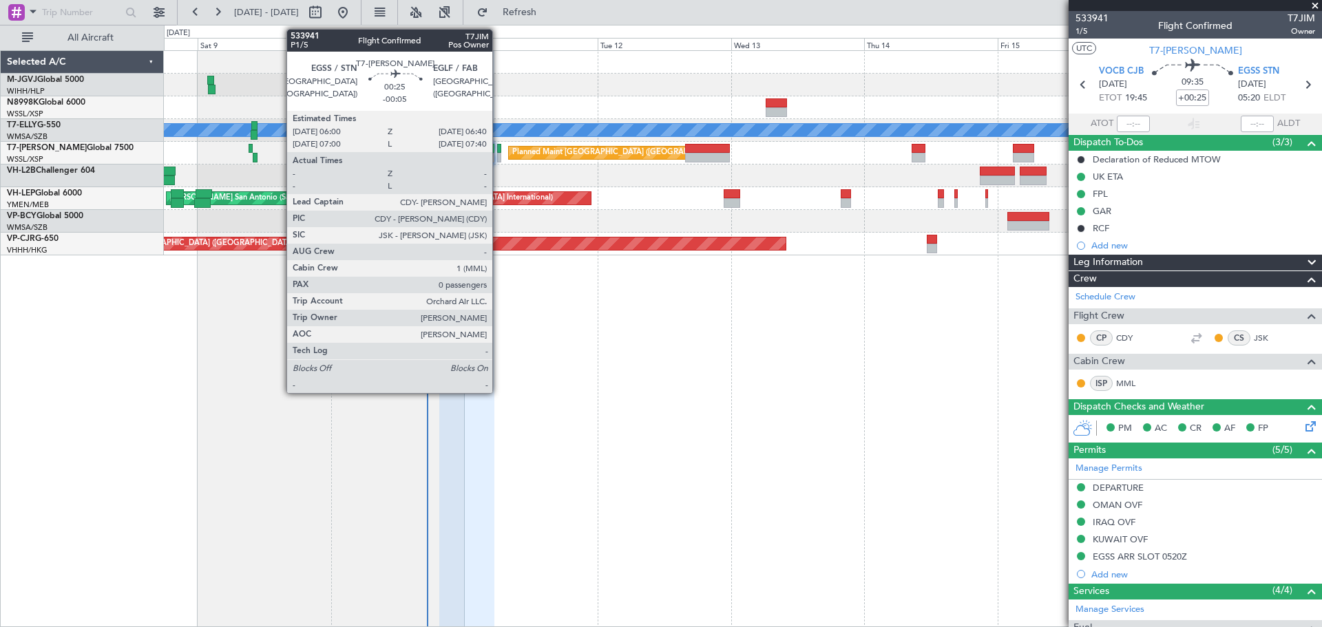
click at [498, 158] on div at bounding box center [499, 158] width 4 height 10
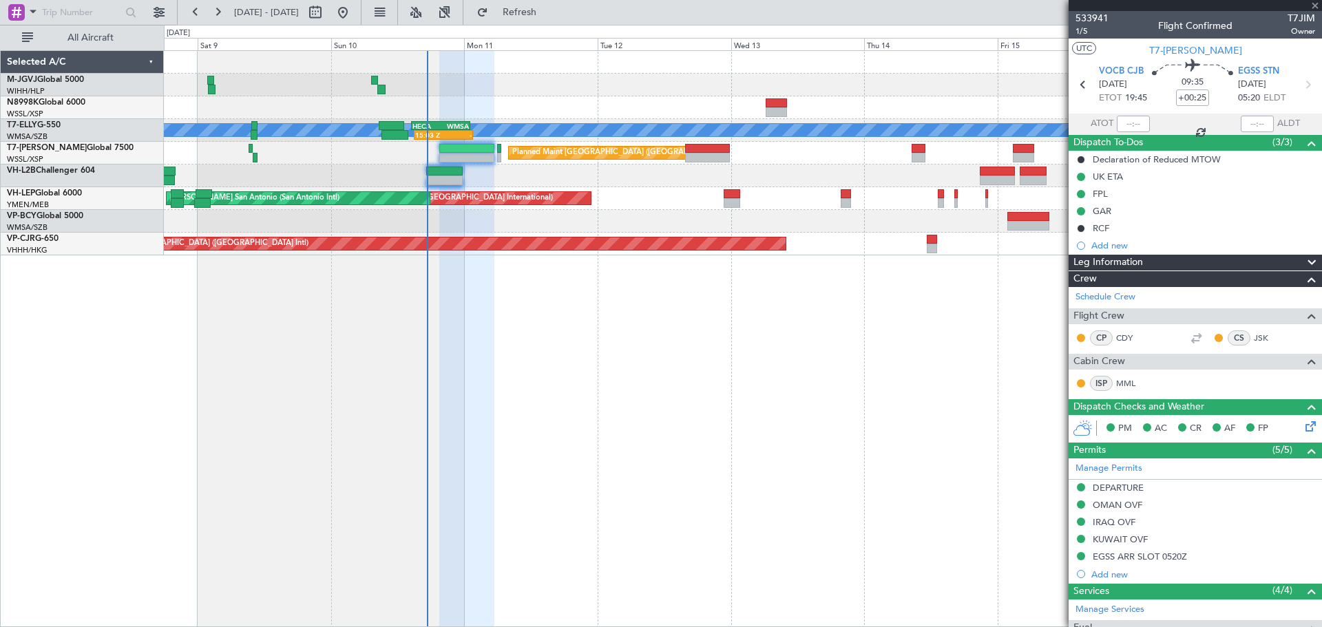
type input "-00:05"
type input "0"
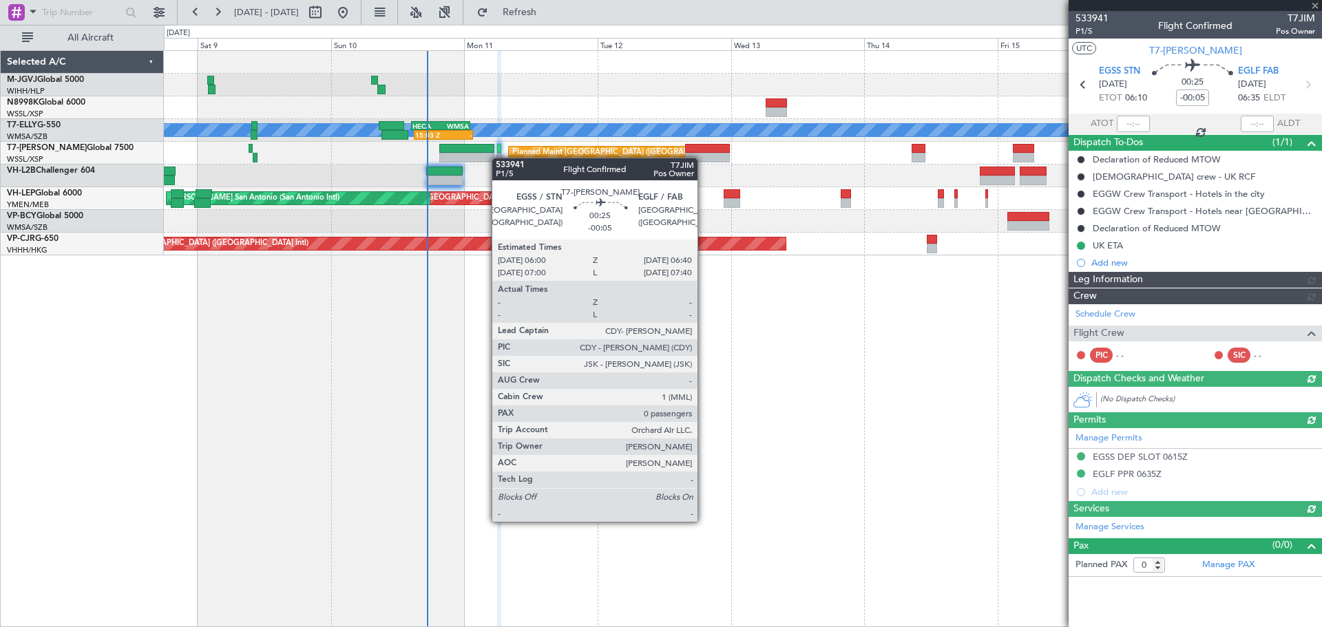
type input "[PERSON_NAME] (KYA)"
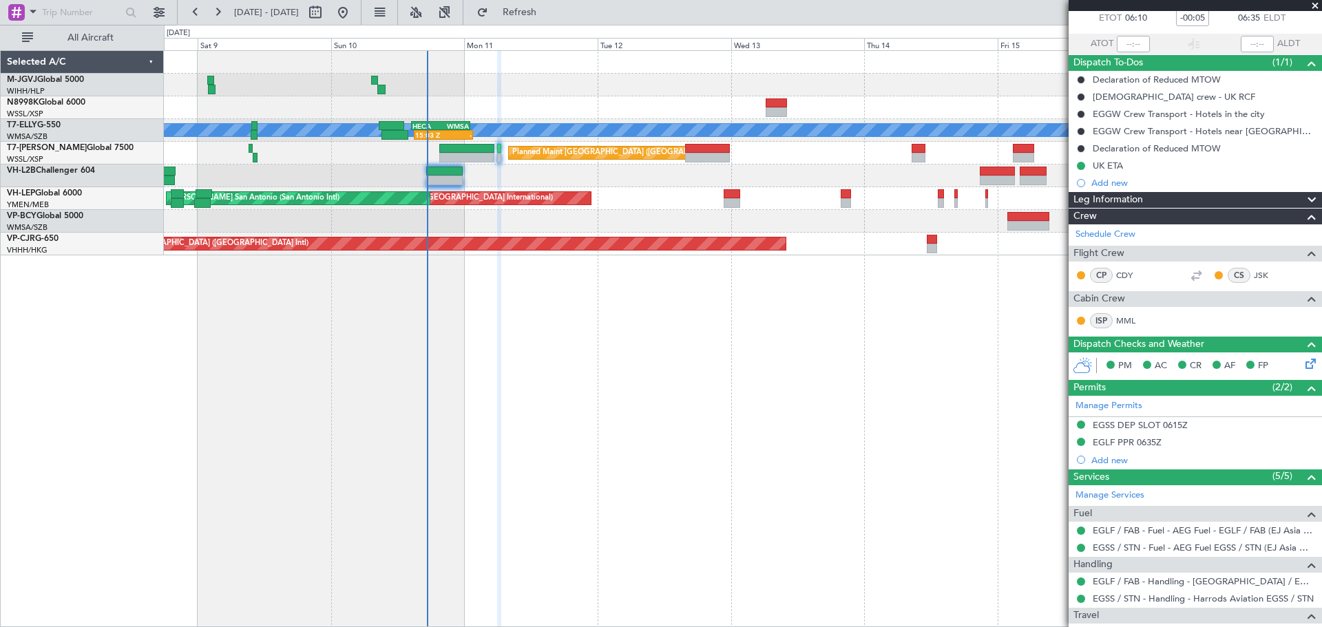
scroll to position [132, 0]
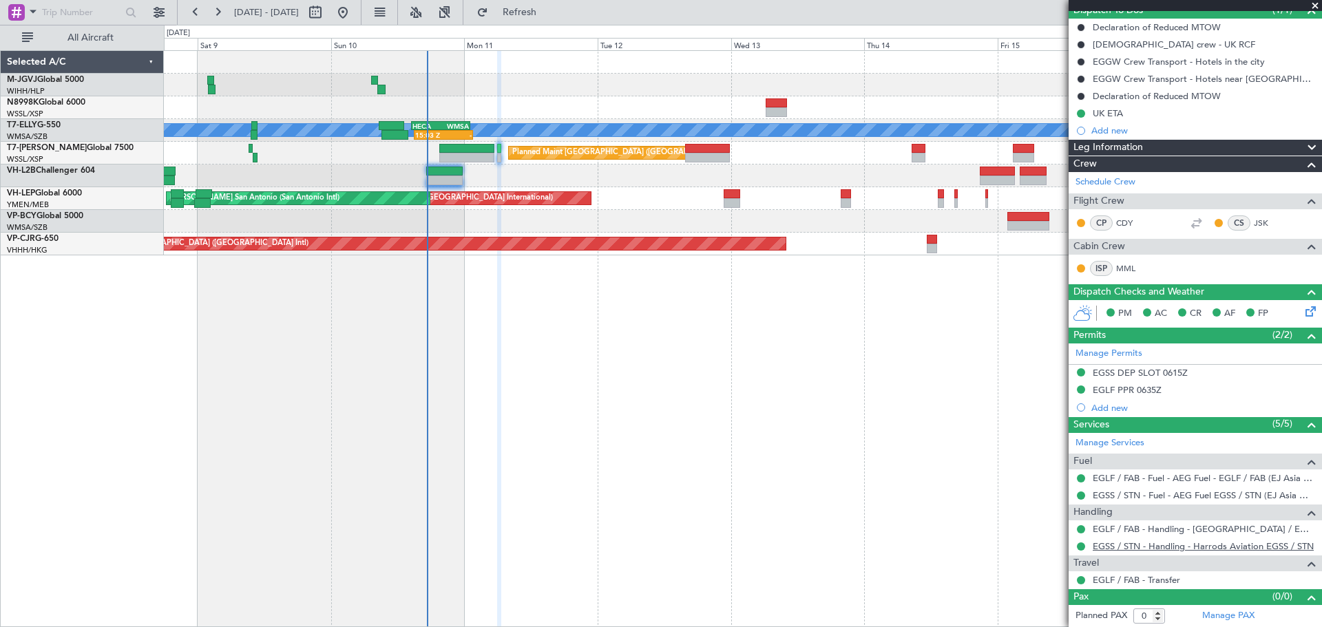
click at [1119, 547] on link "EGSS / STN - Handling - Harrods Aviation EGSS / STN" at bounding box center [1203, 546] width 221 height 12
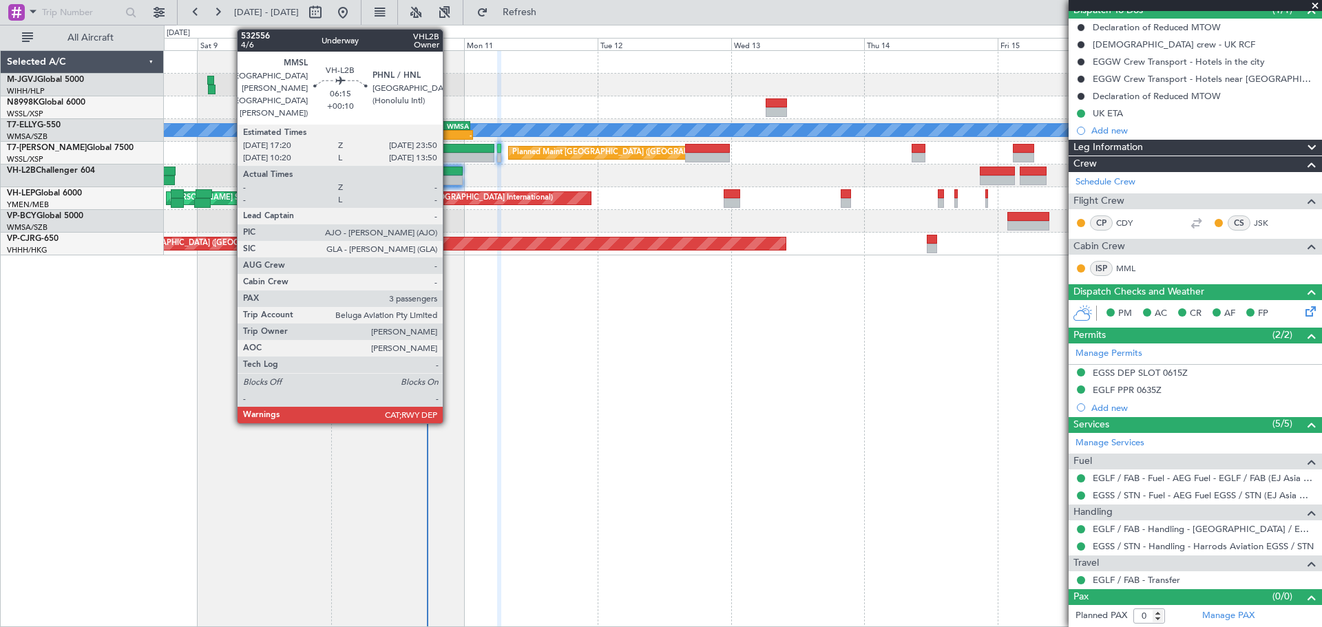
click at [449, 176] on div at bounding box center [444, 181] width 36 height 10
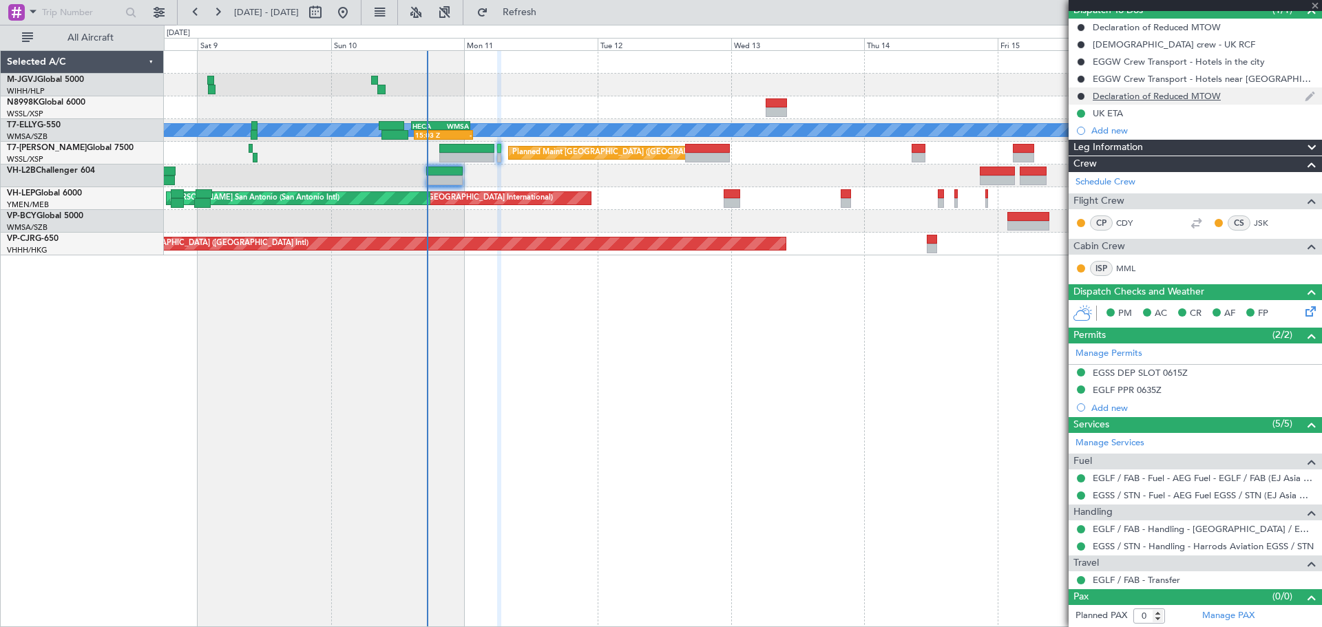
scroll to position [0, 0]
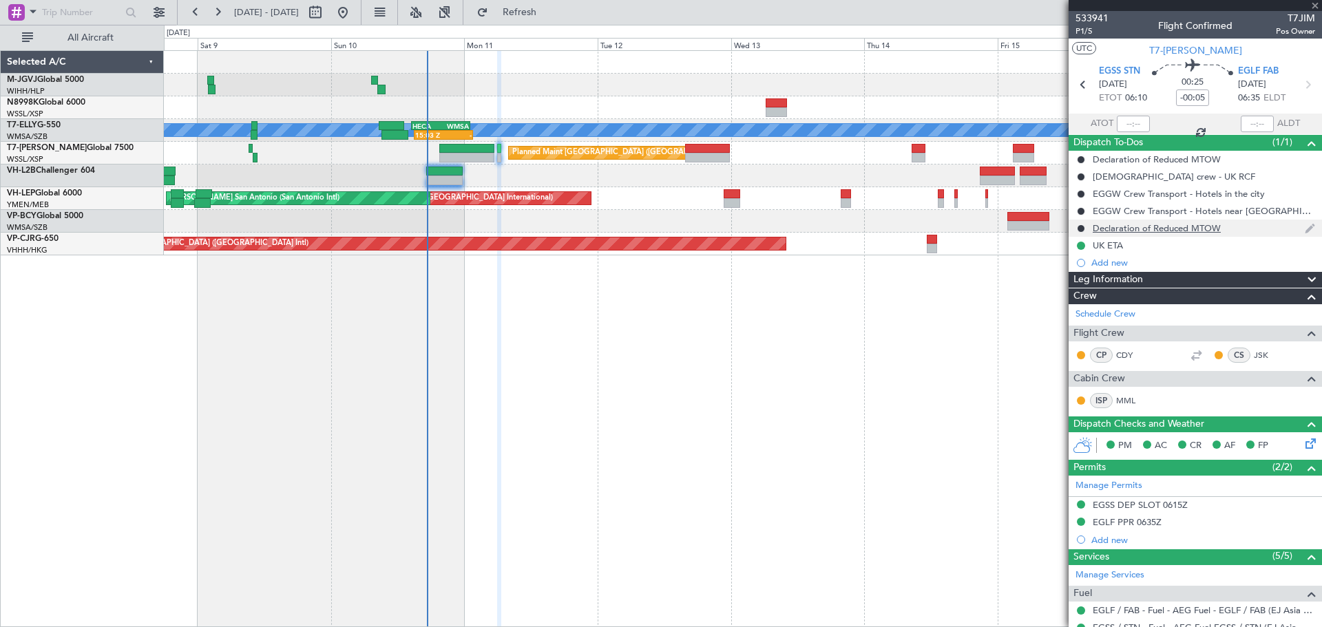
type input "+00:10"
type input "3"
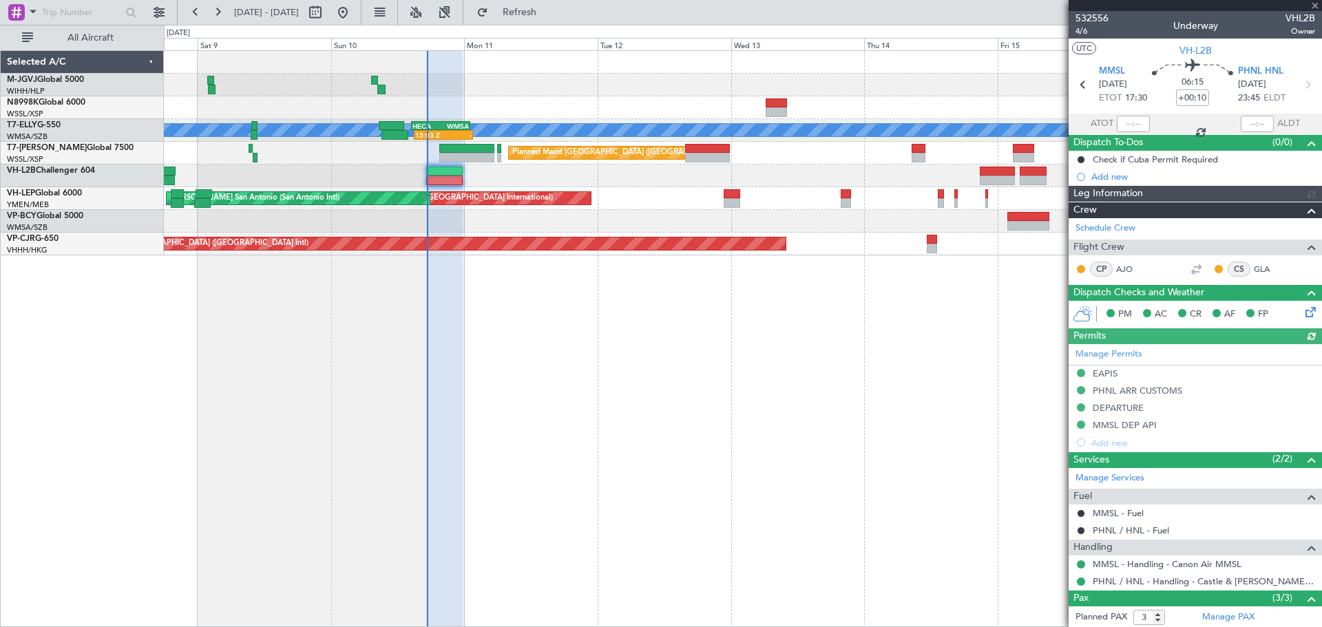
type input "[PERSON_NAME] (EYU)"
type input "A0013"
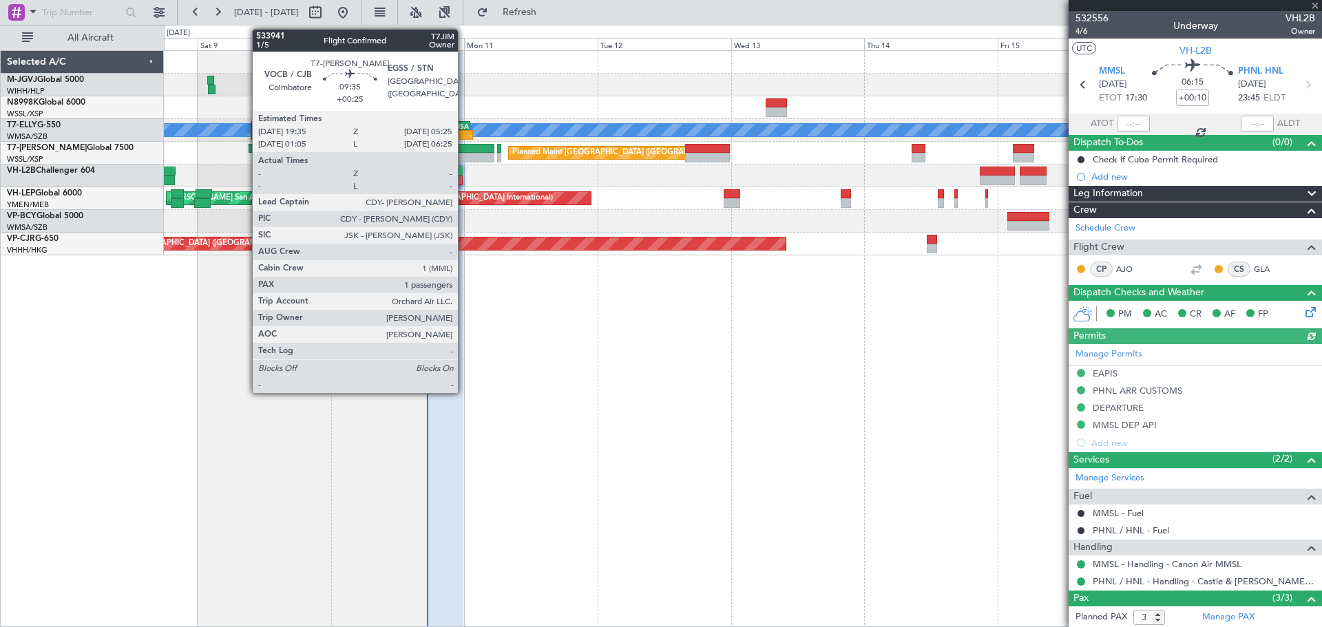
click at [464, 154] on div at bounding box center [466, 158] width 55 height 10
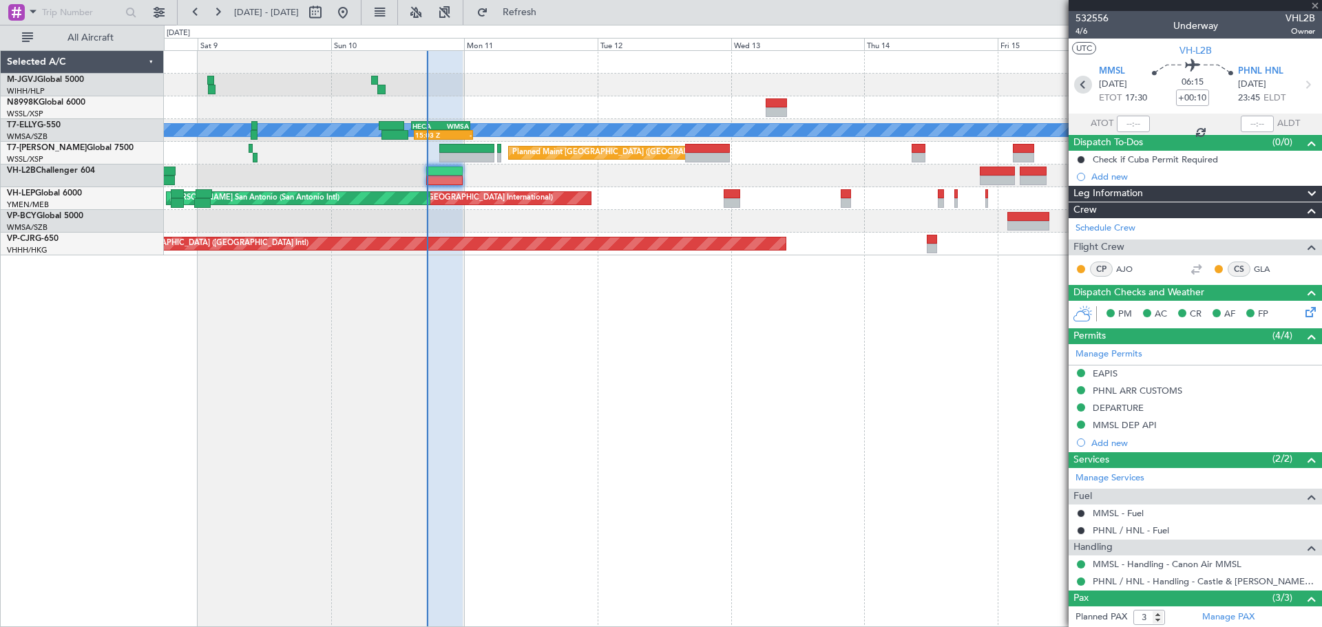
type input "+00:25"
type input "1"
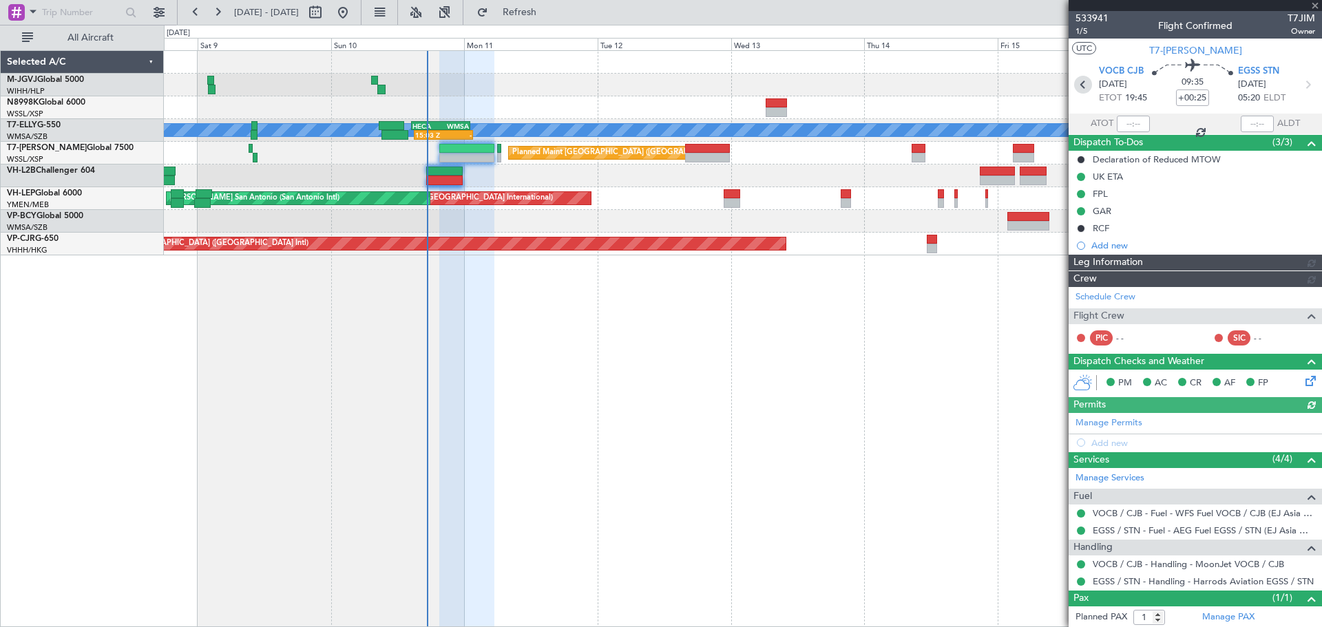
type input "[PERSON_NAME] (KYA)"
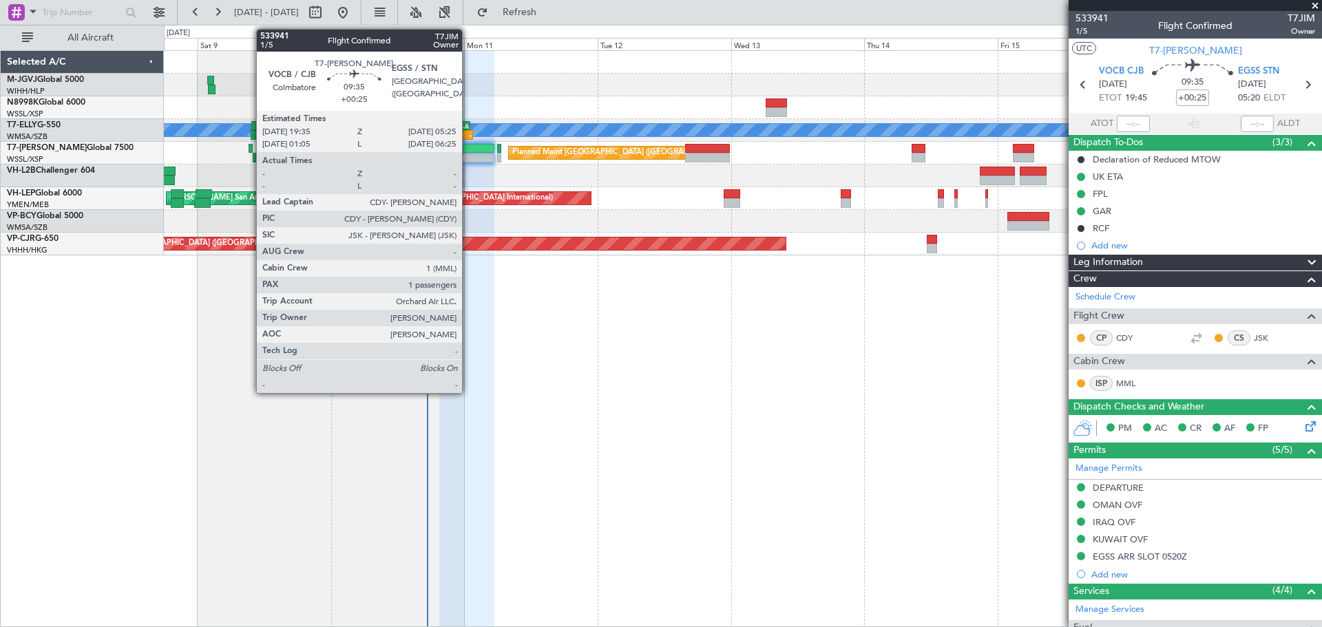
click at [468, 155] on div at bounding box center [466, 158] width 55 height 10
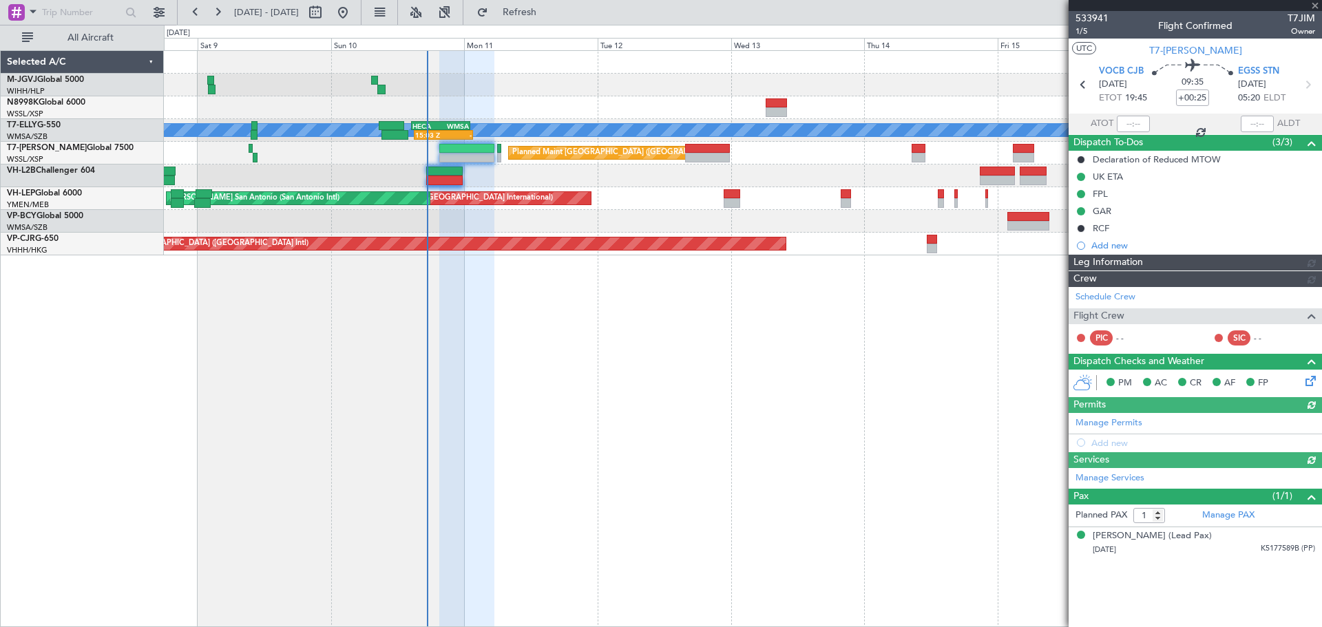
type input "[PERSON_NAME] (KYA)"
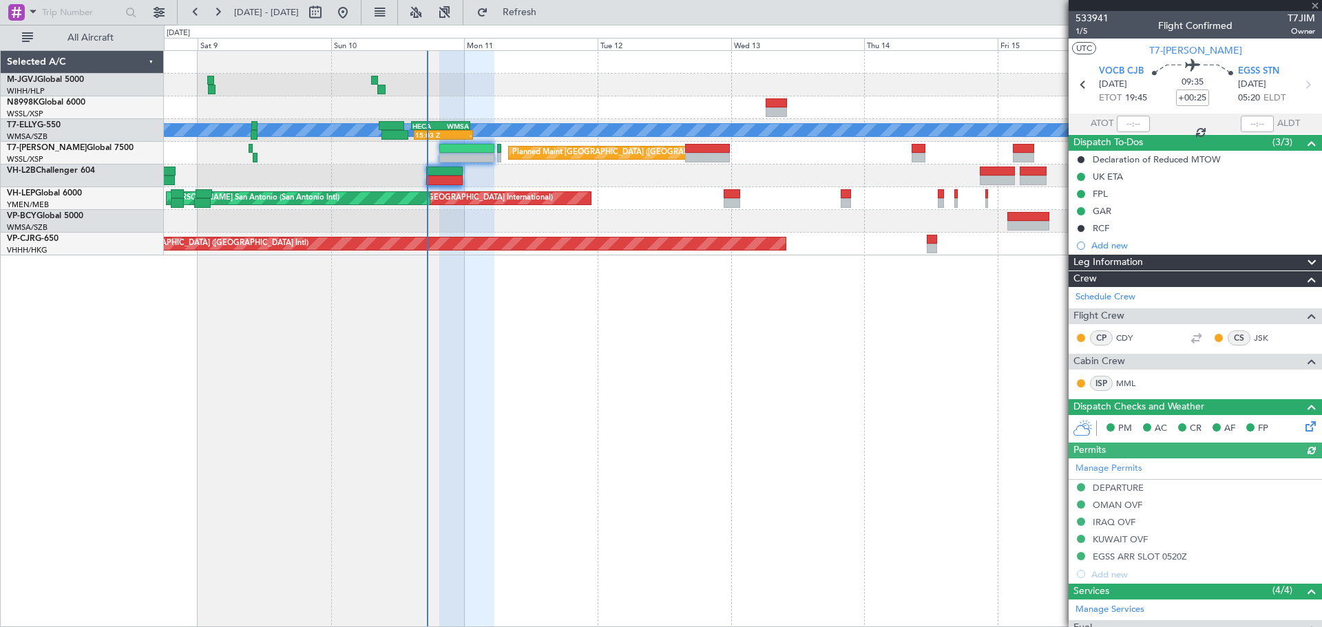
scroll to position [164, 0]
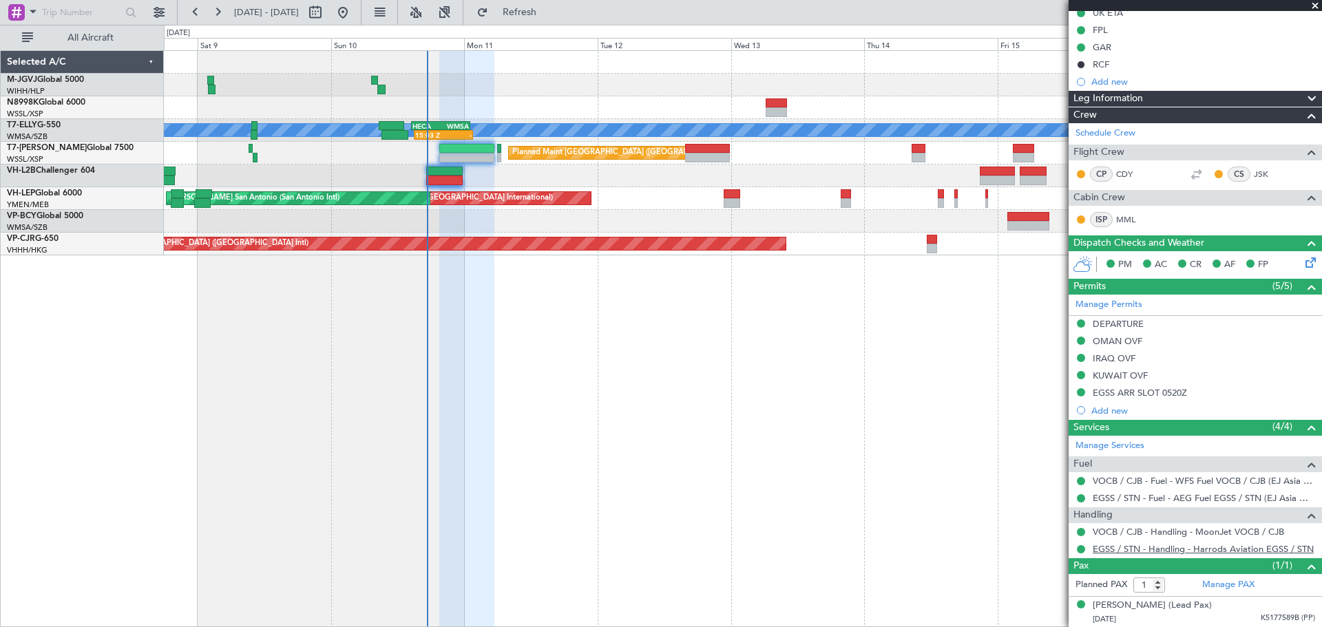
click at [1107, 546] on link "EGSS / STN - Handling - Harrods Aviation EGSS / STN" at bounding box center [1203, 549] width 221 height 12
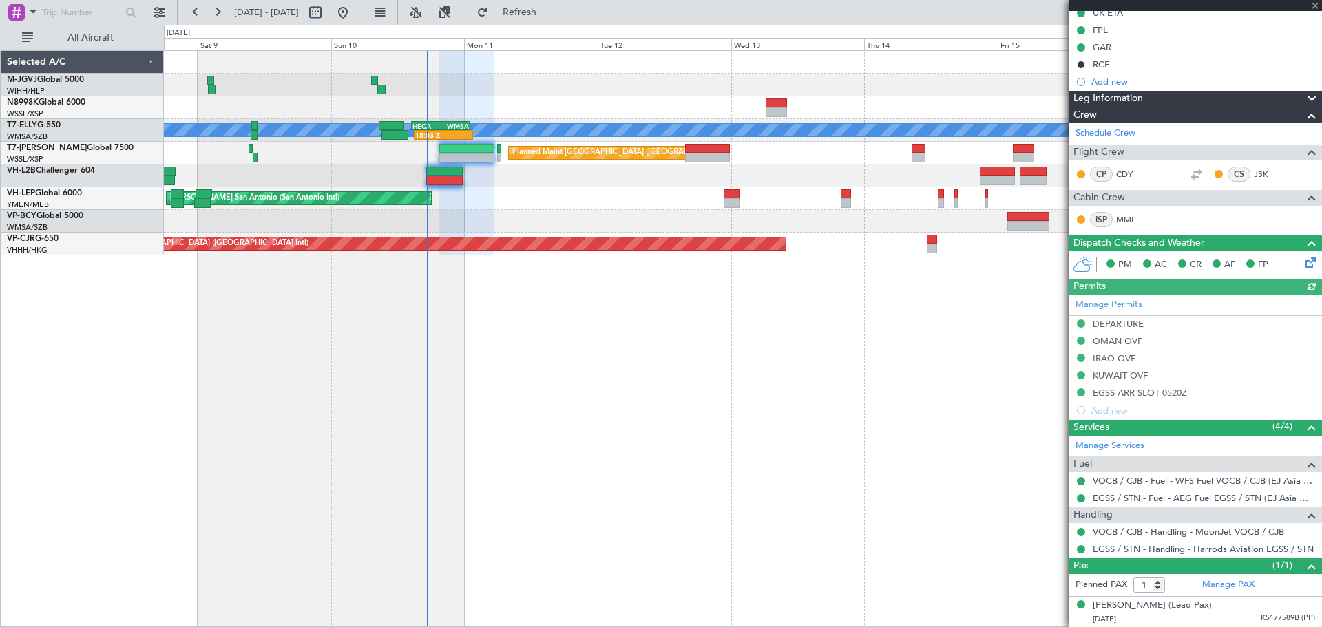
type input "[PERSON_NAME] (KYA)"
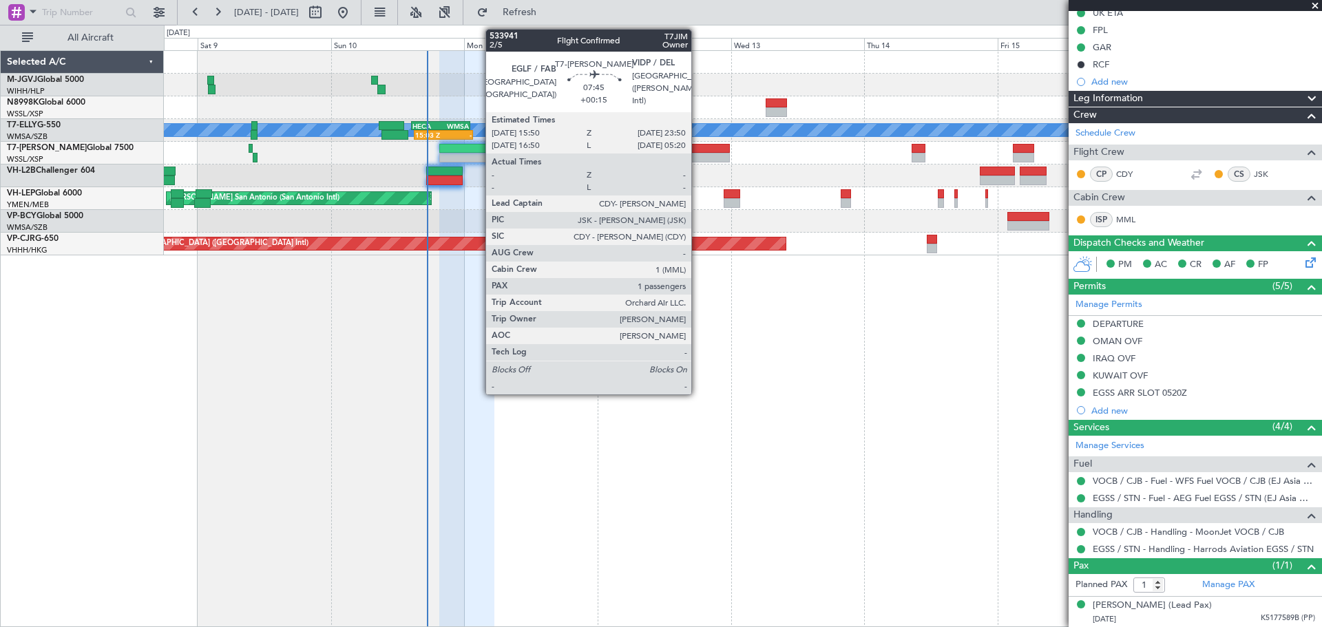
click at [697, 151] on div at bounding box center [707, 149] width 45 height 10
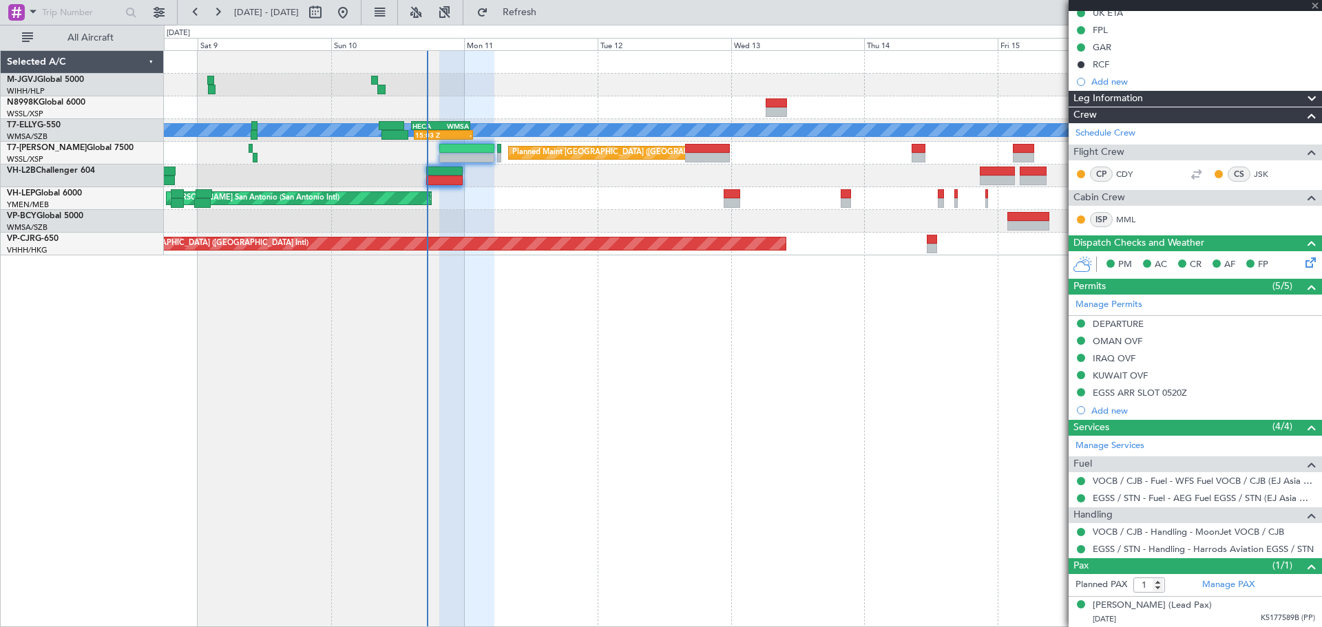
type input "+00:15"
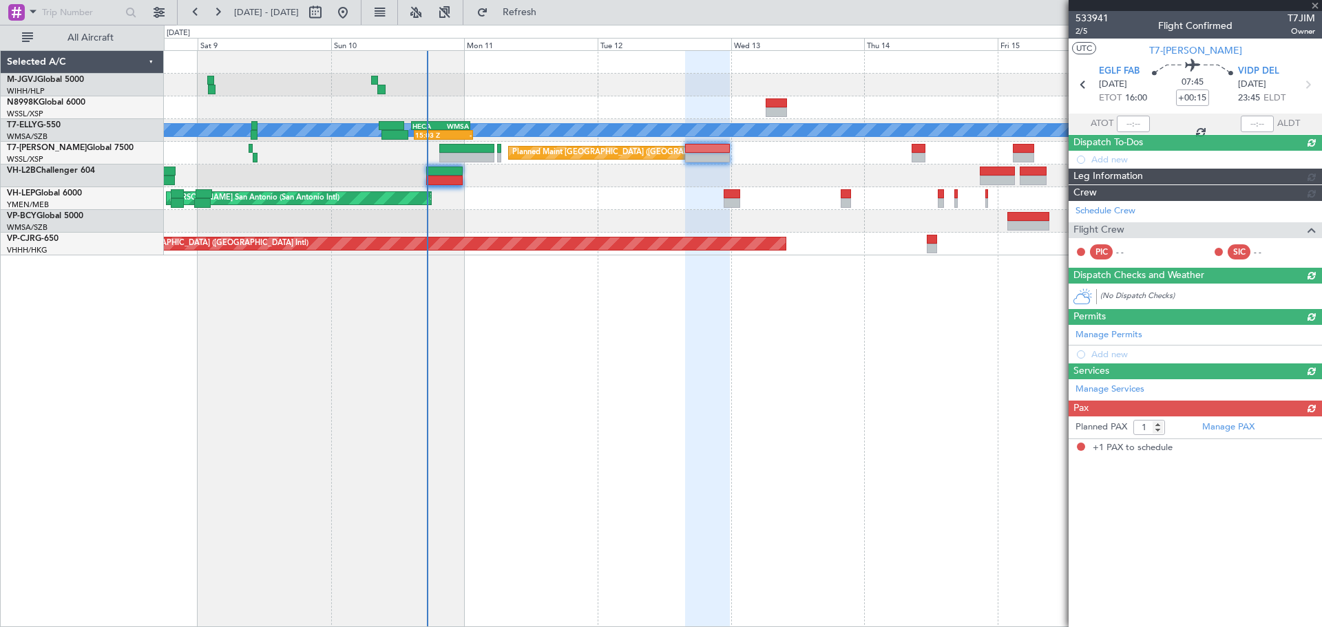
scroll to position [0, 0]
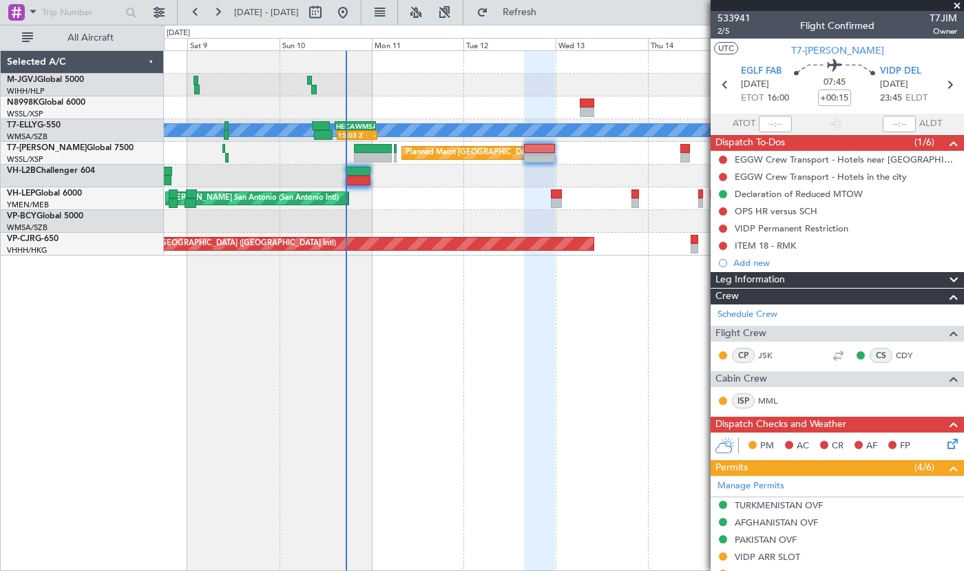
click at [344, 173] on div at bounding box center [563, 176] width 799 height 23
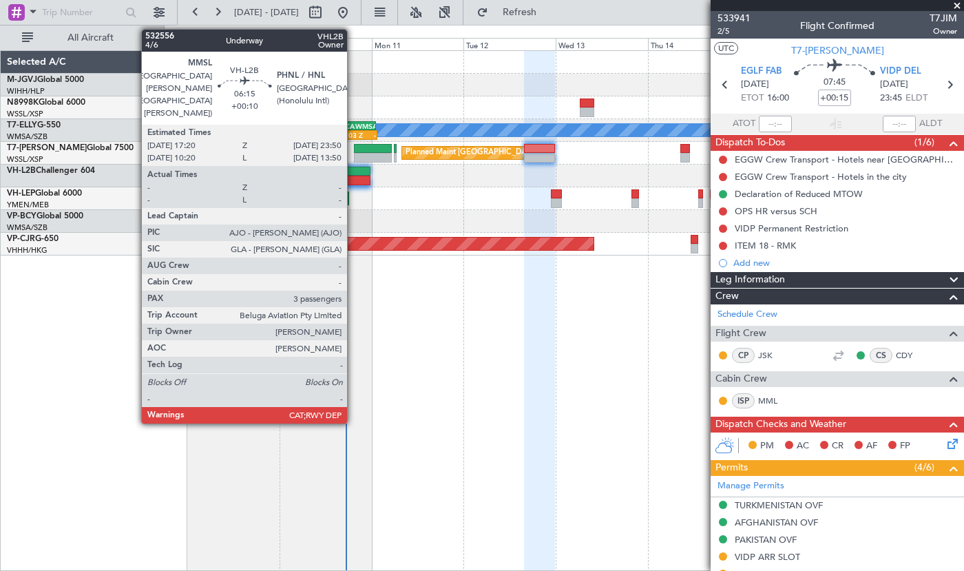
click at [353, 174] on div at bounding box center [358, 172] width 25 height 10
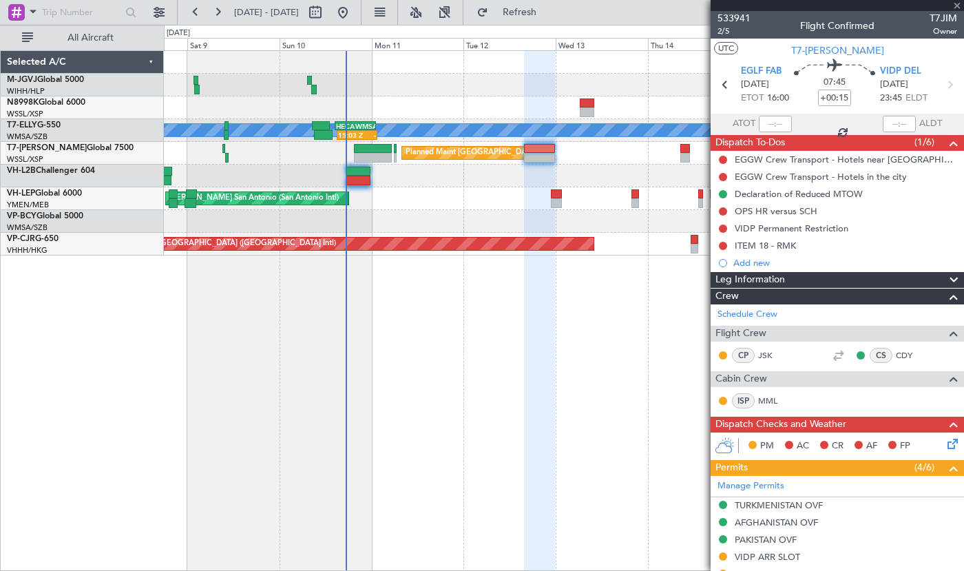
type input "+00:10"
type input "3"
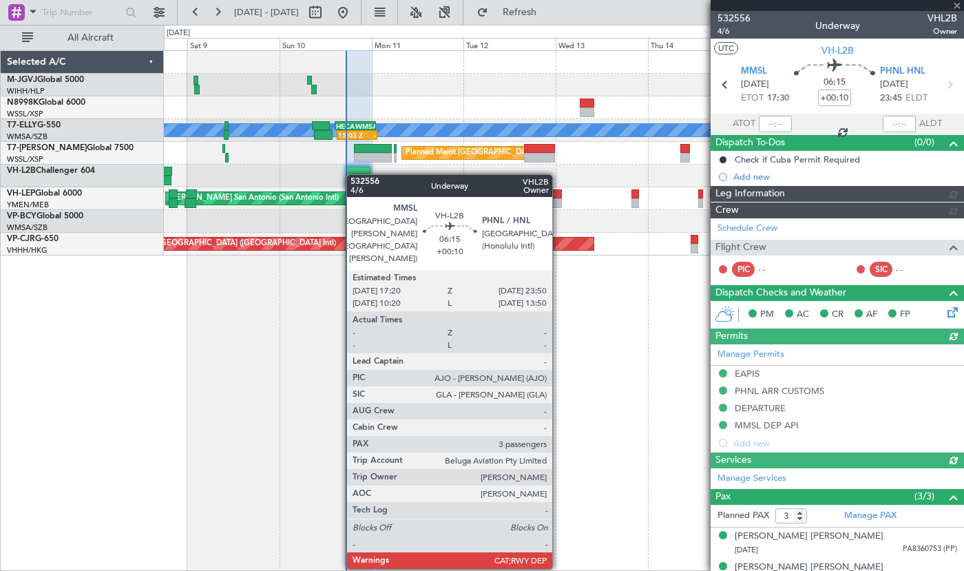
type input "[PERSON_NAME] (EYU)"
type input "A0013"
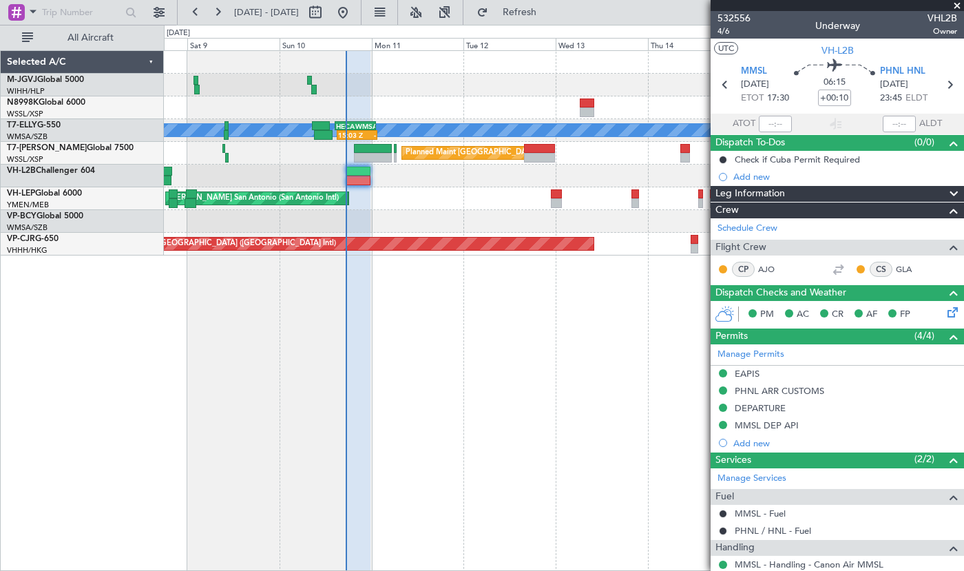
click at [404, 272] on div "[PERSON_NAME] 15:03 Z - HECA 14:35 Z WMSA 01:10 Z AOG Maint Granada ([PERSON_NA…" at bounding box center [564, 310] width 800 height 520
click at [765, 123] on input "text" at bounding box center [775, 124] width 33 height 17
click at [652, 300] on div "[PERSON_NAME] 15:03 Z - HECA 14:35 Z WMSA 01:10 Z AOG Maint Granada ([PERSON_NA…" at bounding box center [564, 310] width 800 height 520
type input "17:21"
click at [420, 213] on div at bounding box center [563, 221] width 799 height 23
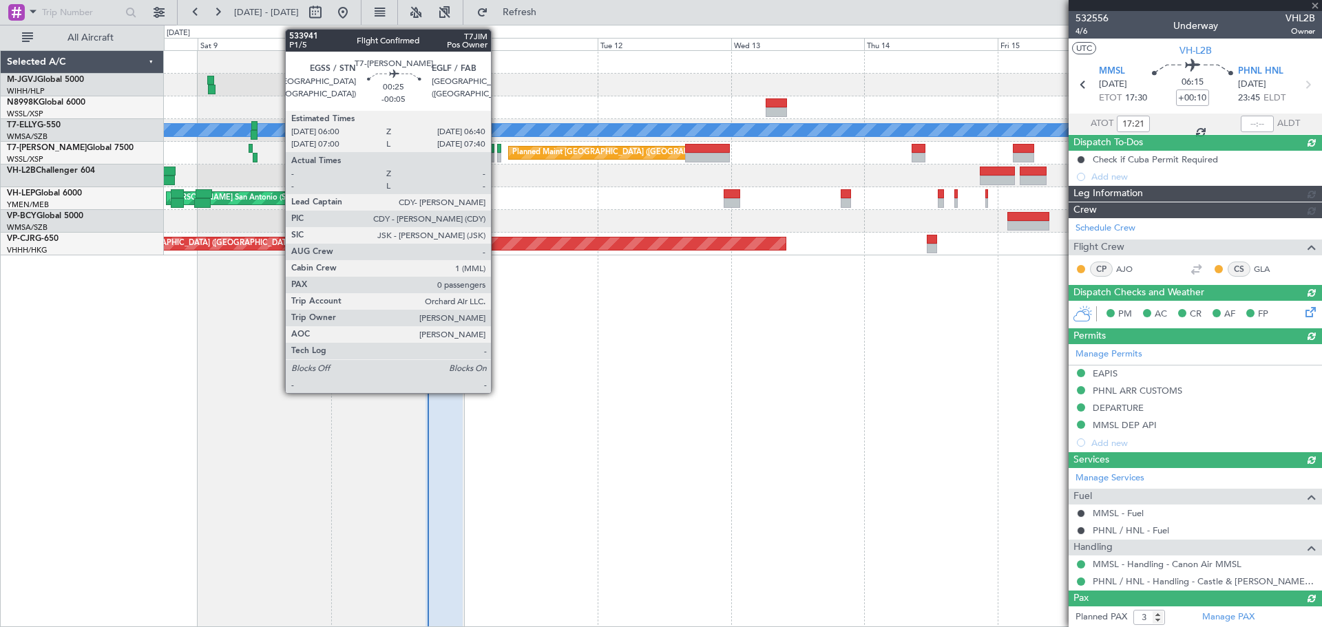
type input "[PERSON_NAME] (EYU)"
type input "A0013"
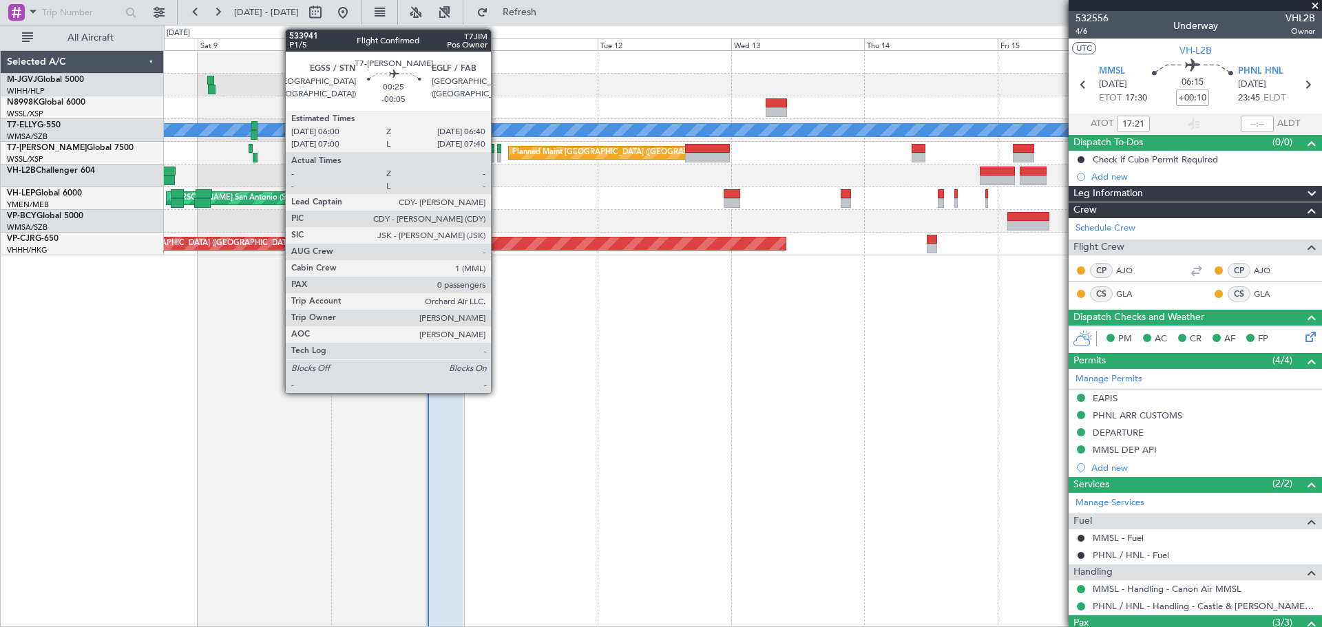
click at [497, 157] on div at bounding box center [499, 158] width 4 height 10
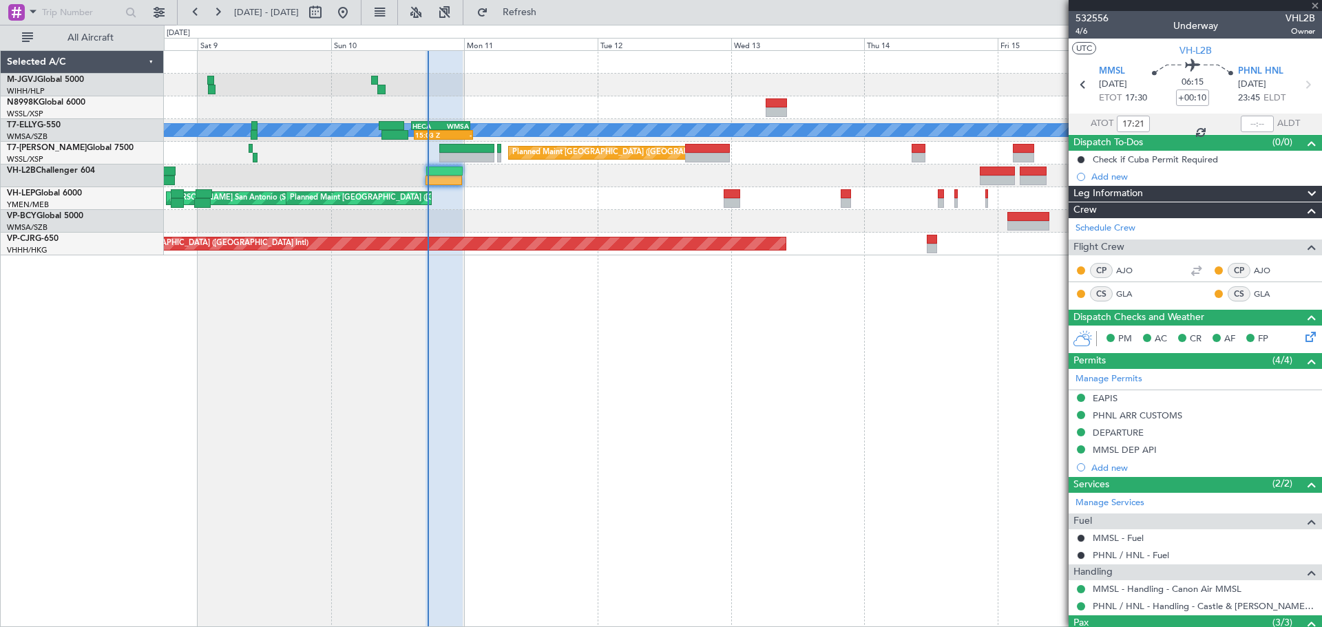
type input "-00:05"
type input "0"
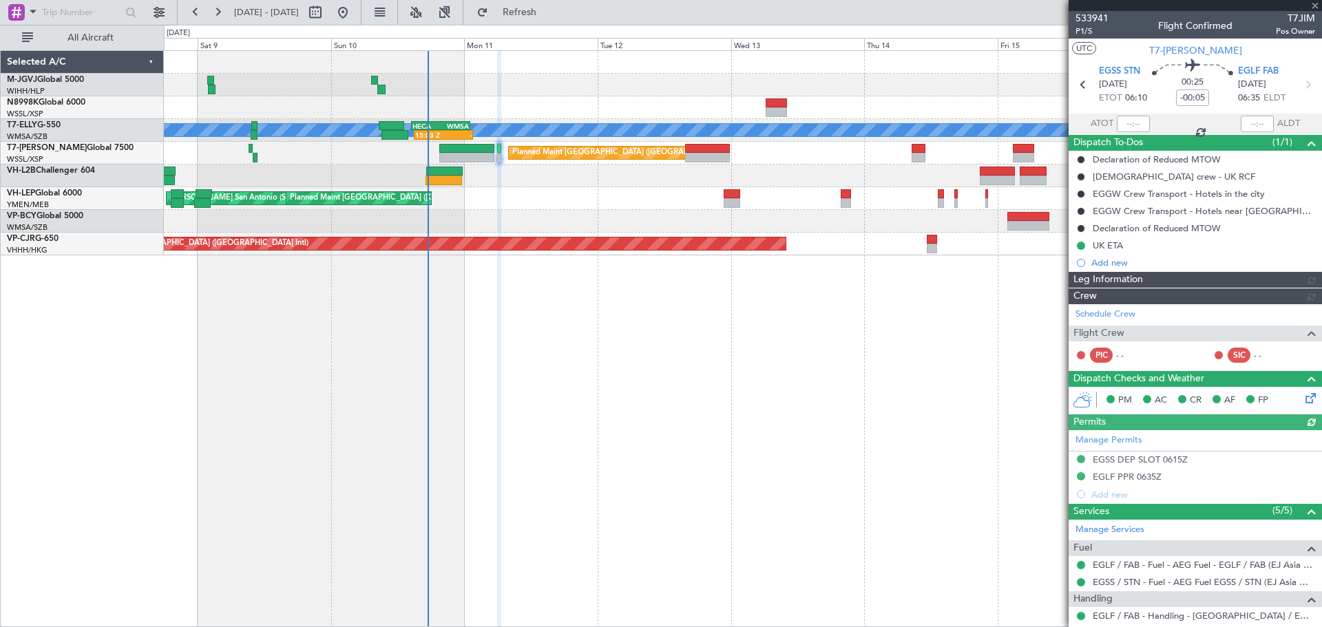
type input "[PERSON_NAME] (KYA)"
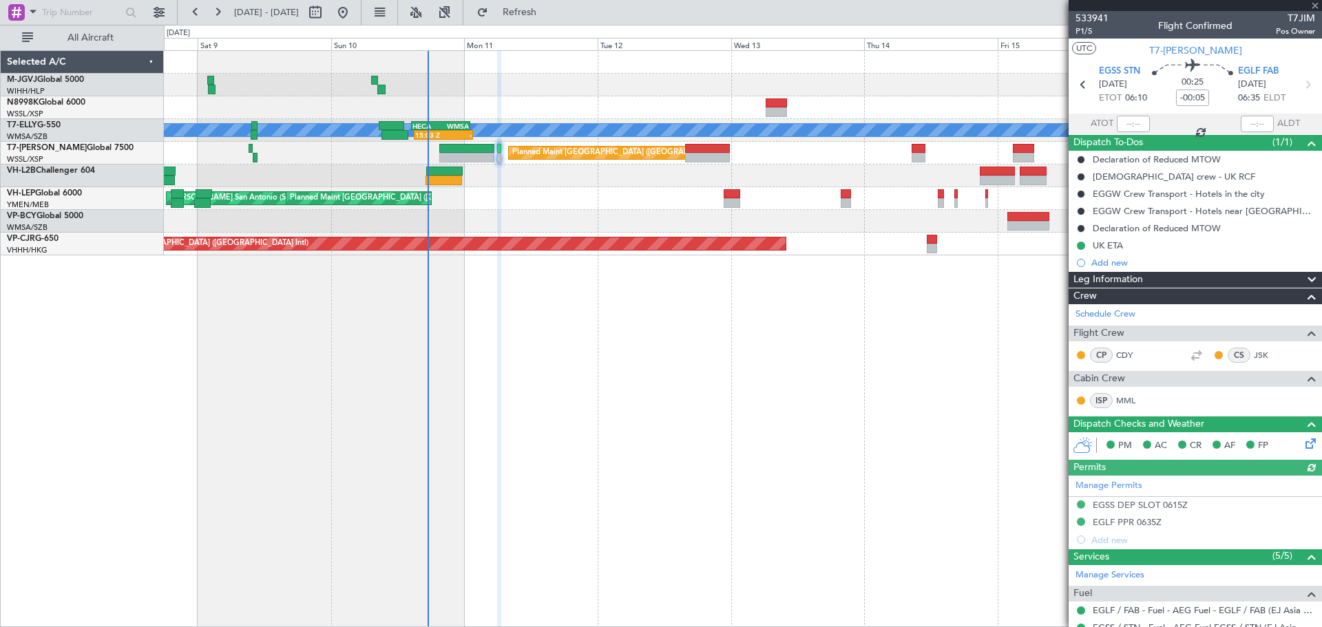
scroll to position [132, 0]
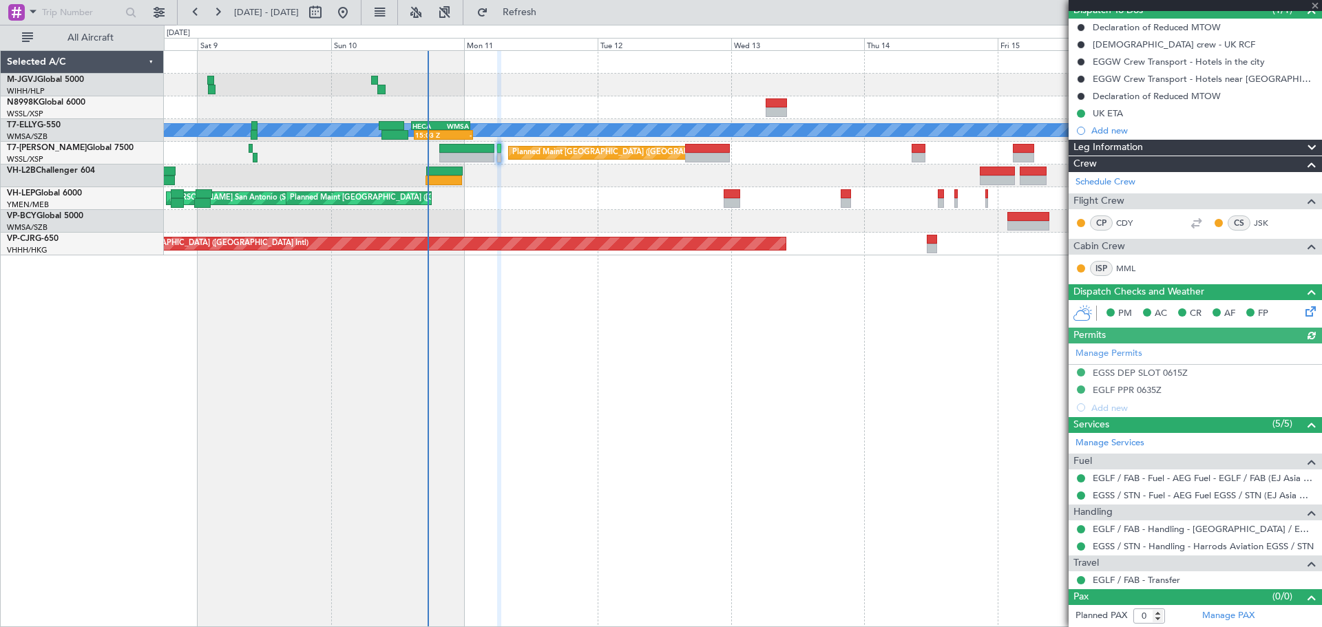
click at [1079, 390] on div "Manage Permits EGSS DEP SLOT 0615Z EGLF PPR 0635Z Add new" at bounding box center [1194, 380] width 253 height 73
click at [1078, 390] on button at bounding box center [1081, 390] width 8 height 8
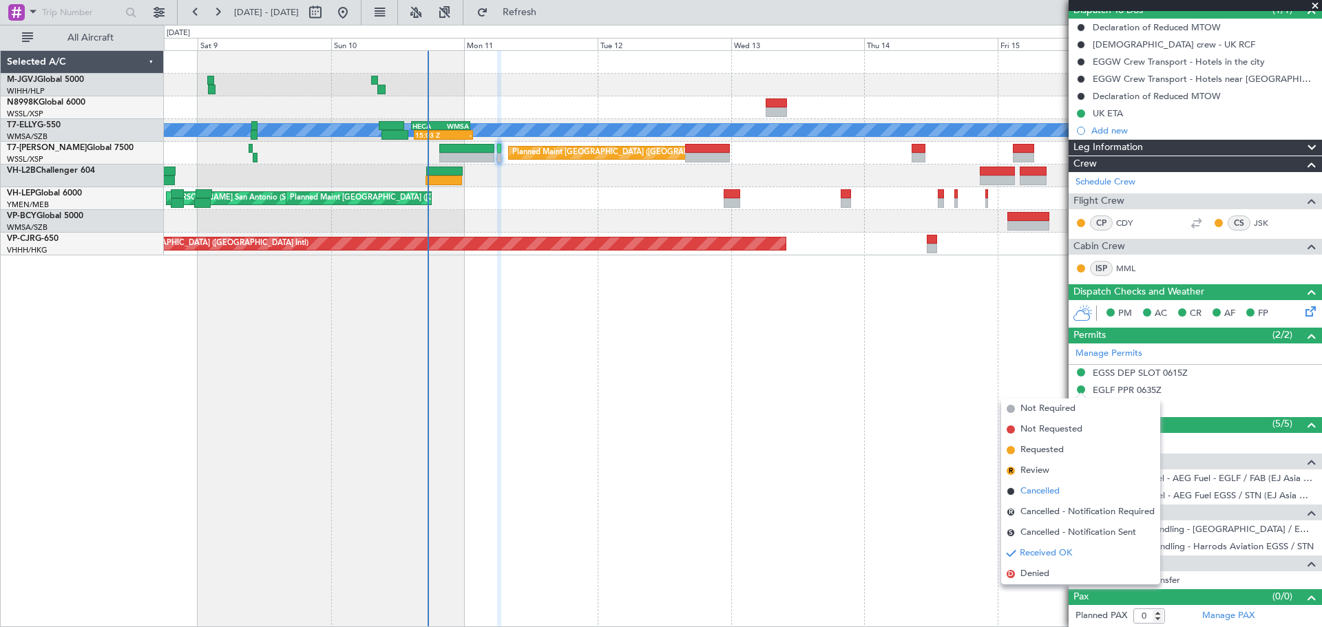
click at [1052, 488] on span "Cancelled" at bounding box center [1039, 492] width 39 height 14
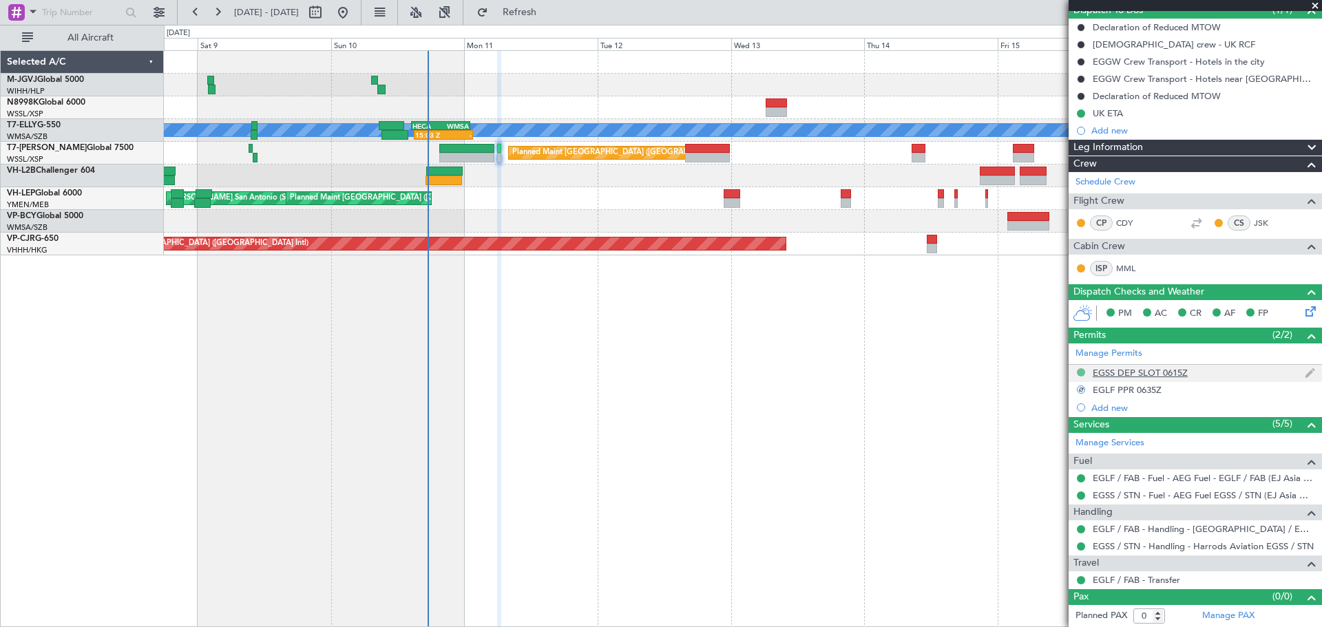
click at [1081, 368] on button at bounding box center [1081, 372] width 8 height 8
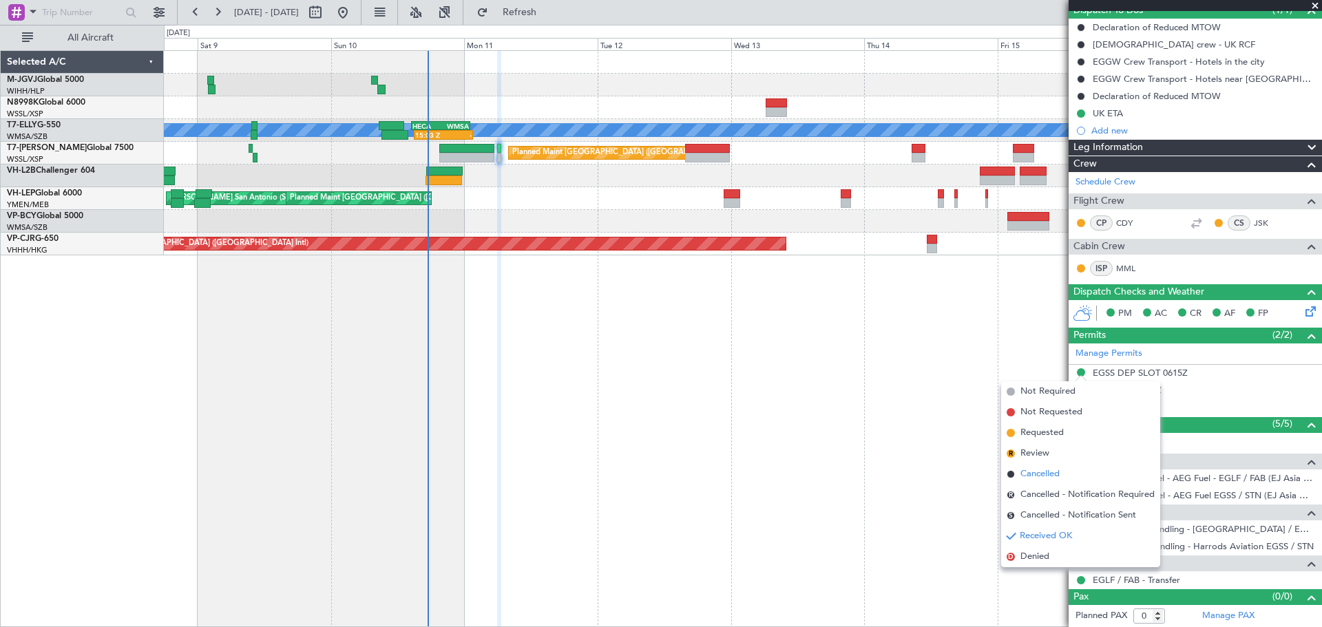
click at [1042, 476] on span "Cancelled" at bounding box center [1039, 474] width 39 height 14
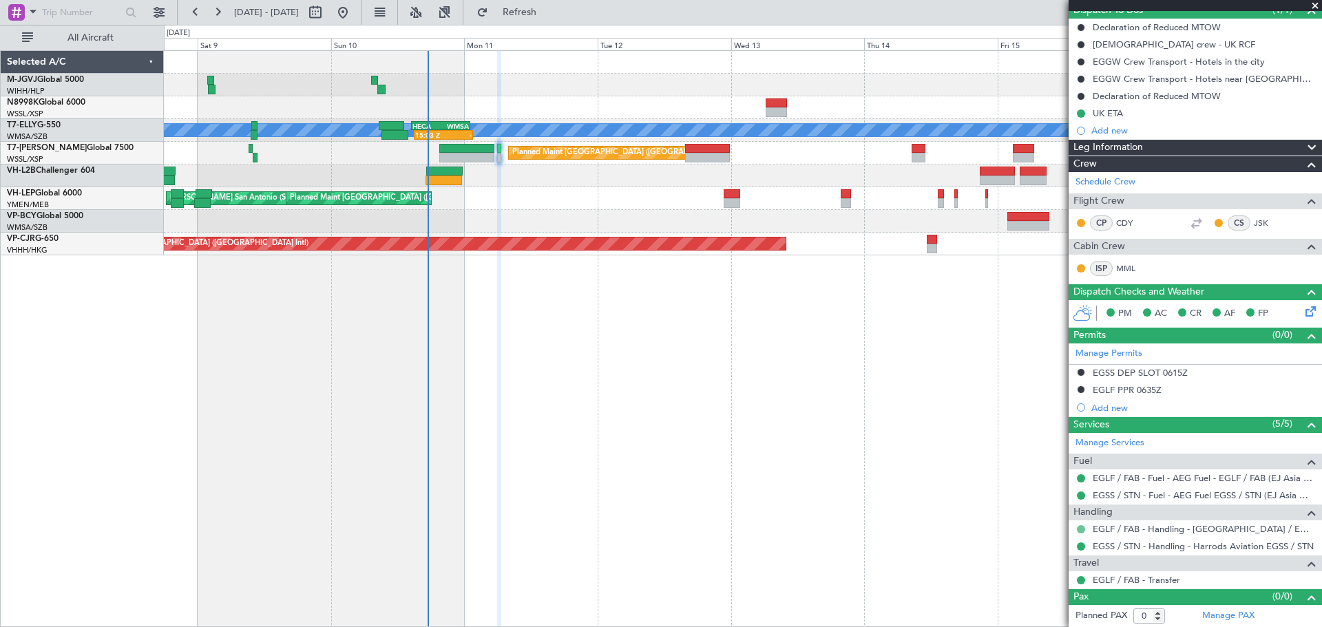
click at [1081, 527] on button at bounding box center [1081, 529] width 8 height 8
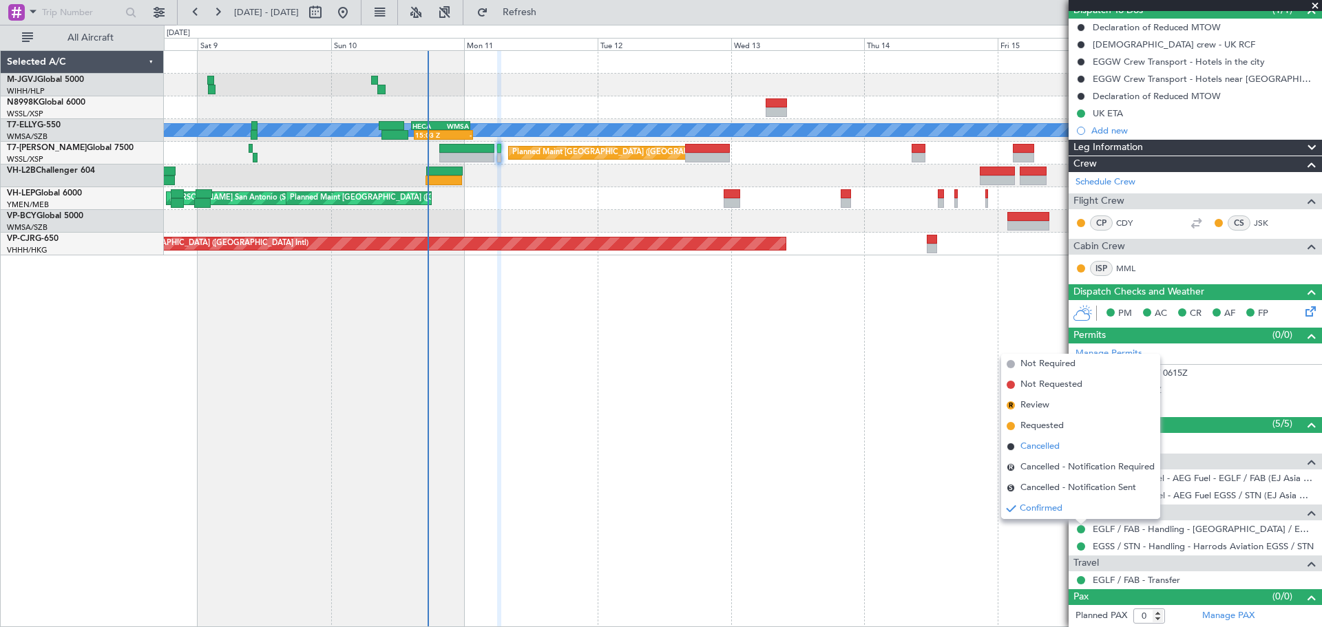
click at [1065, 448] on li "Cancelled" at bounding box center [1080, 446] width 159 height 21
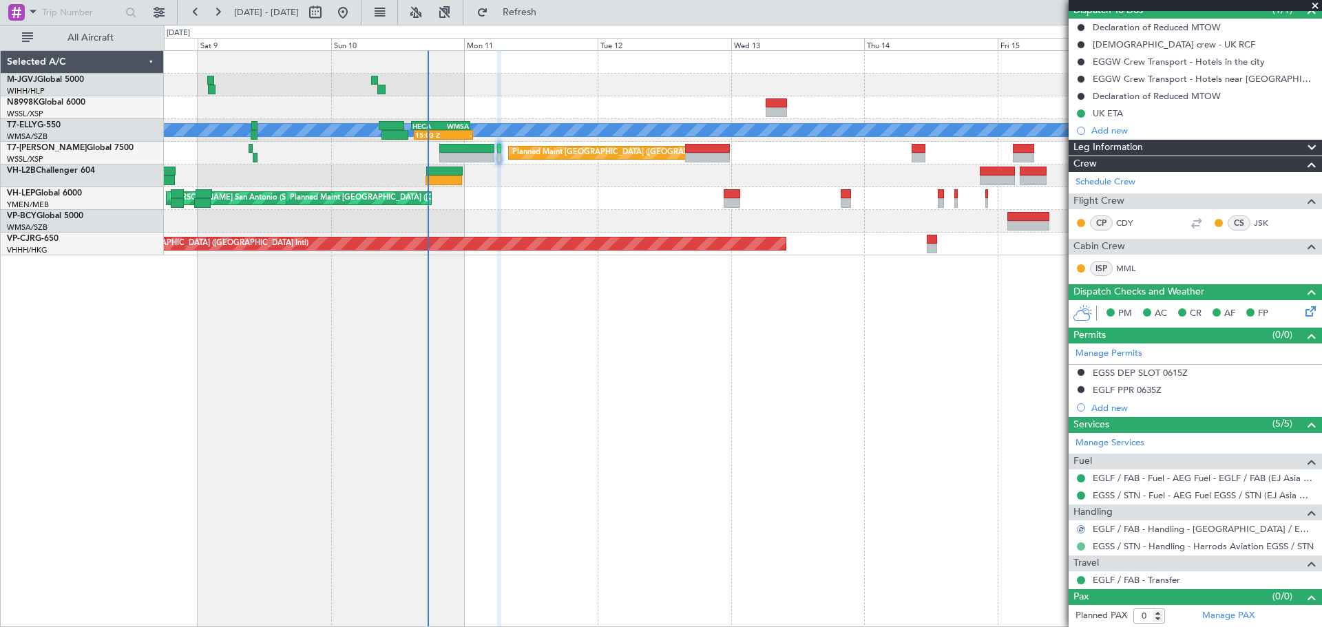
click at [1081, 545] on button at bounding box center [1081, 546] width 8 height 8
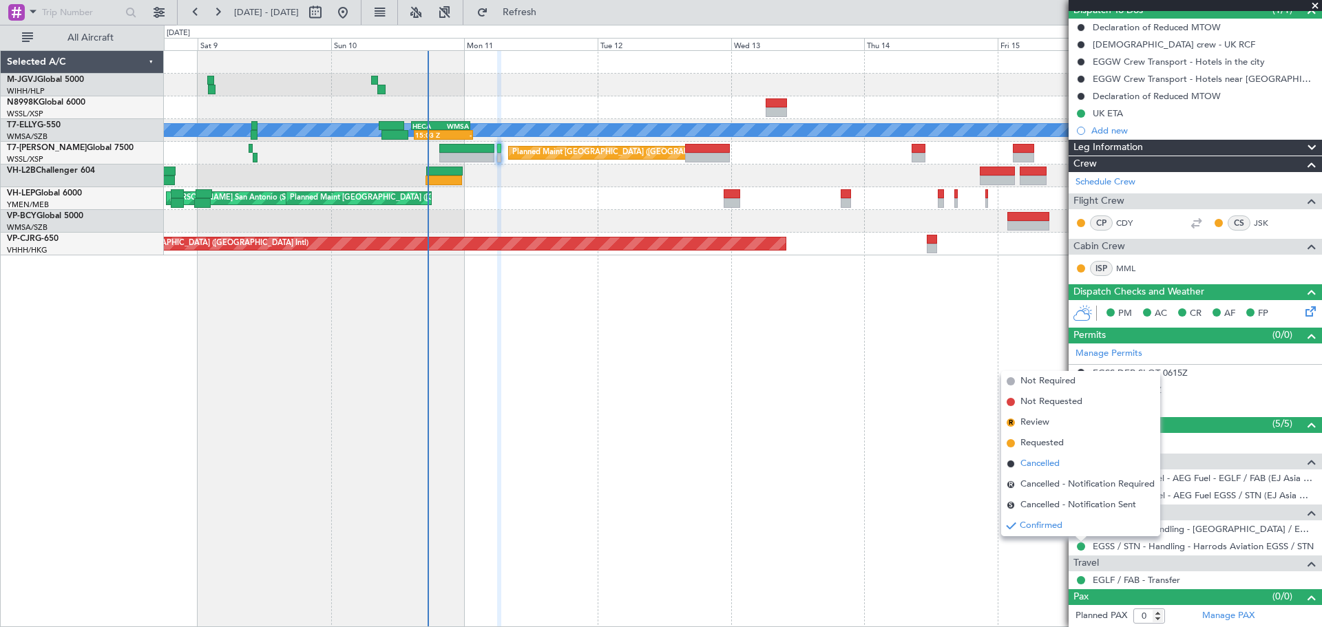
click at [1068, 463] on li "Cancelled" at bounding box center [1080, 464] width 159 height 21
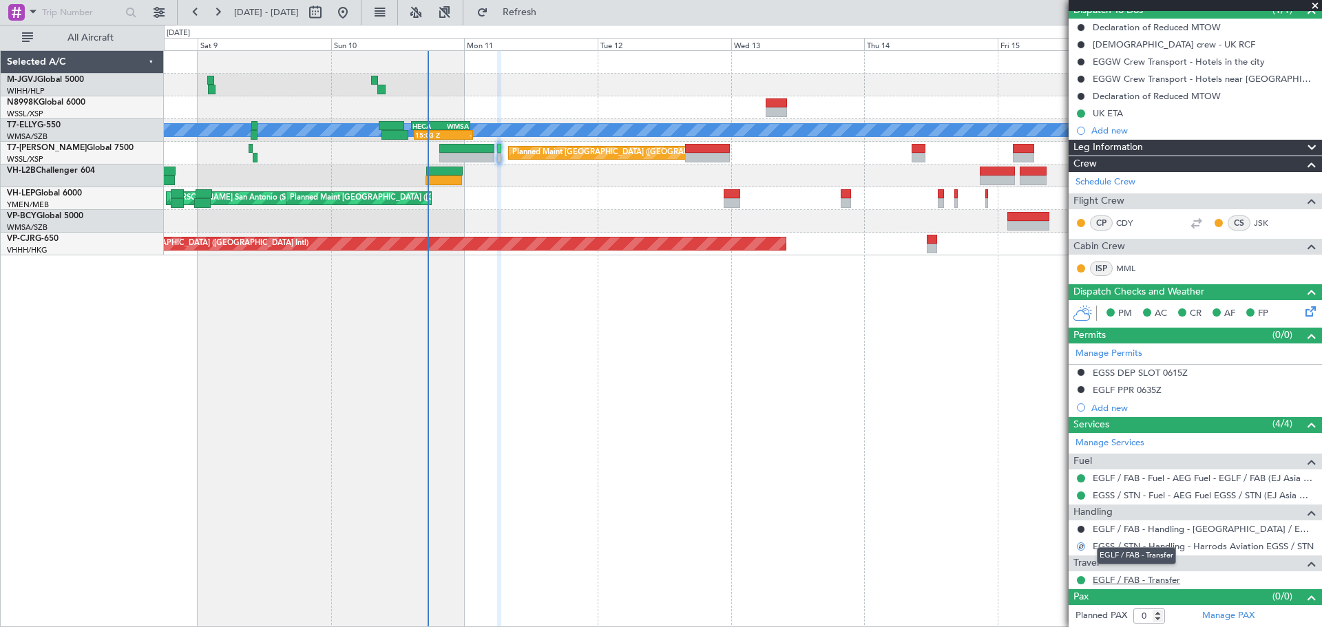
click at [1115, 582] on link "EGLF / FAB - Transfer" at bounding box center [1136, 580] width 87 height 12
click at [1074, 580] on div "EGLF / FAB - Transfer" at bounding box center [1194, 579] width 253 height 17
click at [1078, 580] on button at bounding box center [1081, 580] width 8 height 8
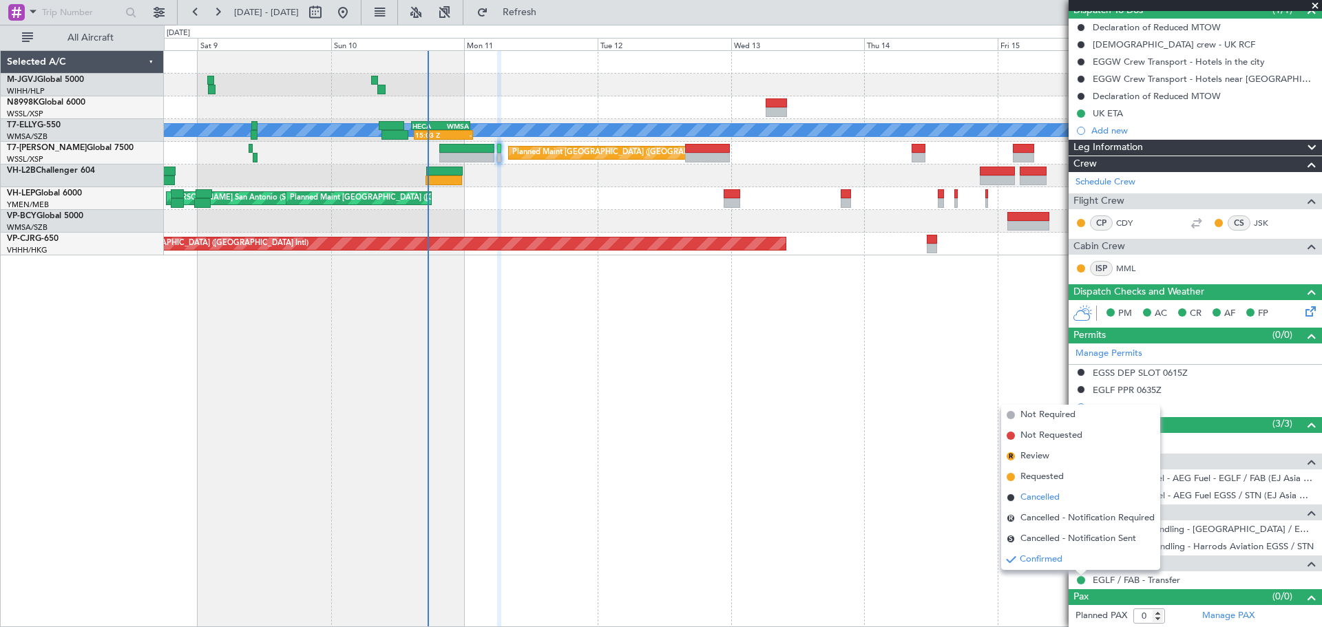
click at [1039, 494] on span "Cancelled" at bounding box center [1039, 498] width 39 height 14
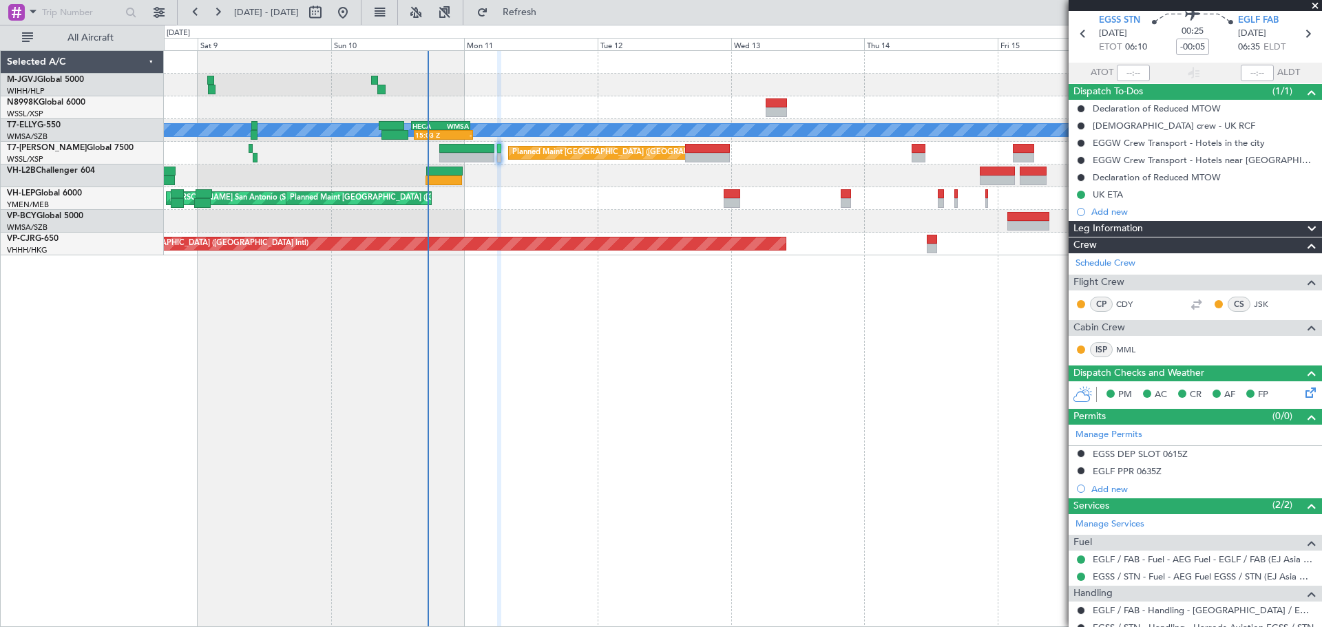
scroll to position [0, 0]
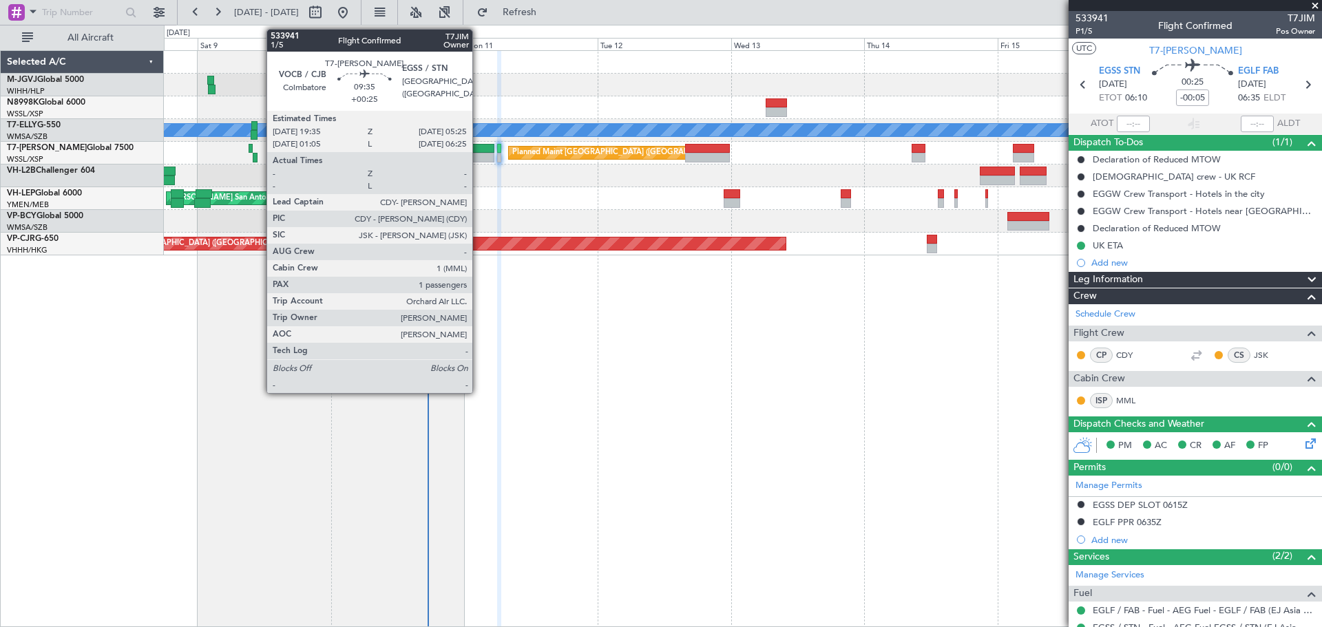
click at [478, 147] on div at bounding box center [466, 149] width 55 height 10
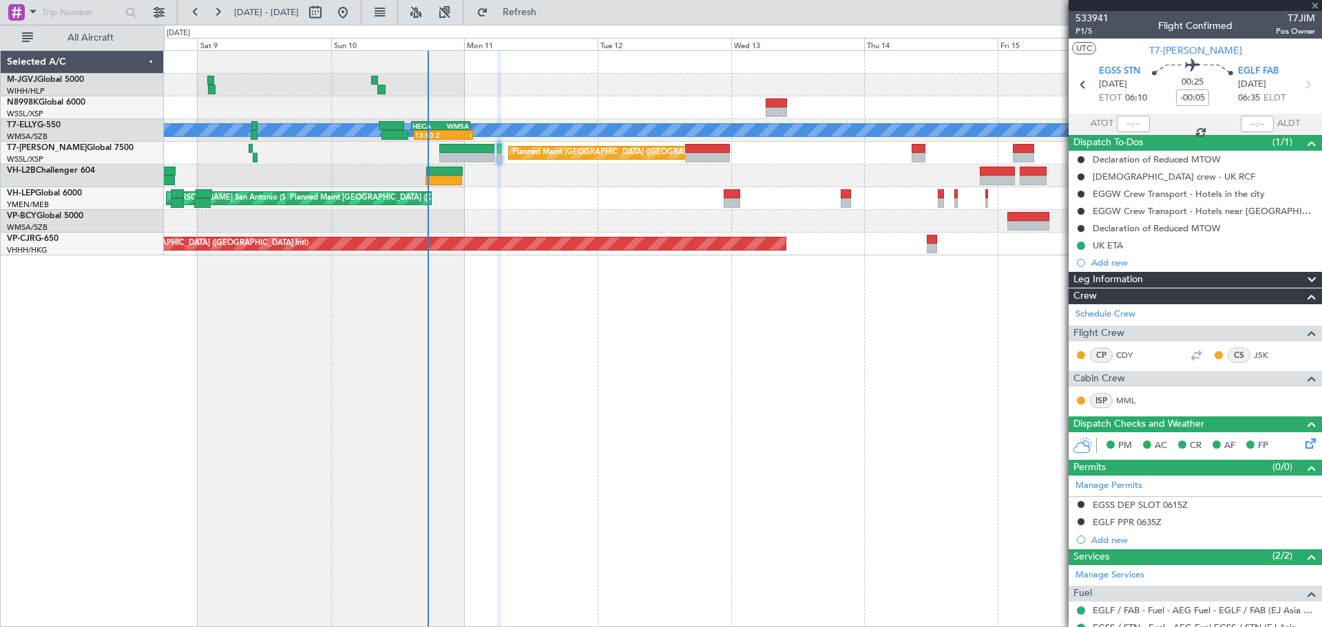
type input "+00:25"
type input "1"
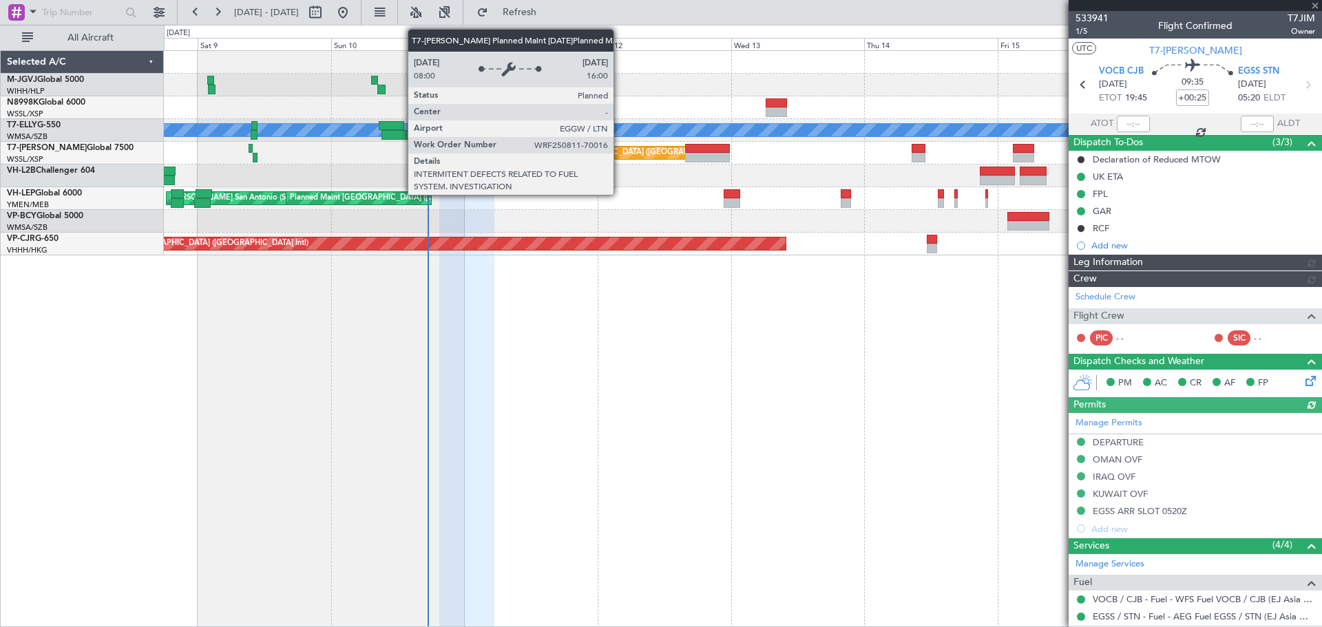
type input "[PERSON_NAME] (KYA)"
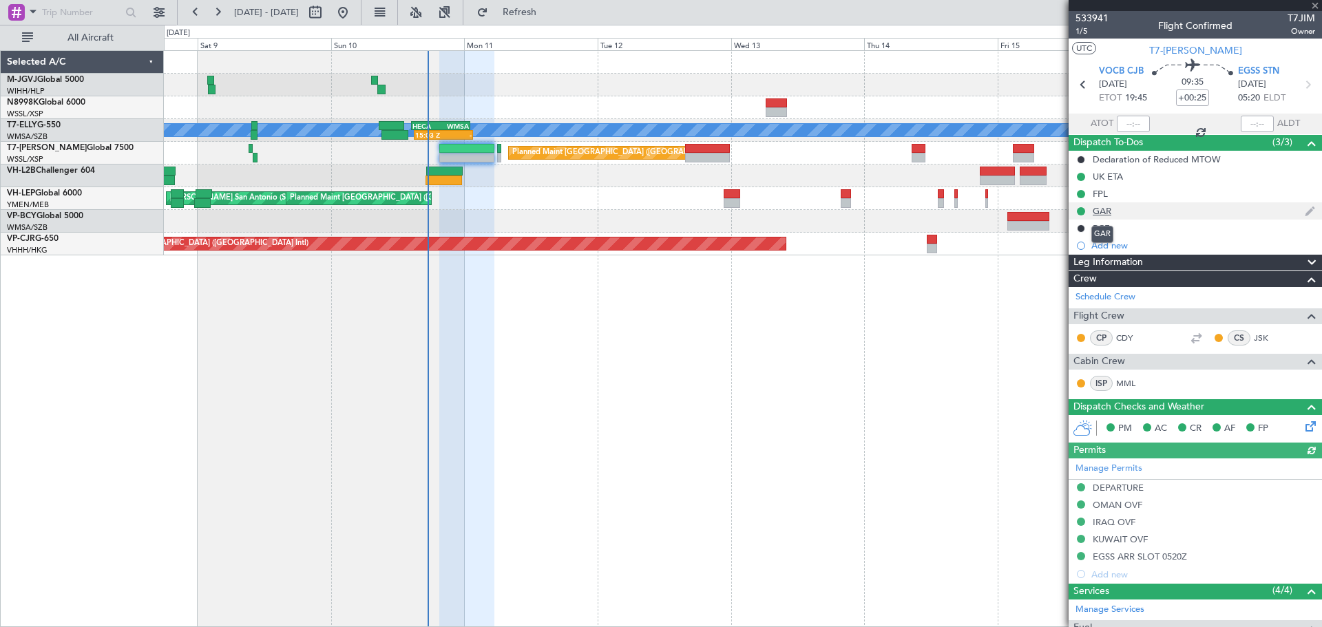
click at [1103, 210] on div "GAR" at bounding box center [1102, 211] width 19 height 12
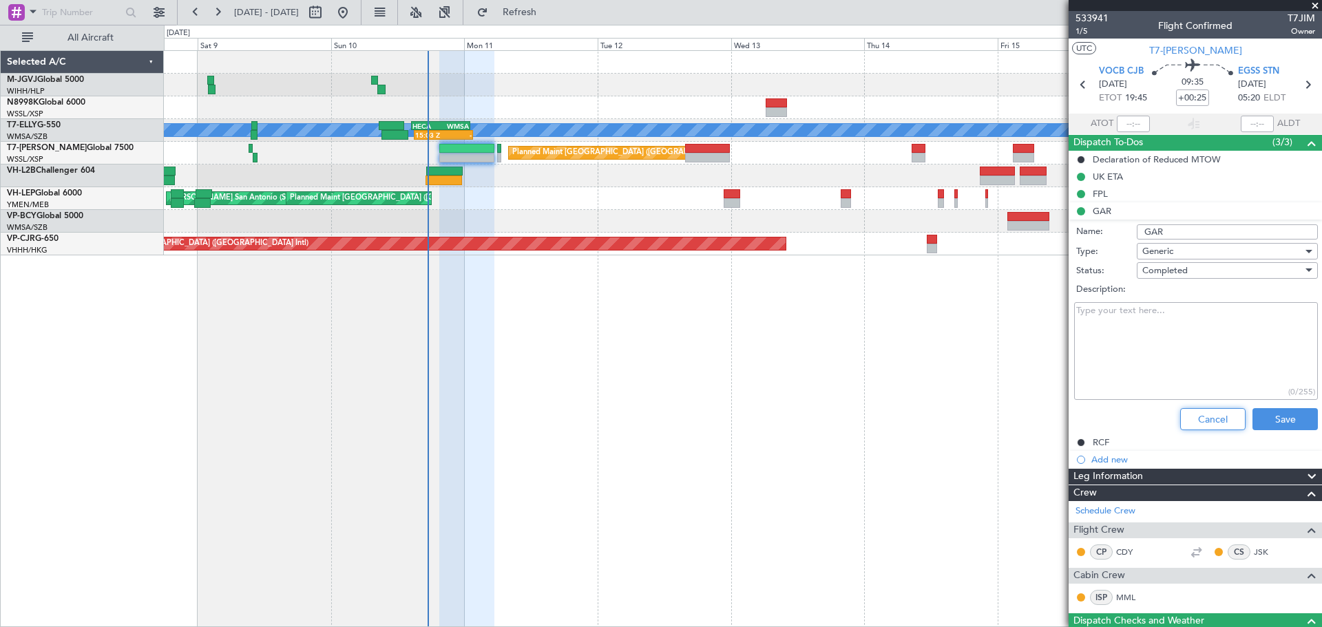
drag, startPoint x: 1193, startPoint y: 420, endPoint x: 1138, endPoint y: 402, distance: 57.9
click at [1191, 419] on button "Cancel" at bounding box center [1212, 419] width 65 height 22
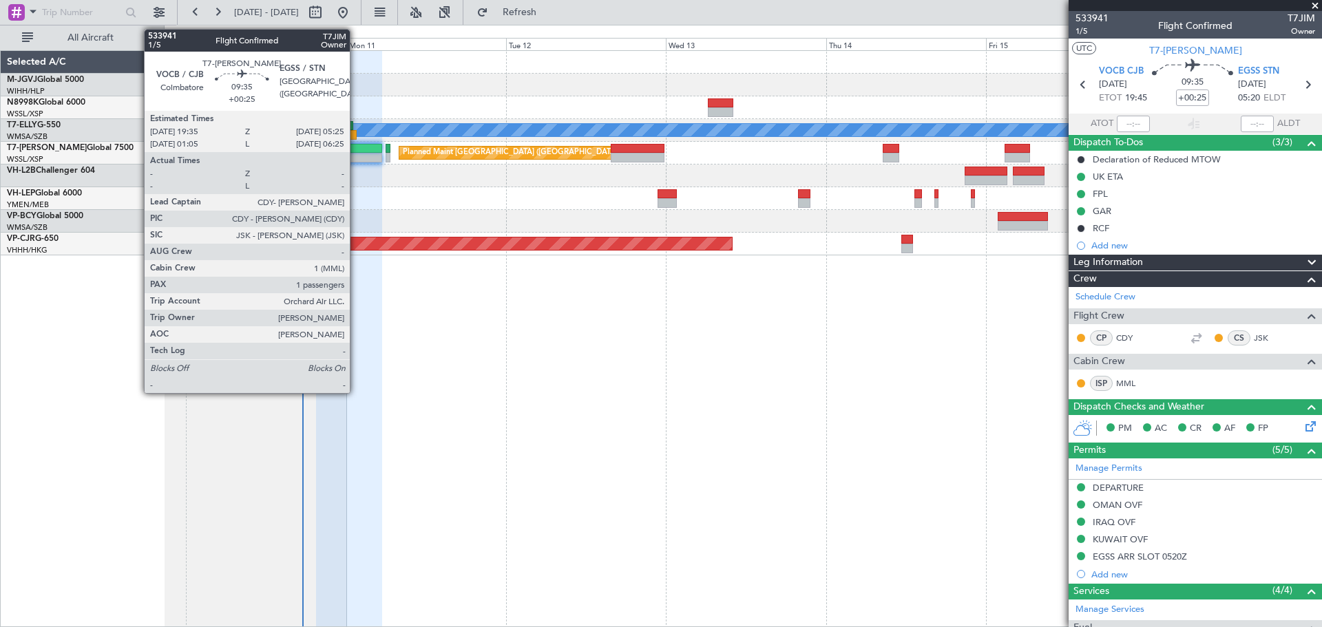
click at [356, 154] on div at bounding box center [349, 158] width 66 height 10
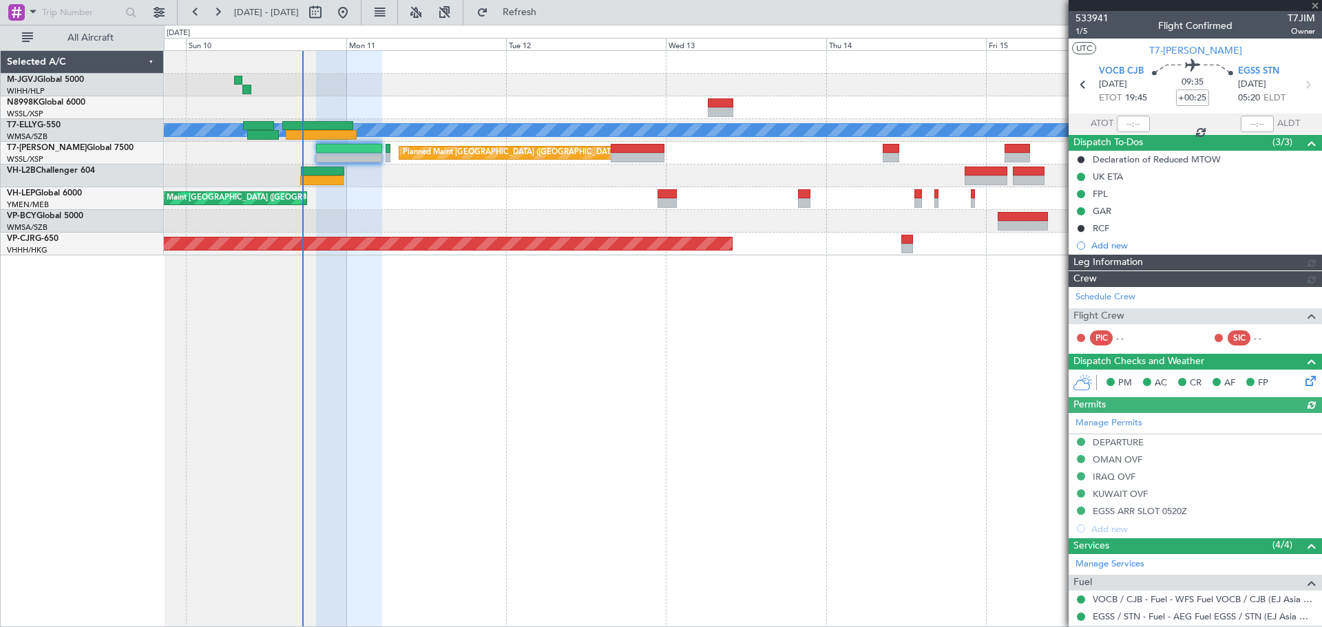
type input "[PERSON_NAME] (KYA)"
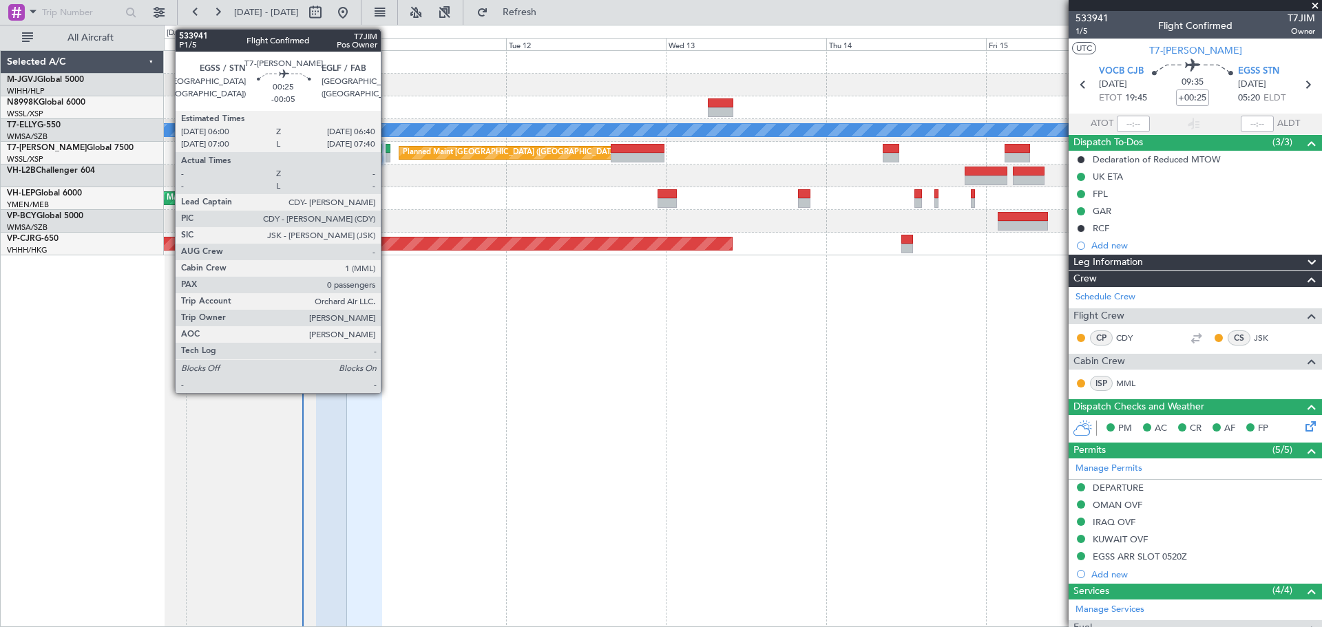
click at [387, 153] on div at bounding box center [388, 158] width 5 height 10
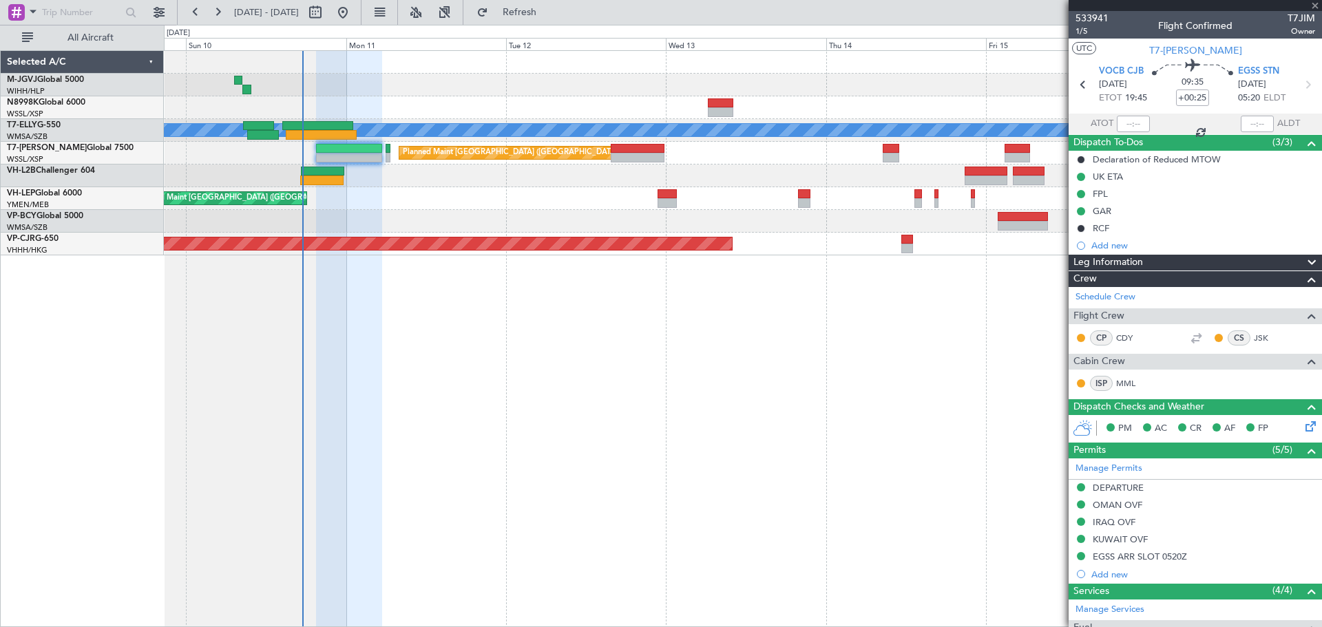
type input "-00:05"
type input "0"
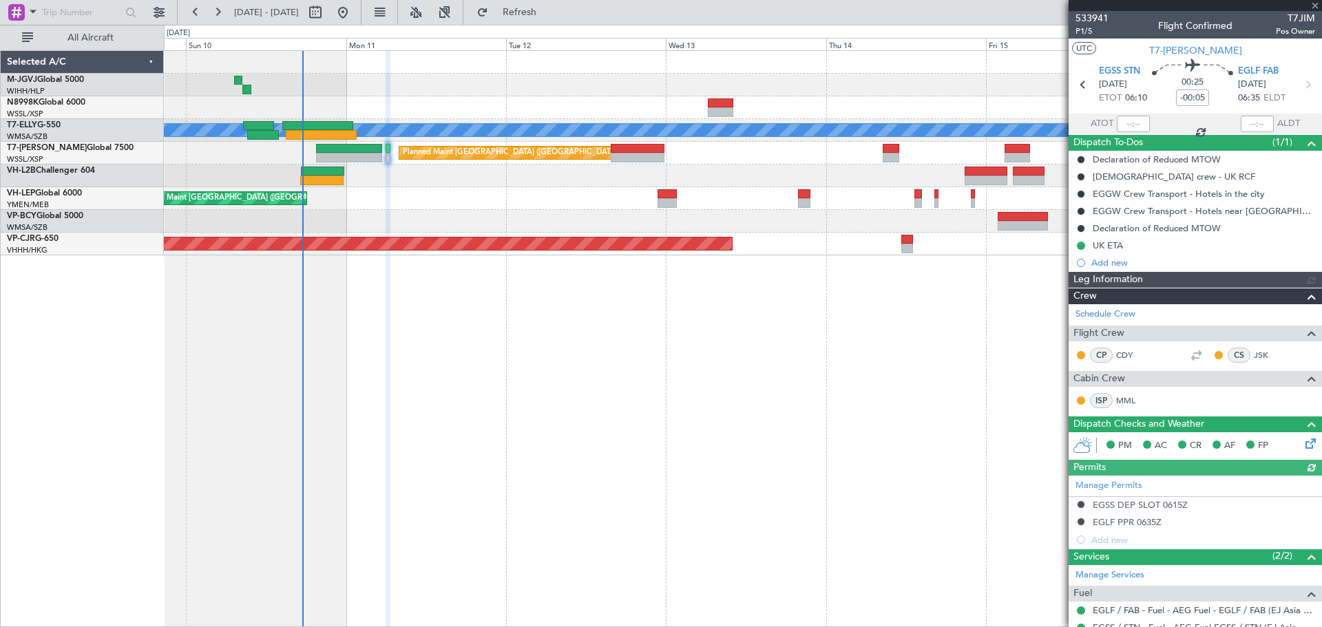
type input "[PERSON_NAME] (KYA)"
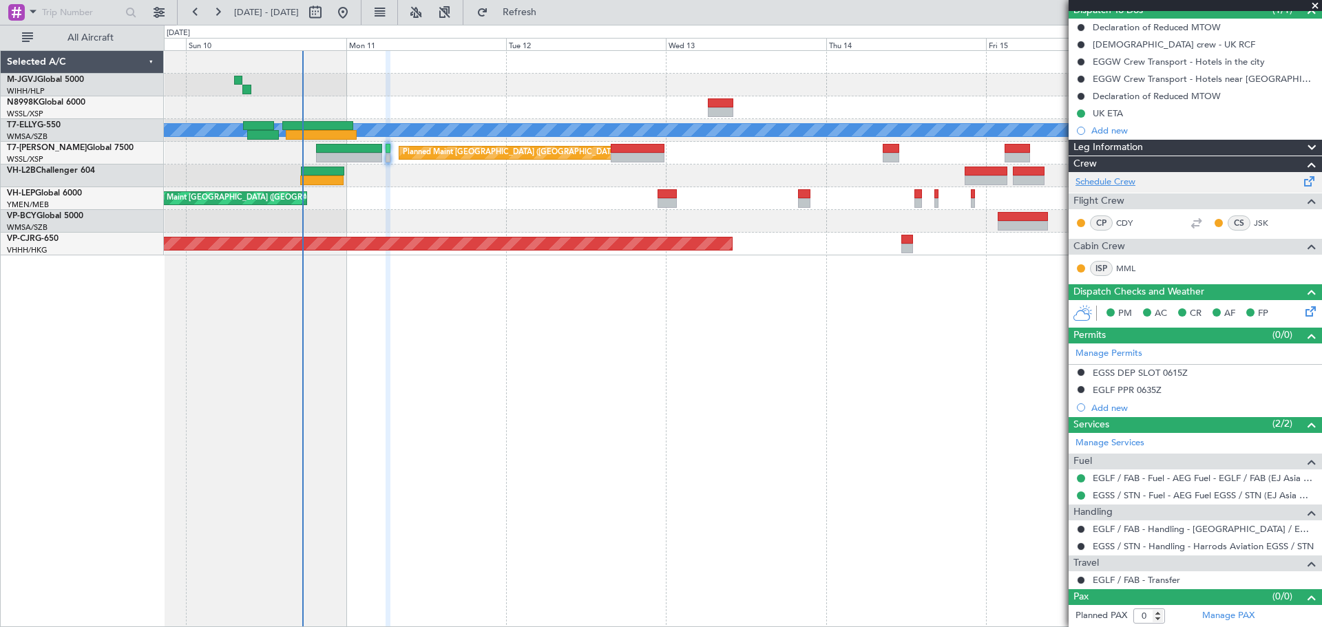
click at [1109, 176] on link "Schedule Crew" at bounding box center [1105, 183] width 60 height 14
type input "[PERSON_NAME] (KYA)"
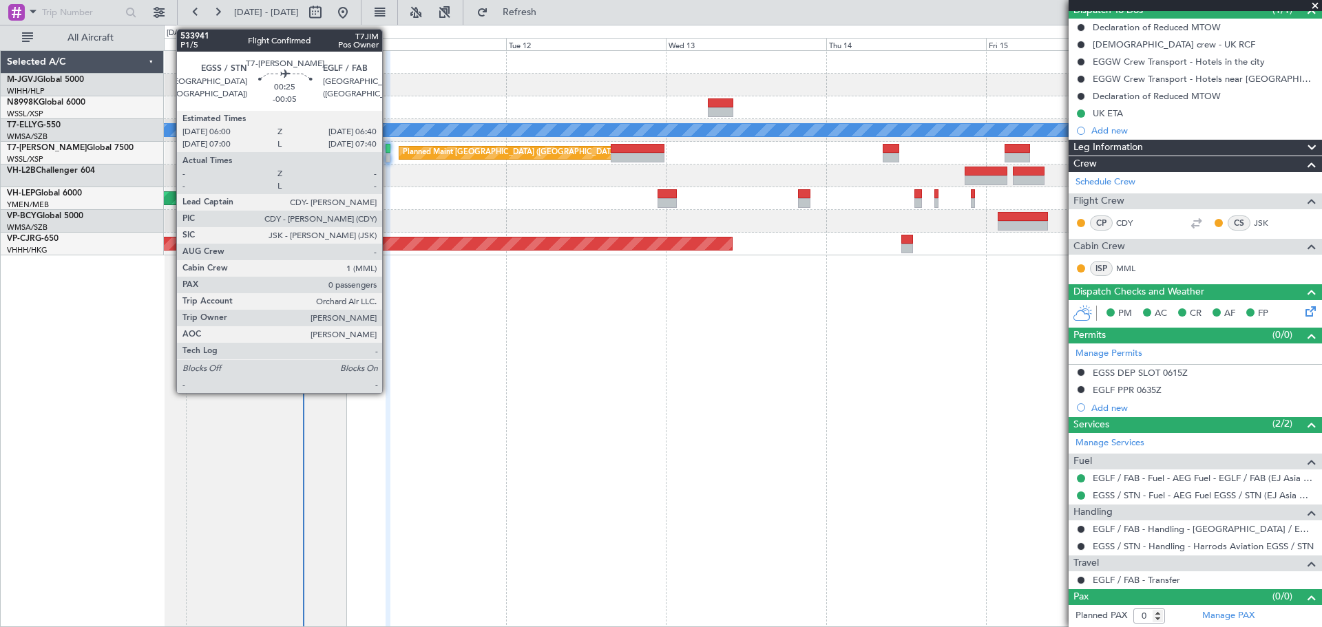
click at [388, 147] on div at bounding box center [388, 149] width 5 height 10
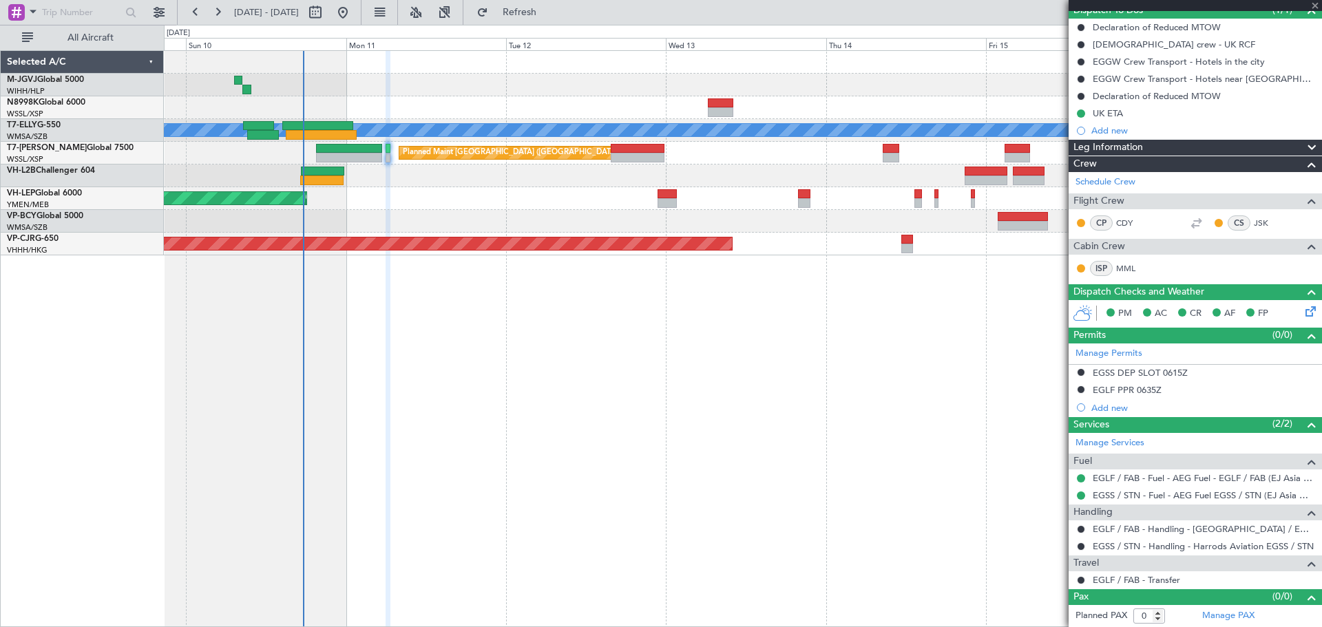
scroll to position [0, 0]
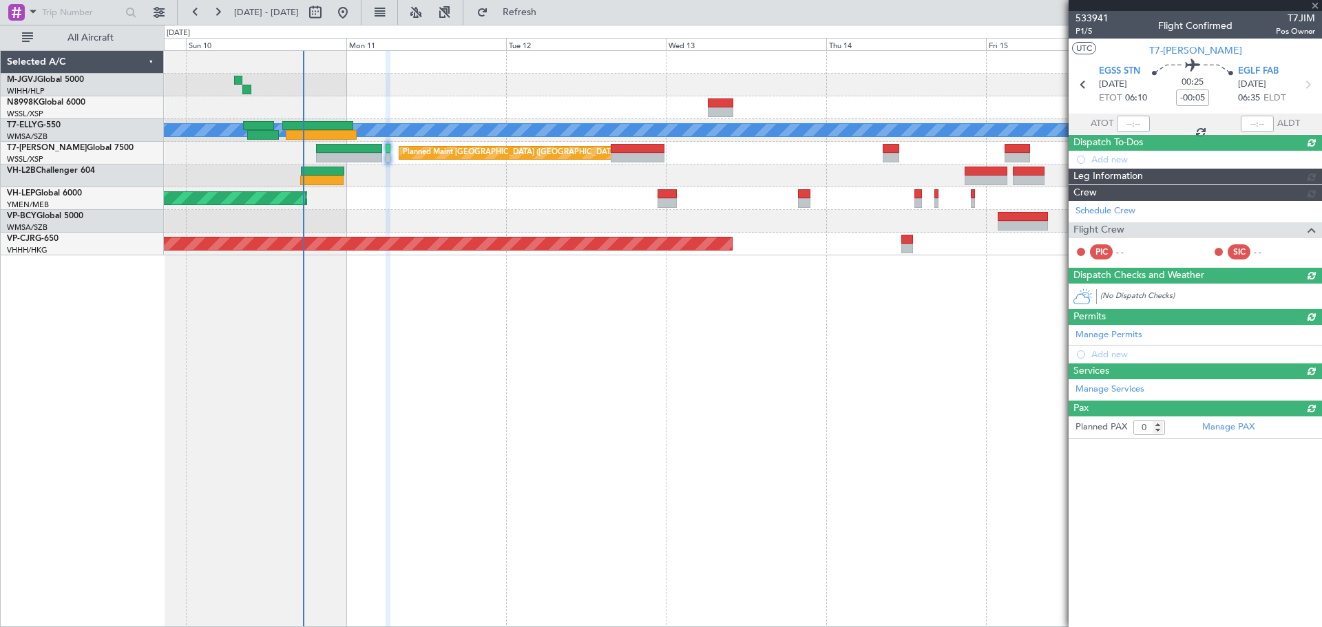
type input "[PERSON_NAME] (KYA)"
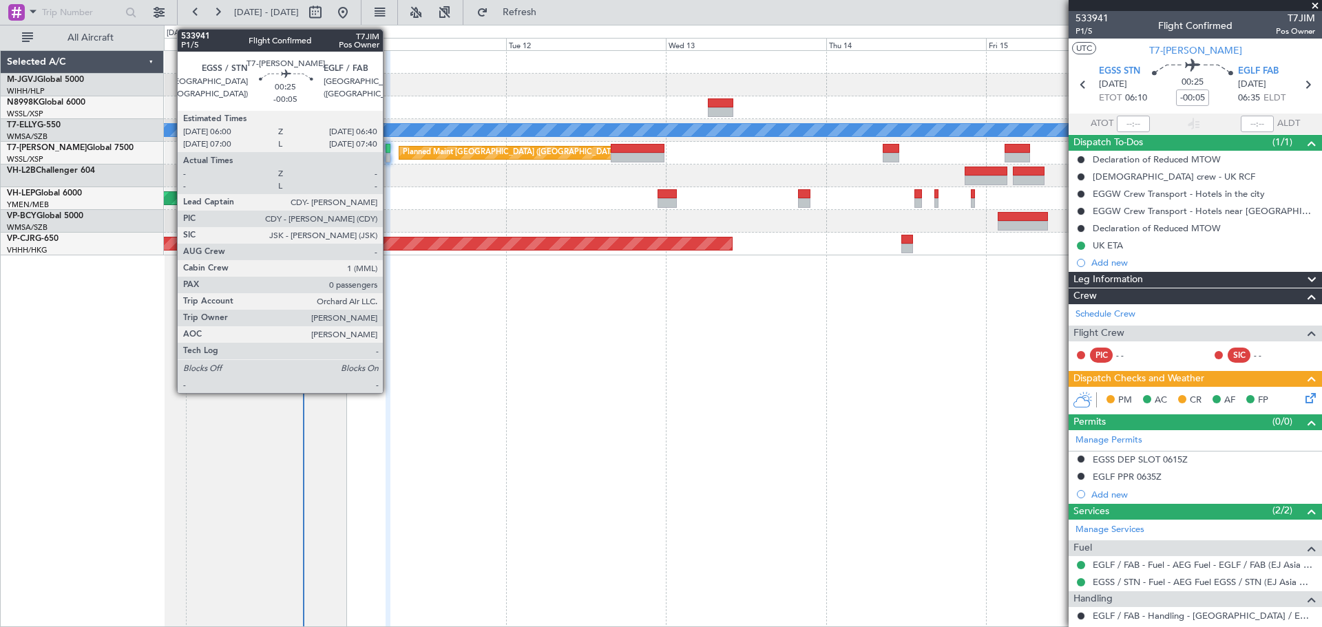
click at [389, 151] on div at bounding box center [388, 149] width 5 height 10
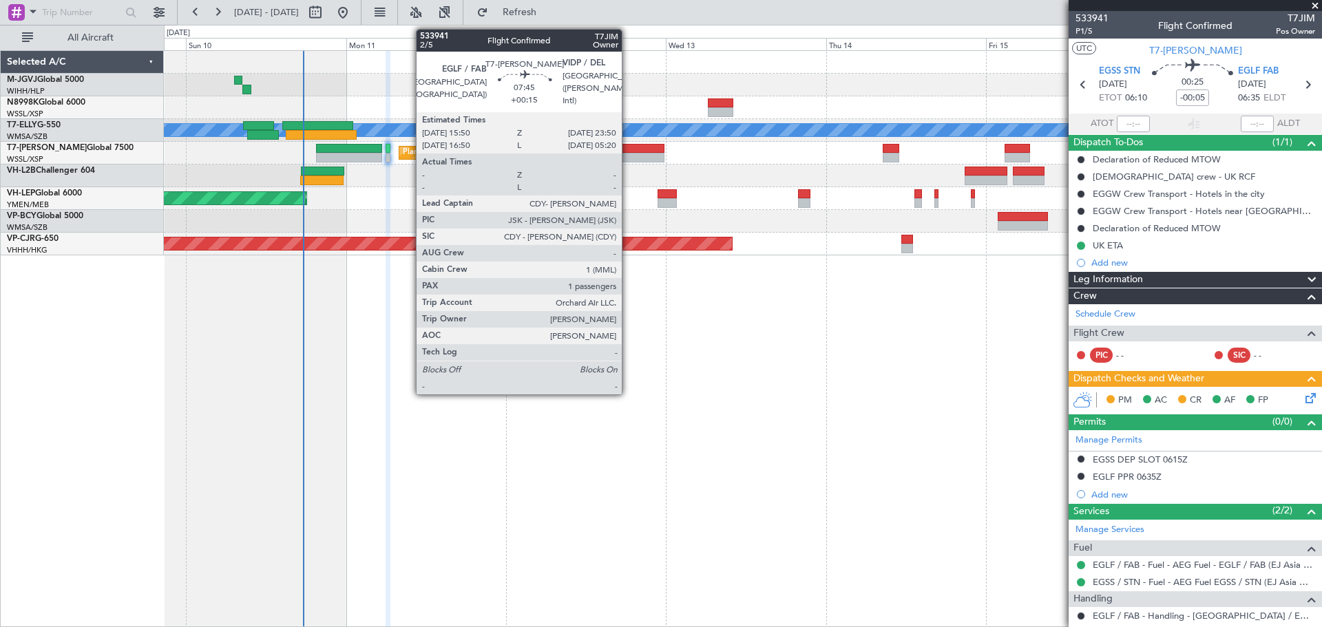
click at [628, 153] on div at bounding box center [638, 158] width 54 height 10
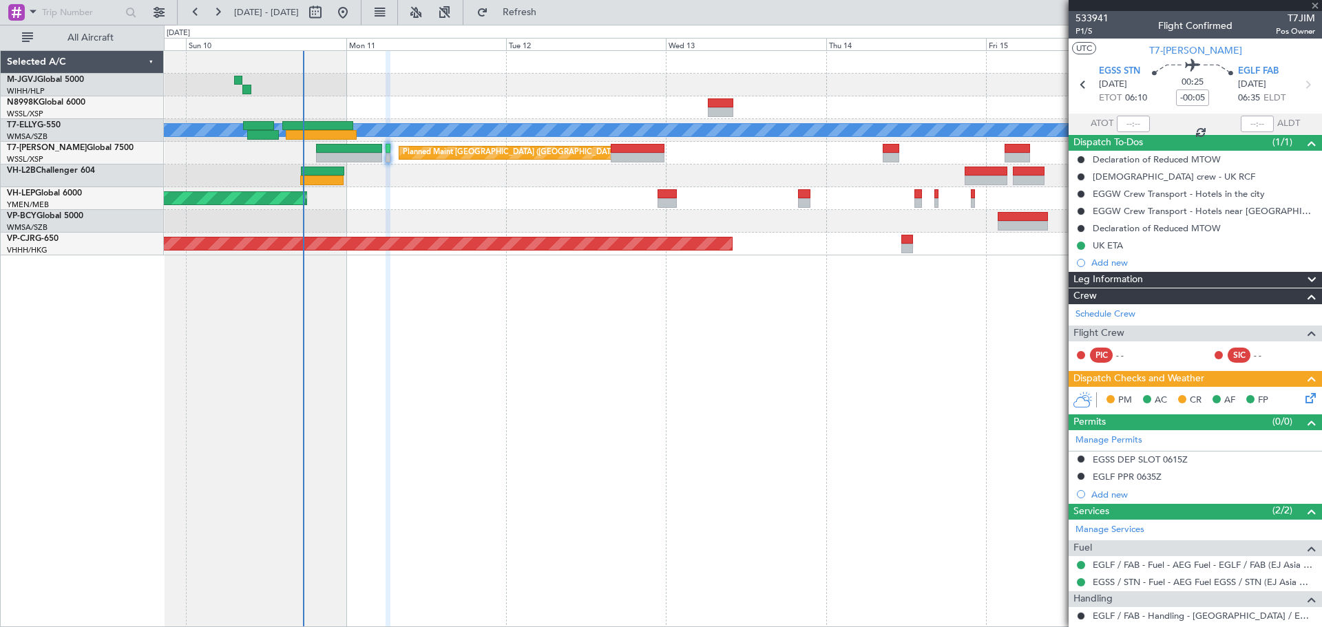
type input "+00:15"
type input "1"
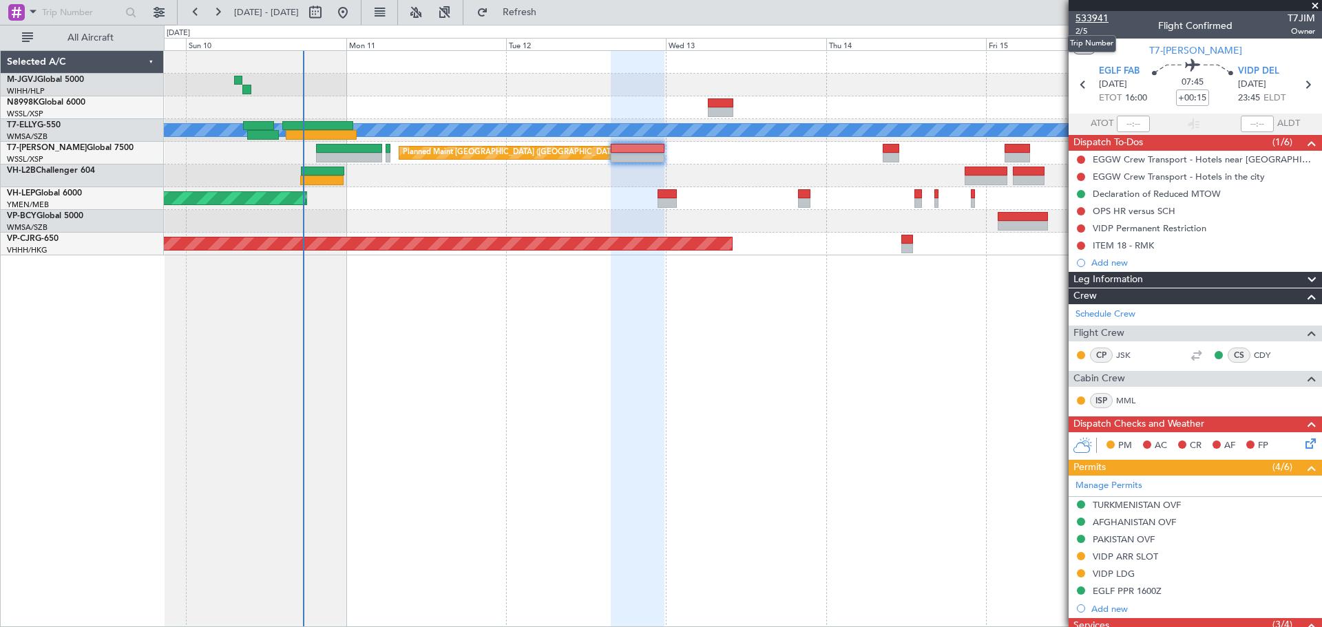
click at [1102, 13] on span "533941" at bounding box center [1091, 18] width 33 height 14
click at [534, 12] on button "Refresh" at bounding box center [511, 12] width 83 height 22
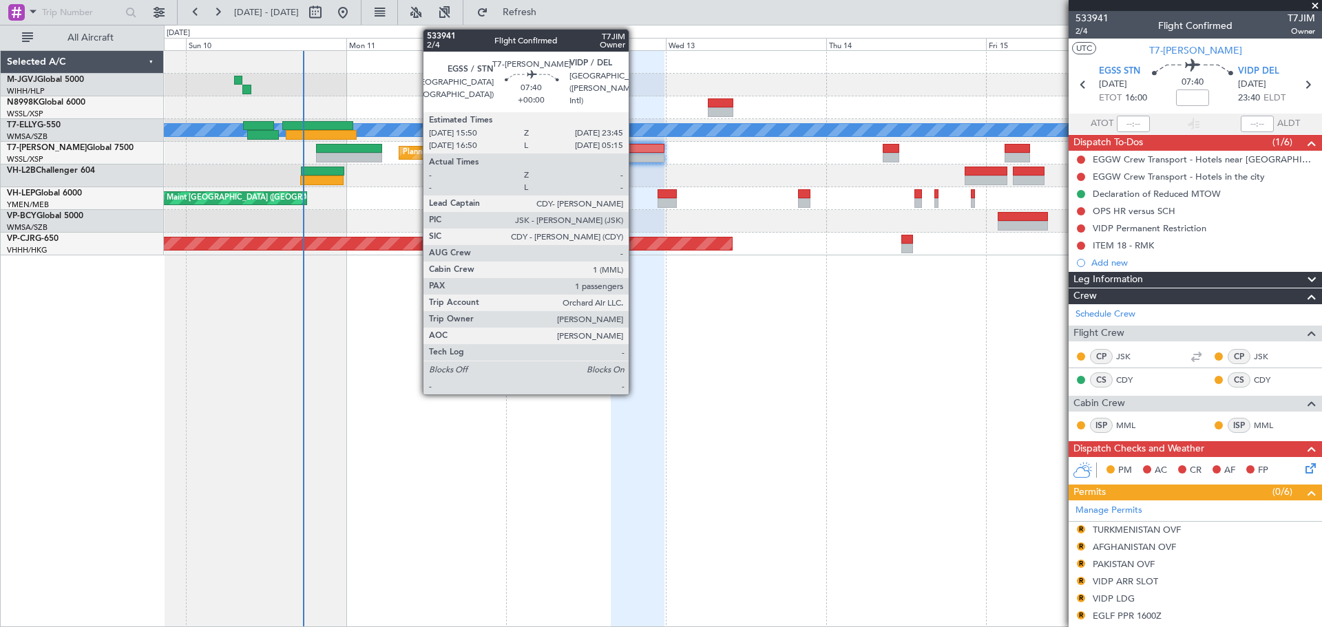
click at [635, 153] on div at bounding box center [637, 158] width 53 height 10
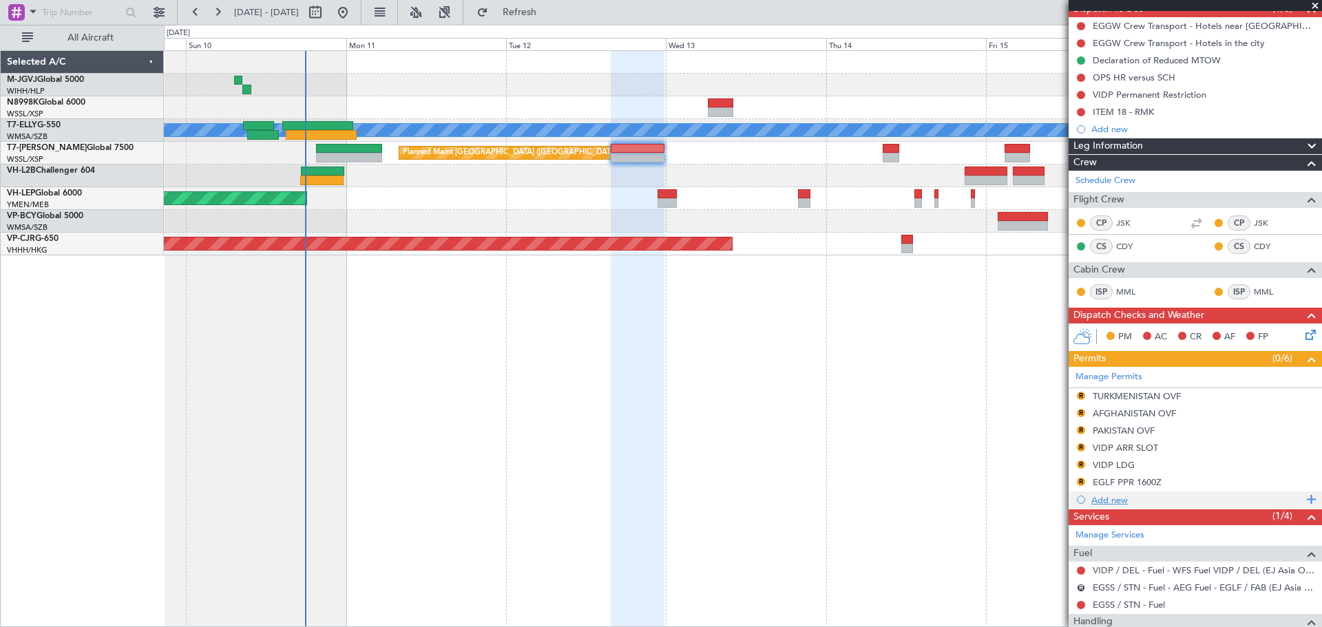
scroll to position [229, 0]
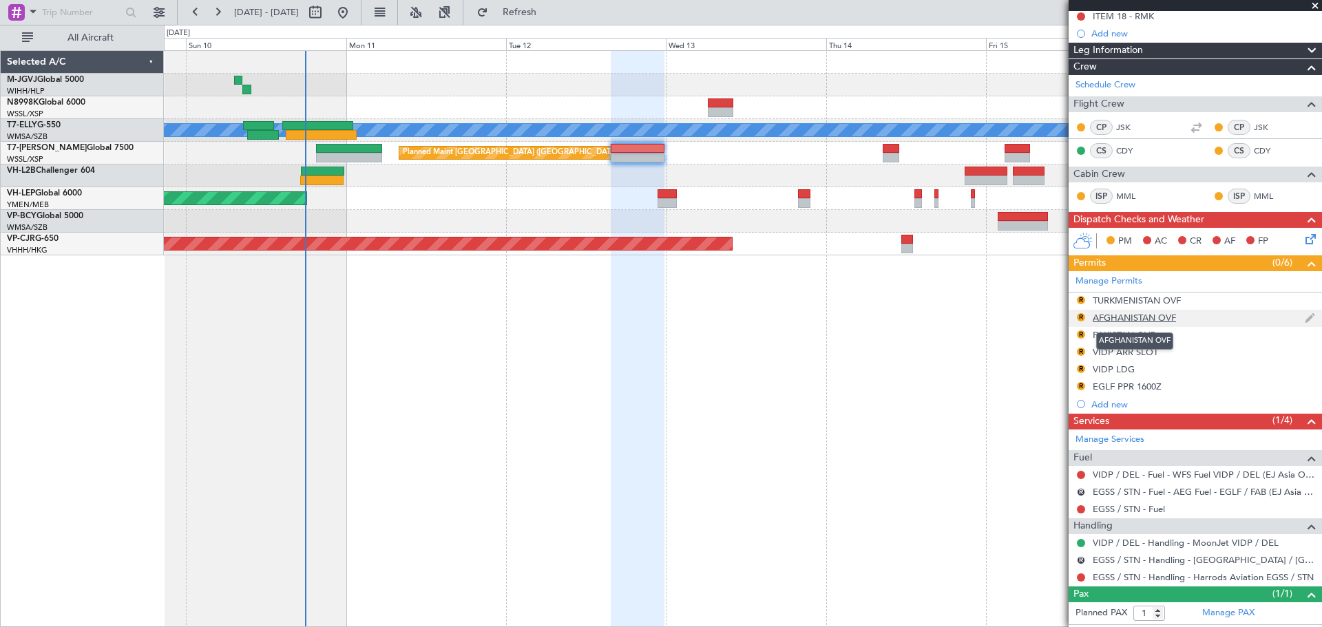
click at [1122, 316] on div "AFGHANISTAN OVF" at bounding box center [1134, 318] width 83 height 12
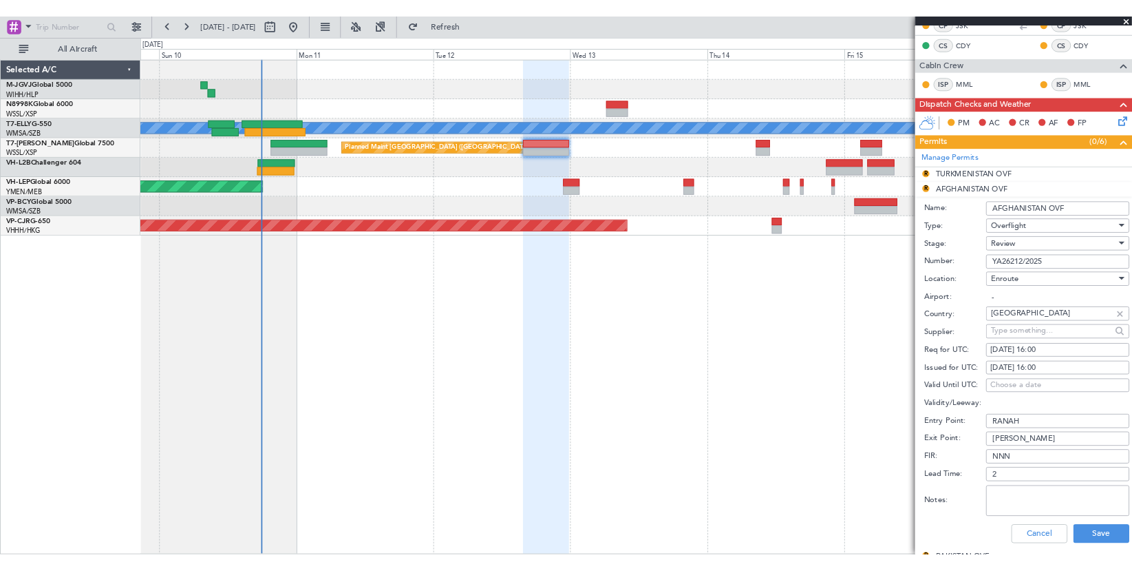
scroll to position [459, 0]
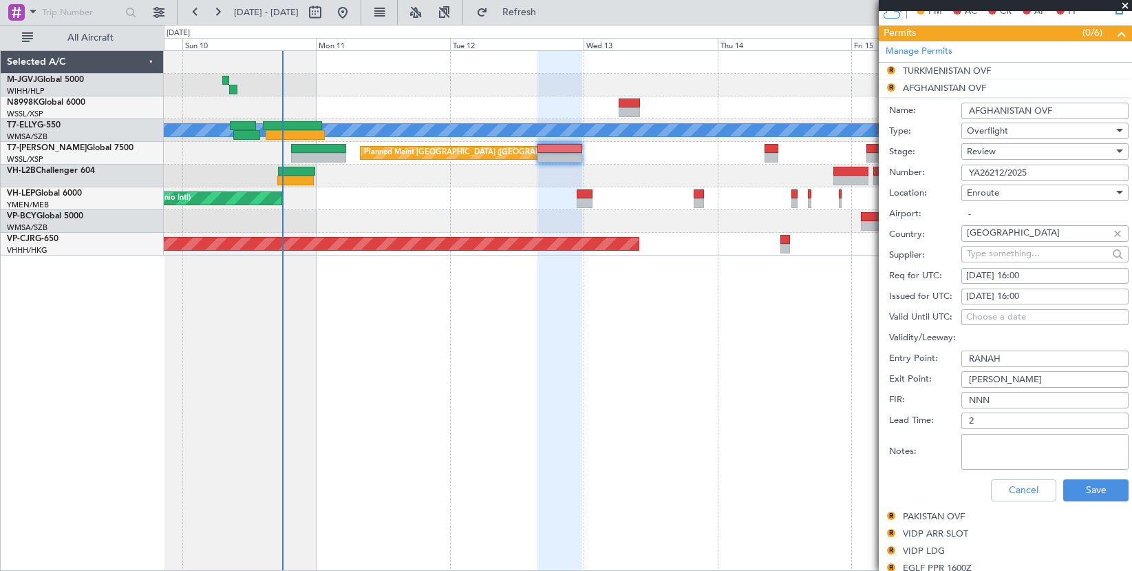
click at [655, 352] on div "[PERSON_NAME] Planned Maint [GEOGRAPHIC_DATA] ([GEOGRAPHIC_DATA]) Planned Maint…" at bounding box center [648, 310] width 969 height 520
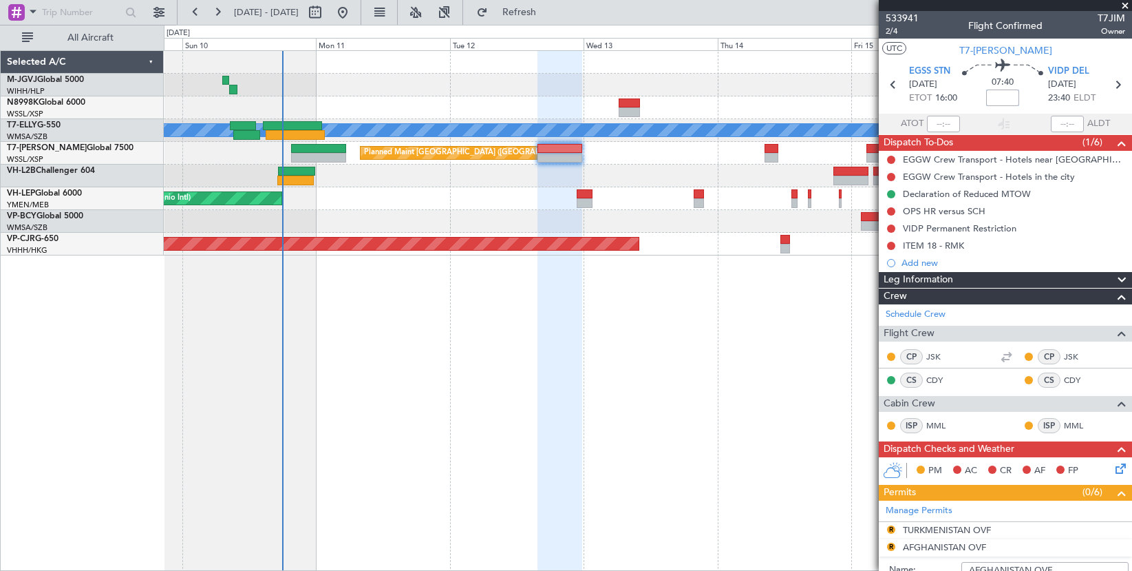
click at [1001, 99] on input at bounding box center [1003, 97] width 33 height 17
type input "+00:05"
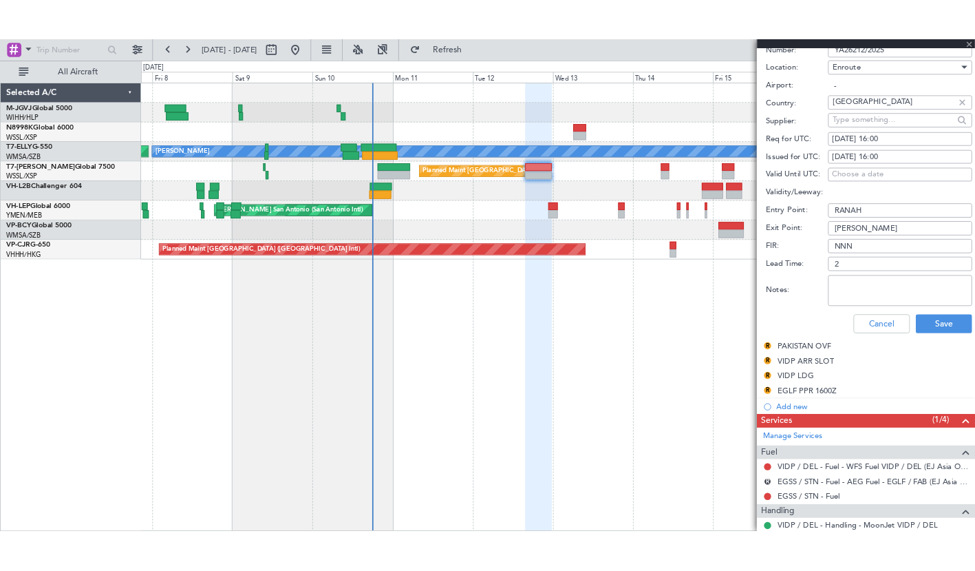
scroll to position [725, 0]
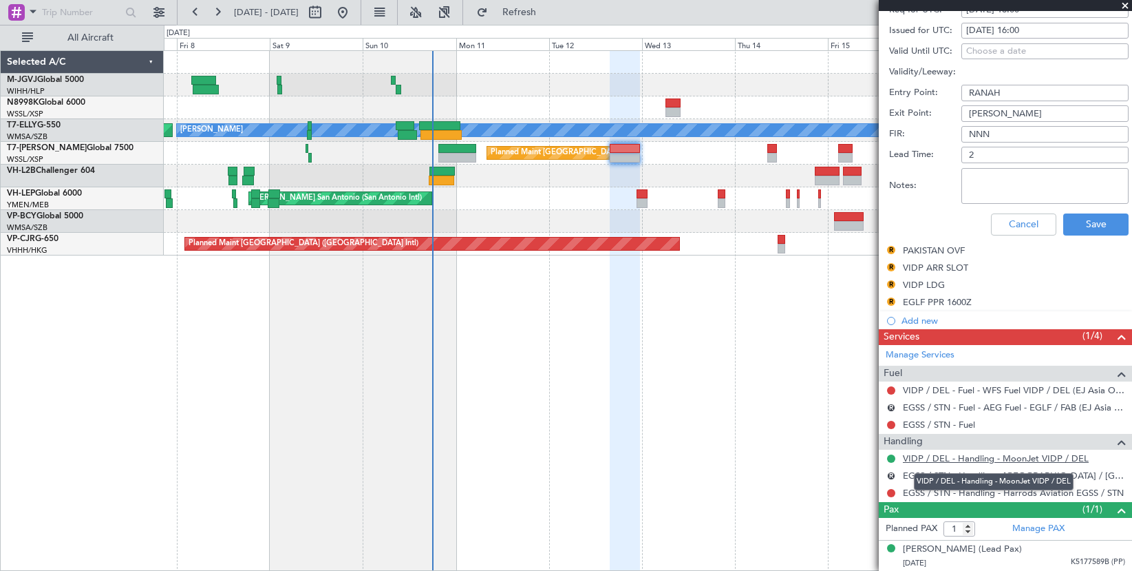
click at [967, 461] on link "VIDP / DEL - Handling - MoonJet VIDP / DEL" at bounding box center [996, 458] width 186 height 12
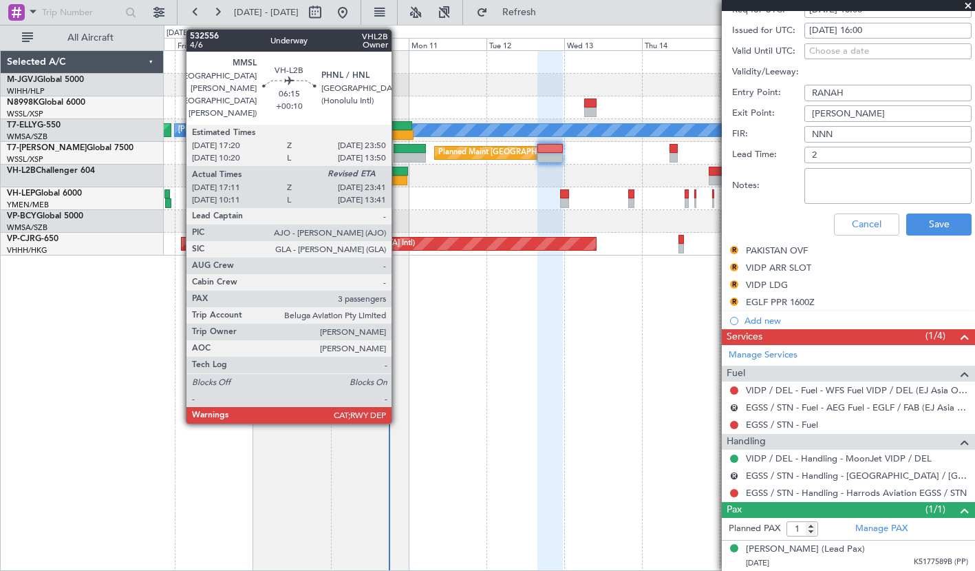
click at [398, 182] on div at bounding box center [396, 181] width 21 height 10
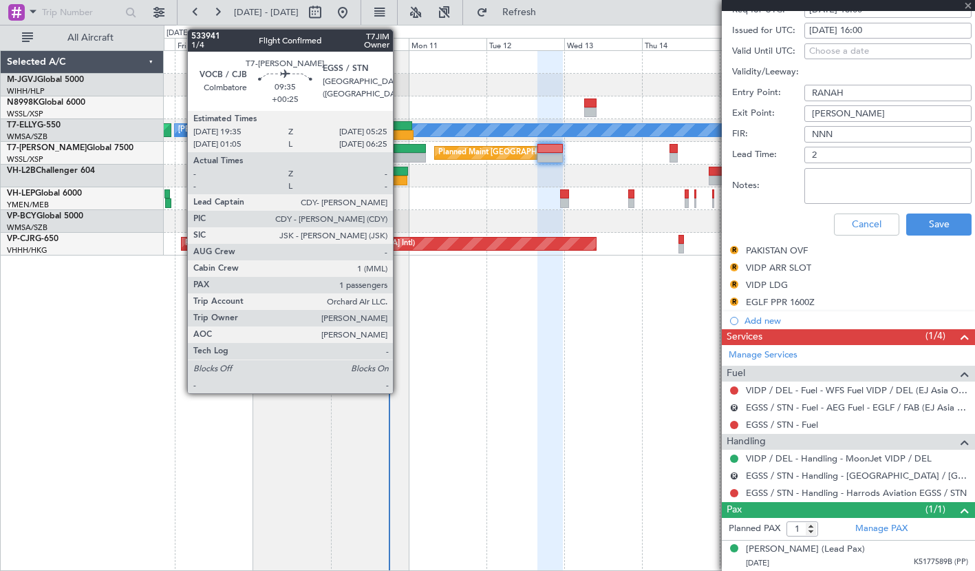
click at [399, 154] on div at bounding box center [410, 158] width 32 height 10
type input "+00:10"
type input "17:21"
type input "3"
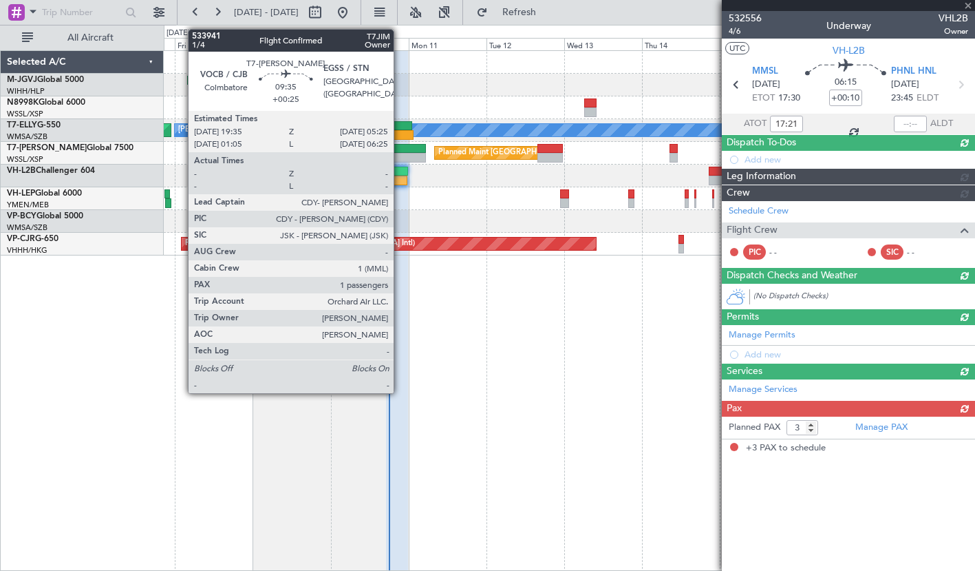
type input "[PERSON_NAME] (EYU)"
type input "A0013"
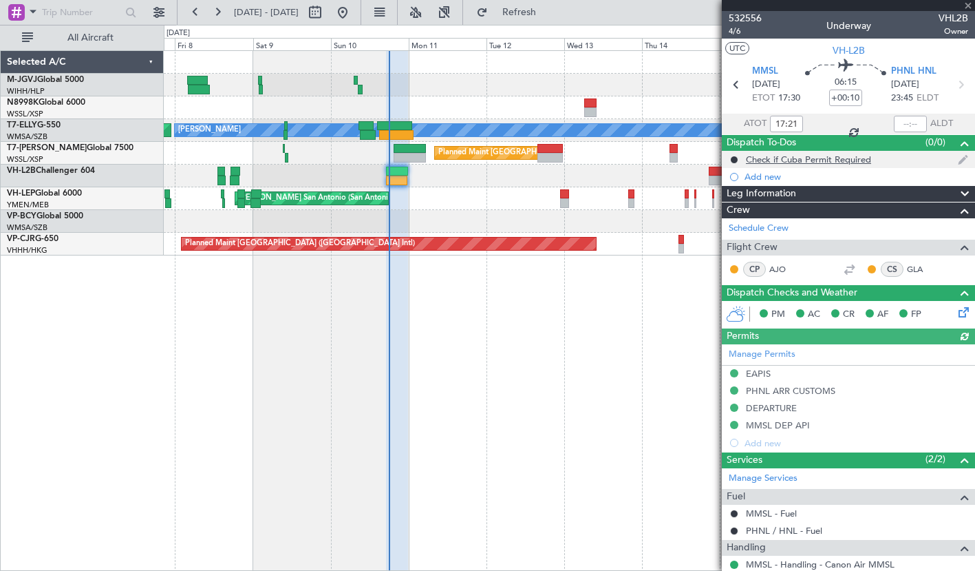
type input "+00:25"
type input "1"
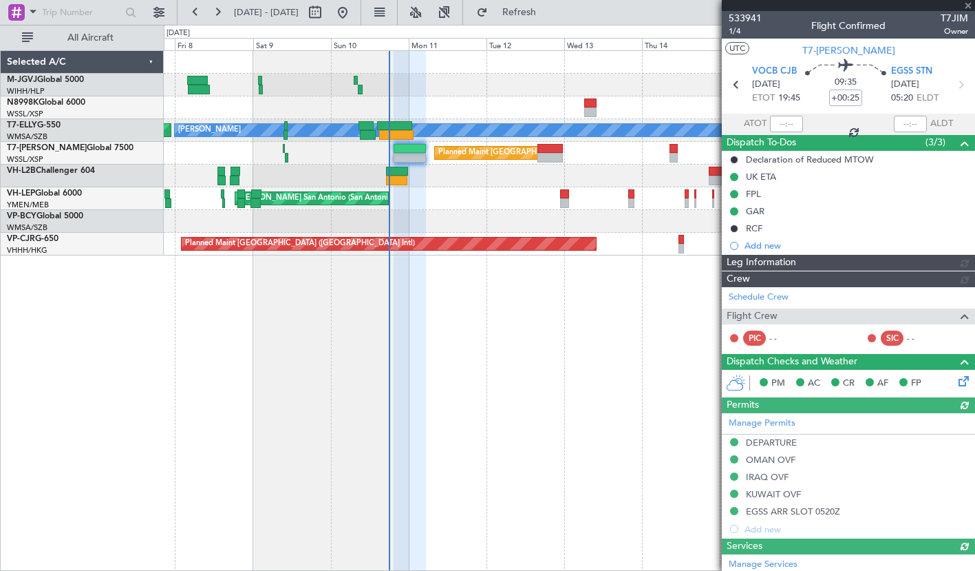
type input "[PERSON_NAME] (KYA)"
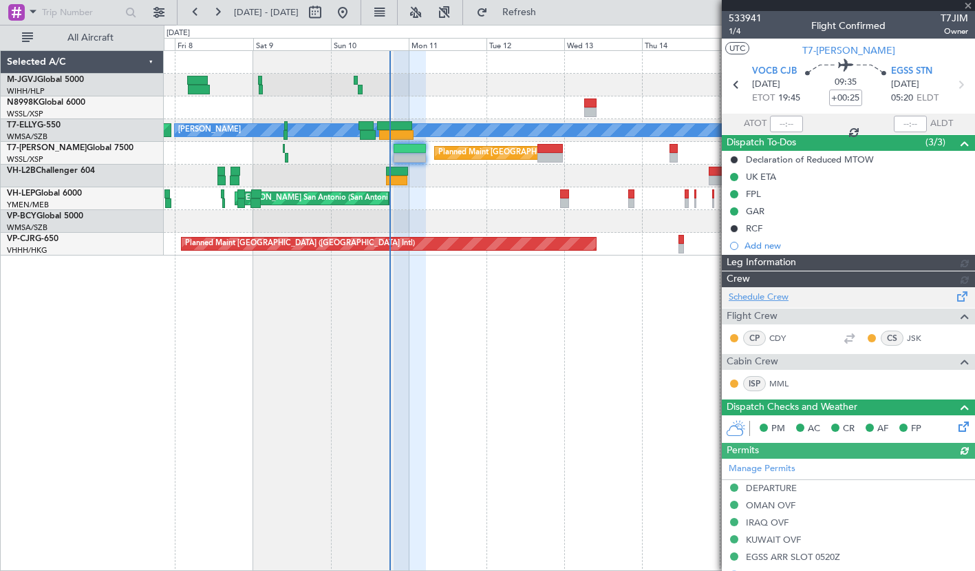
type input "[PERSON_NAME] (KYA)"
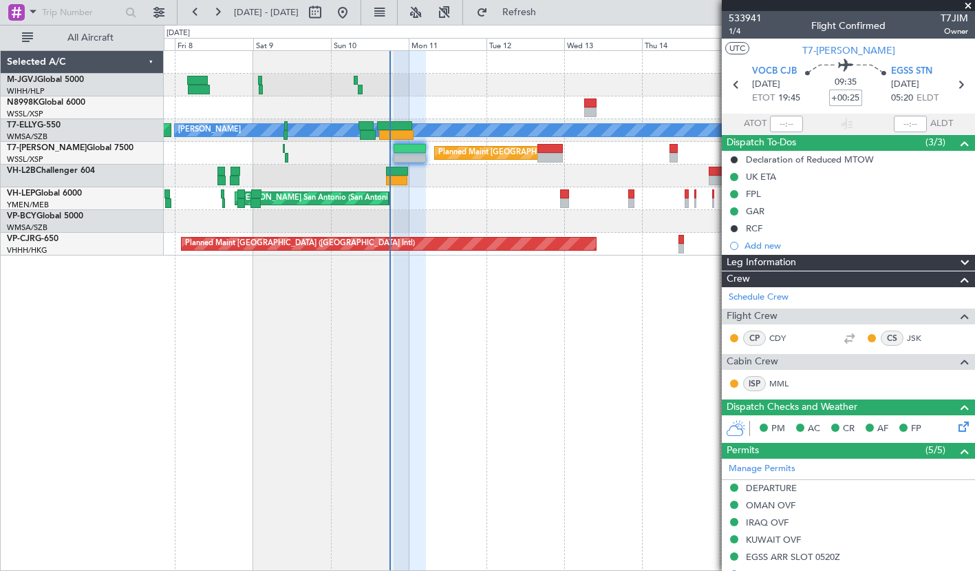
click at [839, 103] on input "+00:25" at bounding box center [846, 97] width 33 height 17
click at [843, 99] on input "+00:25" at bounding box center [846, 97] width 33 height 17
click at [852, 97] on input "+00:25" at bounding box center [846, 97] width 33 height 17
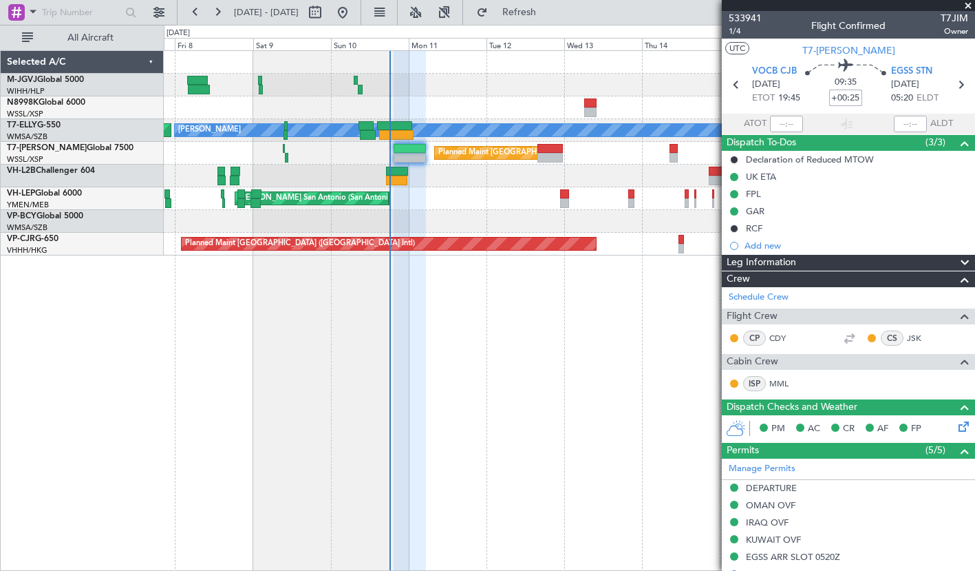
click at [836, 97] on input "+00:25" at bounding box center [846, 97] width 33 height 17
click at [850, 99] on input "+00:25" at bounding box center [846, 97] width 33 height 17
click at [851, 99] on input "+00:25" at bounding box center [846, 97] width 33 height 17
type input "+00:50"
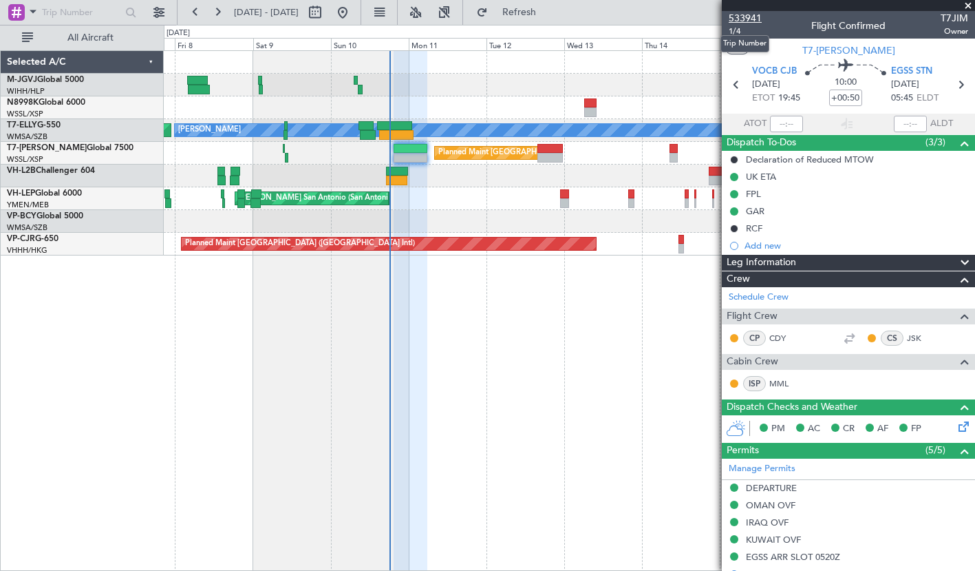
click at [751, 14] on span "533941" at bounding box center [745, 18] width 33 height 14
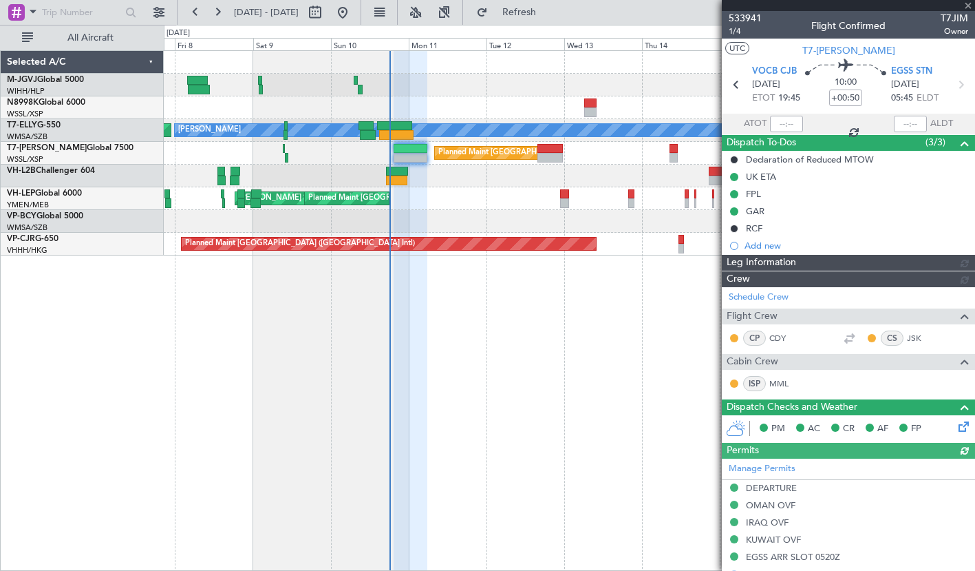
type input "[PERSON_NAME] (KYA)"
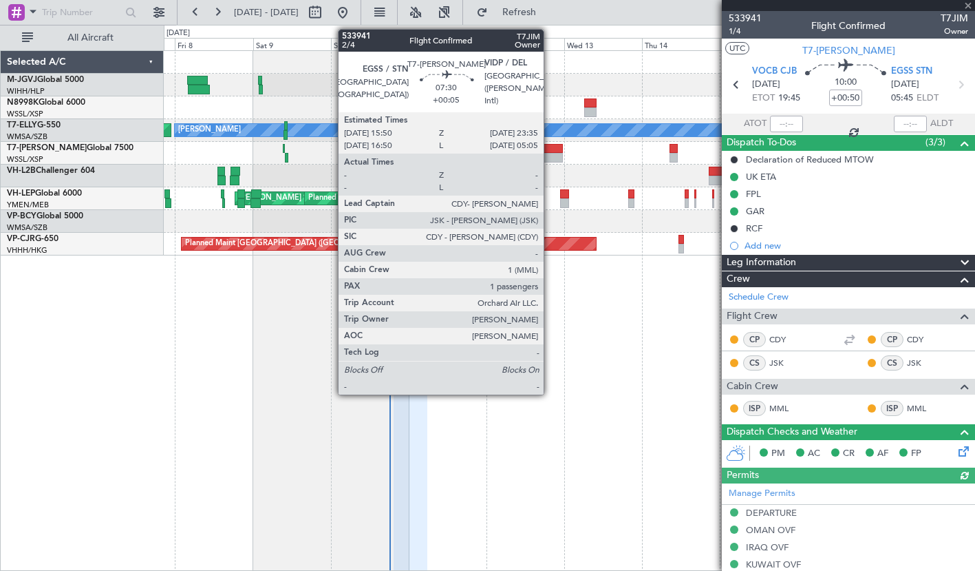
click at [550, 147] on div at bounding box center [550, 149] width 25 height 10
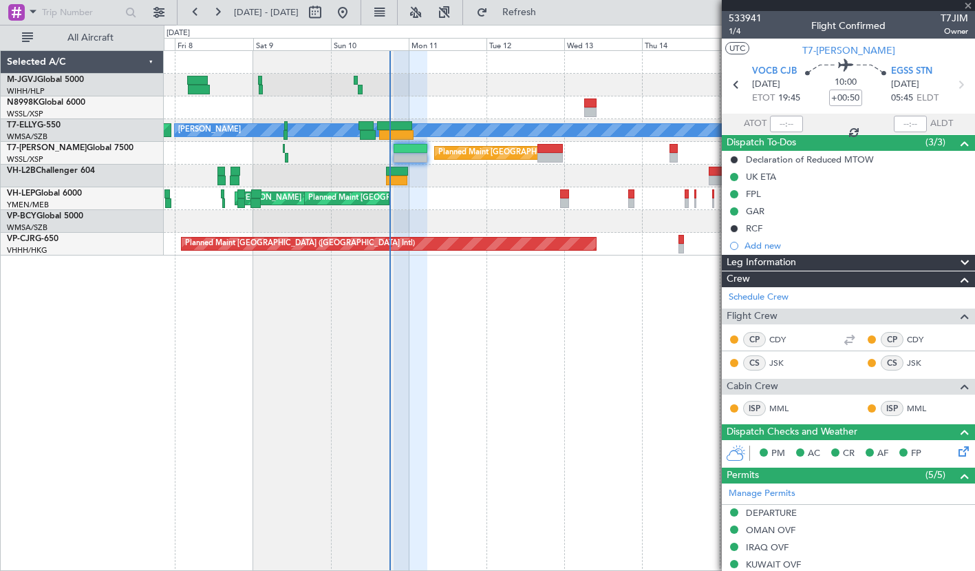
type input "+00:05"
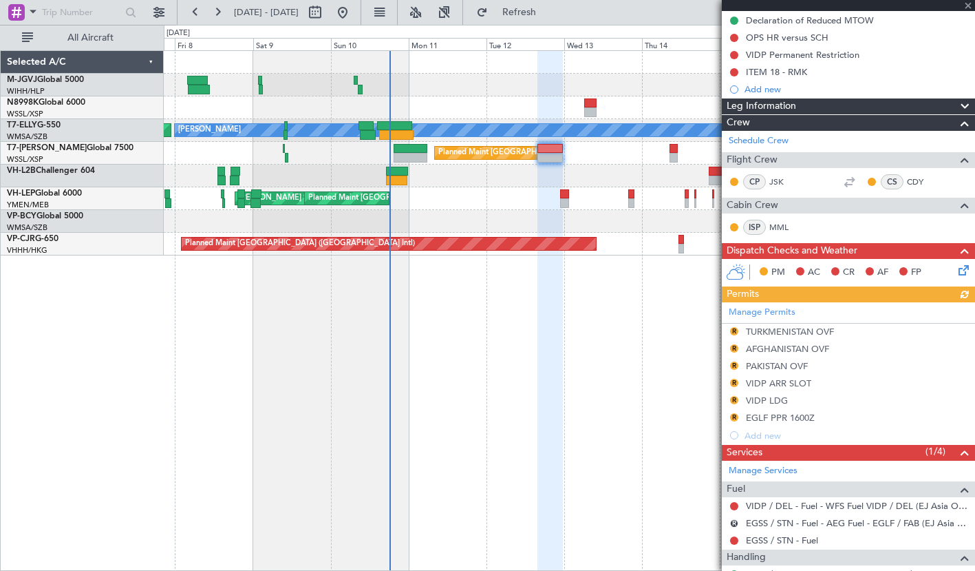
scroll to position [289, 0]
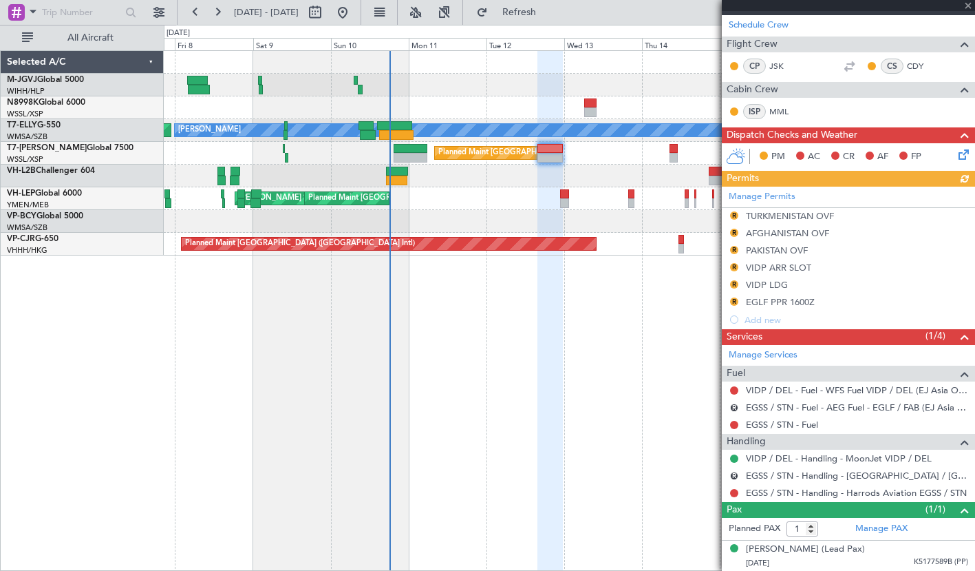
click at [781, 233] on div "Manage Permits R TURKMENISTAN OVF R AFGHANISTAN OVF R PAKISTAN OVF R VIDP ARR S…" at bounding box center [848, 258] width 253 height 142
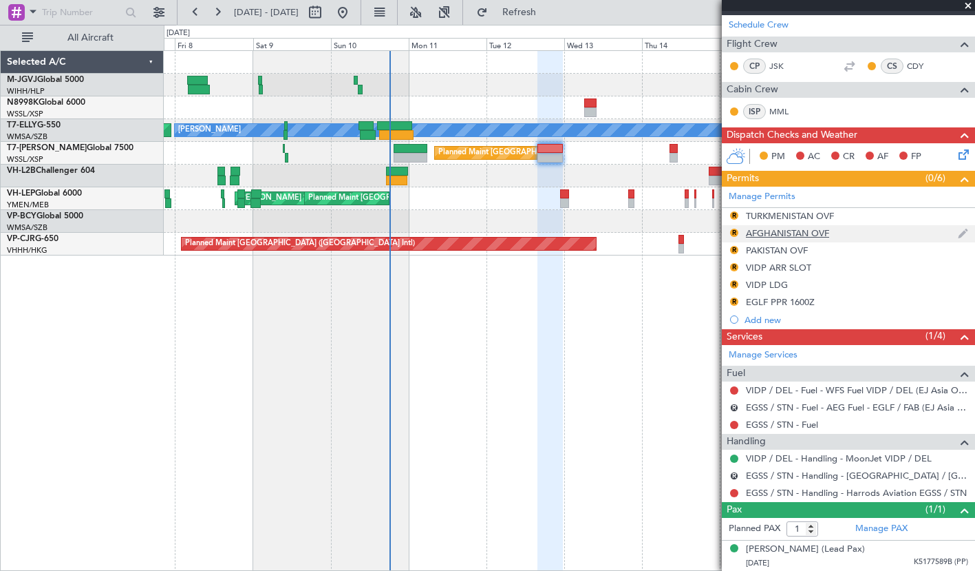
click at [765, 230] on div "AFGHANISTAN OVF" at bounding box center [787, 233] width 83 height 12
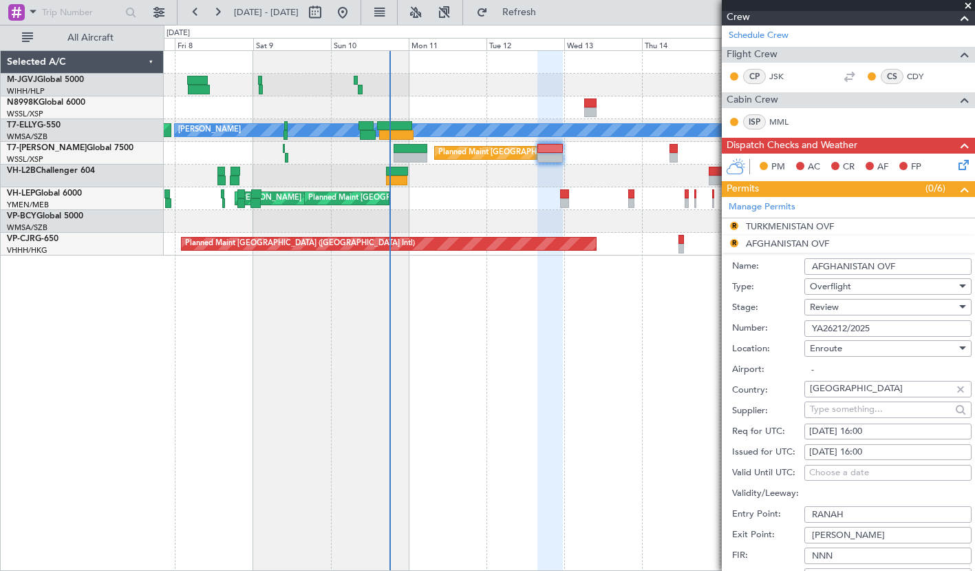
scroll to position [344, 0]
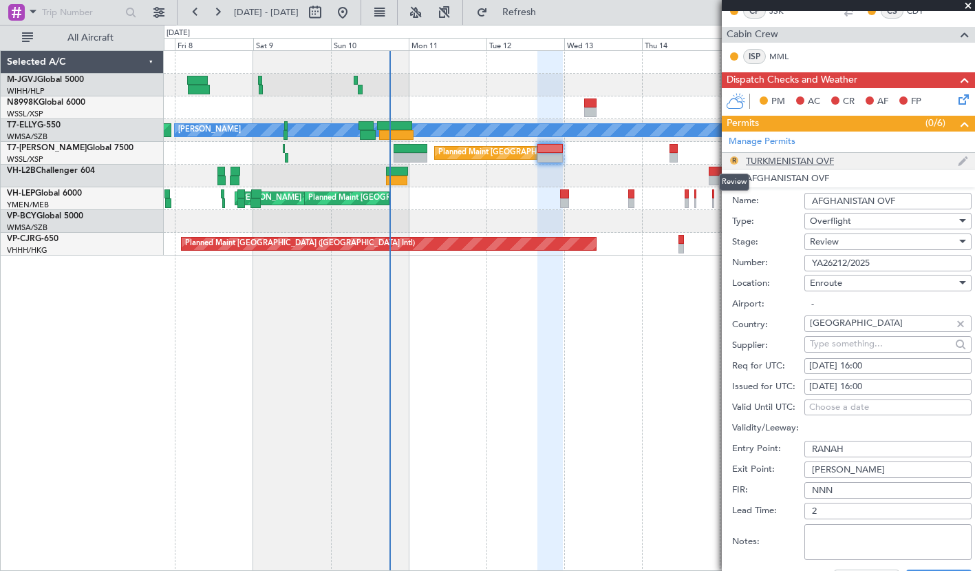
click at [735, 162] on button "R" at bounding box center [734, 160] width 8 height 8
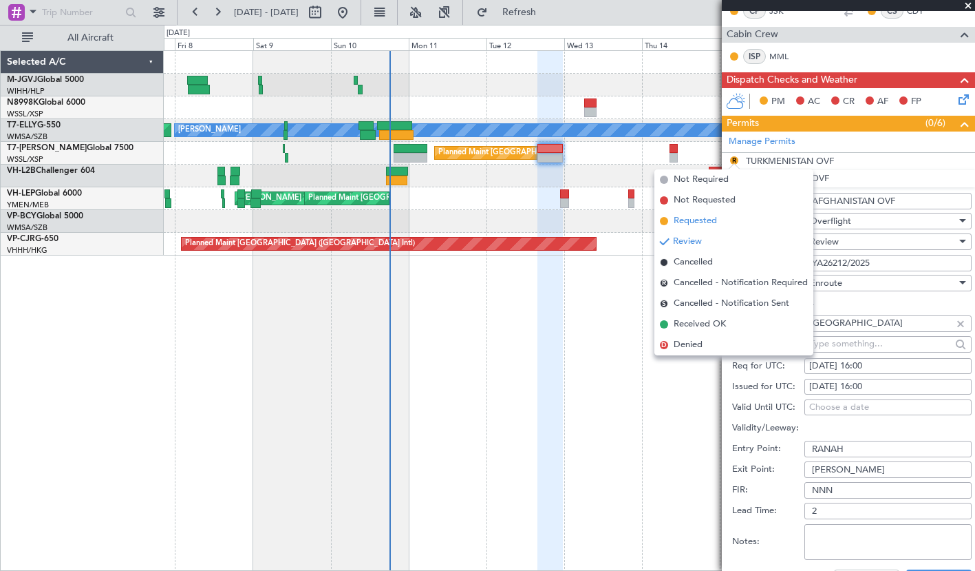
click at [721, 220] on li "Requested" at bounding box center [734, 221] width 159 height 21
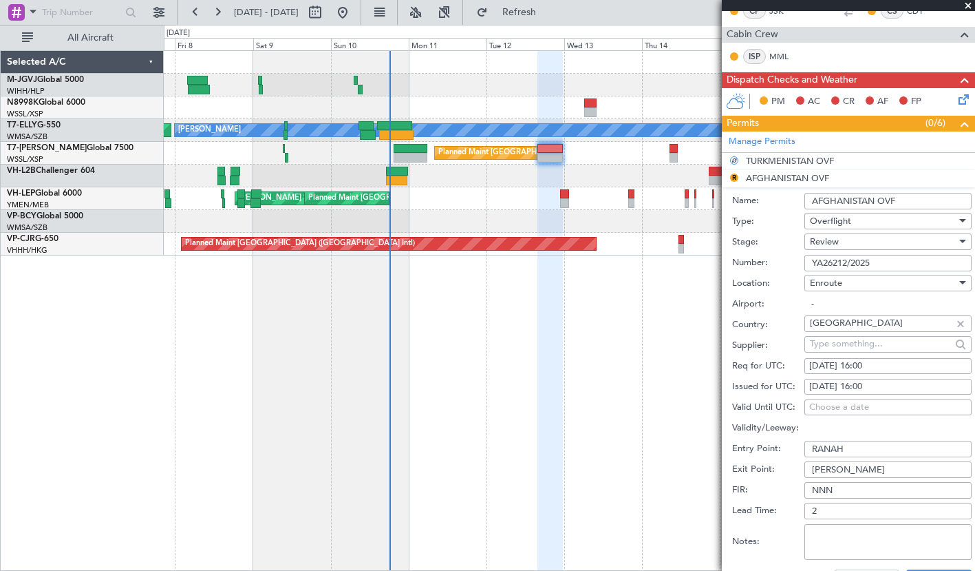
click at [733, 174] on li "R AFGHANISTAN OVF Name: [GEOGRAPHIC_DATA] OVF Type: Overflight Stage: Review Nu…" at bounding box center [848, 384] width 253 height 428
click at [734, 176] on li "R AFGHANISTAN OVF Name: [GEOGRAPHIC_DATA] OVF Type: Overflight Stage: Review Nu…" at bounding box center [848, 384] width 253 height 428
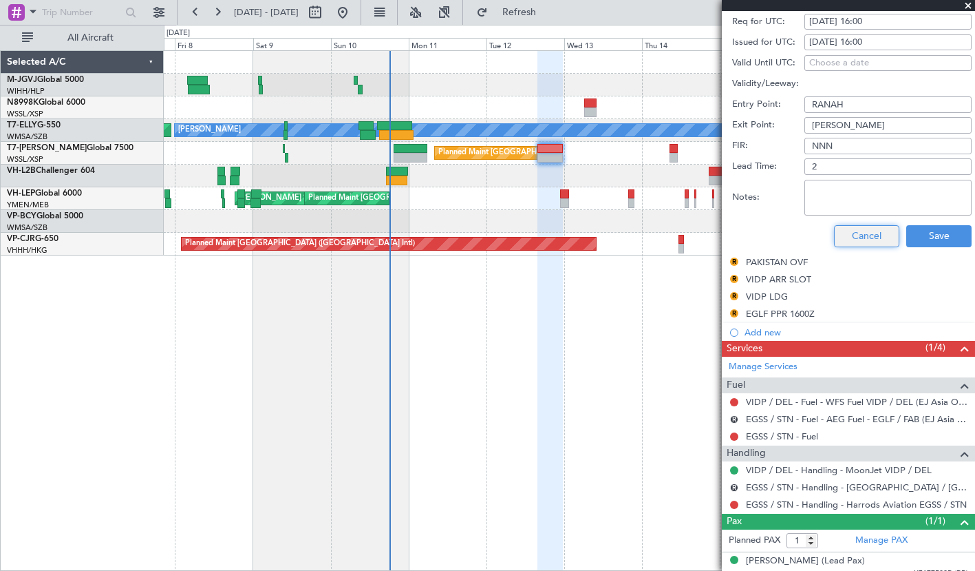
click at [845, 234] on button "Cancel" at bounding box center [866, 236] width 65 height 22
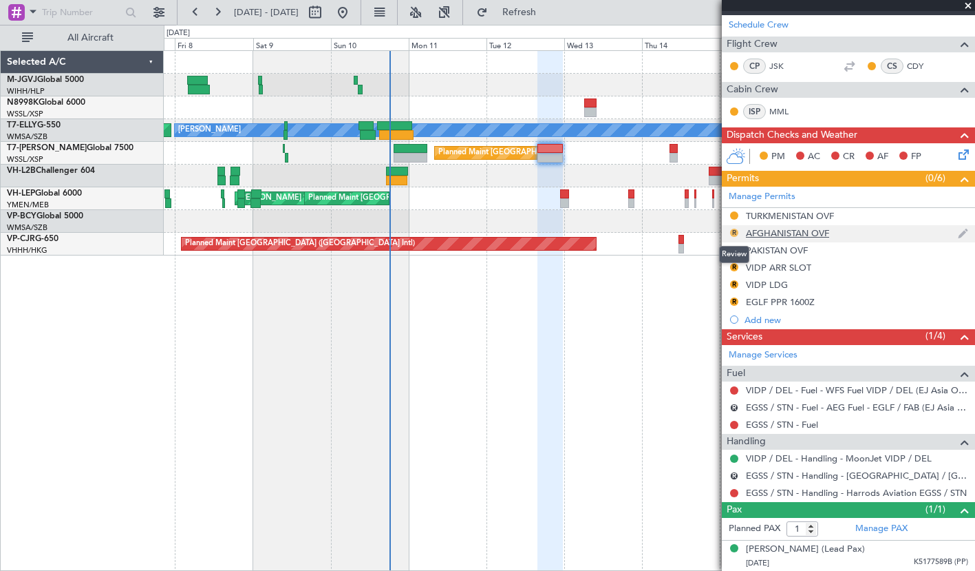
click at [733, 232] on button "R" at bounding box center [734, 233] width 8 height 8
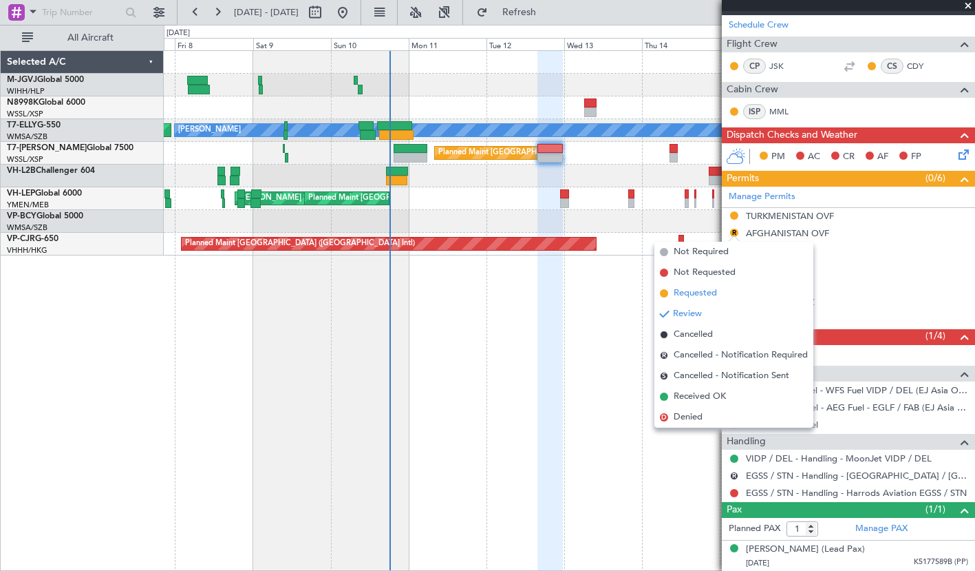
click at [728, 288] on li "Requested" at bounding box center [734, 293] width 159 height 21
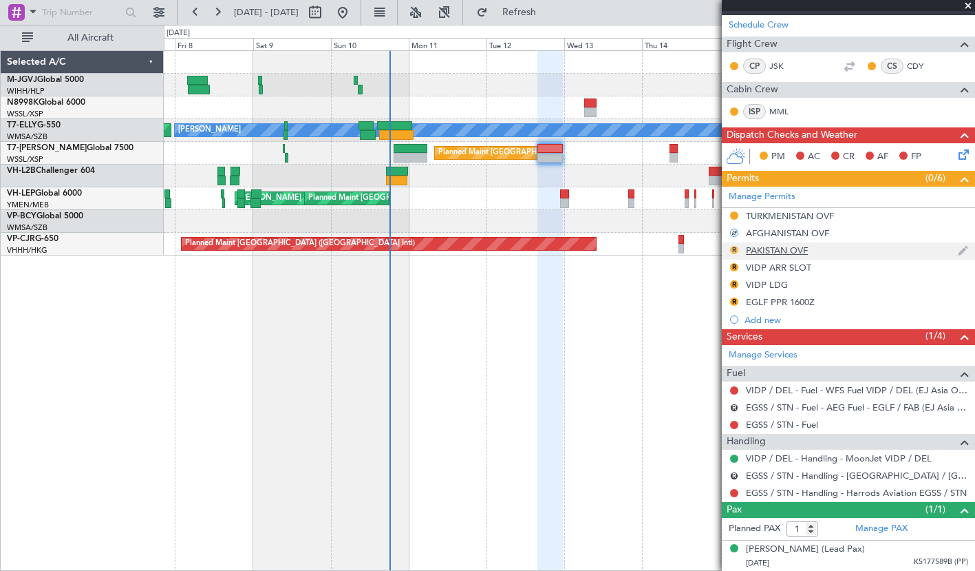
click at [734, 250] on button "R" at bounding box center [734, 250] width 8 height 8
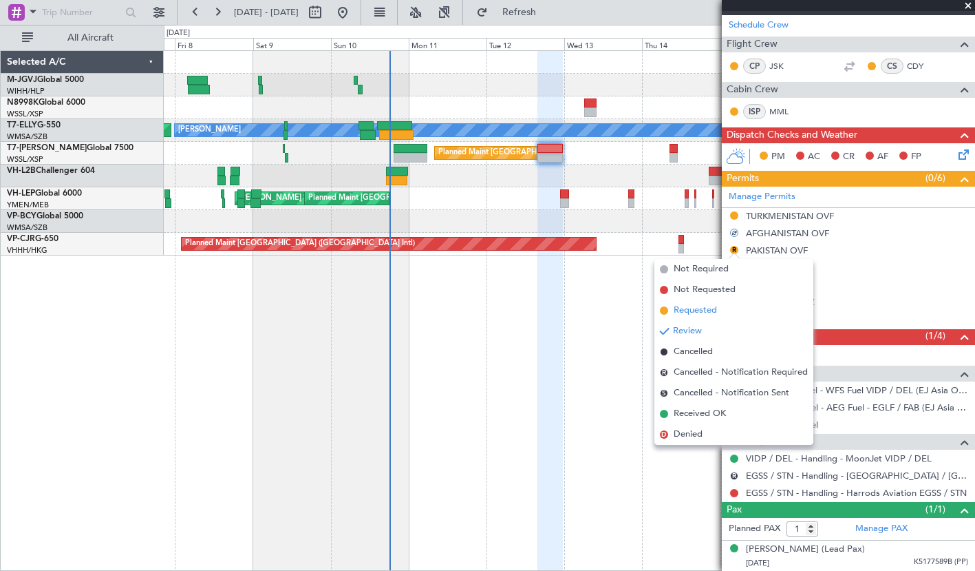
click at [724, 307] on li "Requested" at bounding box center [734, 310] width 159 height 21
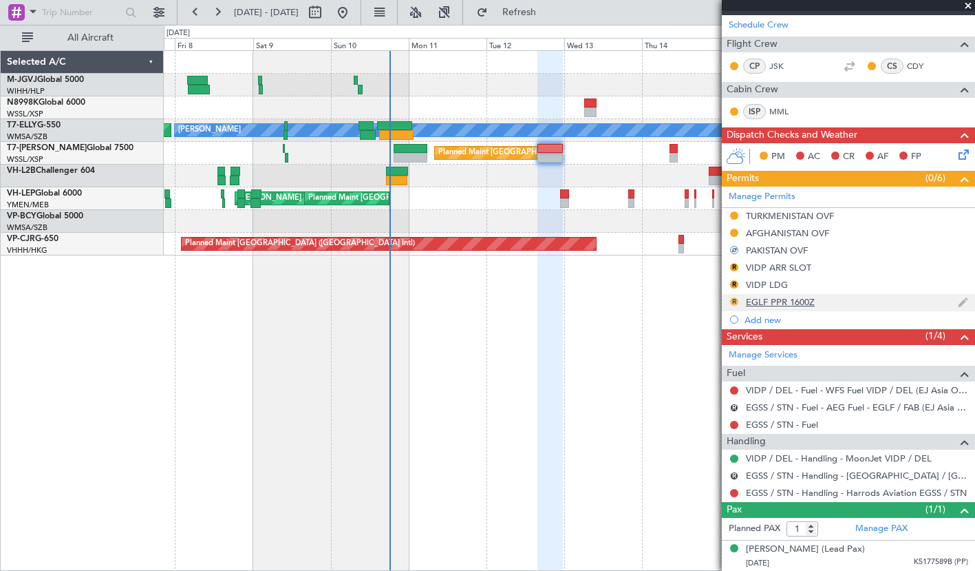
click at [735, 302] on button "R" at bounding box center [734, 301] width 8 height 8
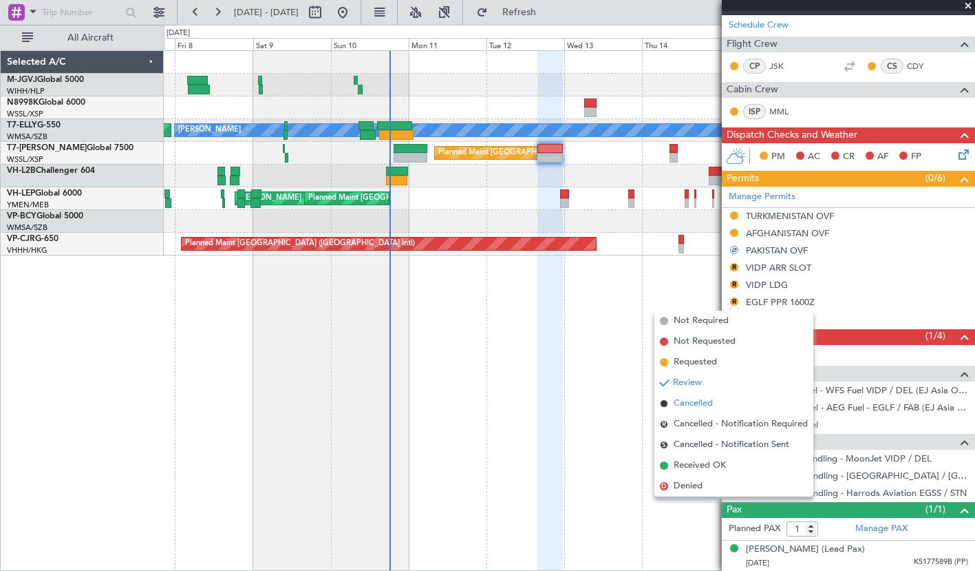
click at [721, 397] on li "Cancelled" at bounding box center [734, 403] width 159 height 21
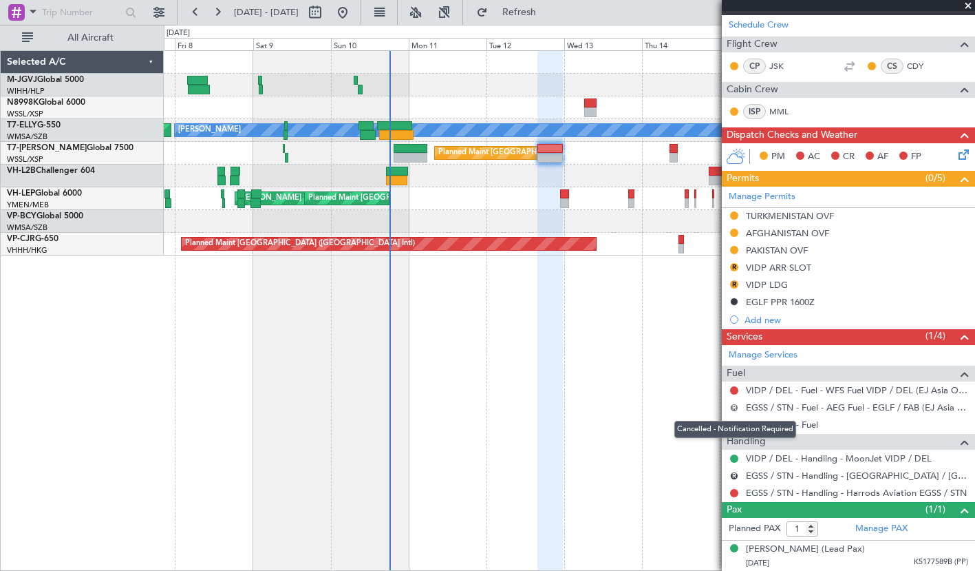
click at [732, 408] on button "R" at bounding box center [734, 407] width 8 height 8
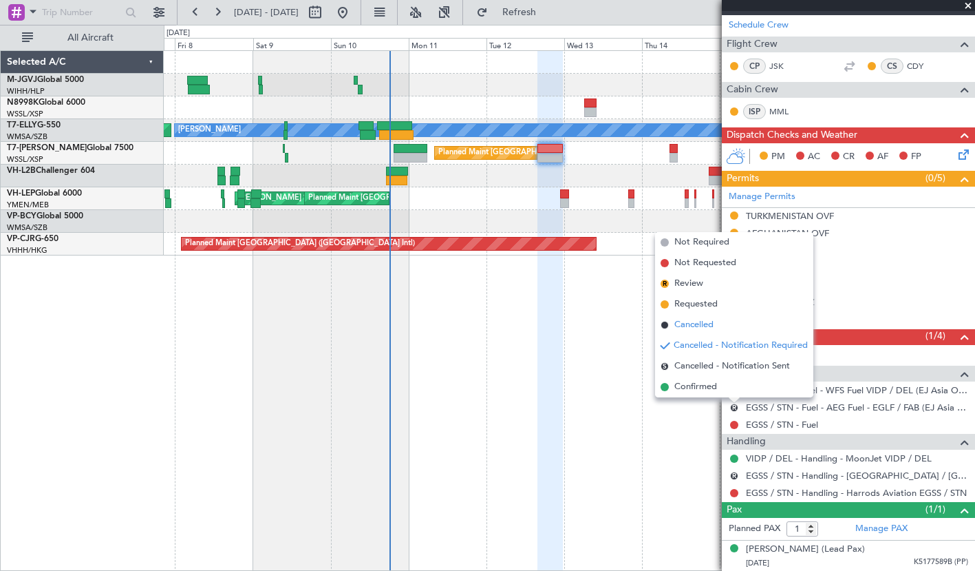
click at [707, 326] on span "Cancelled" at bounding box center [694, 325] width 39 height 14
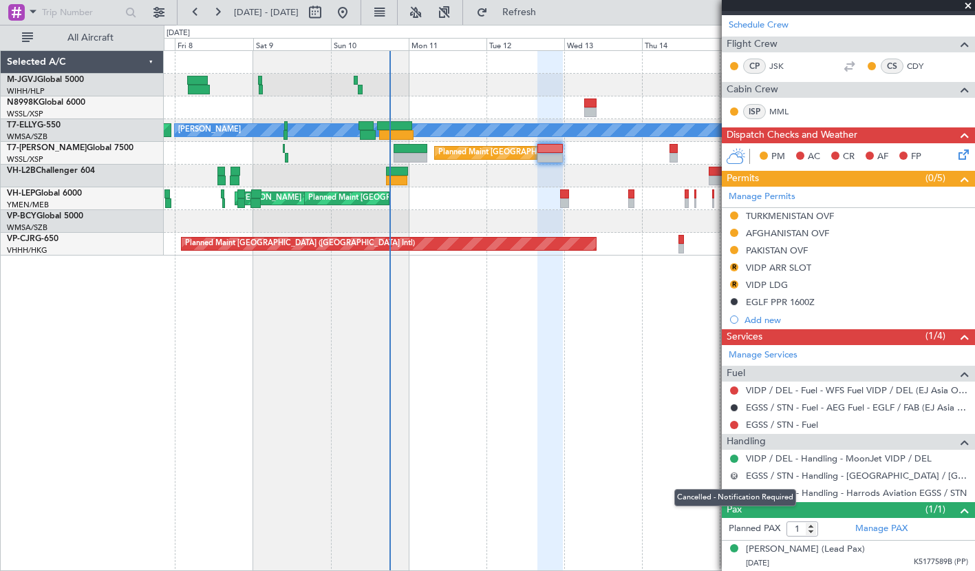
click at [731, 477] on button "R" at bounding box center [734, 476] width 8 height 8
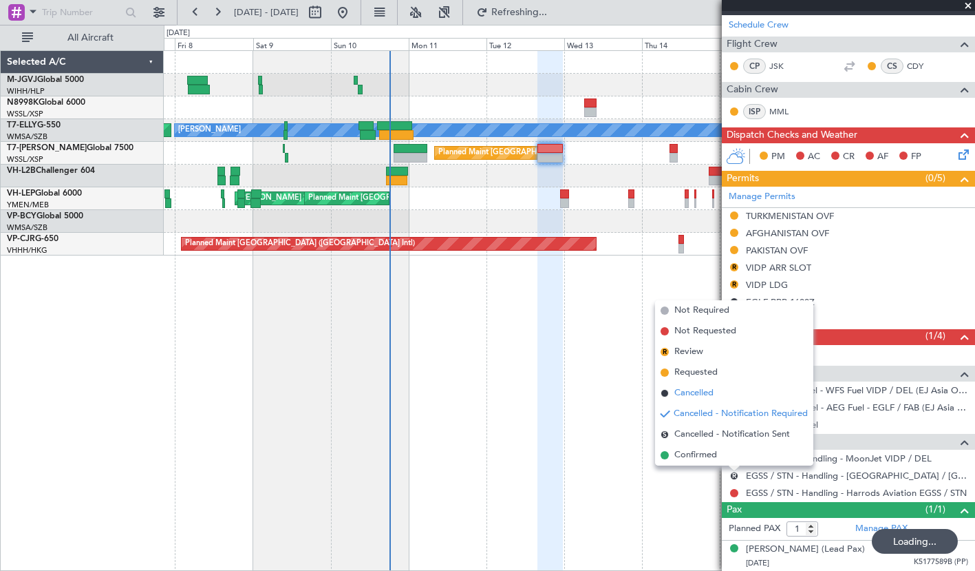
click at [701, 393] on span "Cancelled" at bounding box center [694, 393] width 39 height 14
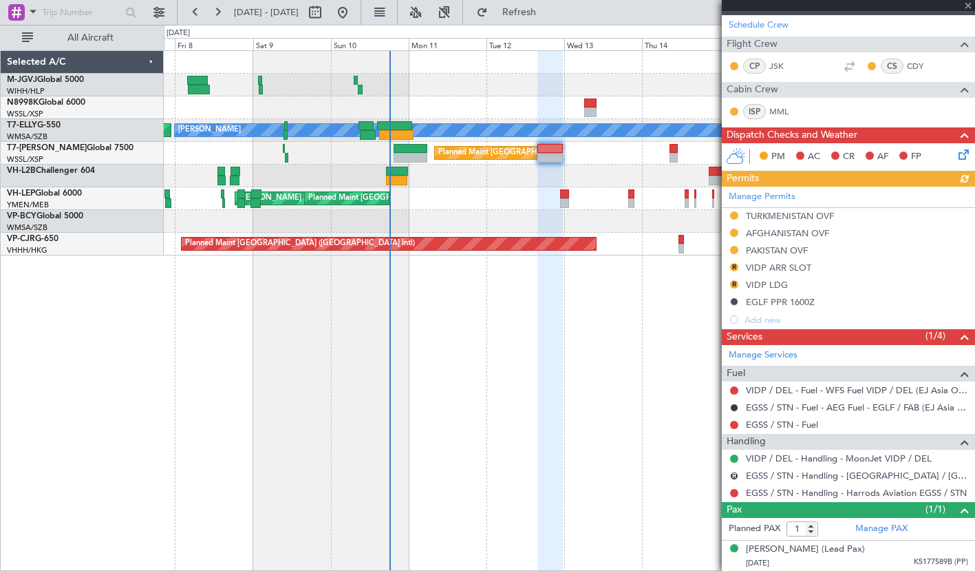
click at [734, 494] on button at bounding box center [734, 493] width 8 height 8
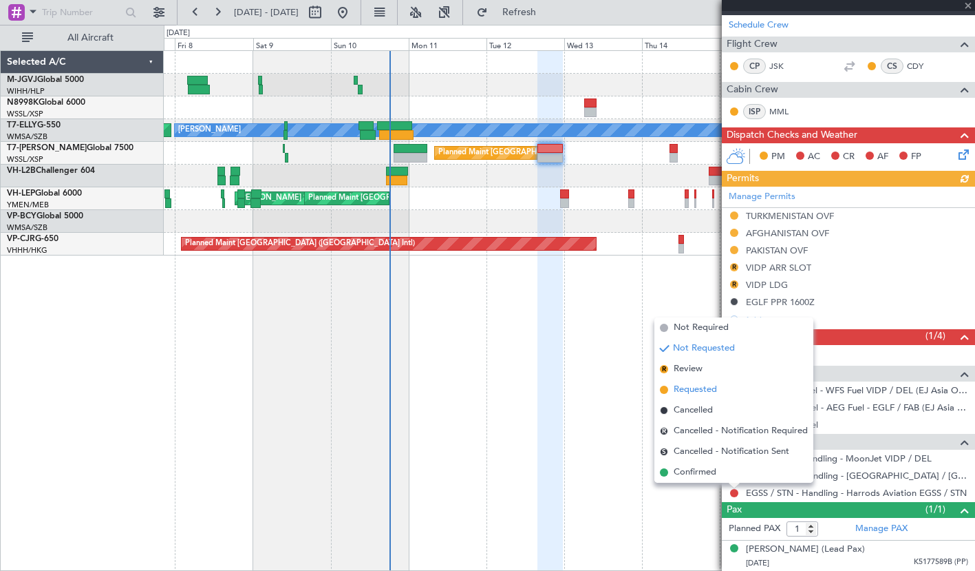
click at [709, 387] on span "Requested" at bounding box center [695, 390] width 43 height 14
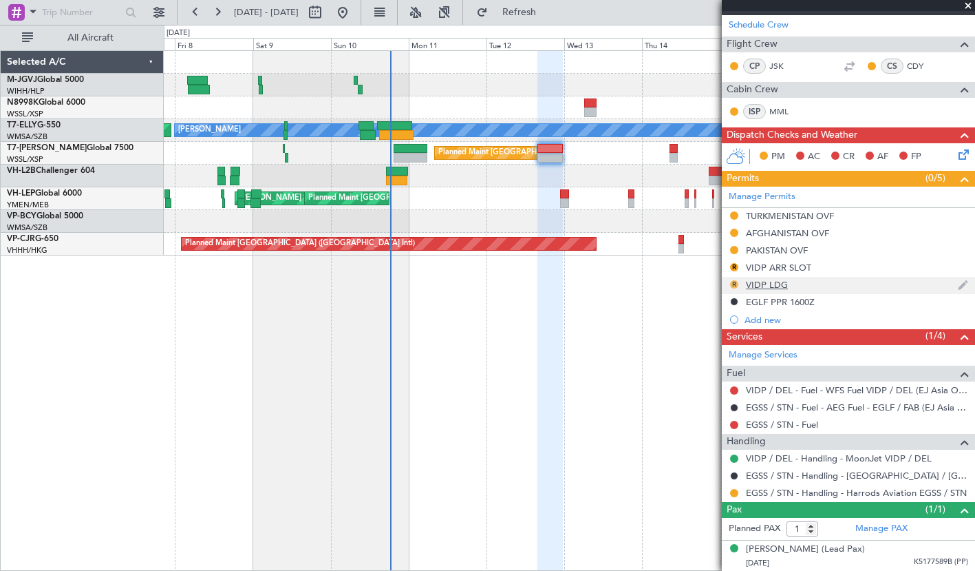
click at [732, 282] on button "R" at bounding box center [734, 284] width 8 height 8
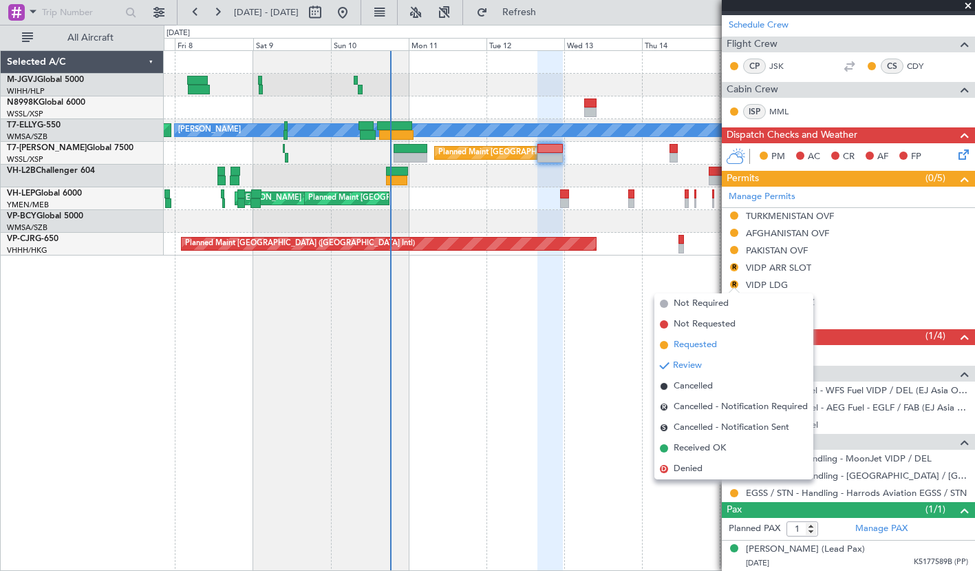
click at [691, 339] on span "Requested" at bounding box center [695, 345] width 43 height 14
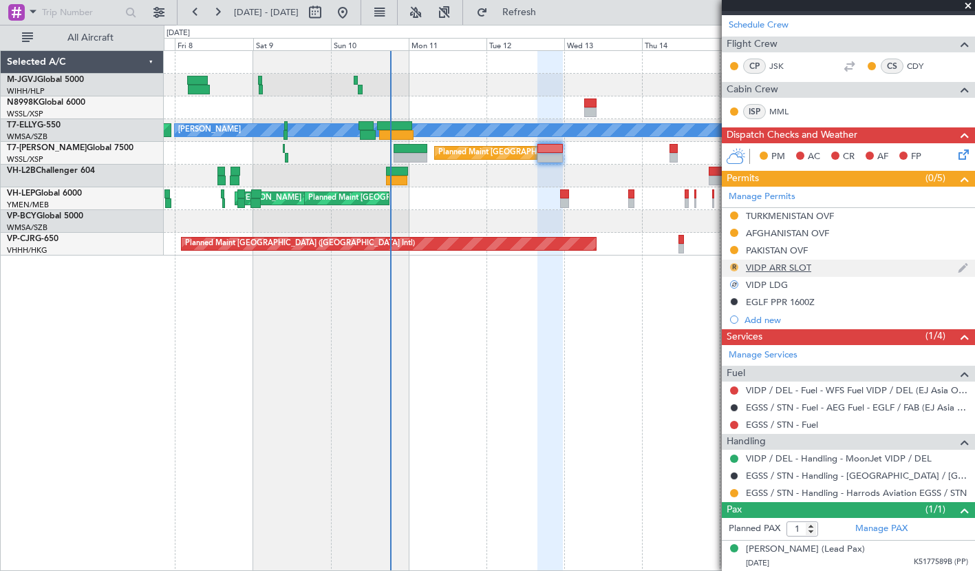
click at [736, 266] on button "R" at bounding box center [734, 267] width 8 height 8
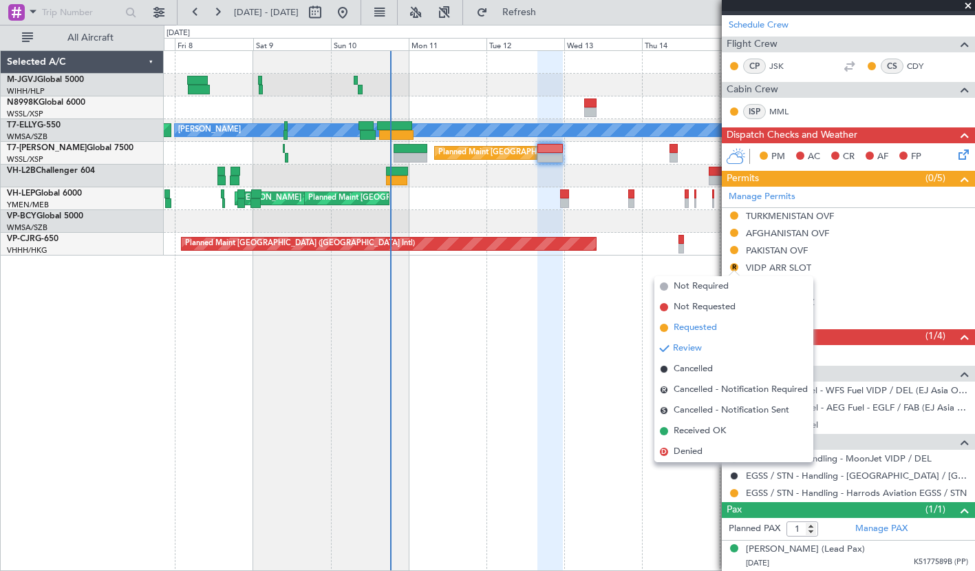
click at [695, 327] on span "Requested" at bounding box center [695, 328] width 43 height 14
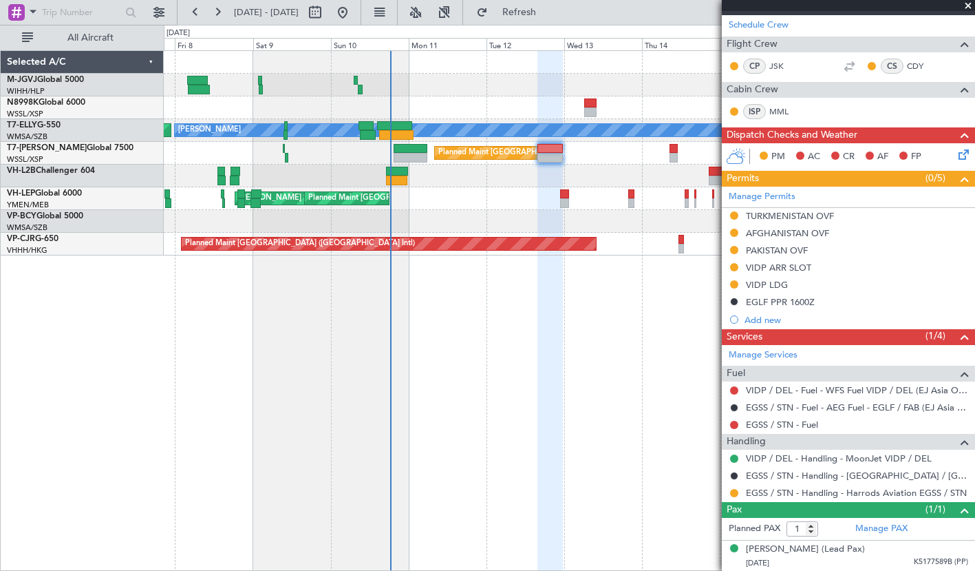
click at [215, 146] on div "Planned Maint [GEOGRAPHIC_DATA] ([GEOGRAPHIC_DATA]) Planned Maint [GEOGRAPHIC_D…" at bounding box center [569, 153] width 811 height 23
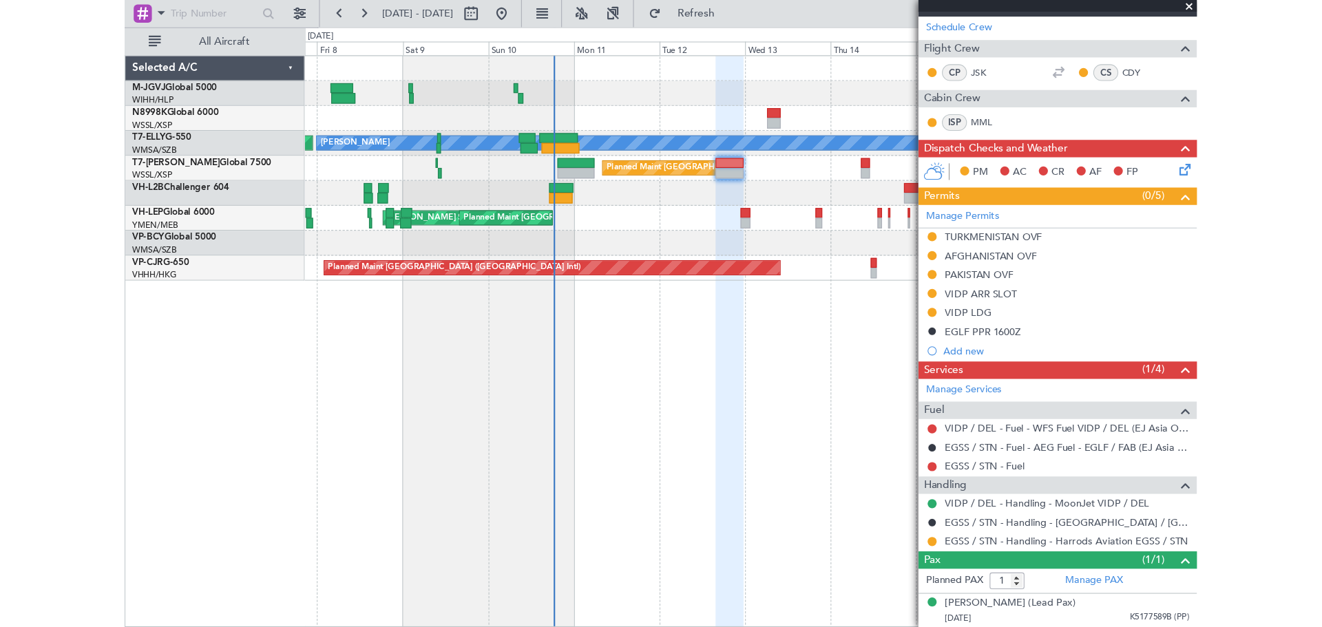
scroll to position [0, 0]
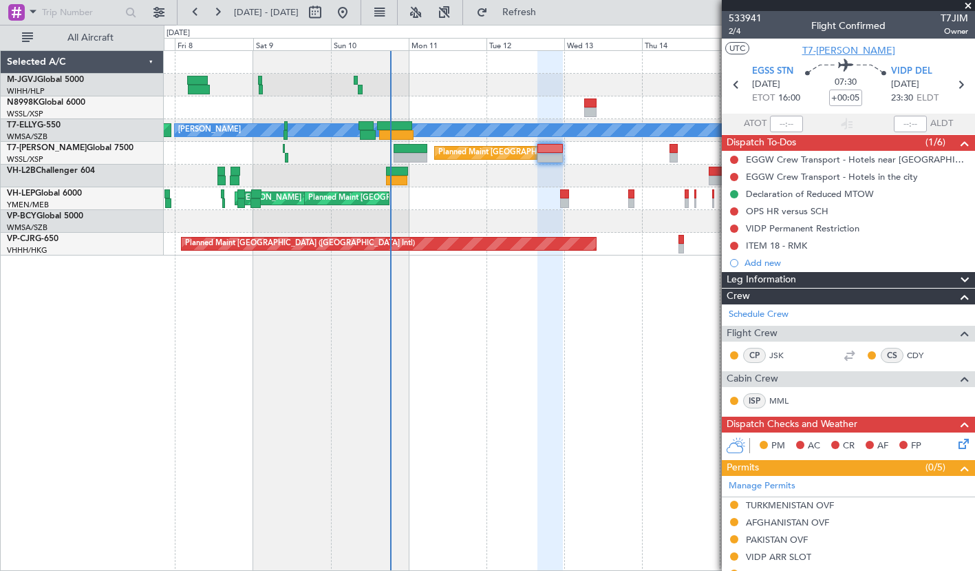
click at [845, 50] on span "T7-[PERSON_NAME]" at bounding box center [849, 50] width 93 height 14
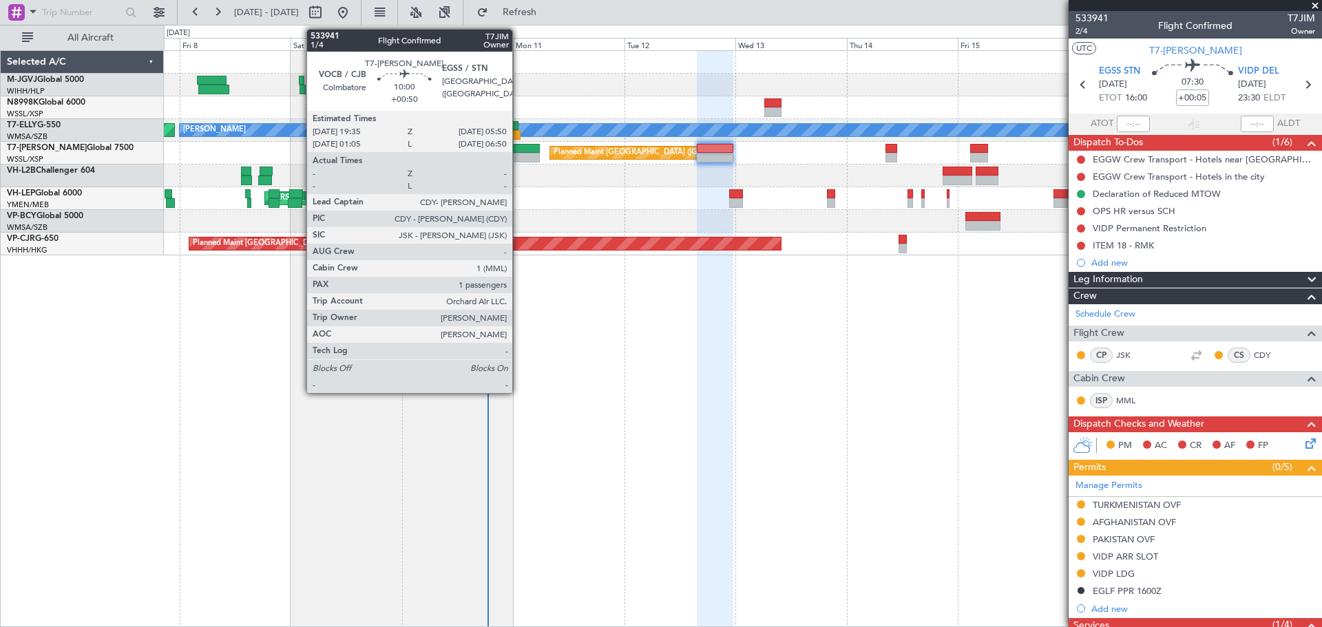
click at [518, 151] on div at bounding box center [516, 149] width 48 height 10
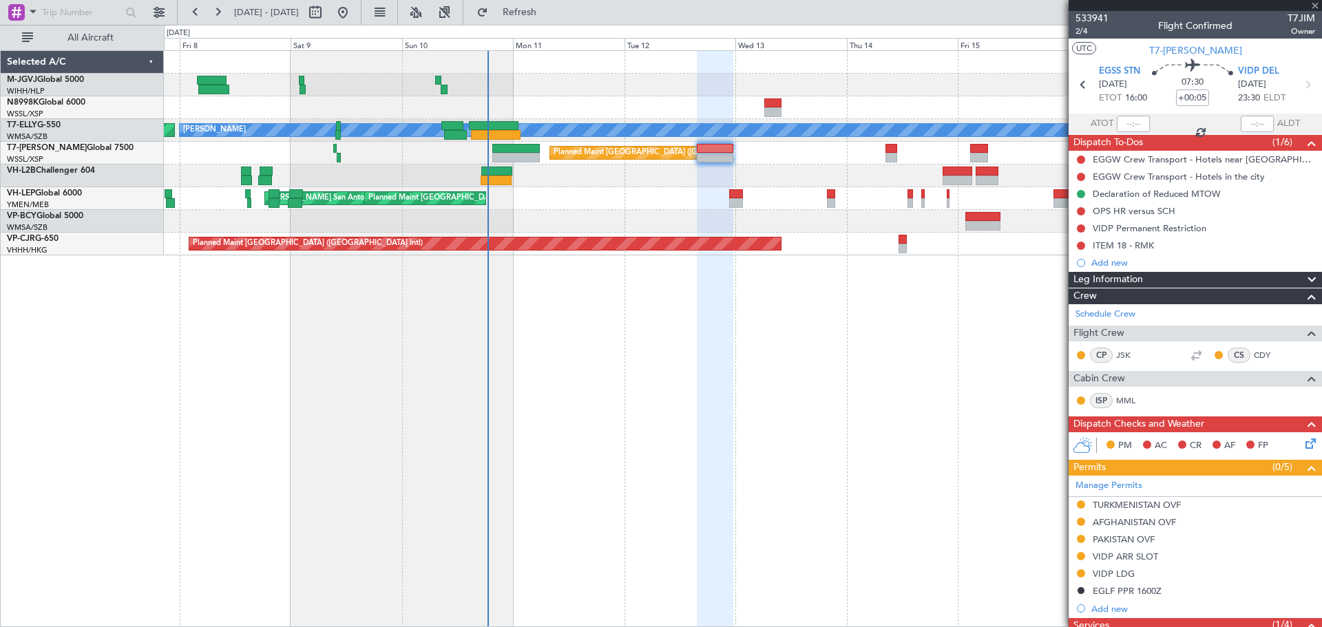
type input "+00:50"
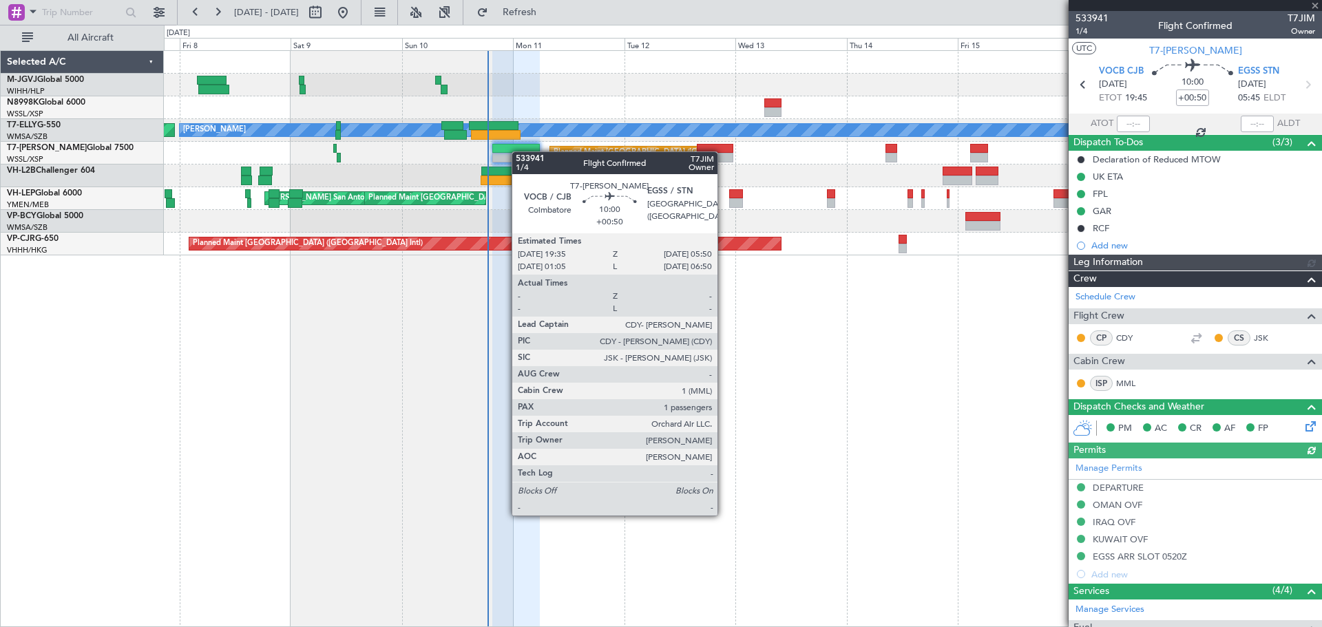
type input "[PERSON_NAME] (KYA)"
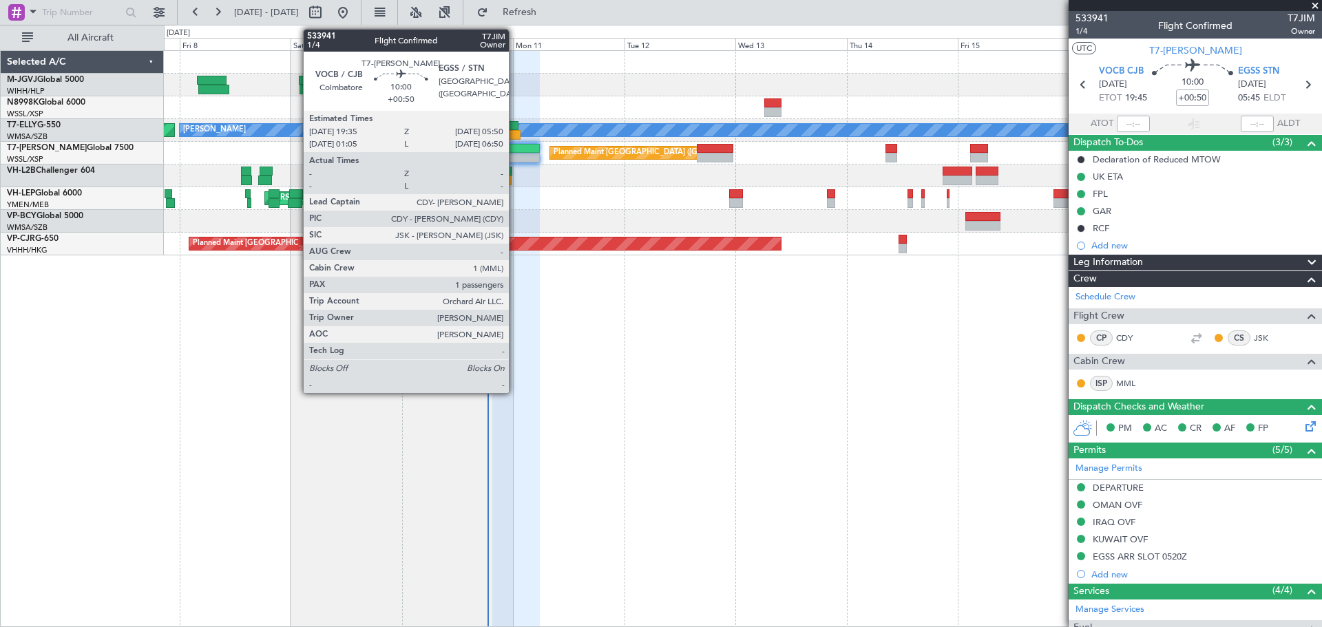
click at [515, 151] on div at bounding box center [516, 149] width 48 height 10
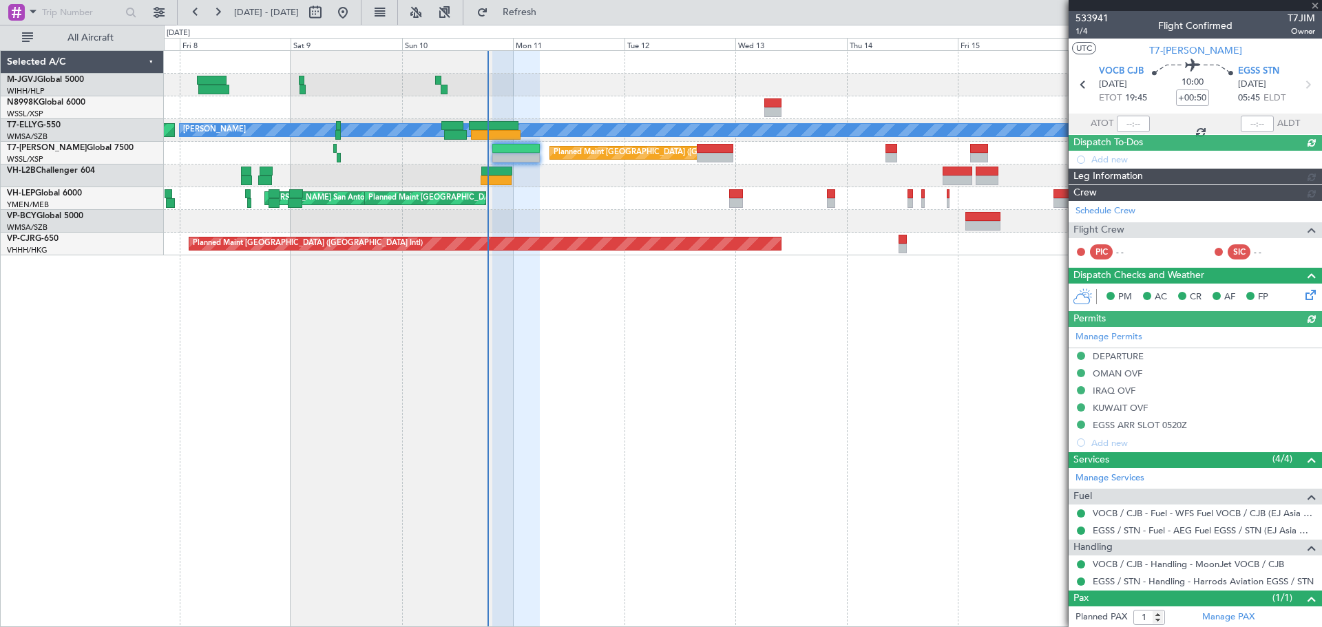
type input "[PERSON_NAME] (KYA)"
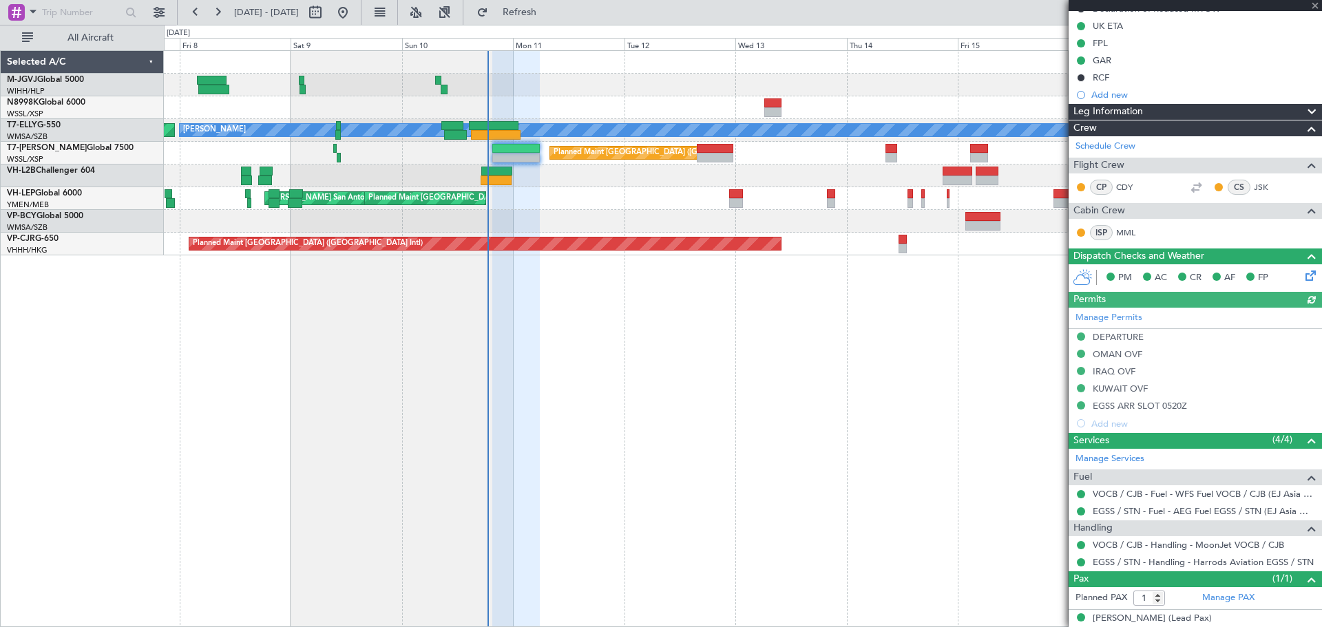
scroll to position [164, 0]
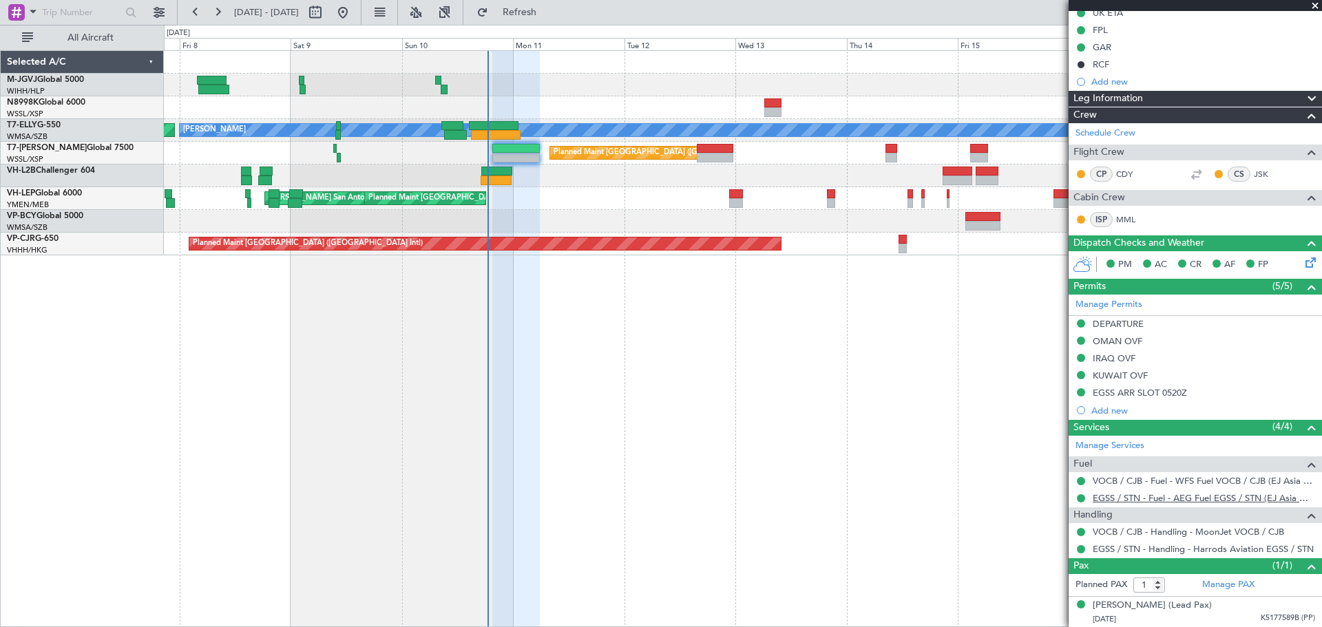
click at [1117, 501] on link "EGSS / STN - Fuel - AEG Fuel EGSS / STN (EJ Asia Only)" at bounding box center [1204, 498] width 222 height 12
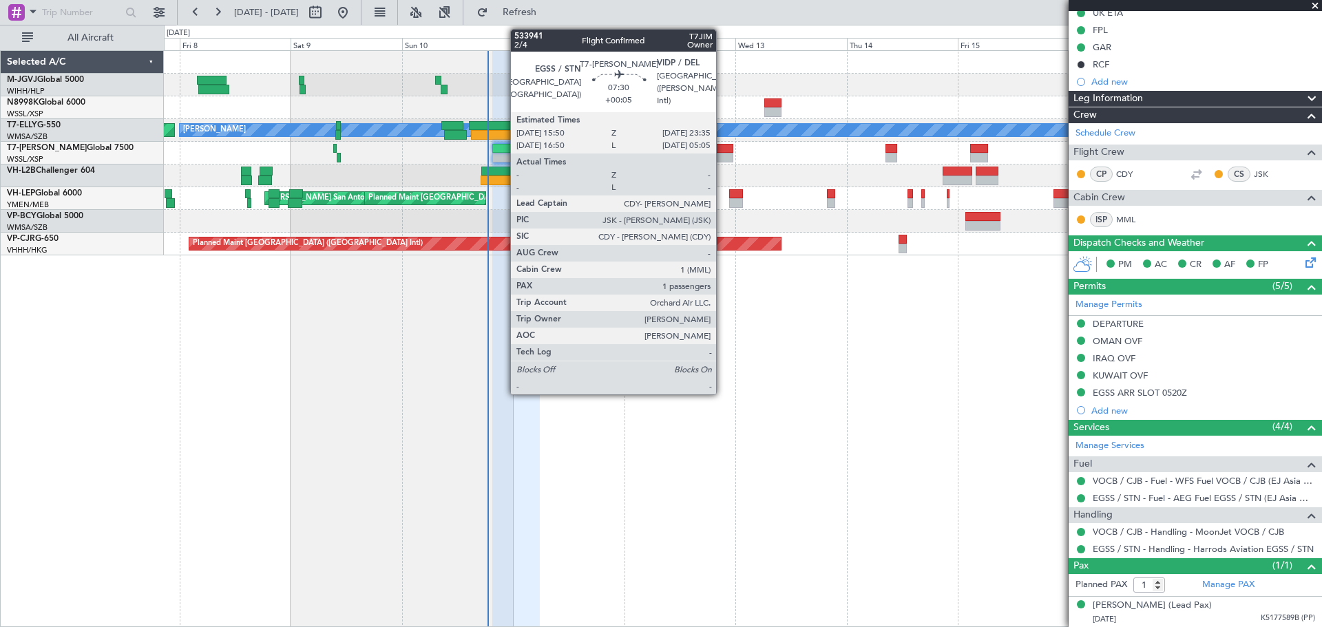
click at [722, 153] on div at bounding box center [715, 158] width 36 height 10
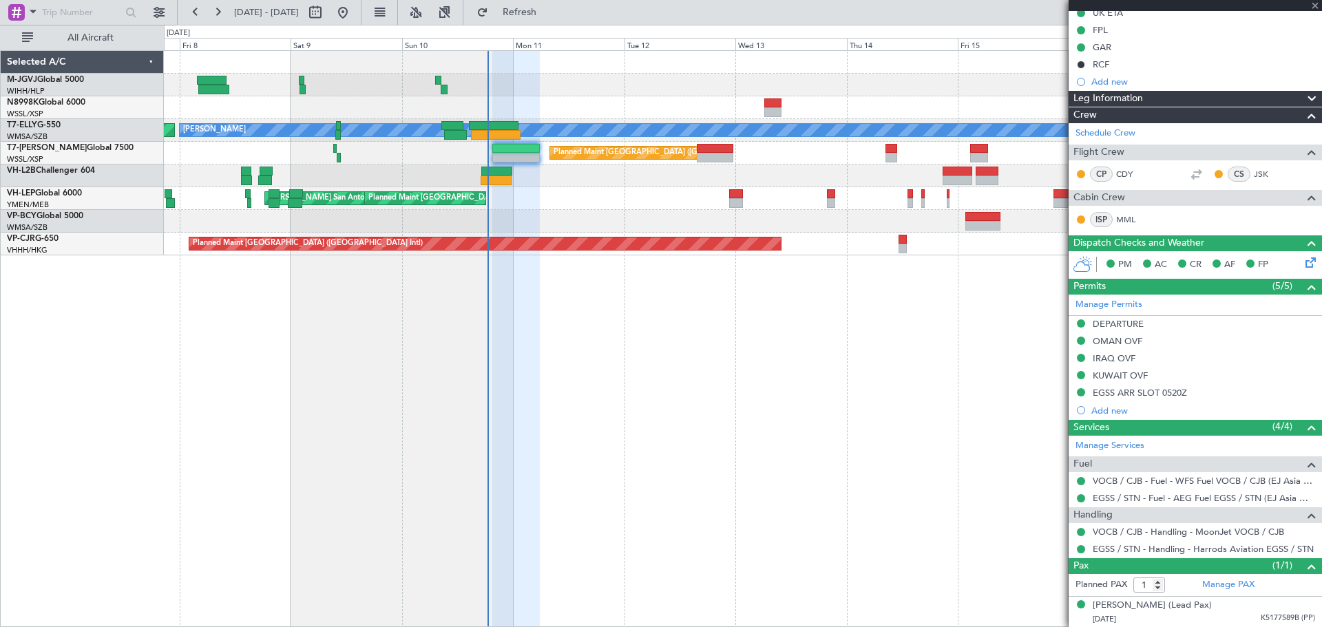
type input "+00:05"
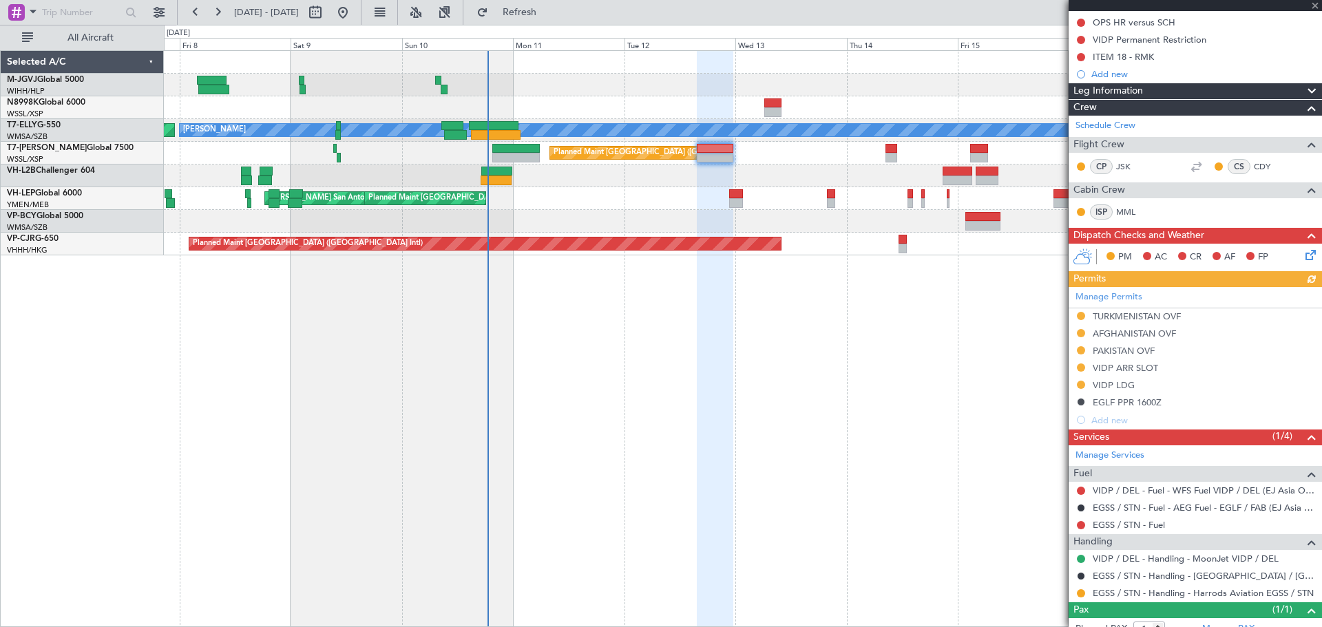
scroll to position [233, 0]
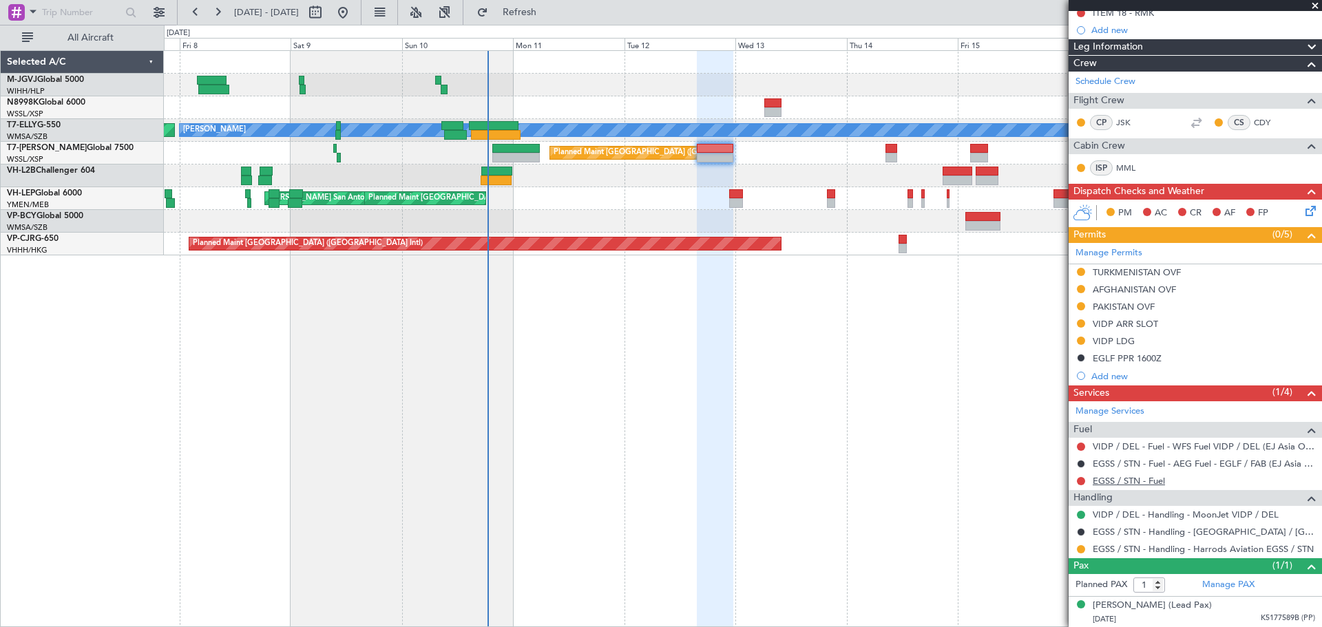
click at [1115, 485] on link "EGSS / STN - Fuel" at bounding box center [1129, 481] width 72 height 12
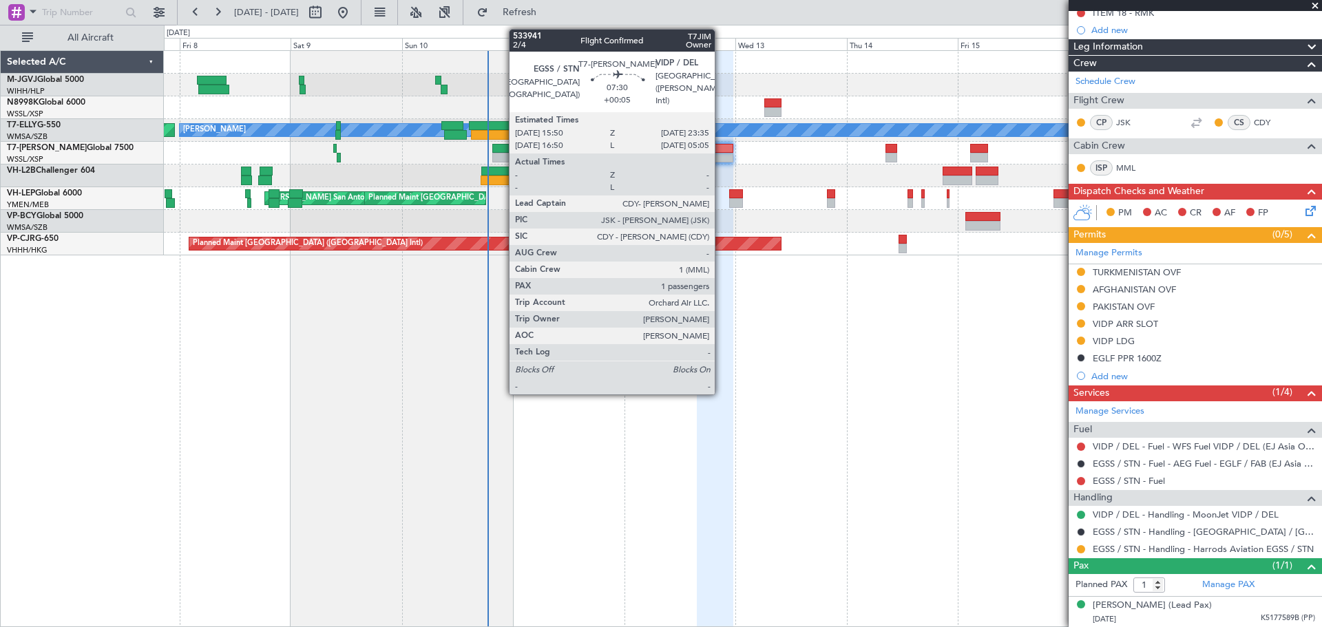
click at [721, 149] on div at bounding box center [715, 149] width 36 height 10
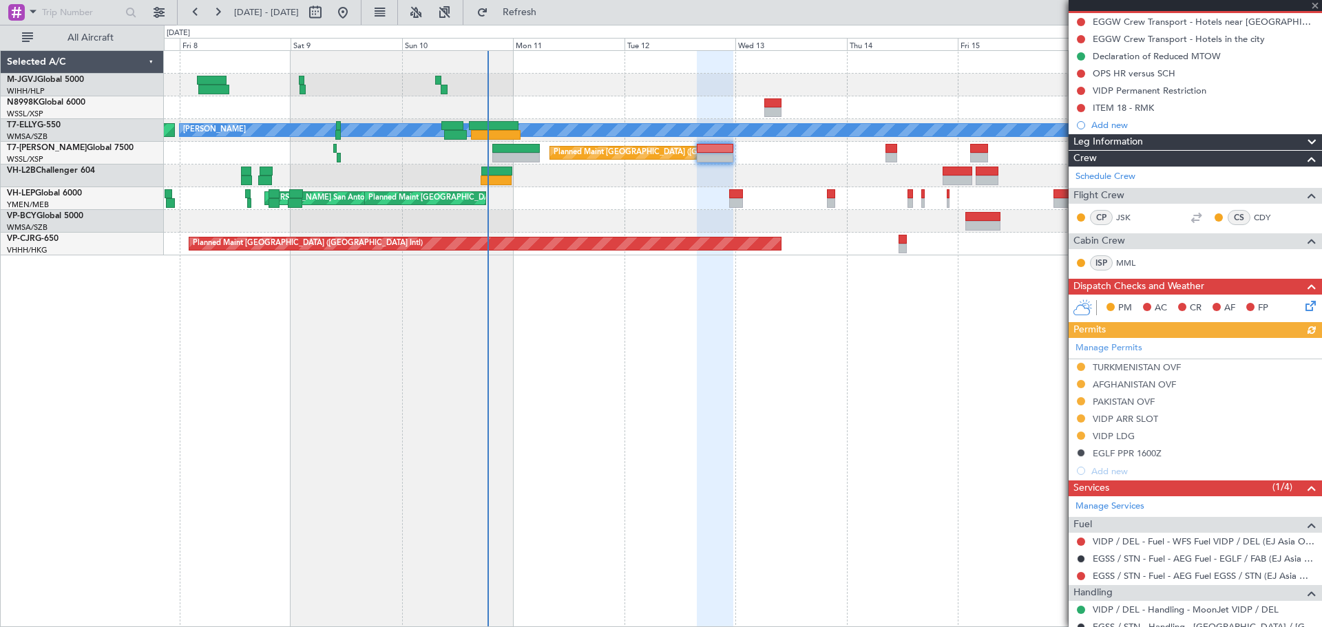
scroll to position [229, 0]
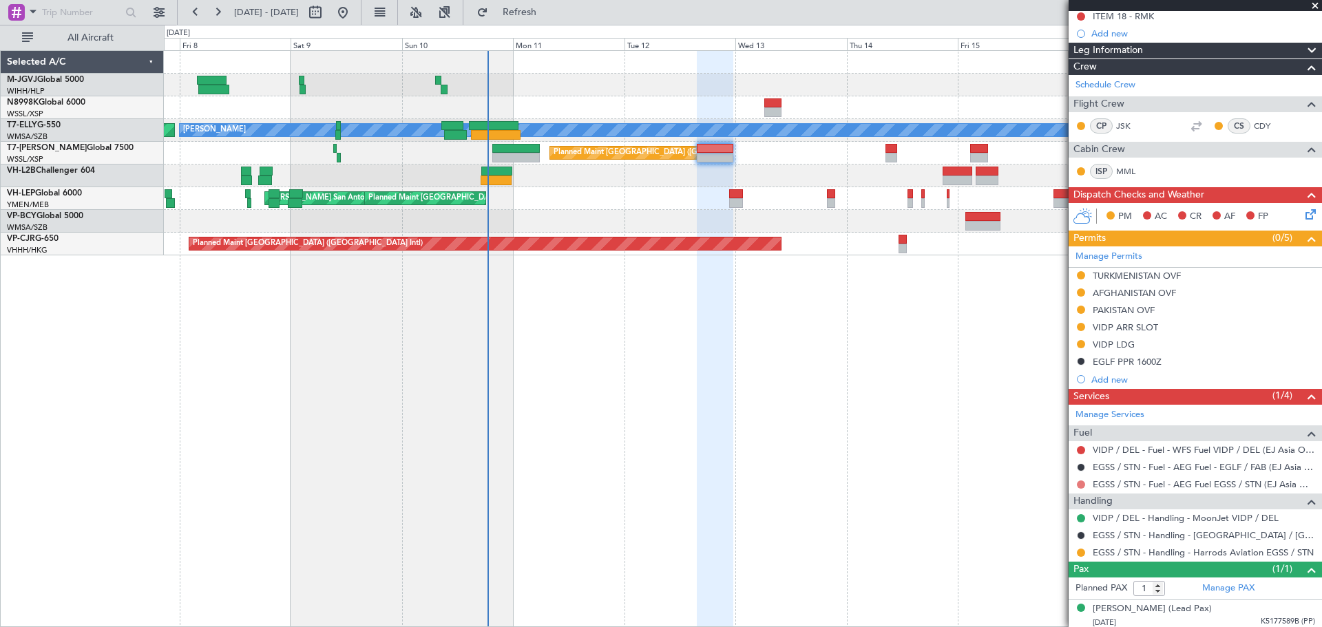
click at [1082, 485] on button at bounding box center [1081, 485] width 8 height 8
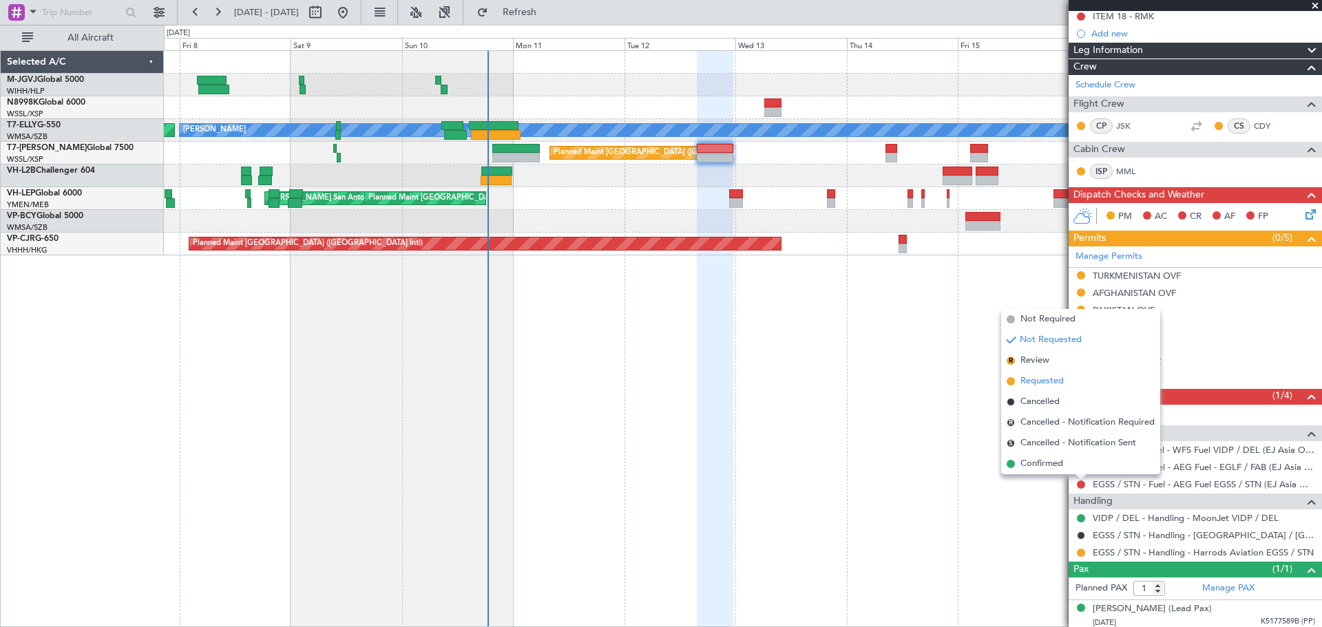
click at [1035, 382] on span "Requested" at bounding box center [1041, 382] width 43 height 14
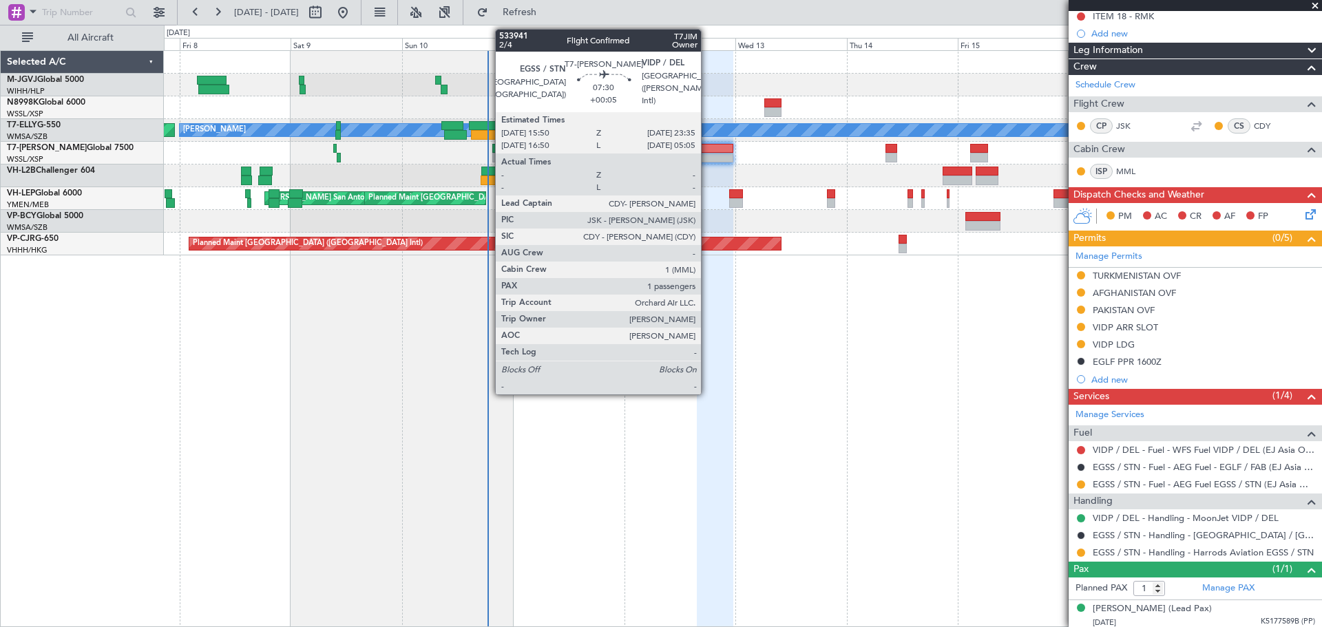
click at [707, 151] on div at bounding box center [715, 149] width 36 height 10
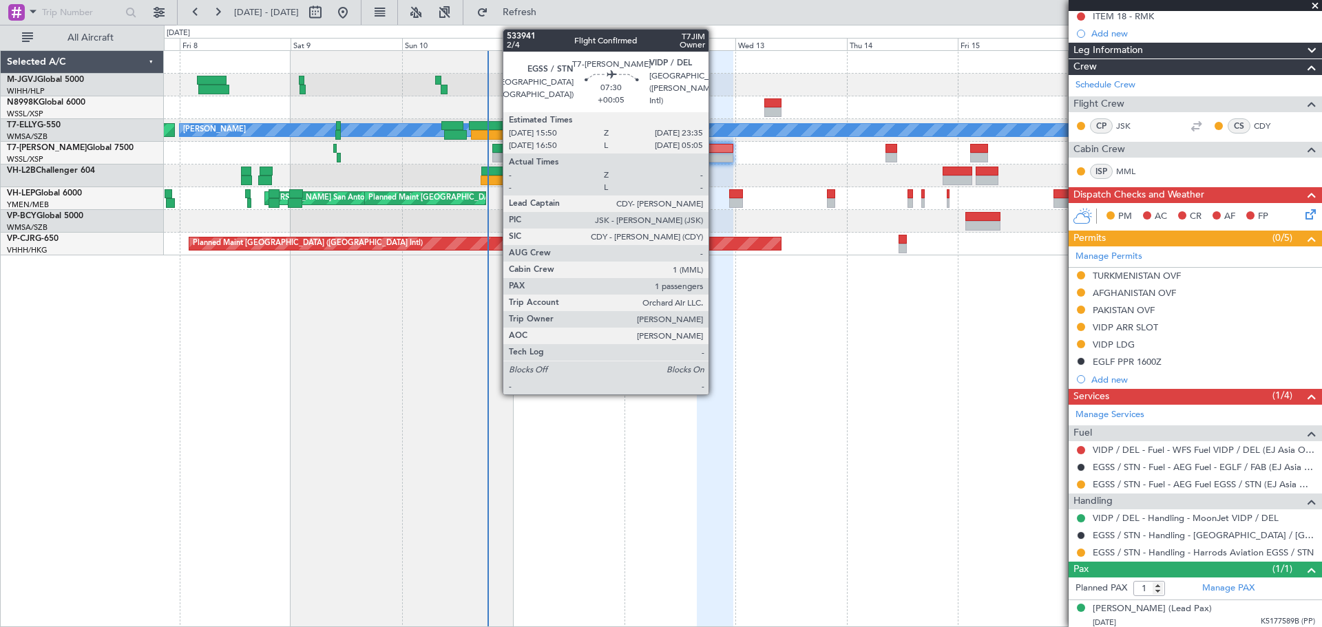
click at [715, 157] on div at bounding box center [715, 158] width 36 height 10
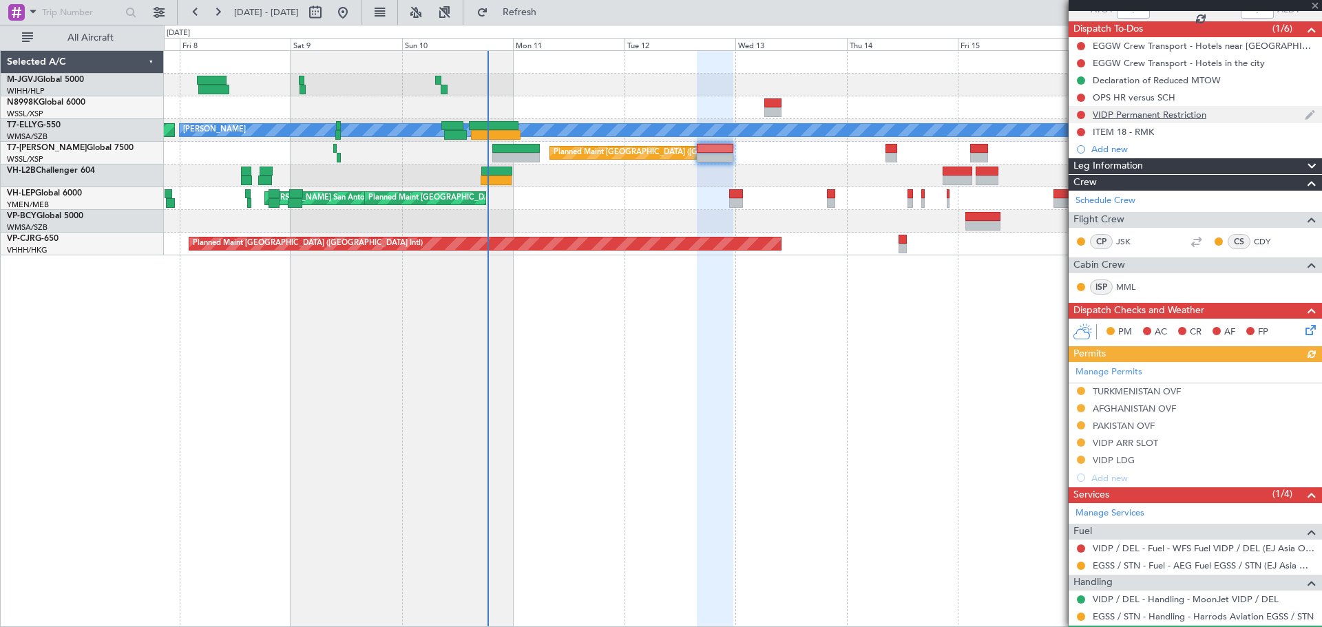
scroll to position [181, 0]
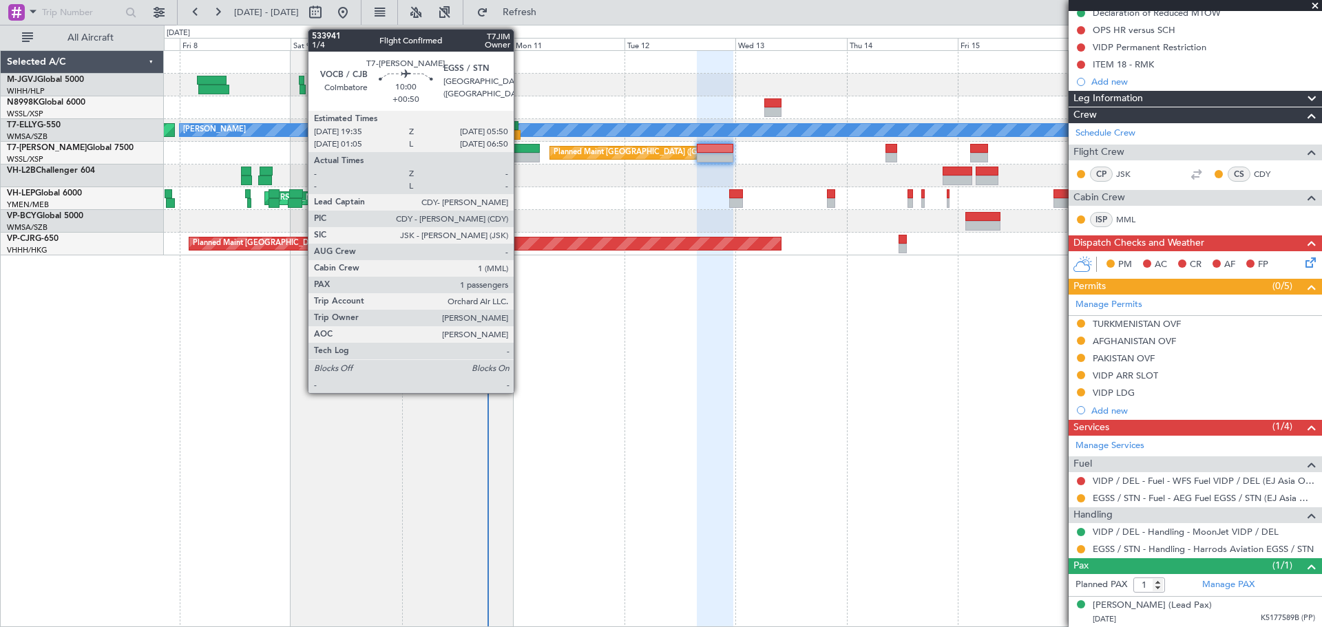
click at [520, 154] on div at bounding box center [516, 158] width 48 height 10
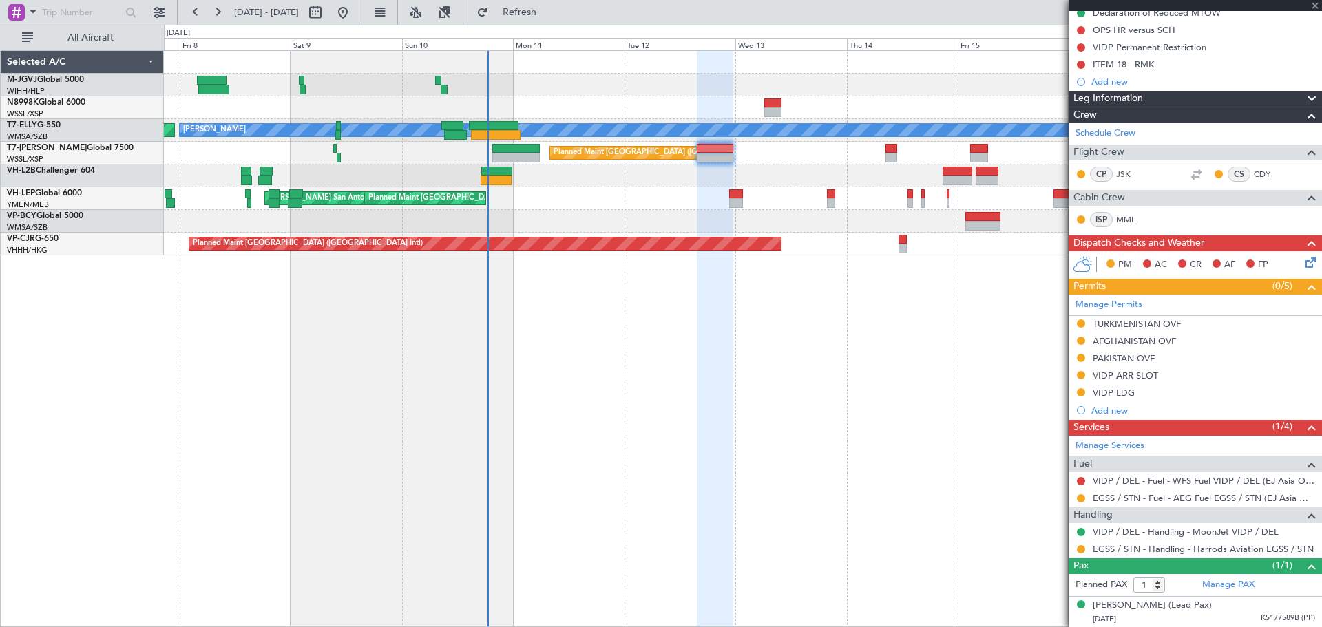
type input "+00:50"
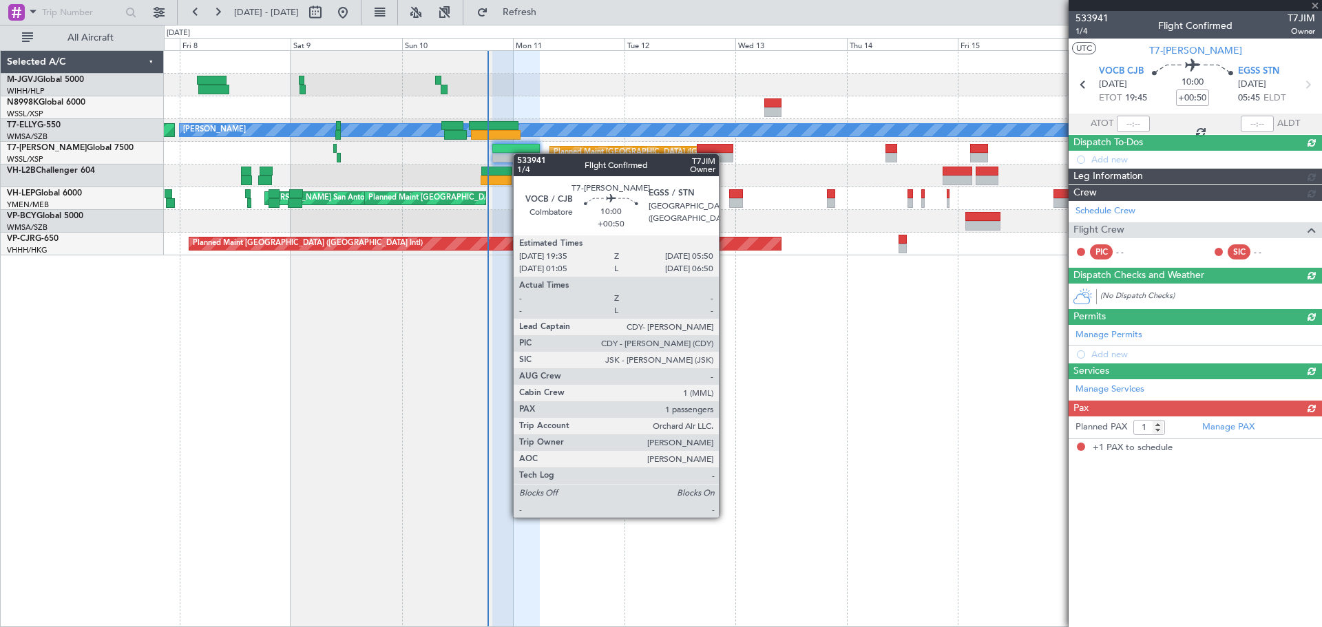
scroll to position [0, 0]
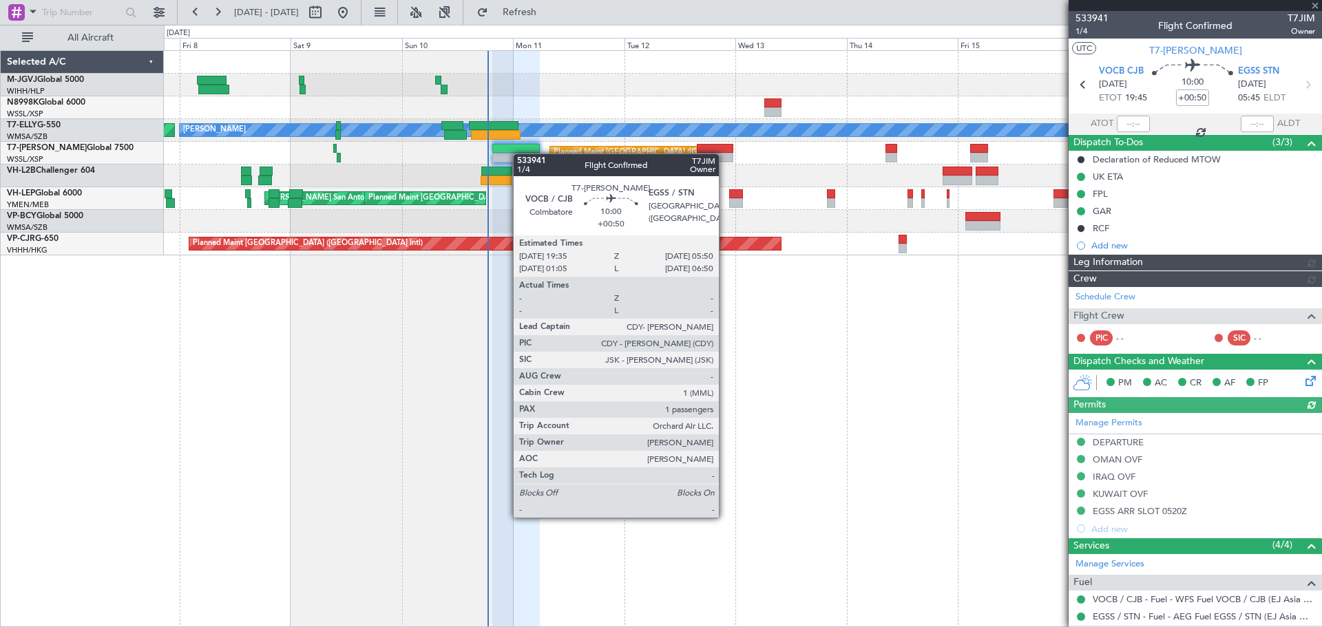
type input "[PERSON_NAME] (KYA)"
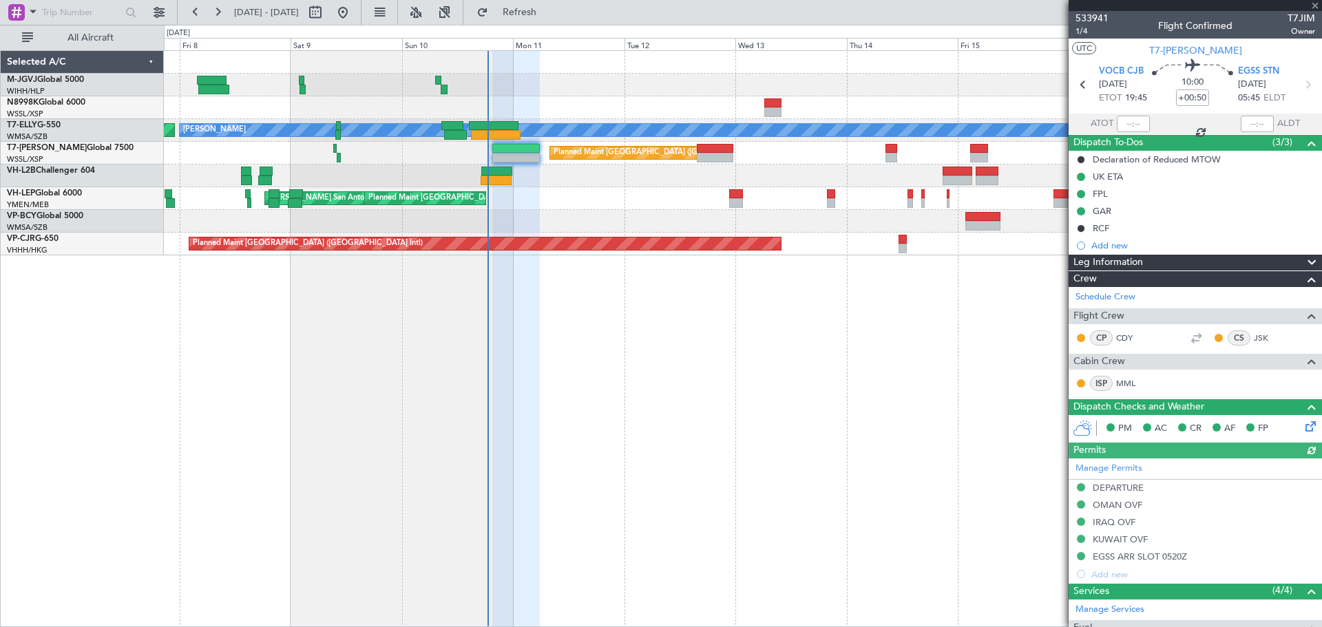
scroll to position [164, 0]
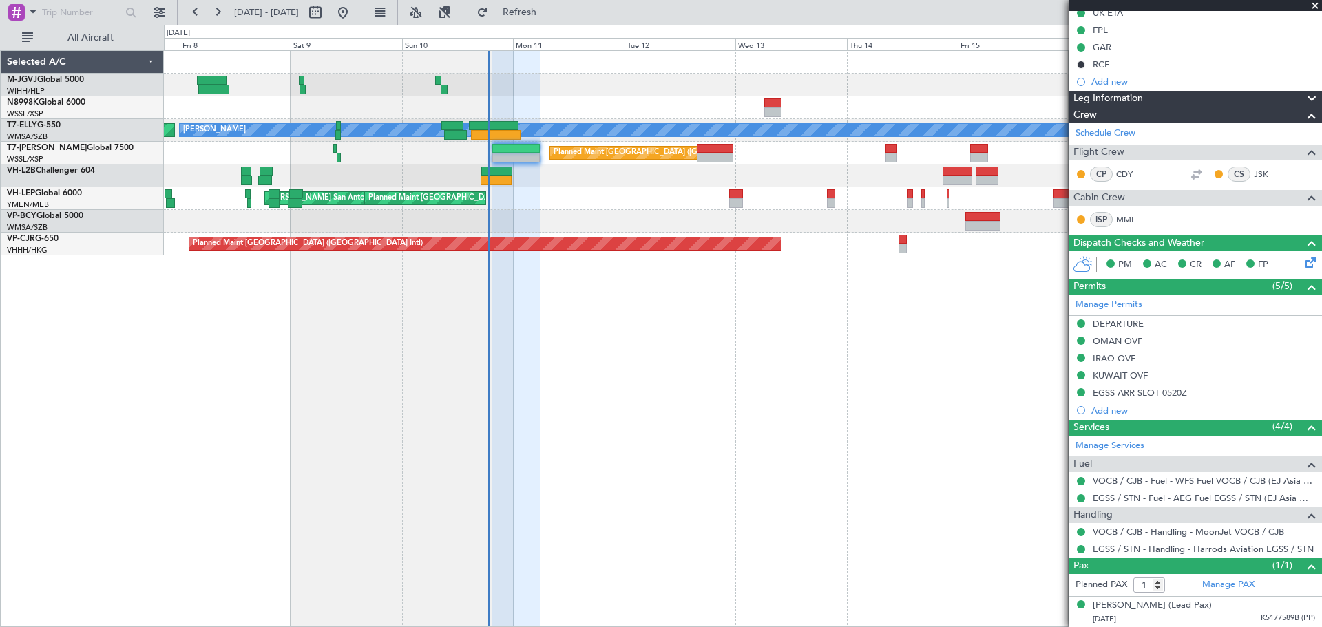
click at [215, 335] on div "[PERSON_NAME] AOG Maint Granada ([PERSON_NAME]) Planned Maint [GEOGRAPHIC_DATA]…" at bounding box center [743, 338] width 1158 height 577
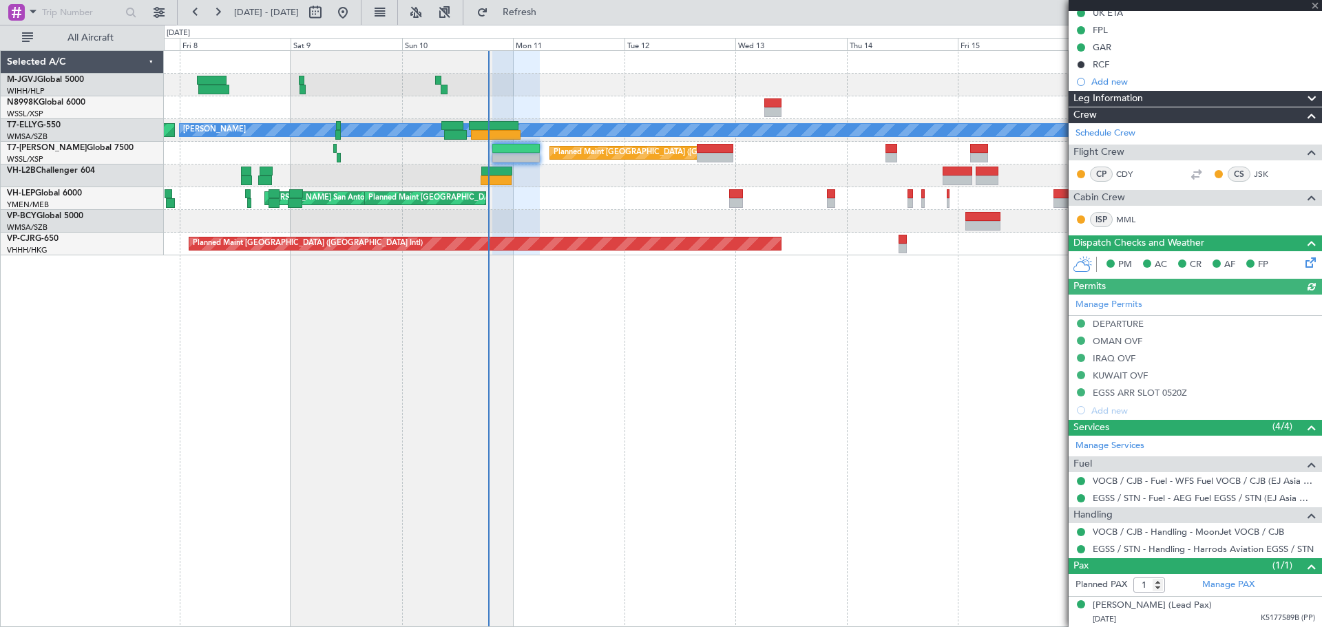
type input "[PERSON_NAME] (KYA)"
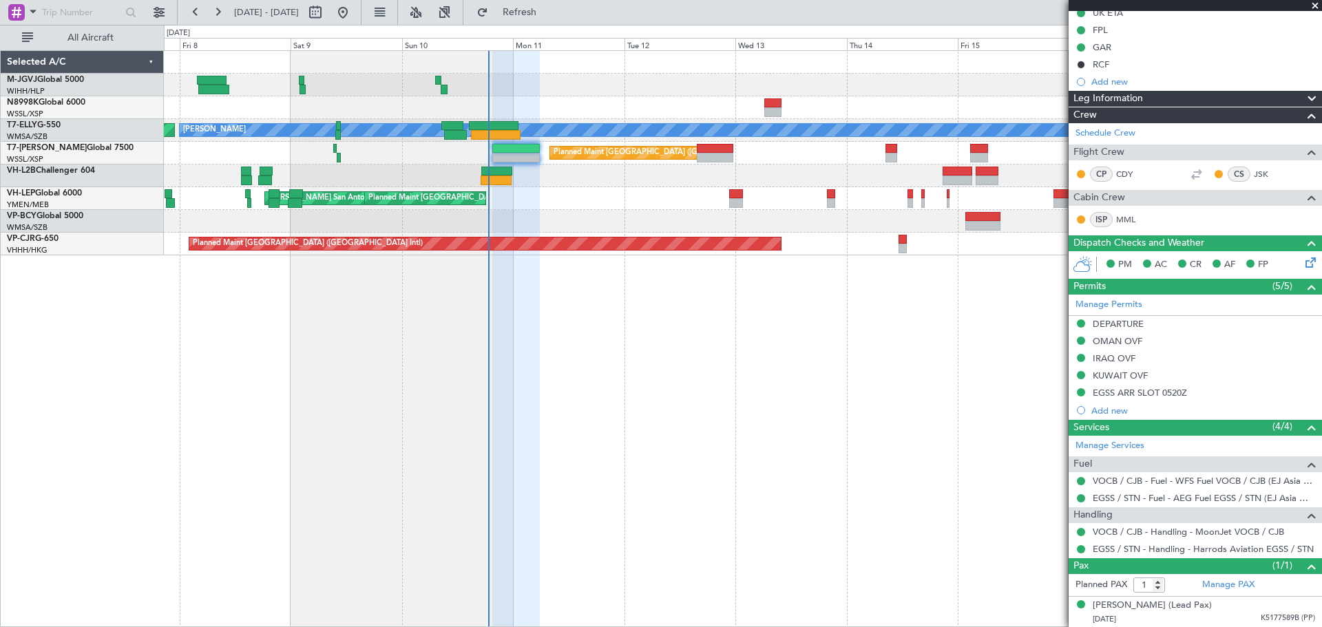
click at [0, 304] on div "[PERSON_NAME] AOG Maint Granada ([PERSON_NAME]) Planned Maint [GEOGRAPHIC_DATA]…" at bounding box center [661, 326] width 1322 height 602
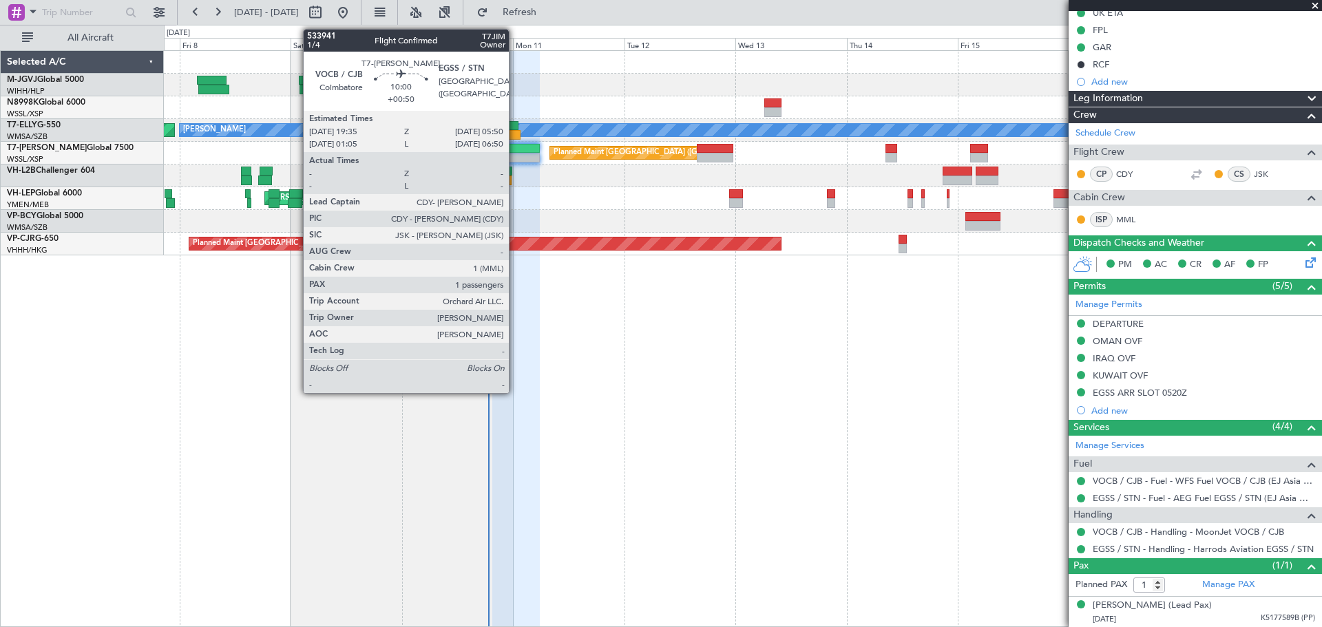
click at [515, 156] on div at bounding box center [516, 158] width 48 height 10
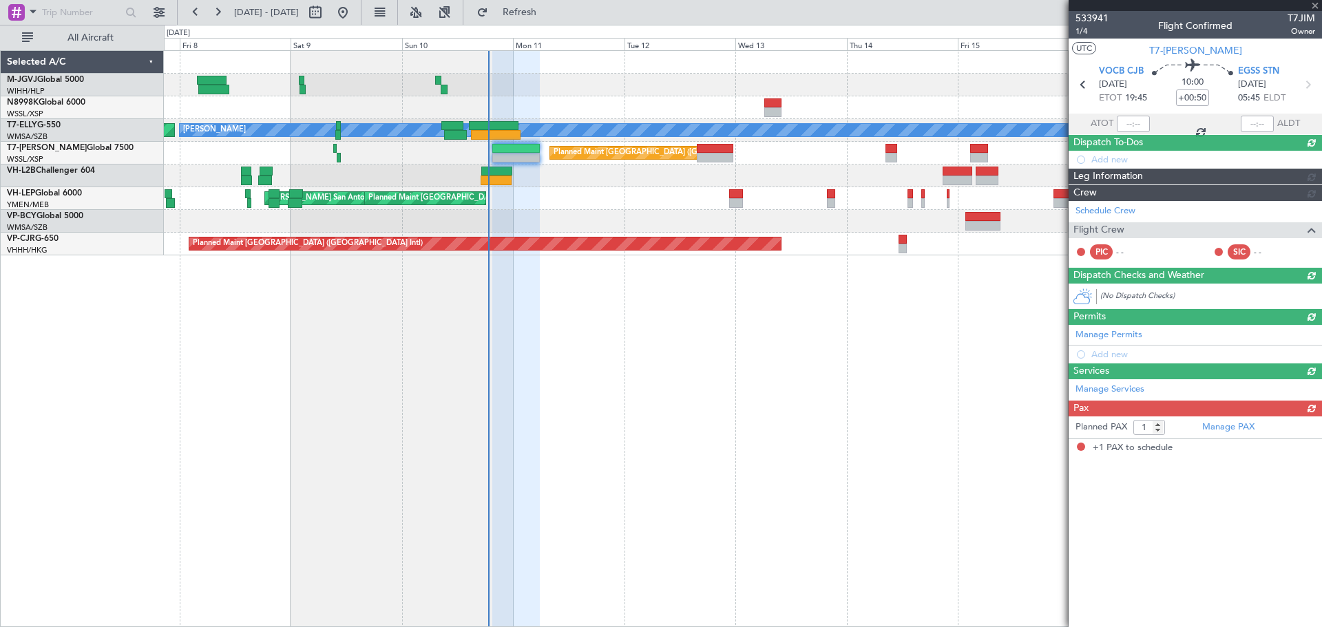
scroll to position [0, 0]
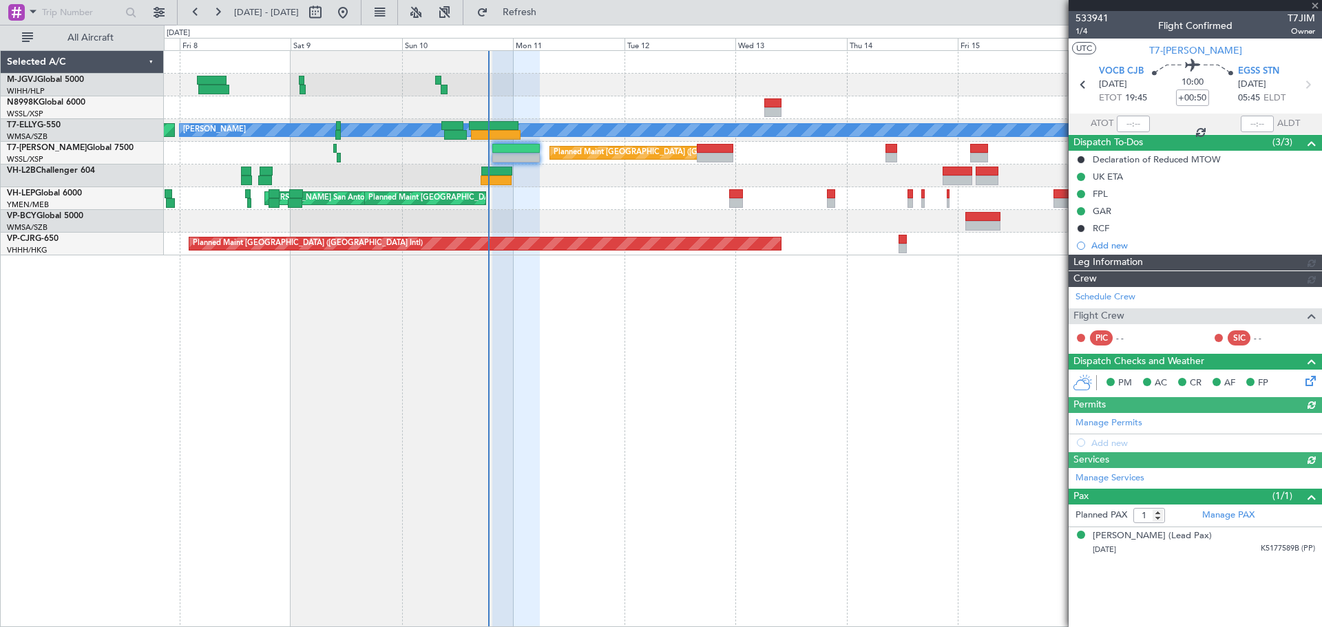
type input "[PERSON_NAME] (KYA)"
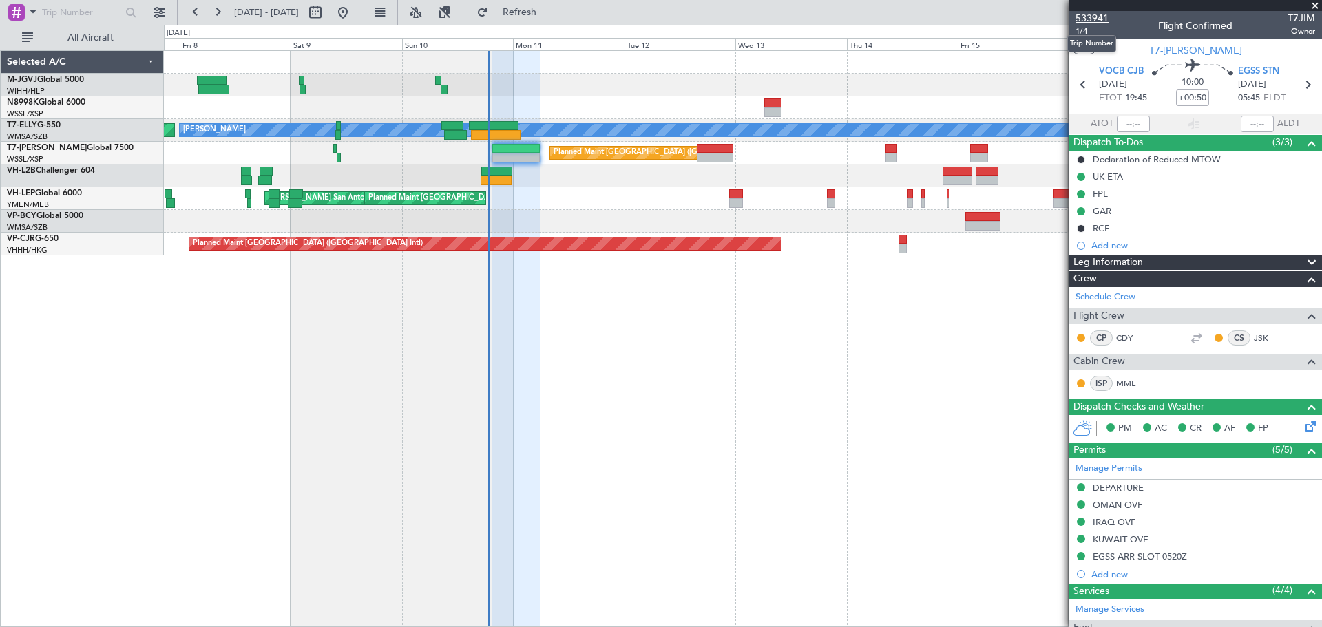
click at [1096, 16] on span "533941" at bounding box center [1091, 18] width 33 height 14
click at [529, 12] on button "Refresh" at bounding box center [511, 12] width 83 height 22
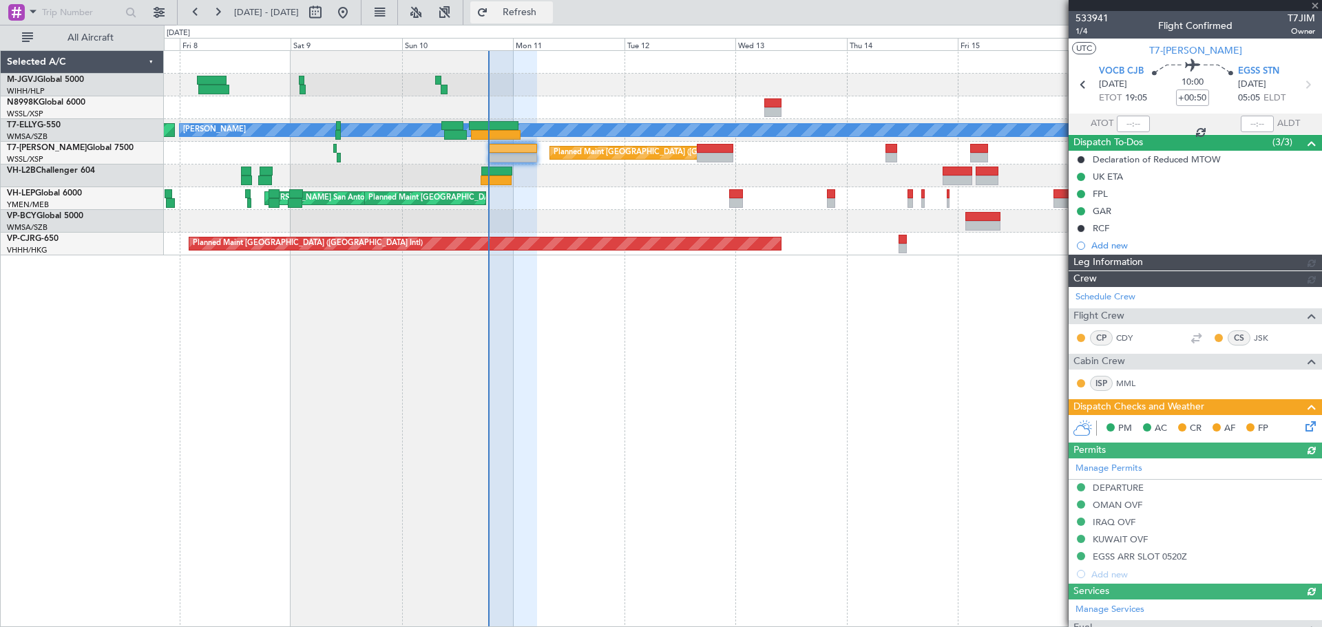
type input "[PERSON_NAME] (KYA)"
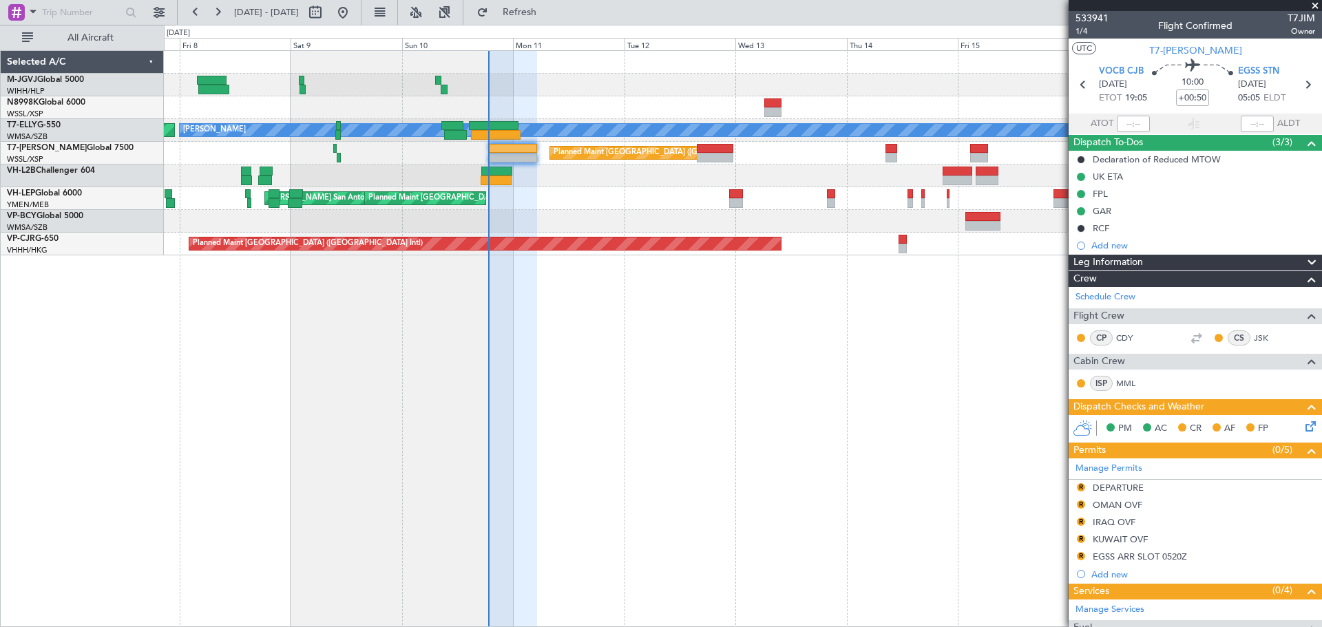
scroll to position [115, 0]
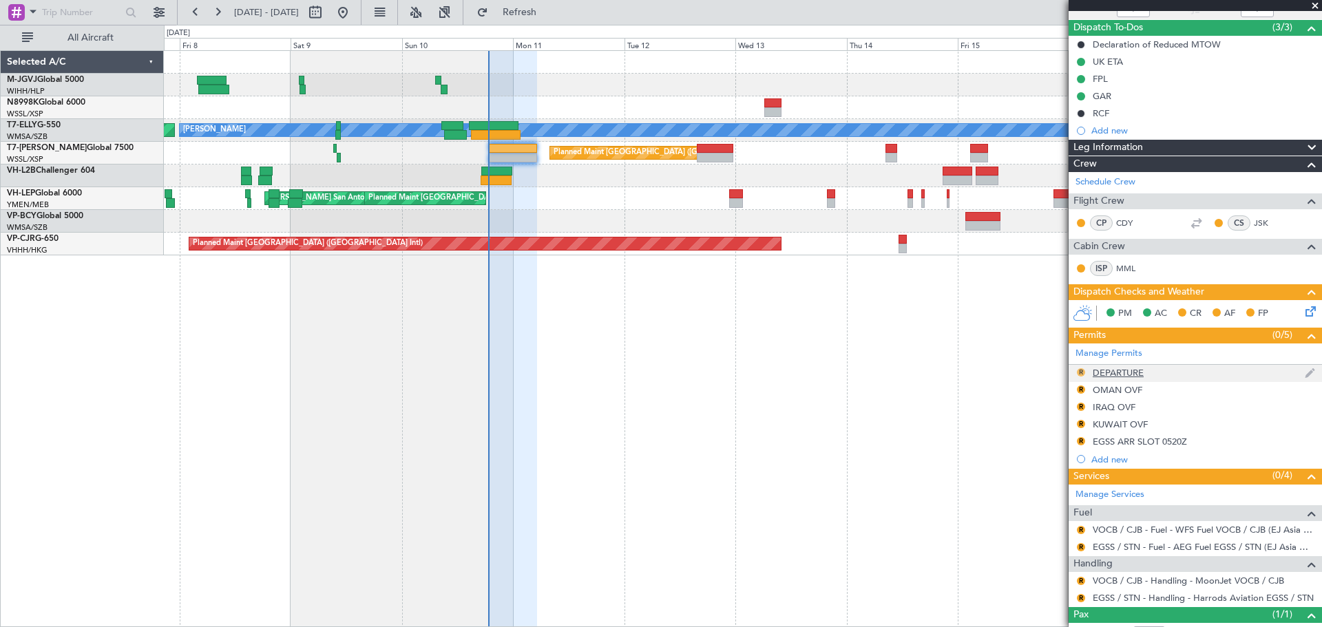
click at [1084, 371] on button "R" at bounding box center [1081, 372] width 8 height 8
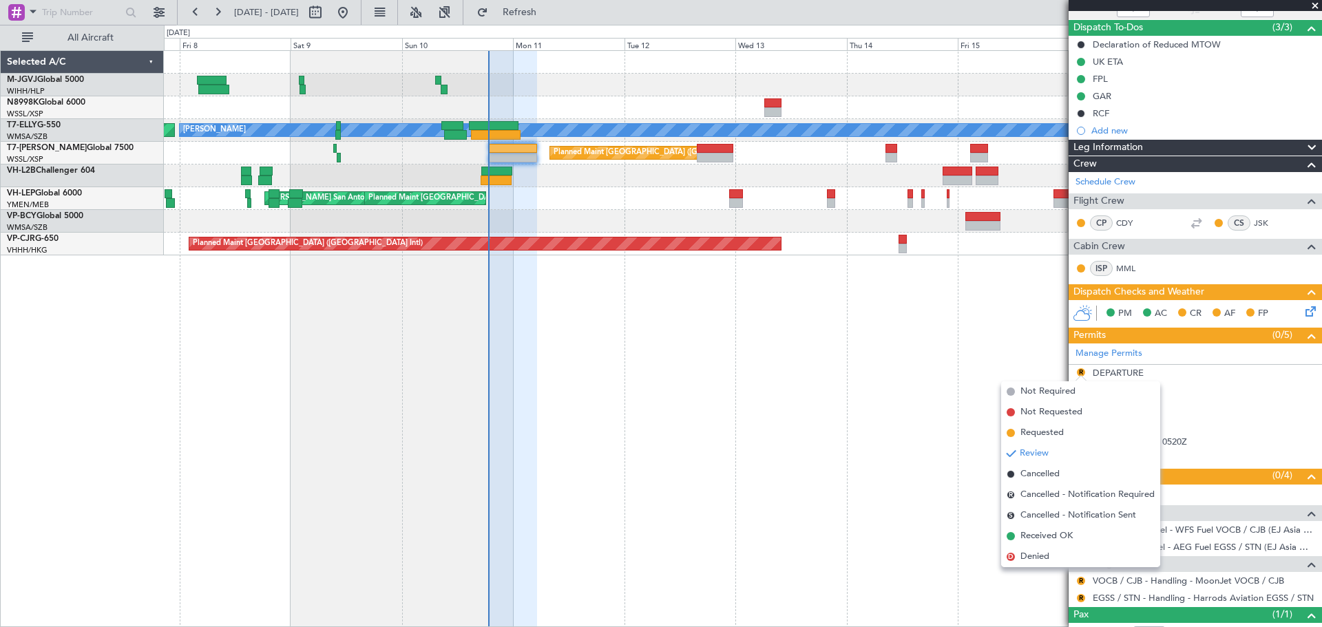
drag, startPoint x: 1047, startPoint y: 538, endPoint x: 1054, endPoint y: 503, distance: 35.8
click at [1048, 536] on span "Received OK" at bounding box center [1046, 536] width 52 height 14
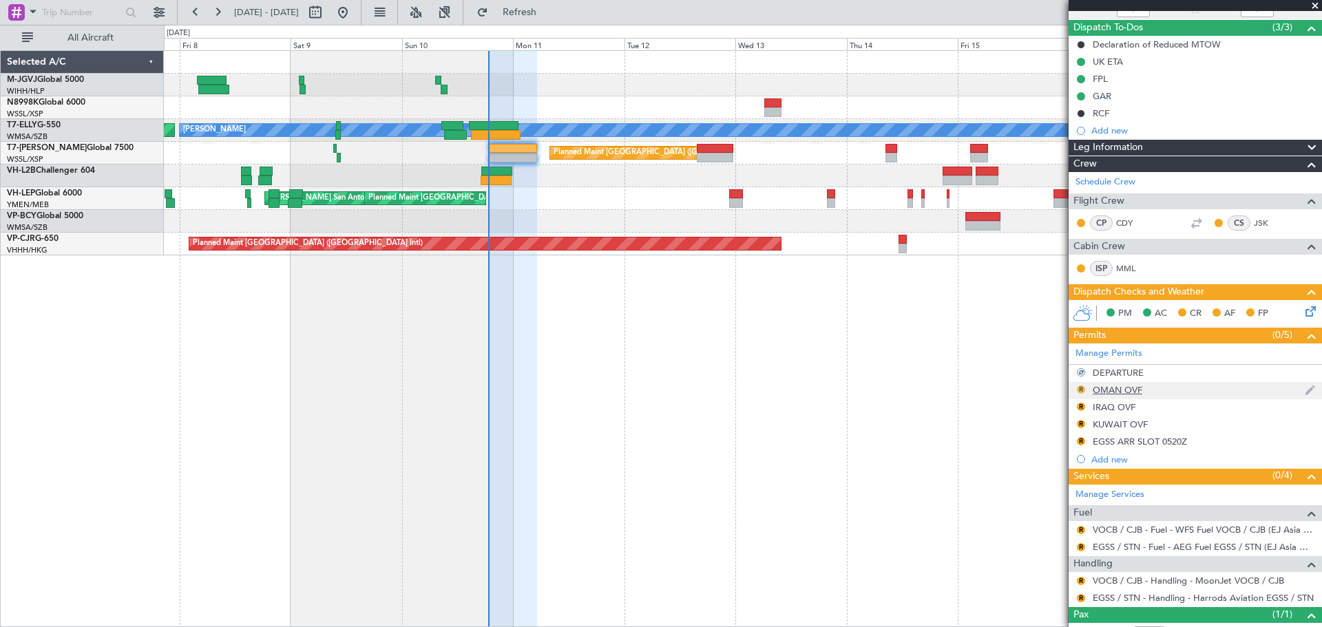
click at [1083, 389] on button "R" at bounding box center [1081, 390] width 8 height 8
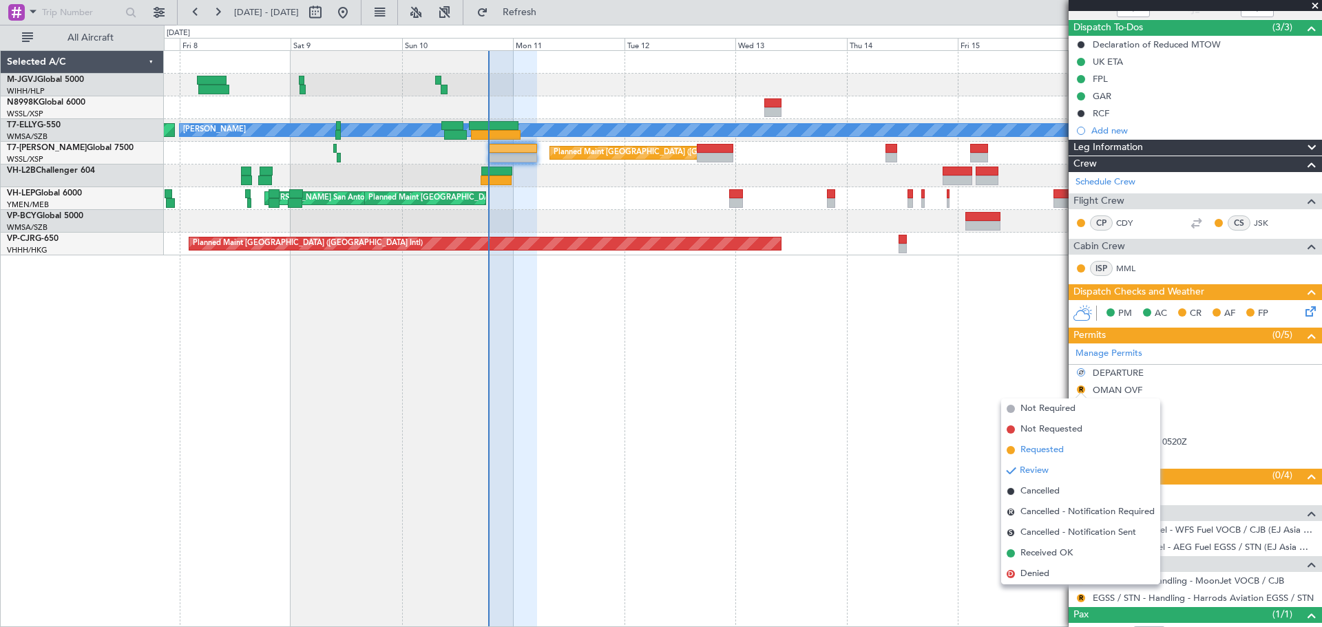
drag, startPoint x: 1058, startPoint y: 553, endPoint x: 1075, endPoint y: 459, distance: 95.8
click at [1059, 542] on ul "Not Required Not Requested Requested Review Cancelled R Cancelled - Notificatio…" at bounding box center [1080, 492] width 159 height 186
click at [1056, 550] on span "Received OK" at bounding box center [1046, 554] width 52 height 14
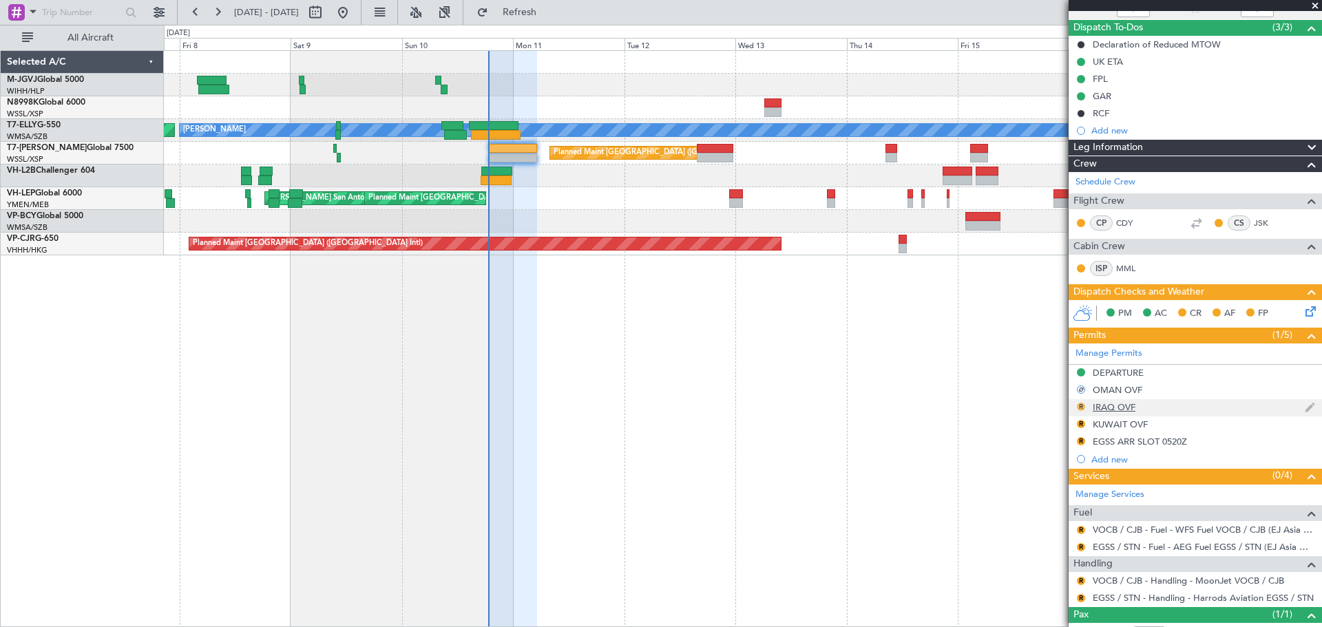
click at [1079, 408] on button "R" at bounding box center [1081, 407] width 8 height 8
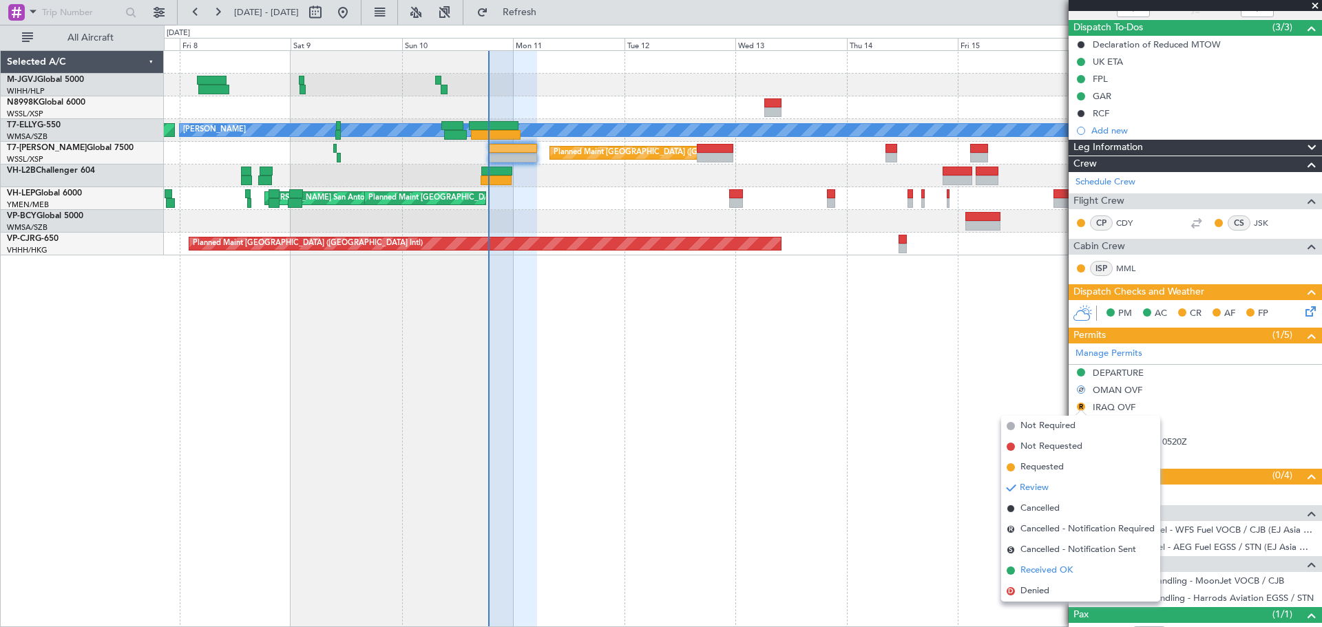
drag, startPoint x: 1052, startPoint y: 570, endPoint x: 1059, endPoint y: 539, distance: 31.7
click at [1052, 568] on span "Received OK" at bounding box center [1046, 571] width 52 height 14
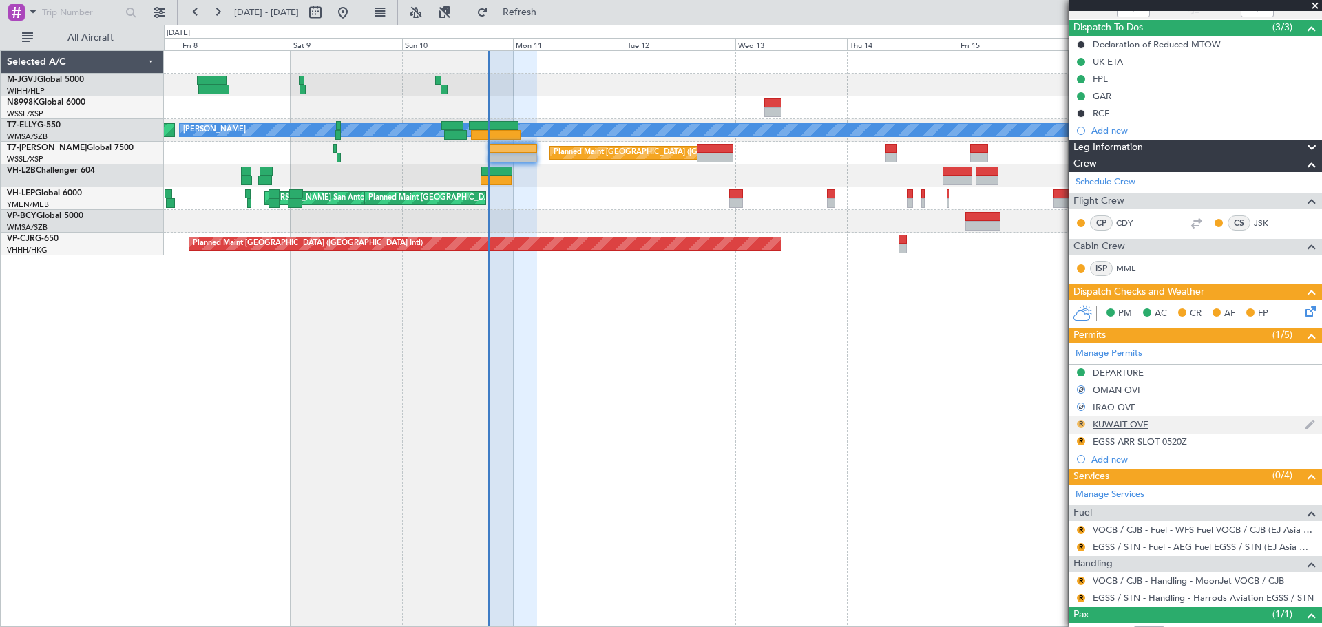
click at [1080, 421] on button "R" at bounding box center [1081, 424] width 8 height 8
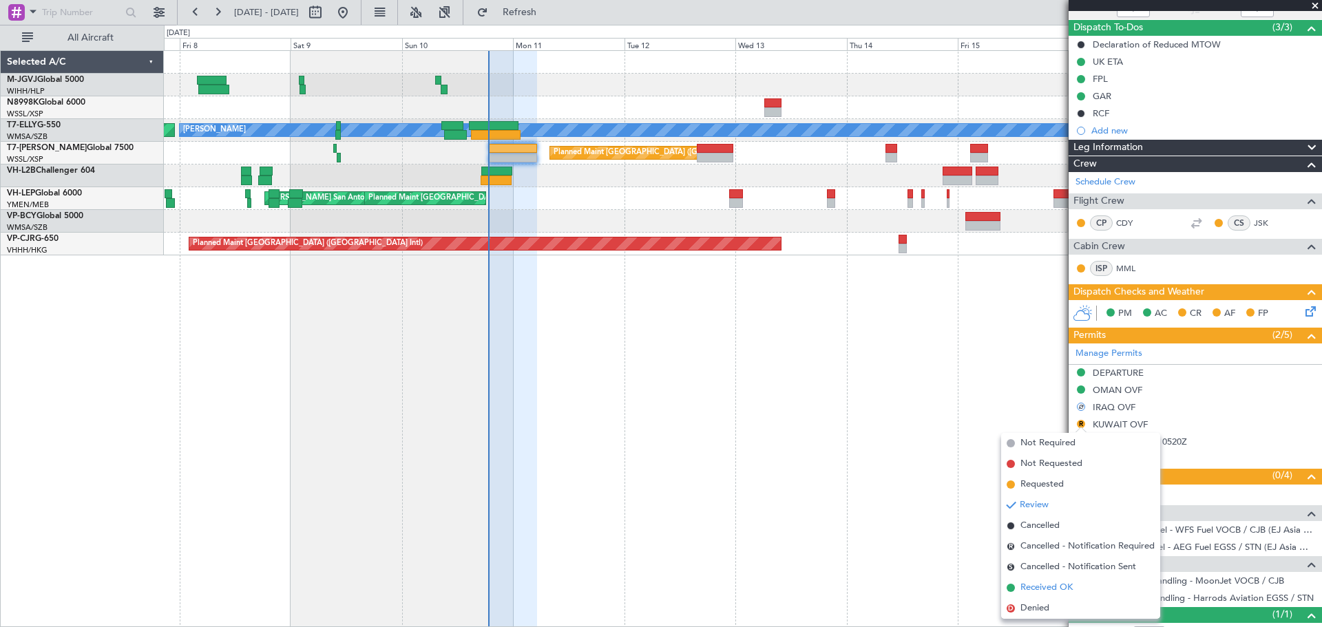
click at [1046, 584] on span "Received OK" at bounding box center [1046, 588] width 52 height 14
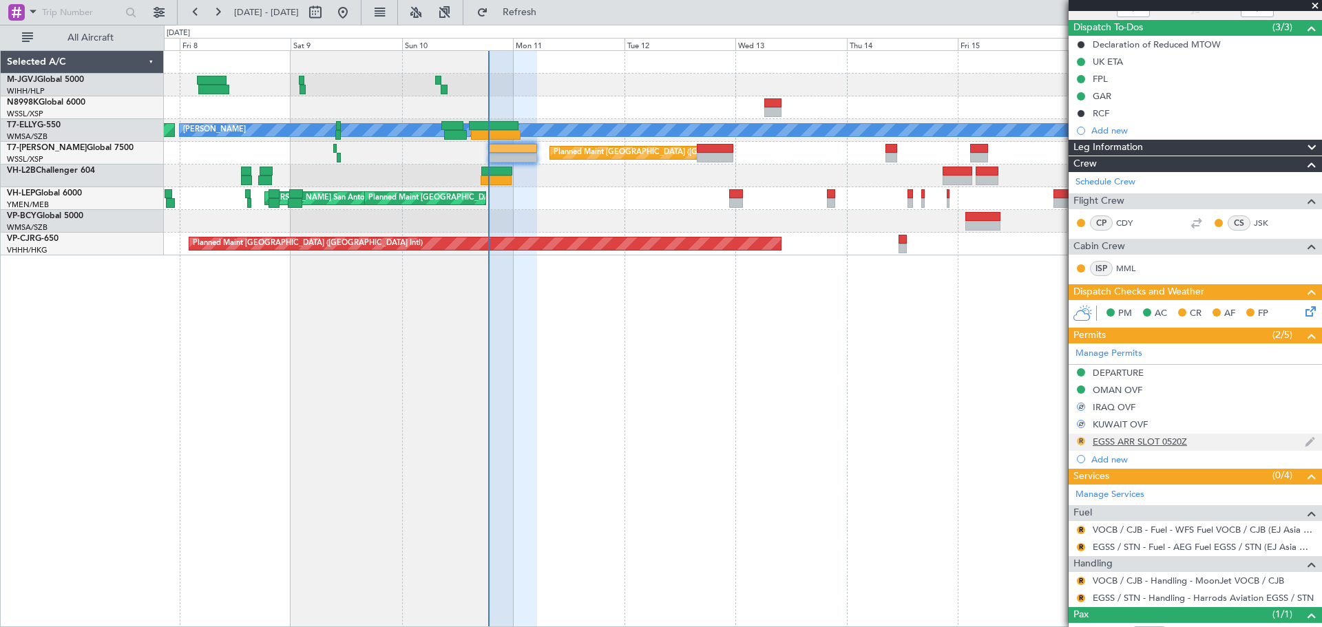
click at [1079, 442] on button "R" at bounding box center [1081, 441] width 8 height 8
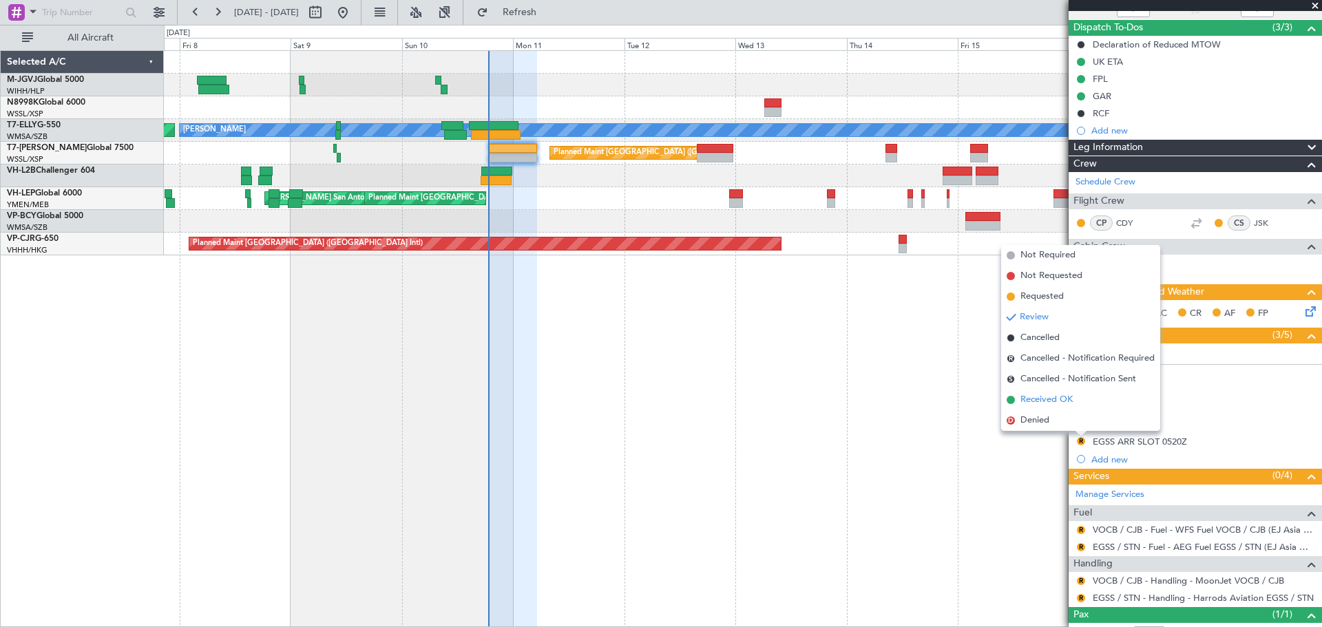
click at [1064, 395] on span "Received OK" at bounding box center [1046, 400] width 52 height 14
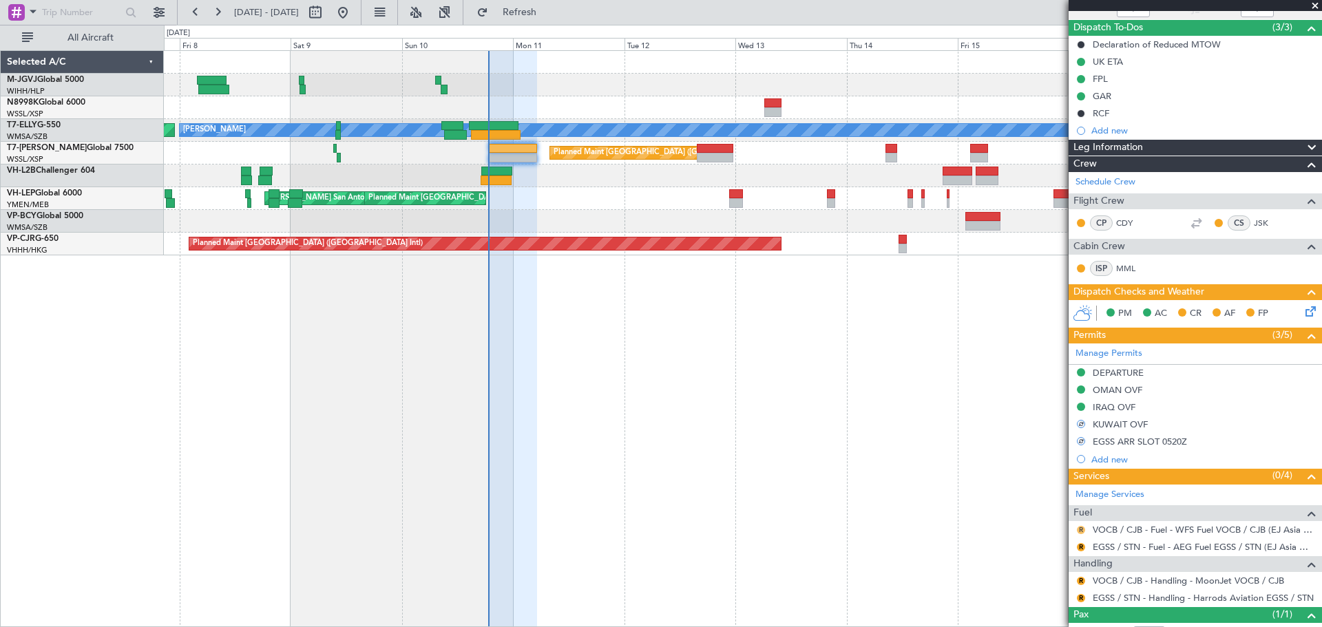
click at [1080, 526] on button "R" at bounding box center [1081, 530] width 8 height 8
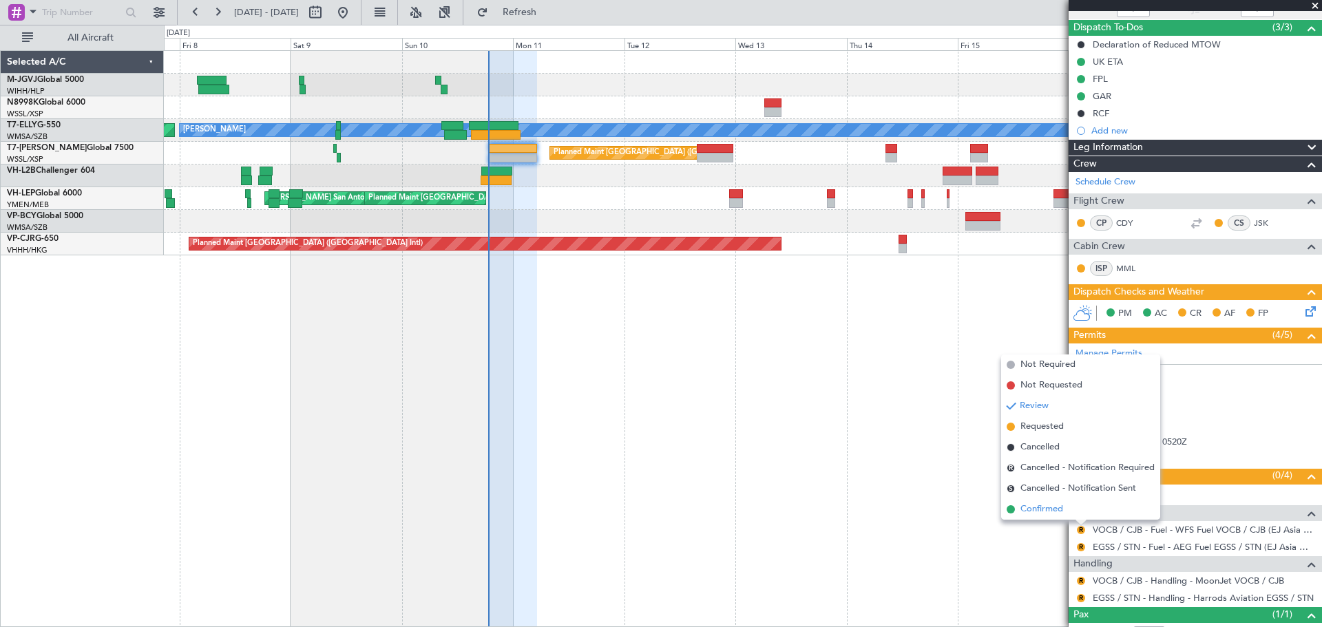
click at [1053, 509] on span "Confirmed" at bounding box center [1041, 510] width 43 height 14
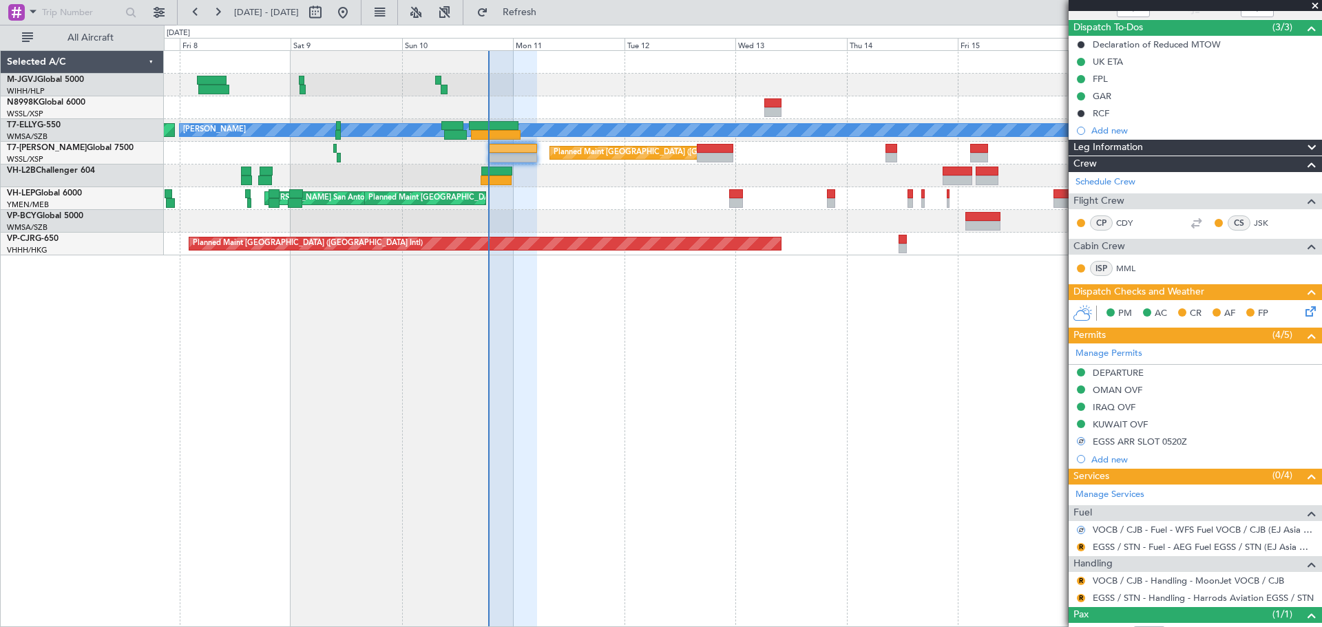
click at [1077, 543] on div "R" at bounding box center [1080, 547] width 11 height 11
click at [1082, 548] on button "R" at bounding box center [1081, 547] width 8 height 8
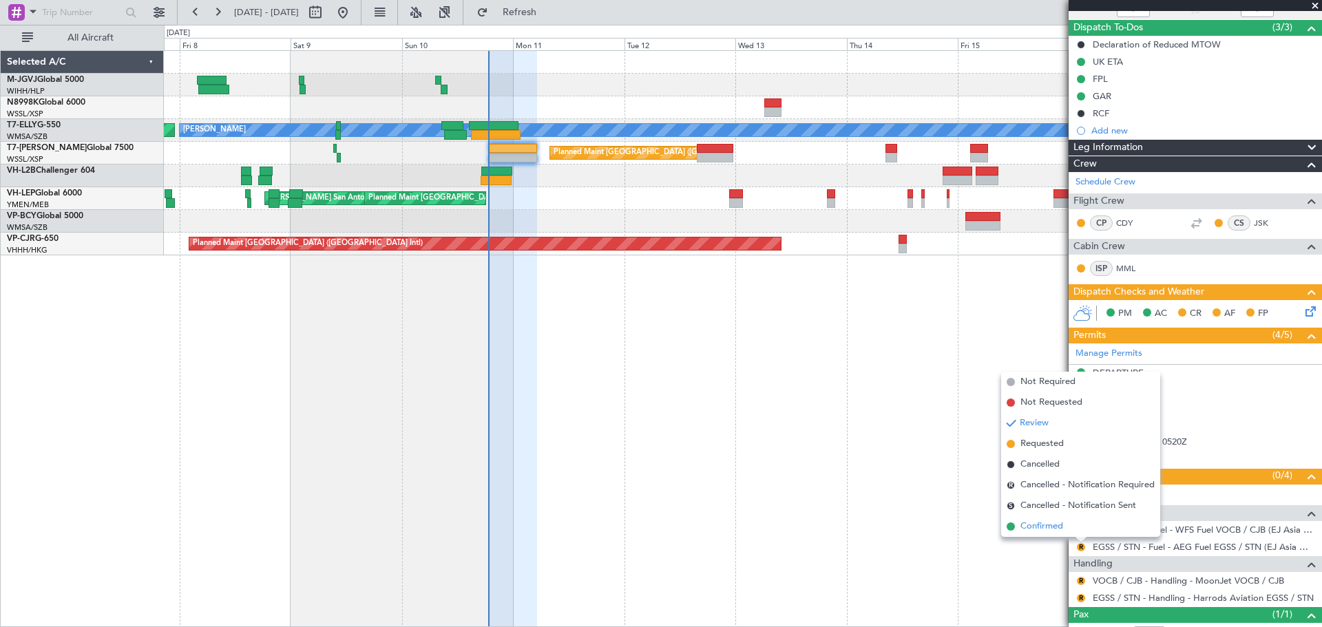
click at [1064, 523] on li "Confirmed" at bounding box center [1080, 526] width 159 height 21
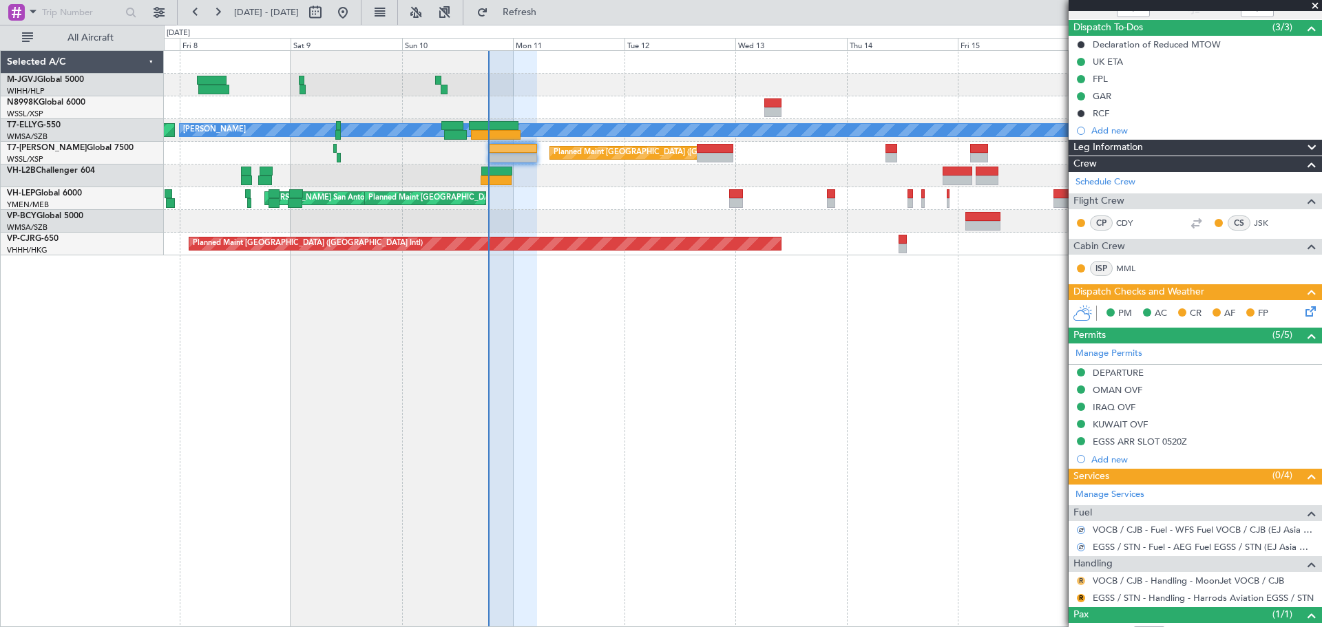
click at [1081, 580] on button "R" at bounding box center [1081, 581] width 8 height 8
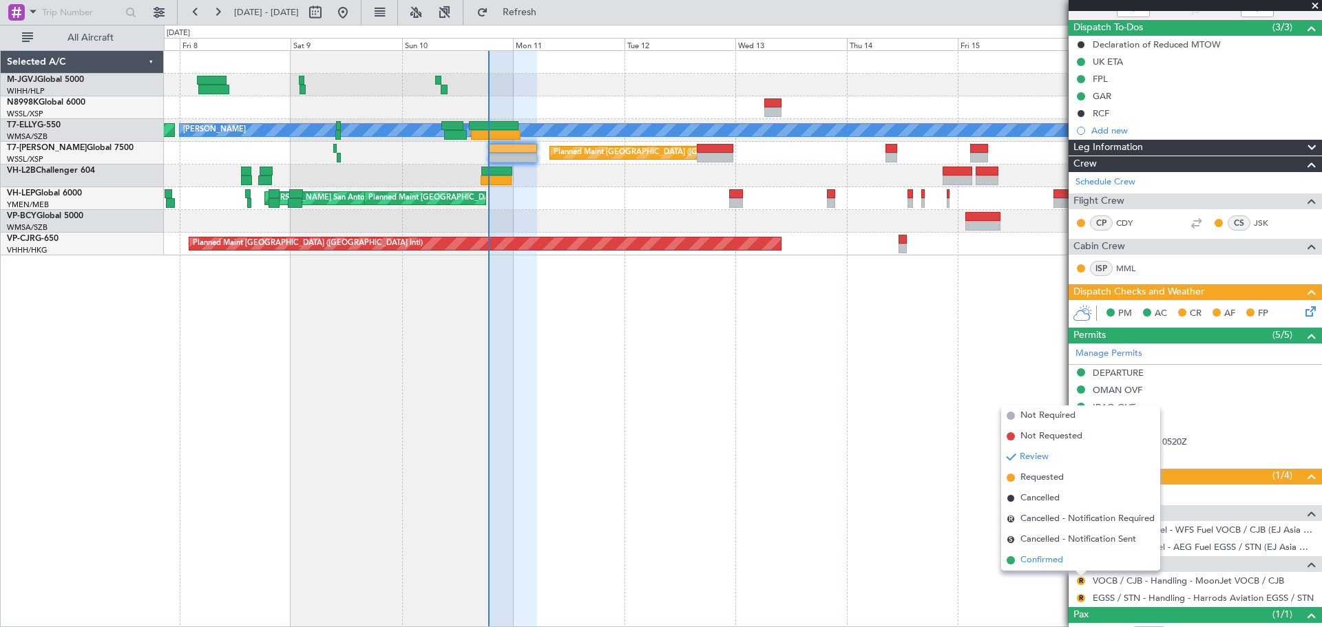
click at [1054, 560] on span "Confirmed" at bounding box center [1041, 560] width 43 height 14
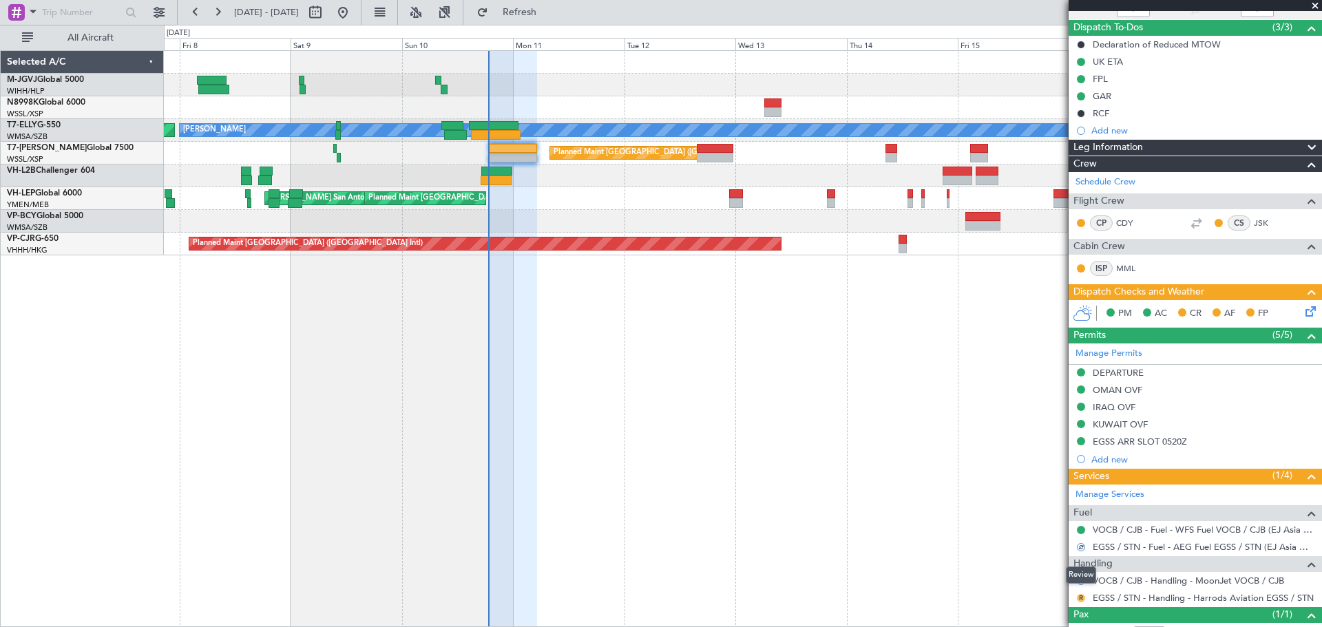
click at [1077, 598] on button "R" at bounding box center [1081, 598] width 8 height 8
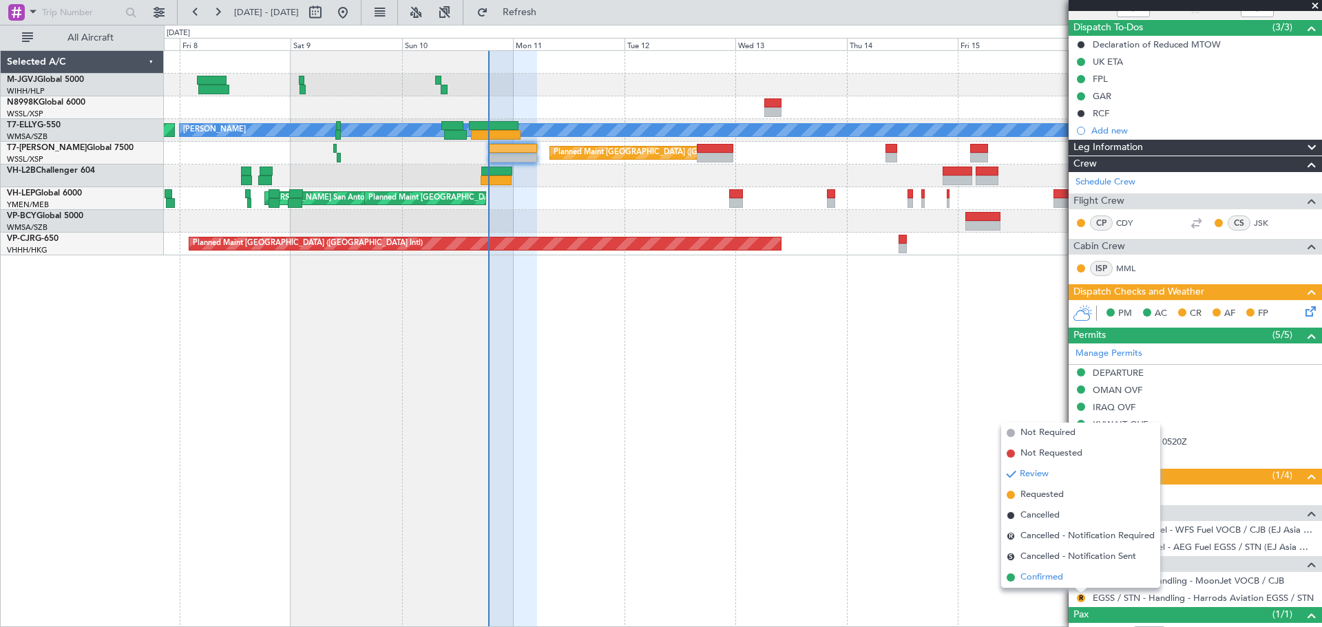
click at [1064, 572] on li "Confirmed" at bounding box center [1080, 577] width 159 height 21
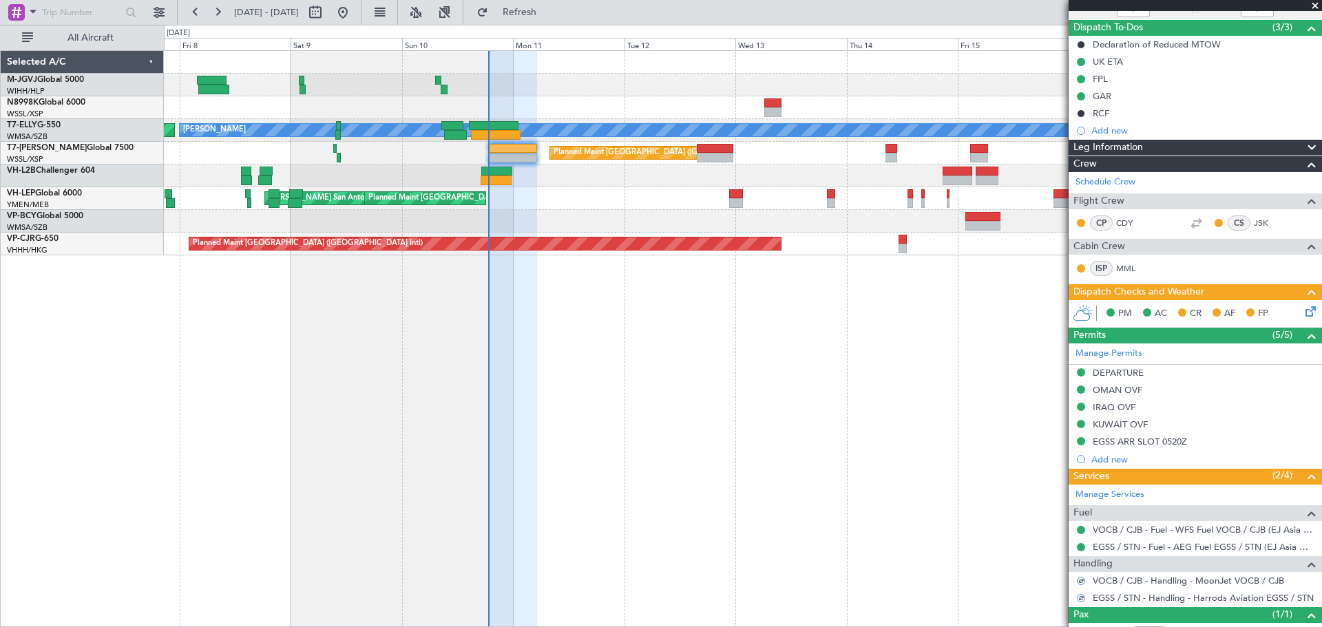
click at [1303, 308] on icon at bounding box center [1308, 309] width 11 height 11
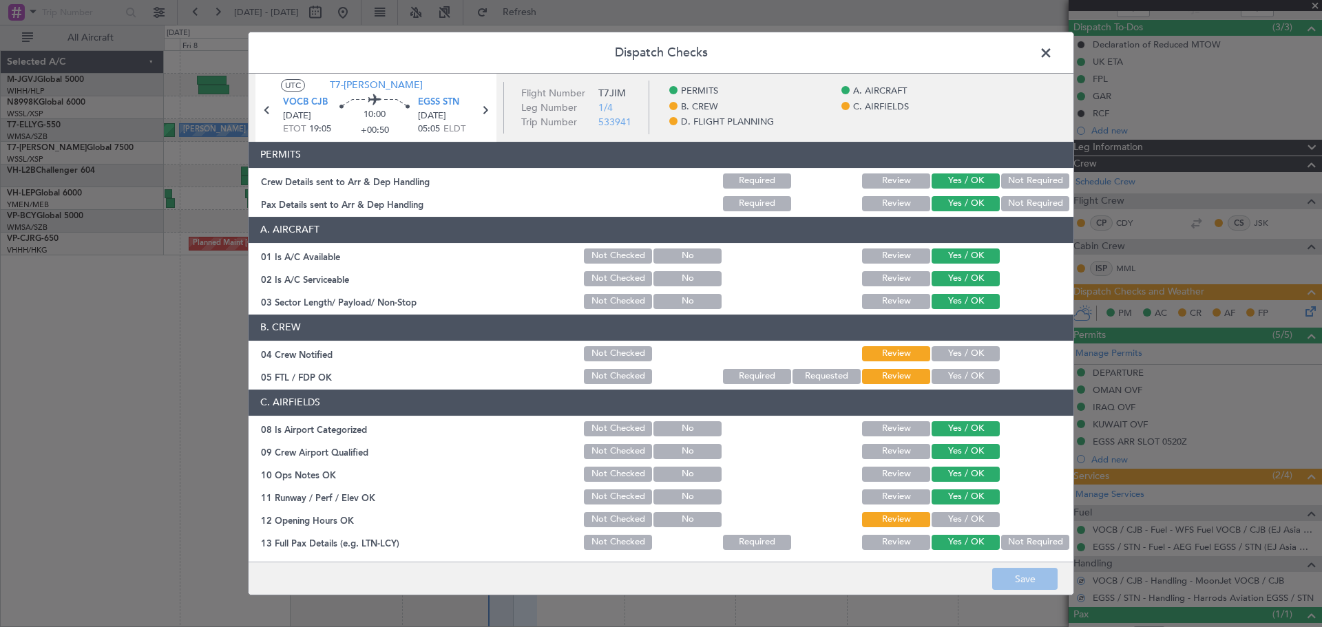
drag, startPoint x: 936, startPoint y: 353, endPoint x: 938, endPoint y: 383, distance: 30.3
click at [937, 359] on button "Yes / OK" at bounding box center [965, 353] width 68 height 15
click at [940, 378] on button "Yes / OK" at bounding box center [965, 376] width 68 height 15
click at [941, 515] on button "Yes / OK" at bounding box center [965, 519] width 68 height 15
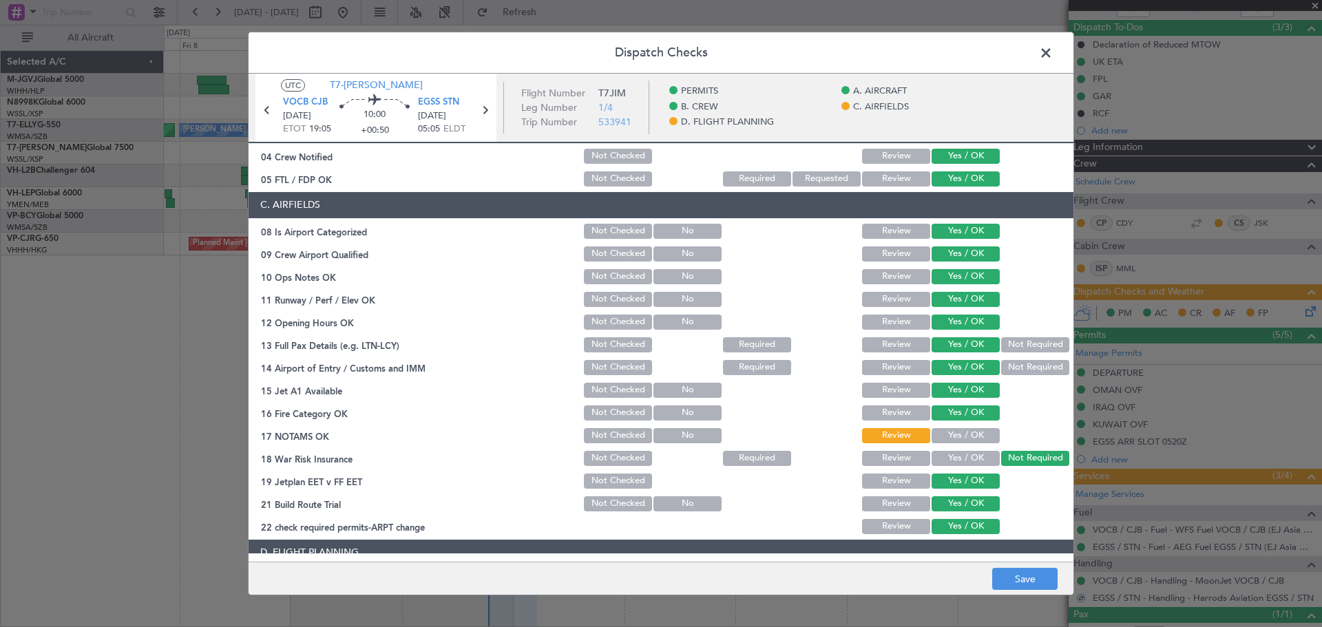
scroll to position [344, 0]
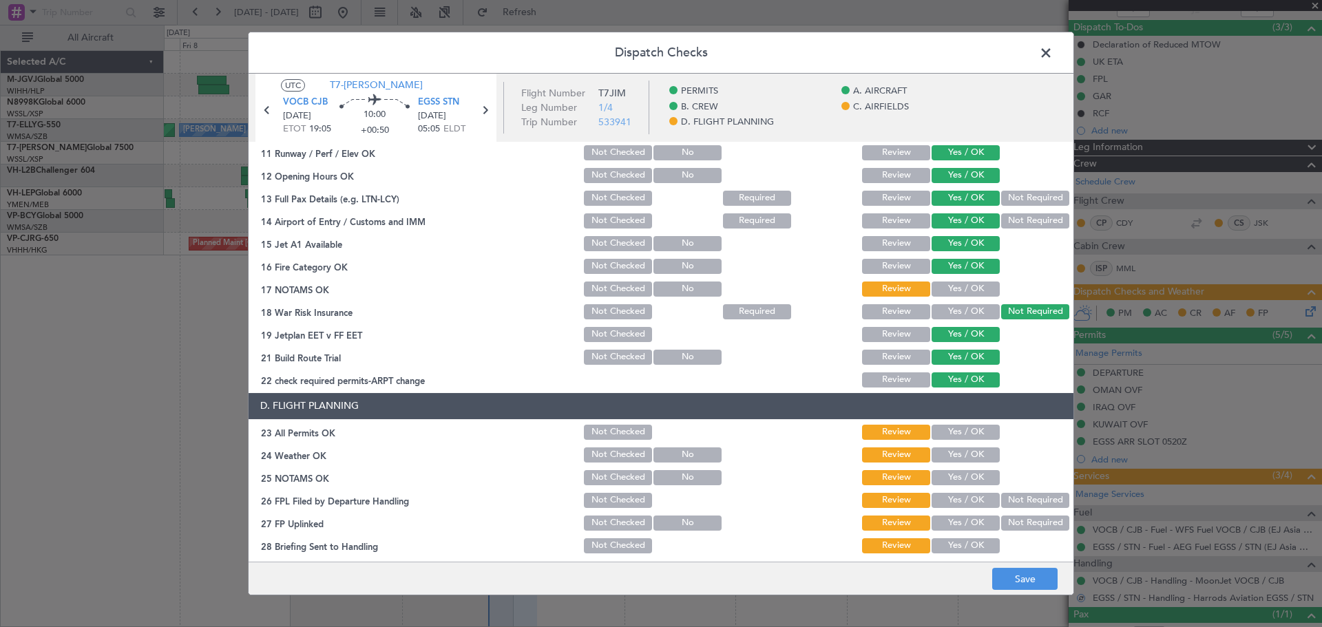
click at [953, 288] on button "Yes / OK" at bounding box center [965, 289] width 68 height 15
click at [950, 425] on button "Yes / OK" at bounding box center [965, 432] width 68 height 15
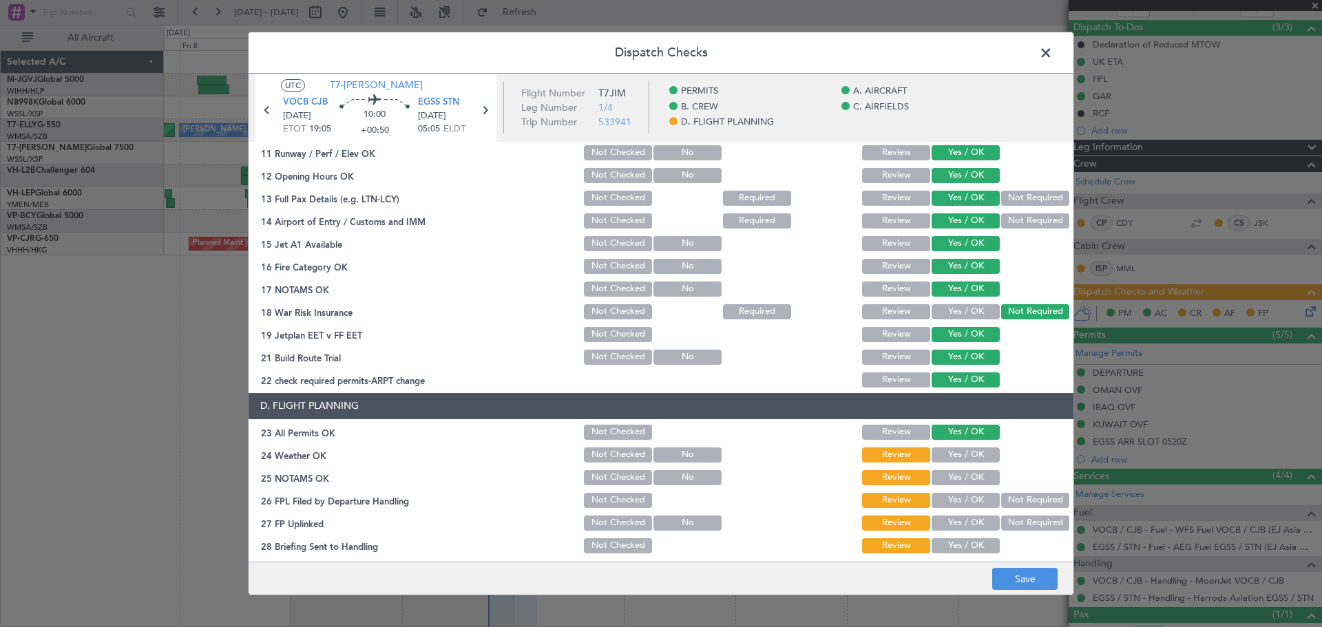
click at [950, 457] on button "Yes / OK" at bounding box center [965, 454] width 68 height 15
drag, startPoint x: 949, startPoint y: 476, endPoint x: 948, endPoint y: 498, distance: 22.7
click at [948, 481] on button "Yes / OK" at bounding box center [965, 477] width 68 height 15
drag, startPoint x: 947, startPoint y: 499, endPoint x: 947, endPoint y: 514, distance: 15.1
click at [947, 503] on button "Yes / OK" at bounding box center [965, 500] width 68 height 15
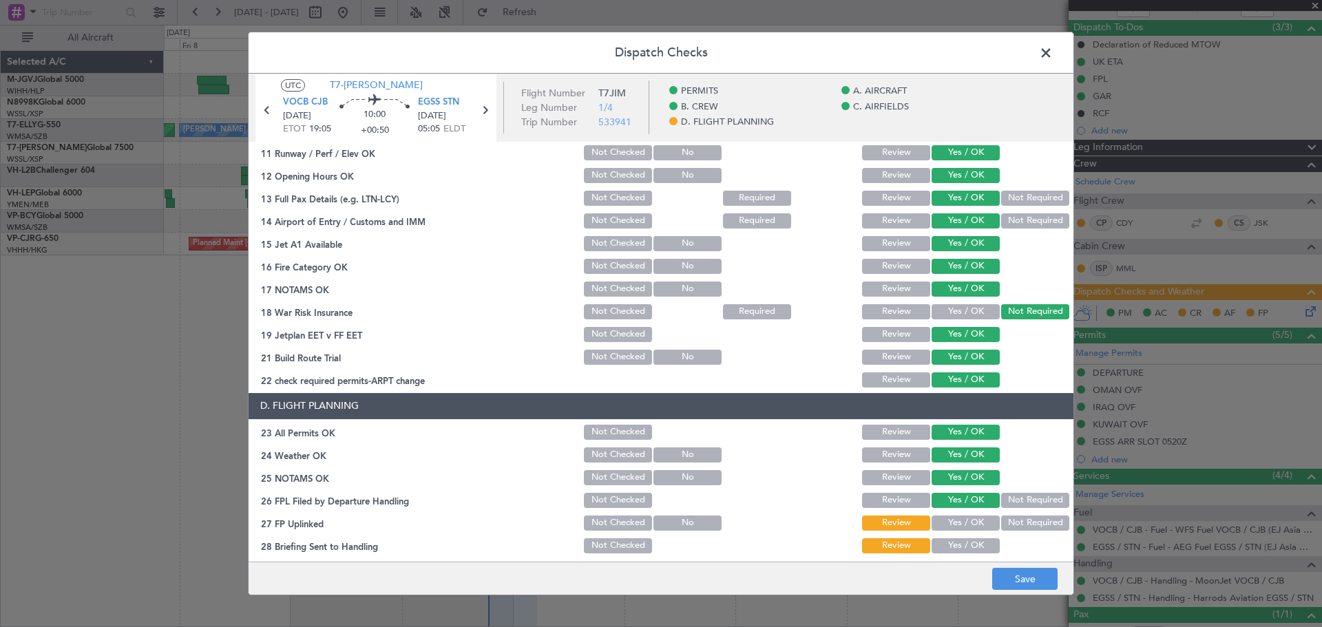
drag, startPoint x: 947, startPoint y: 520, endPoint x: 946, endPoint y: 546, distance: 26.2
click at [946, 529] on button "Yes / OK" at bounding box center [965, 523] width 68 height 15
click at [946, 549] on button "Yes / OK" at bounding box center [965, 545] width 68 height 15
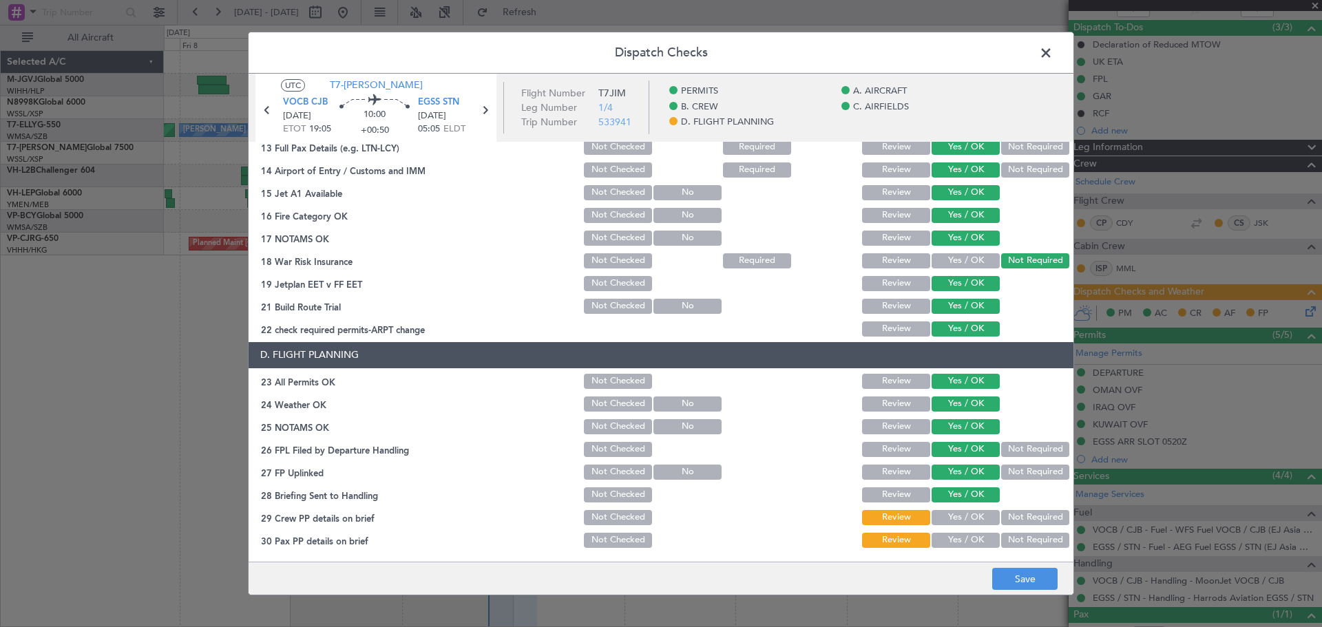
click at [970, 518] on button "Yes / OK" at bounding box center [965, 517] width 68 height 15
click at [964, 545] on button "Yes / OK" at bounding box center [965, 540] width 68 height 15
click at [1011, 582] on button "Save" at bounding box center [1024, 579] width 65 height 22
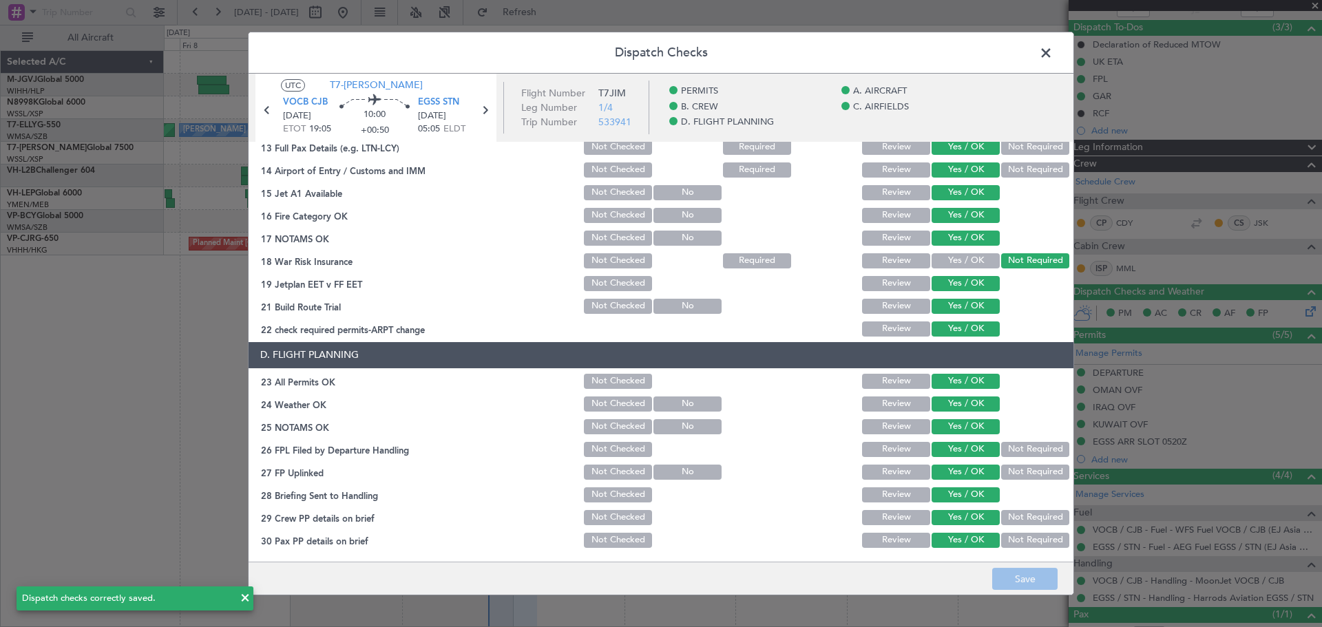
click at [1053, 51] on span at bounding box center [1053, 57] width 0 height 28
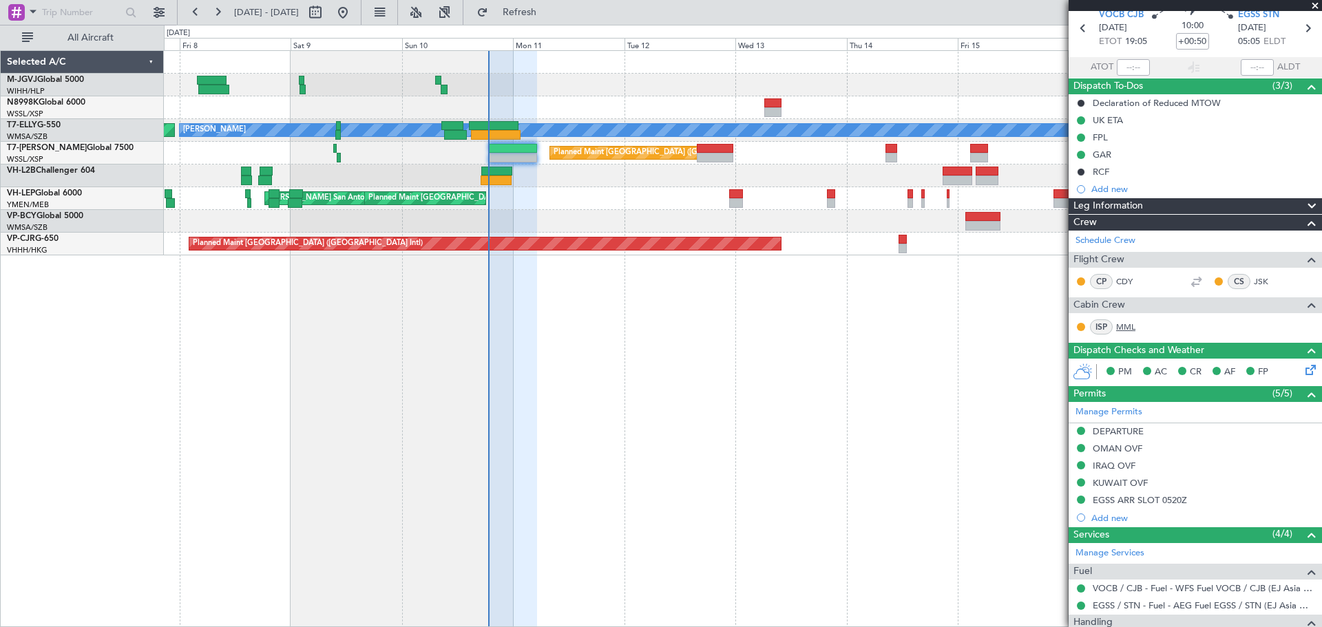
scroll to position [0, 0]
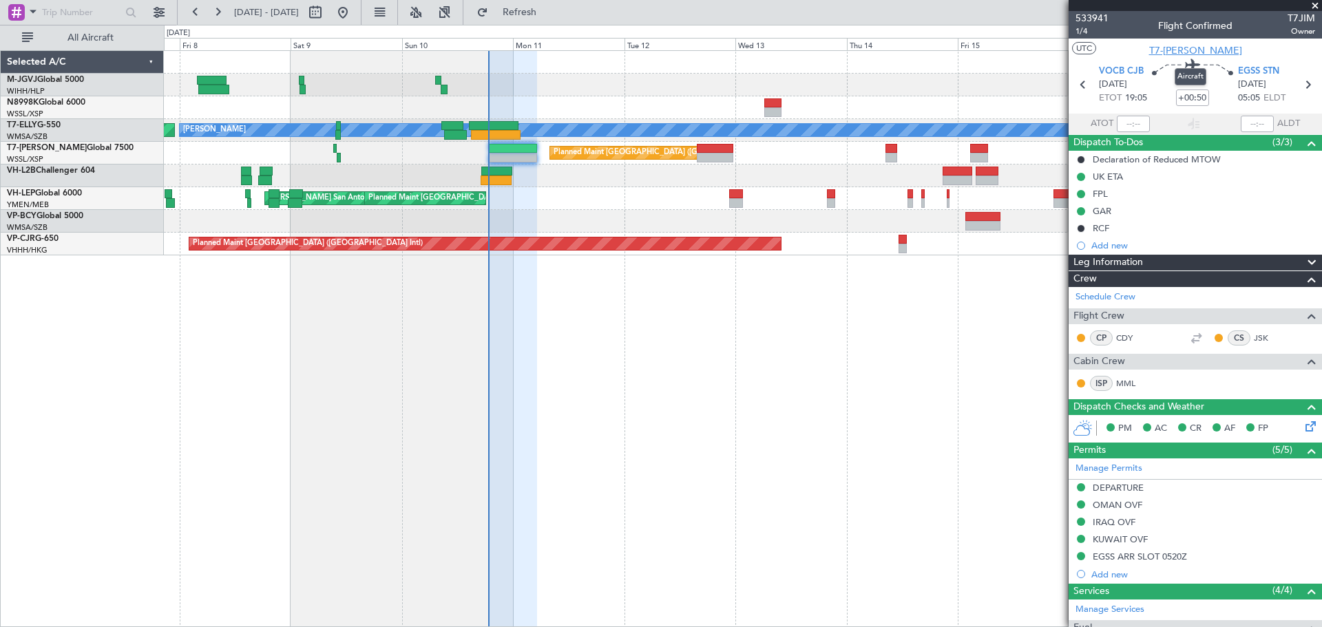
click at [1199, 52] on span "T7-[PERSON_NAME]" at bounding box center [1195, 50] width 93 height 14
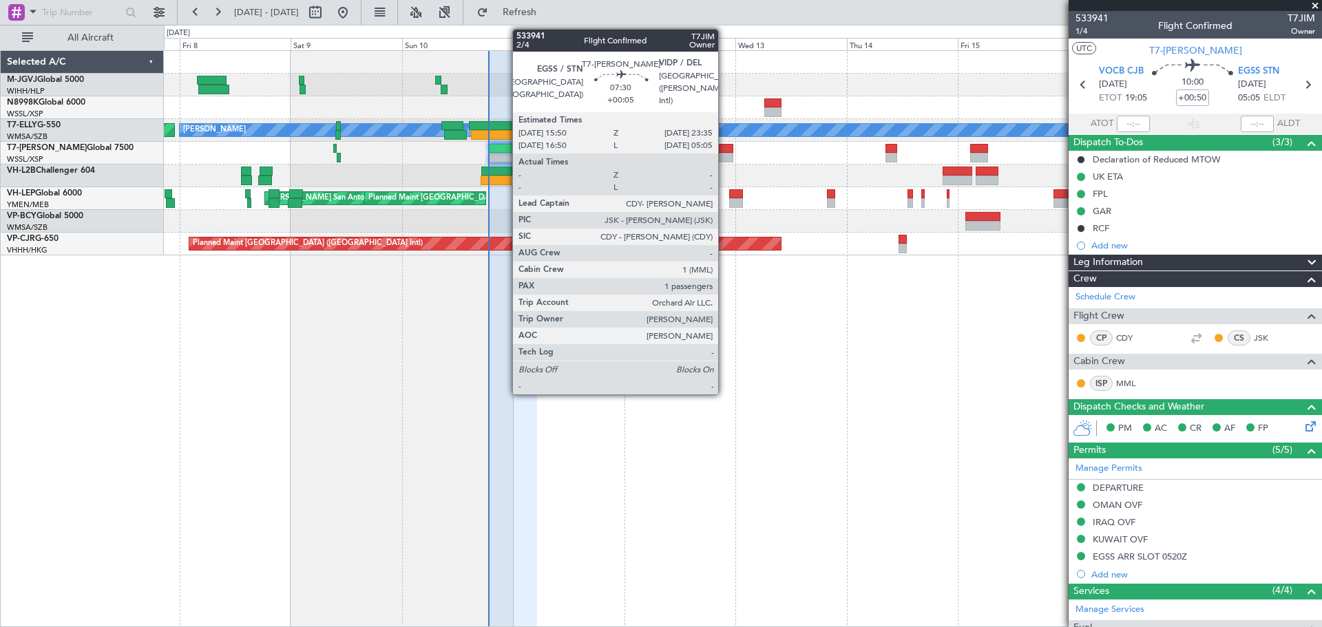
click at [724, 156] on div at bounding box center [715, 158] width 36 height 10
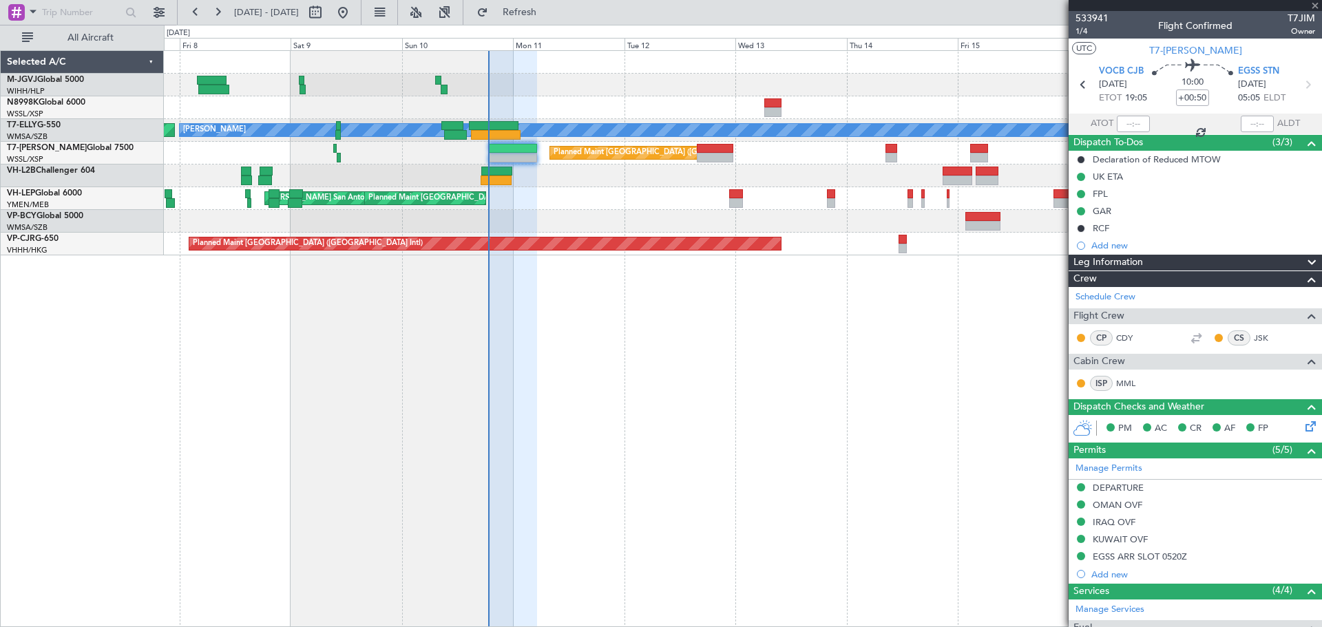
type input "+00:05"
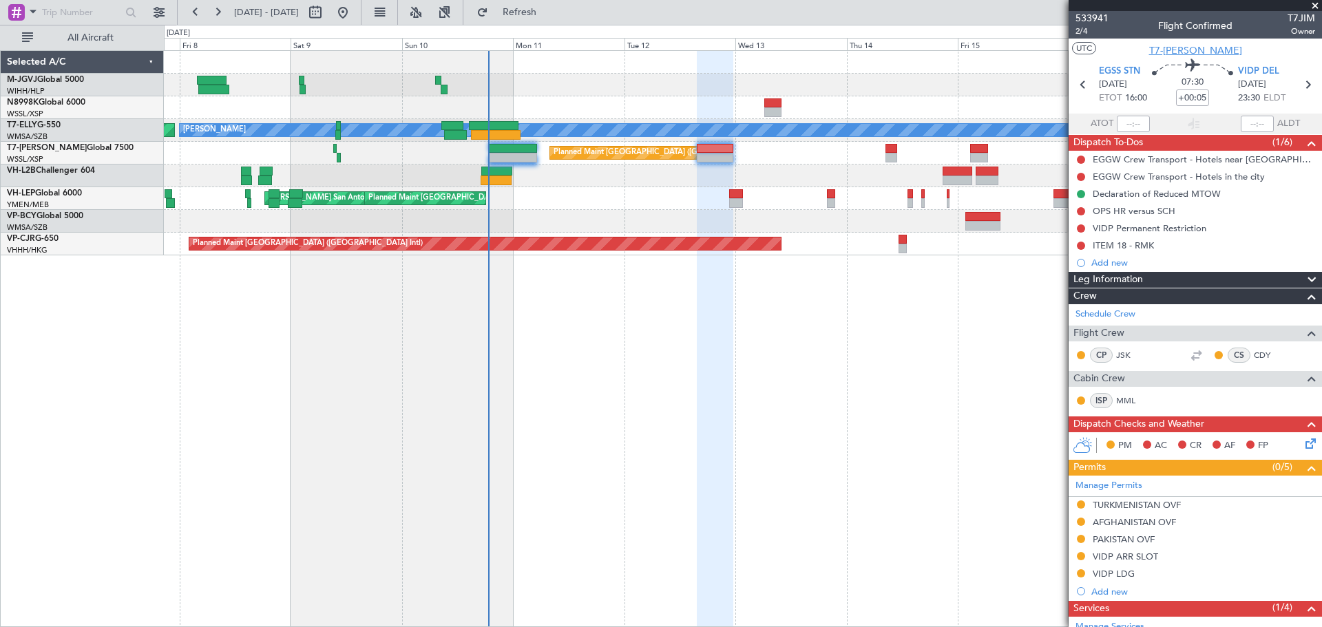
click at [1185, 51] on span "T7-[PERSON_NAME]" at bounding box center [1195, 50] width 93 height 14
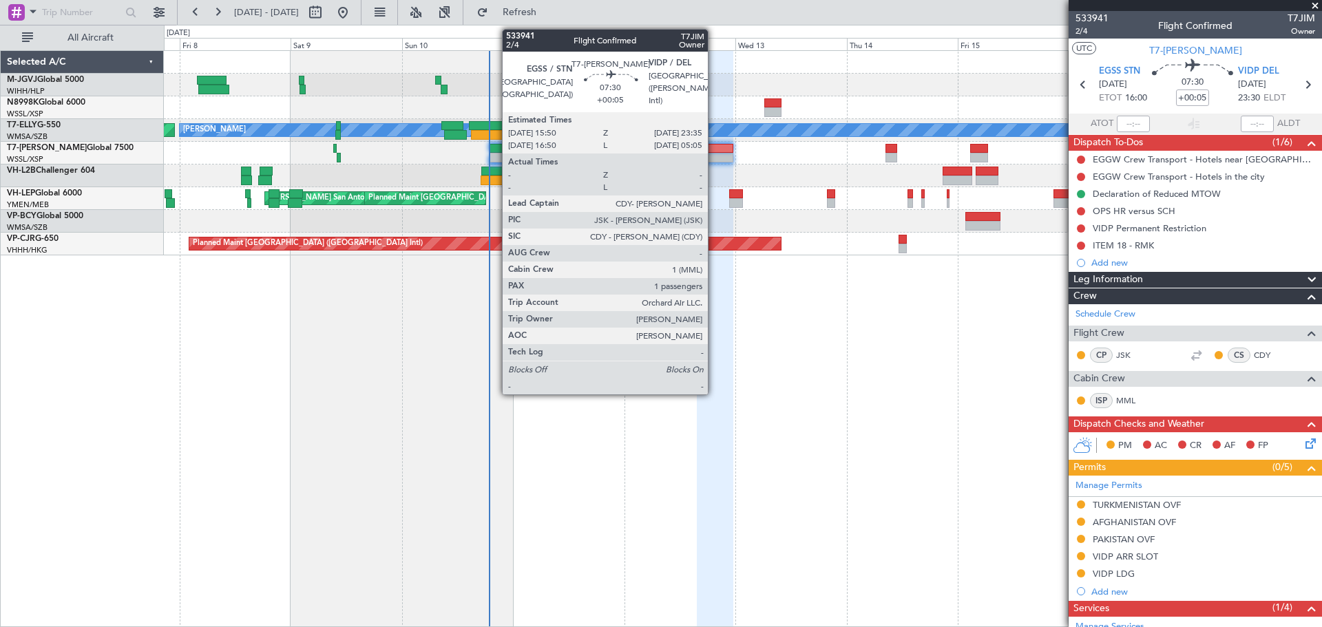
click at [714, 148] on div at bounding box center [715, 149] width 36 height 10
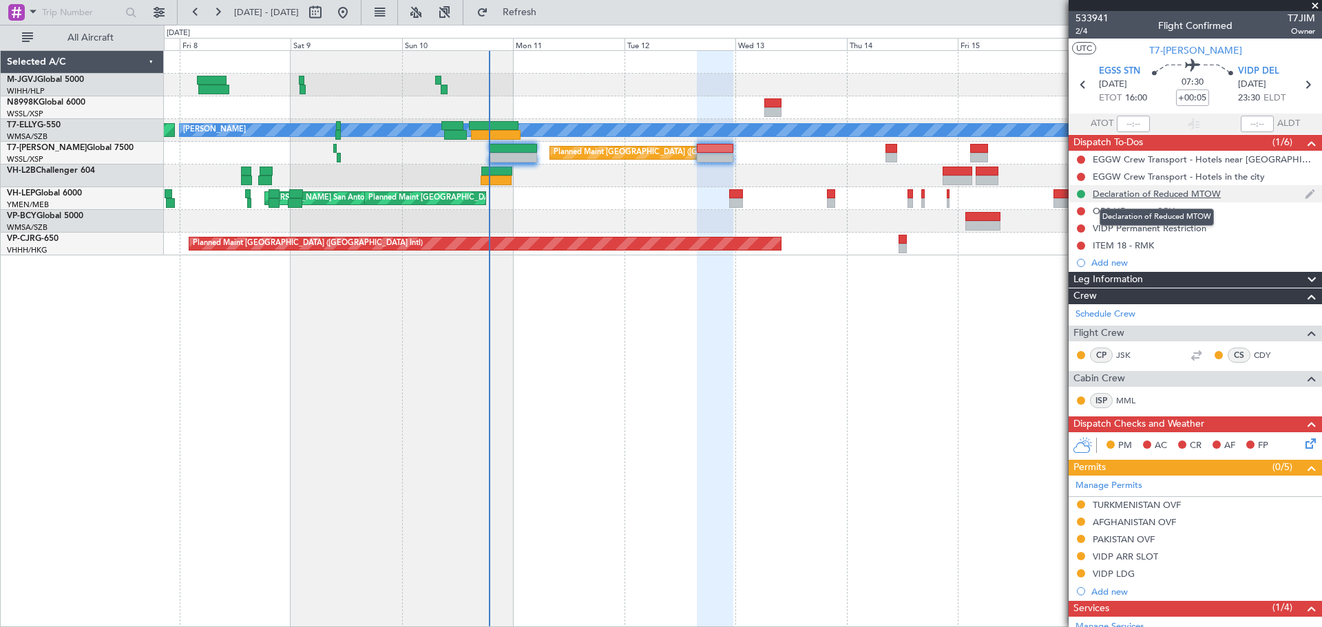
click at [1129, 191] on div "Declaration of Reduced MTOW" at bounding box center [1157, 194] width 128 height 12
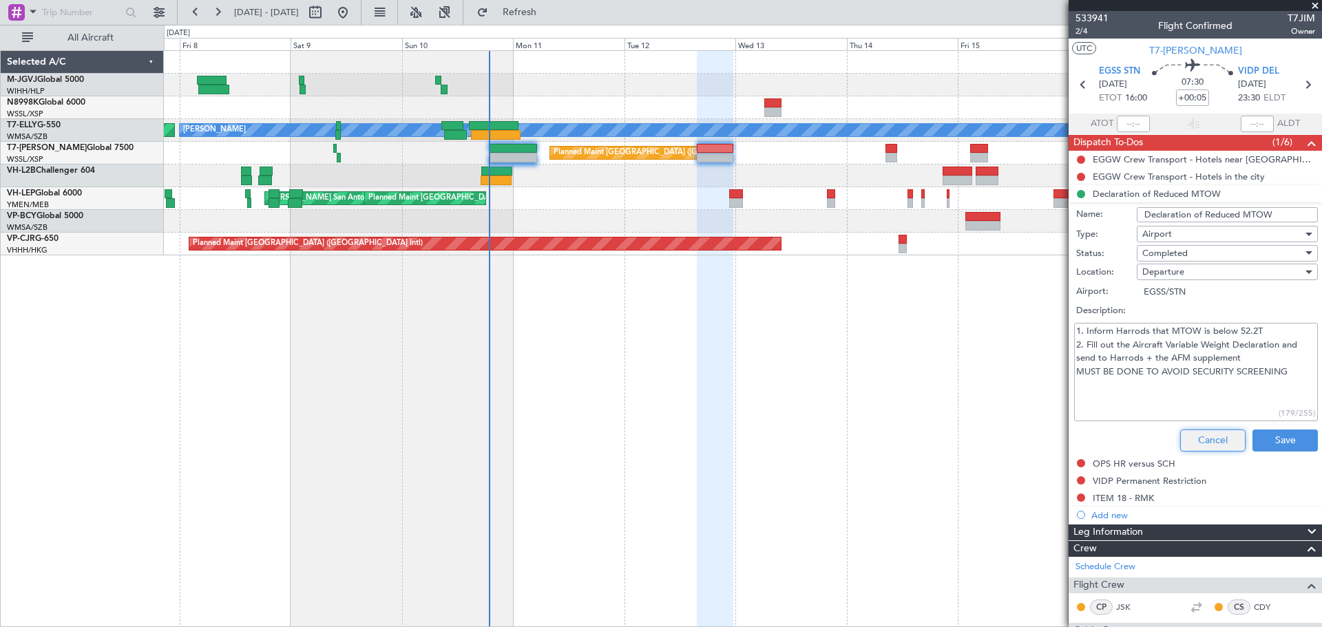
click at [1207, 440] on button "Cancel" at bounding box center [1212, 441] width 65 height 22
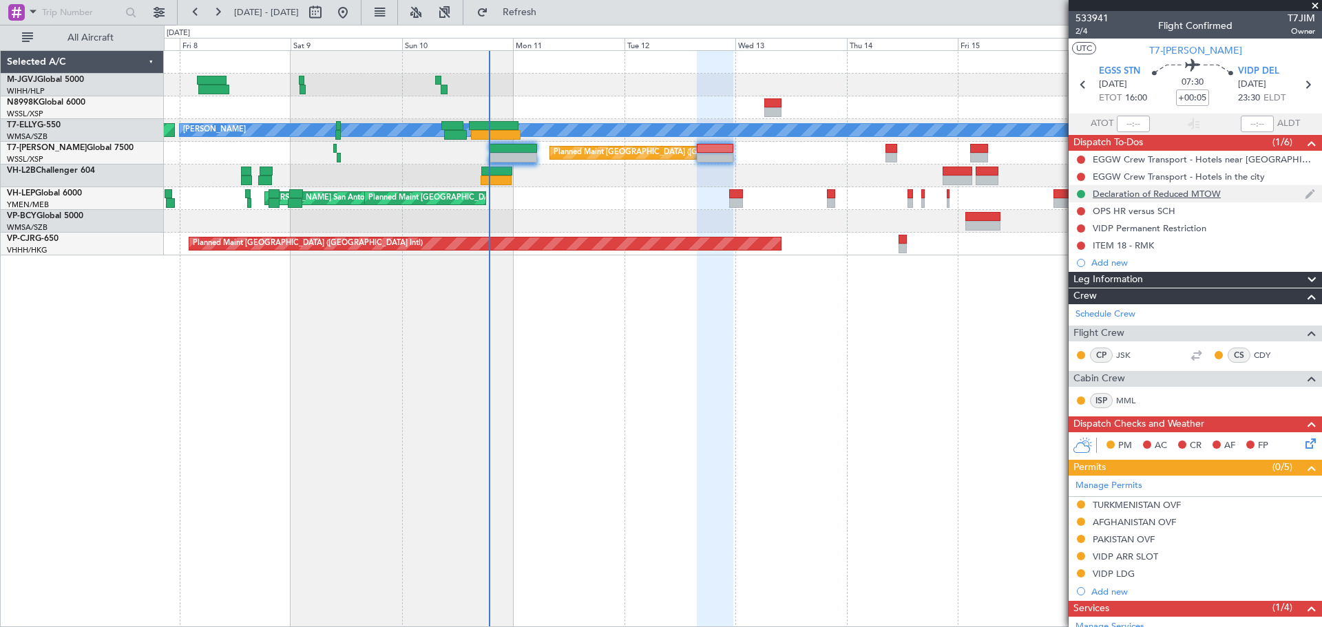
click at [1147, 191] on div "Declaration of Reduced MTOW" at bounding box center [1157, 194] width 128 height 12
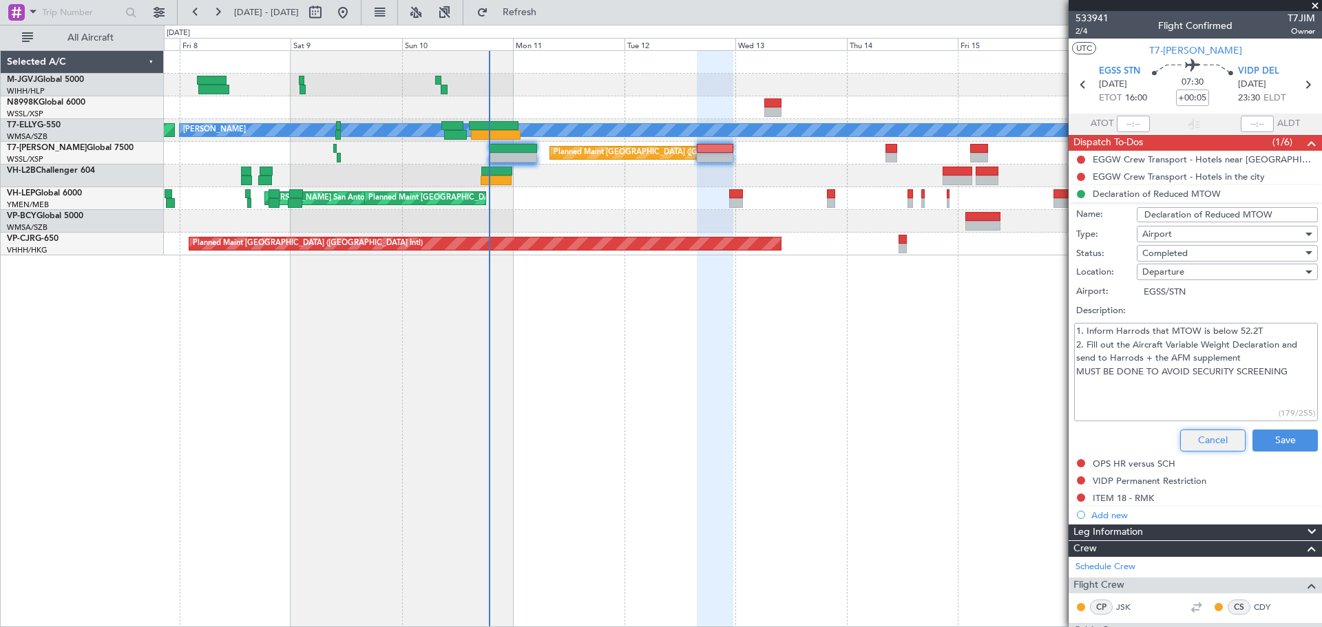
click at [1204, 441] on button "Cancel" at bounding box center [1212, 441] width 65 height 22
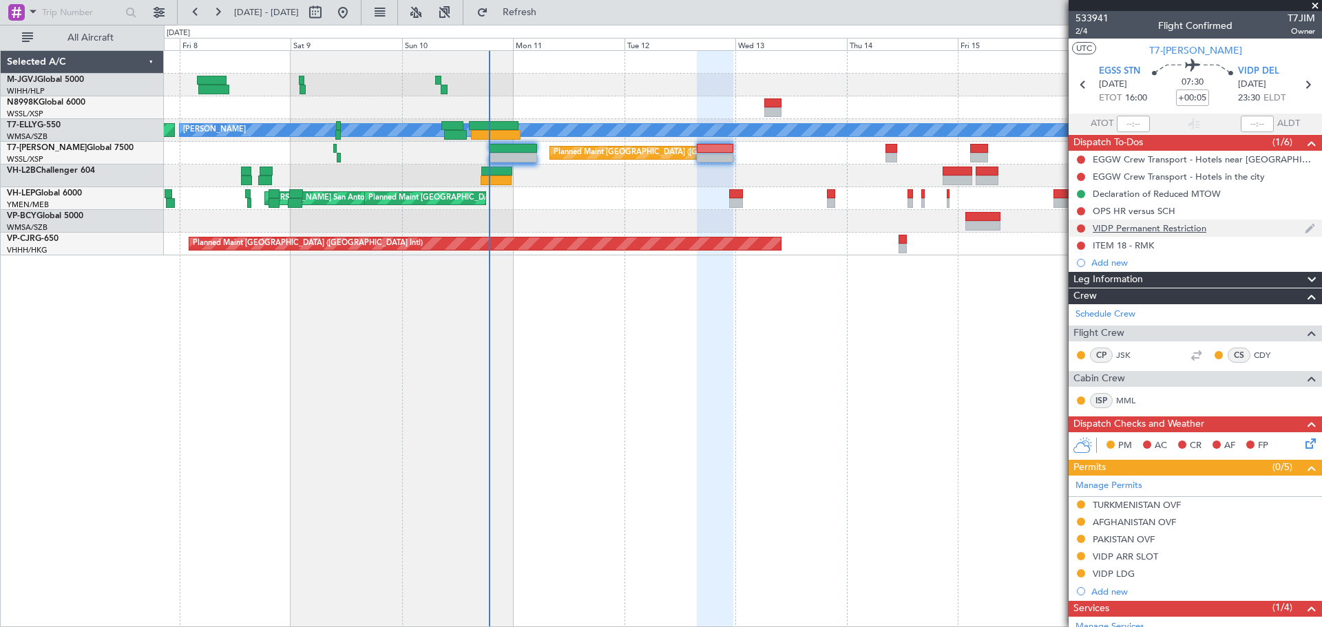
click at [1116, 234] on div "VIDP Permanent Restriction" at bounding box center [1194, 228] width 253 height 17
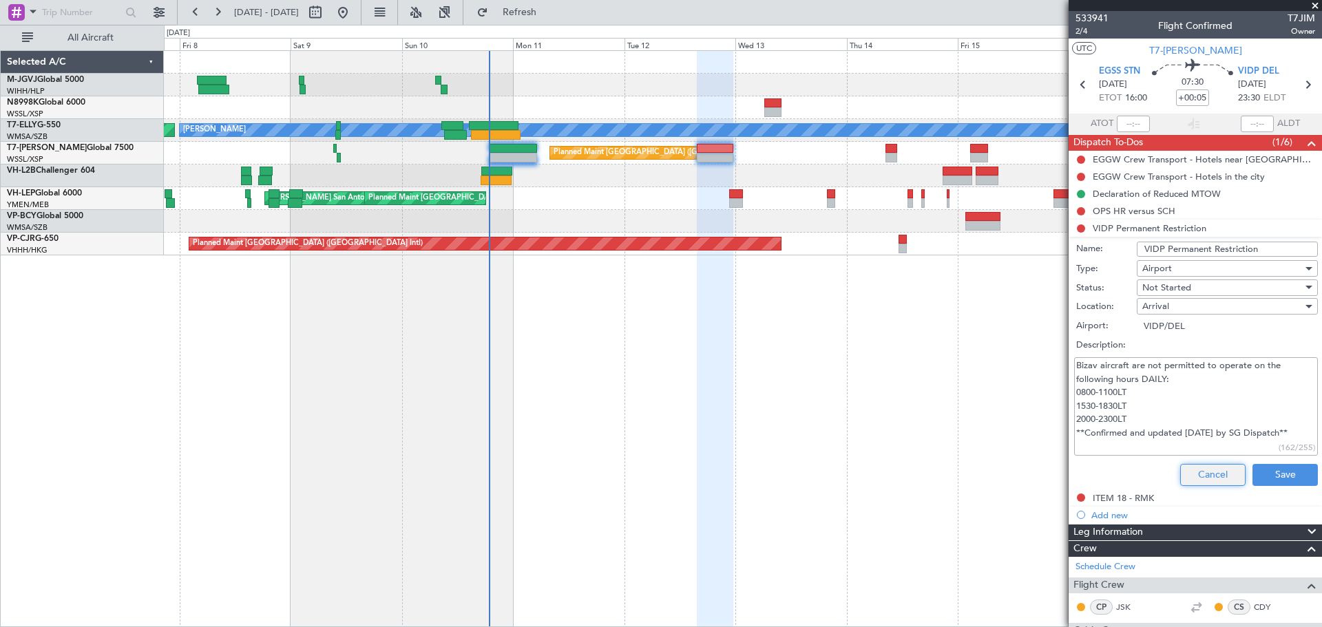
click at [1203, 470] on button "Cancel" at bounding box center [1212, 475] width 65 height 22
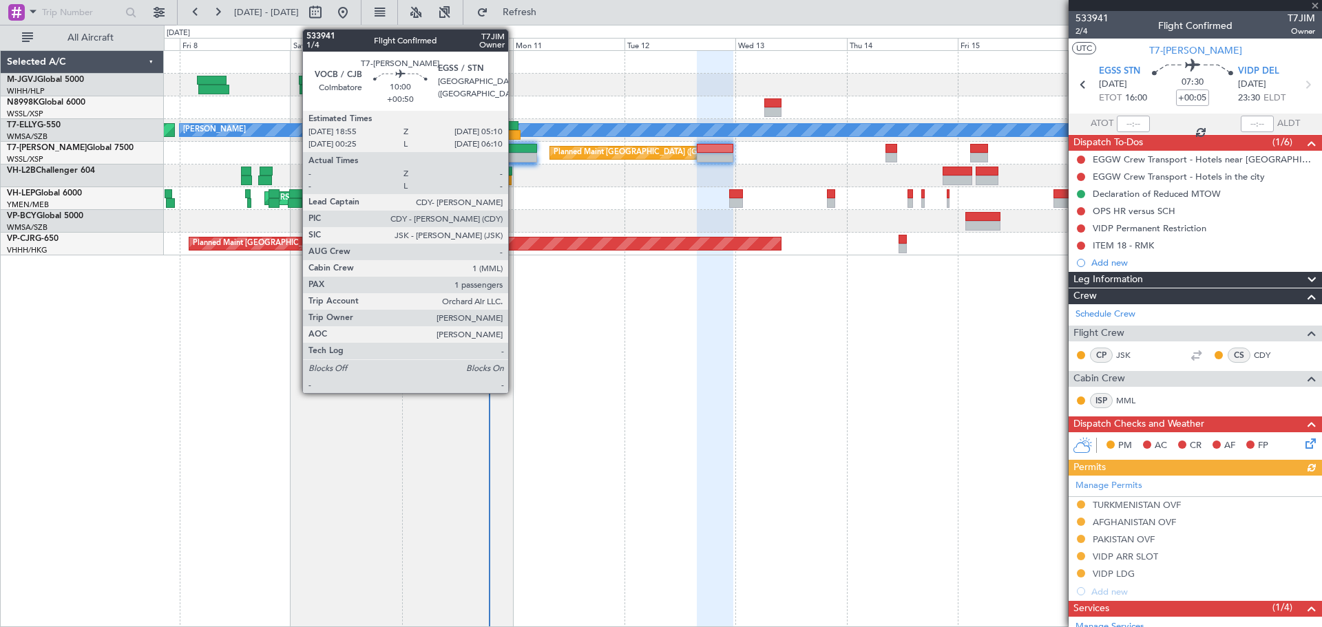
click at [514, 150] on div at bounding box center [513, 149] width 48 height 10
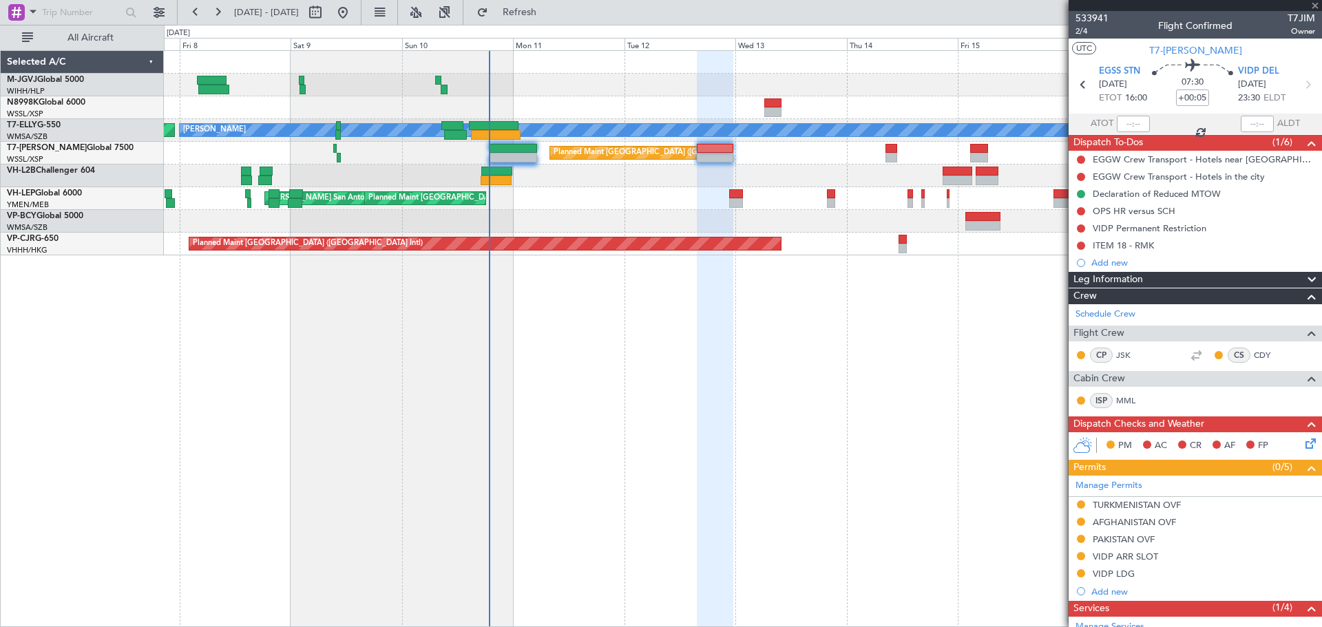
type input "+00:50"
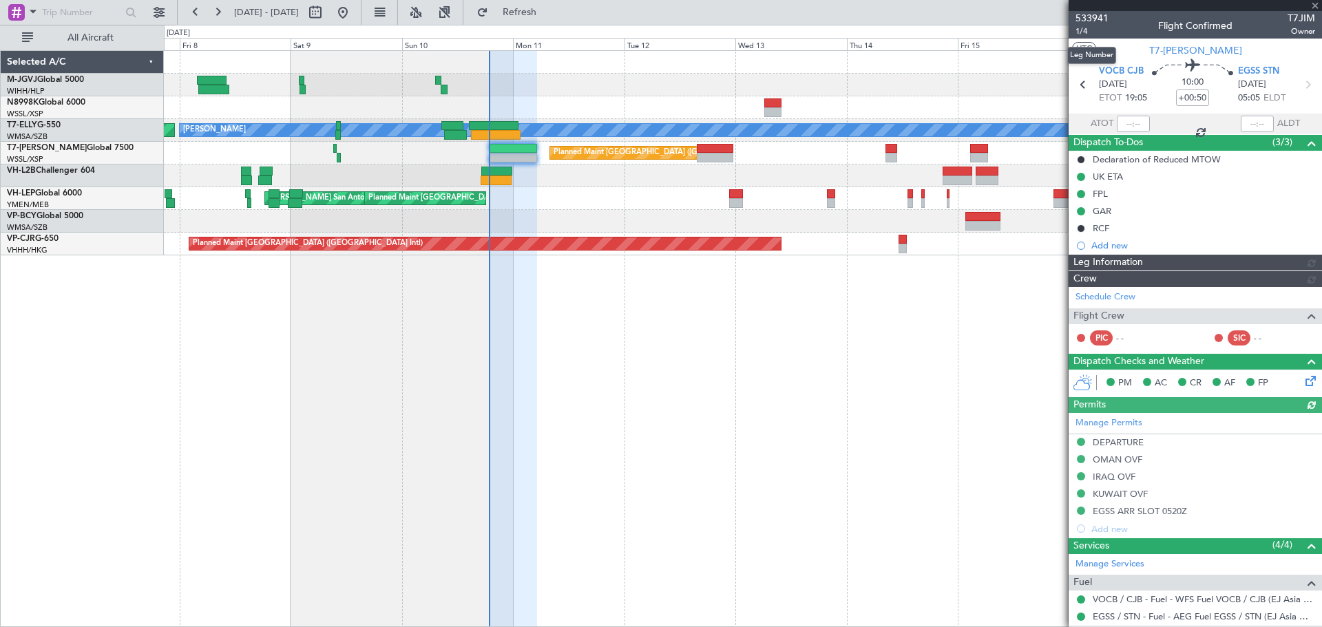
type input "[PERSON_NAME] (KYA)"
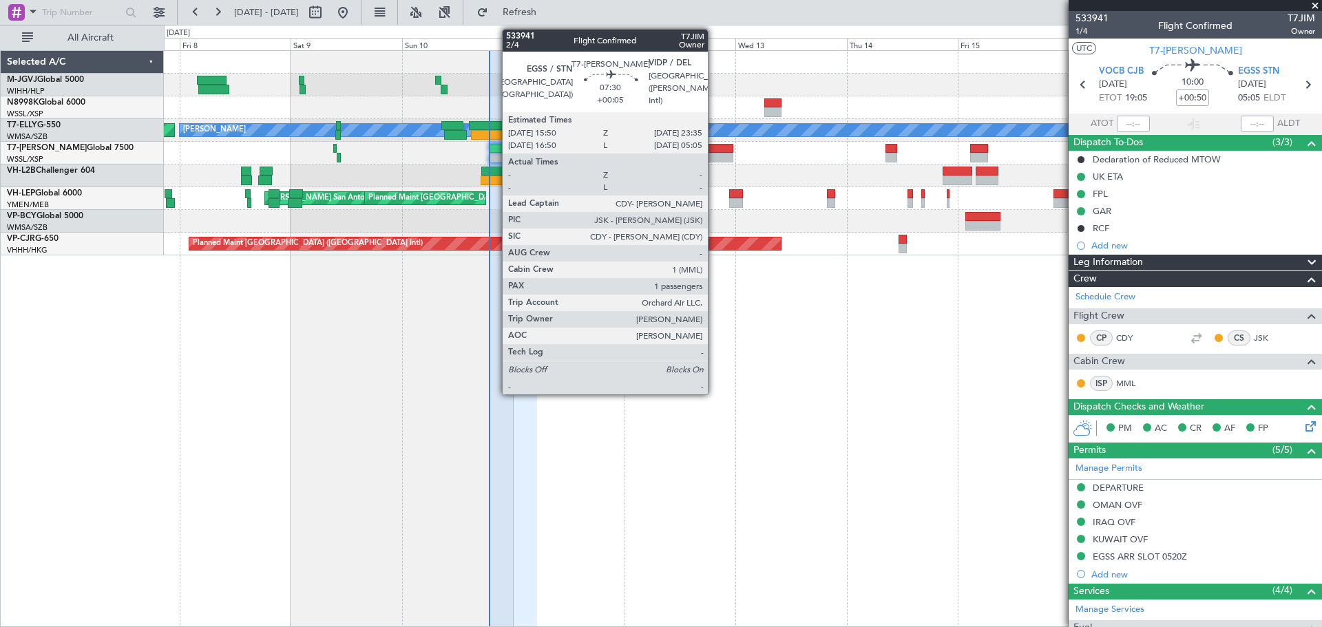
click at [714, 152] on div at bounding box center [715, 149] width 36 height 10
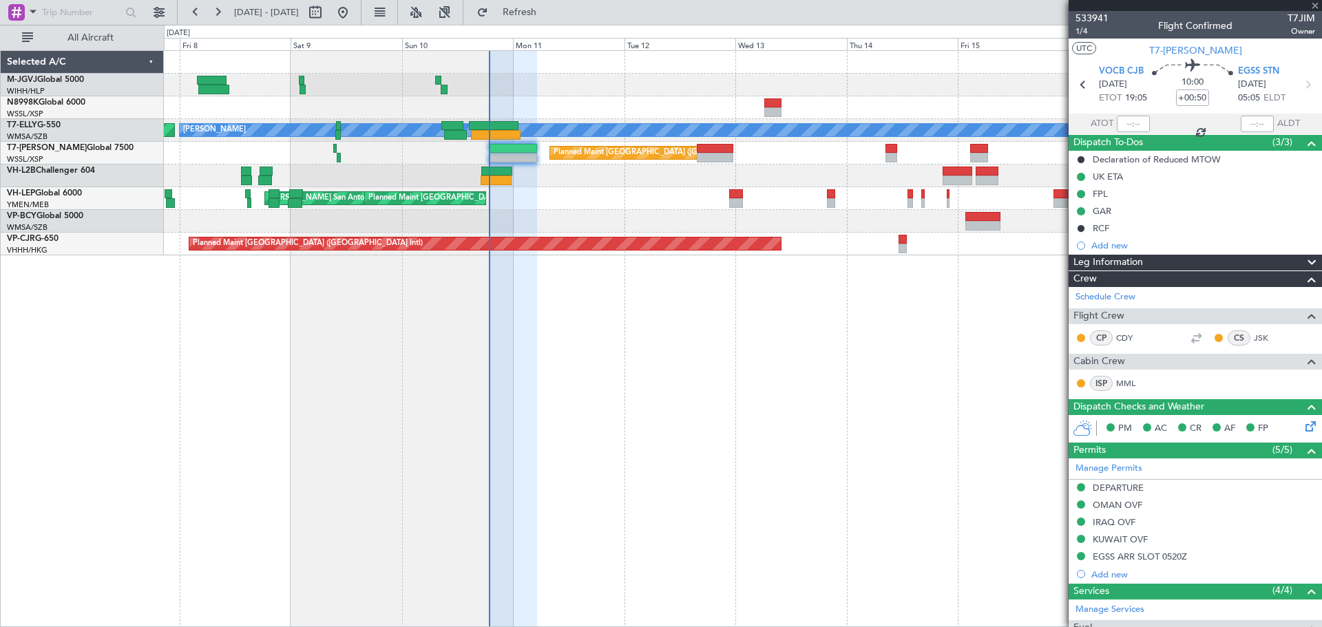
type input "+00:05"
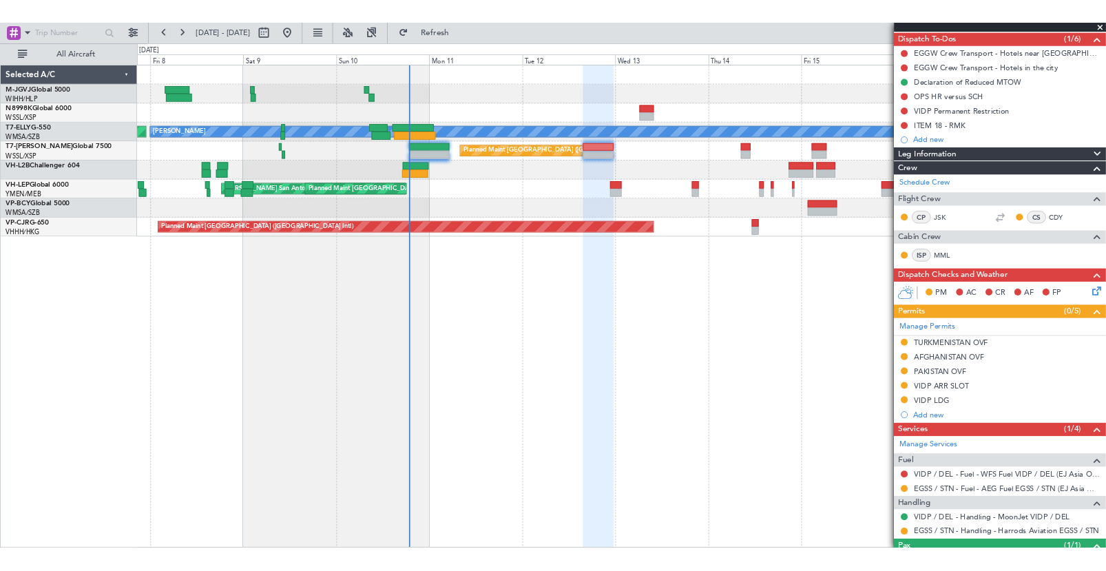
scroll to position [181, 0]
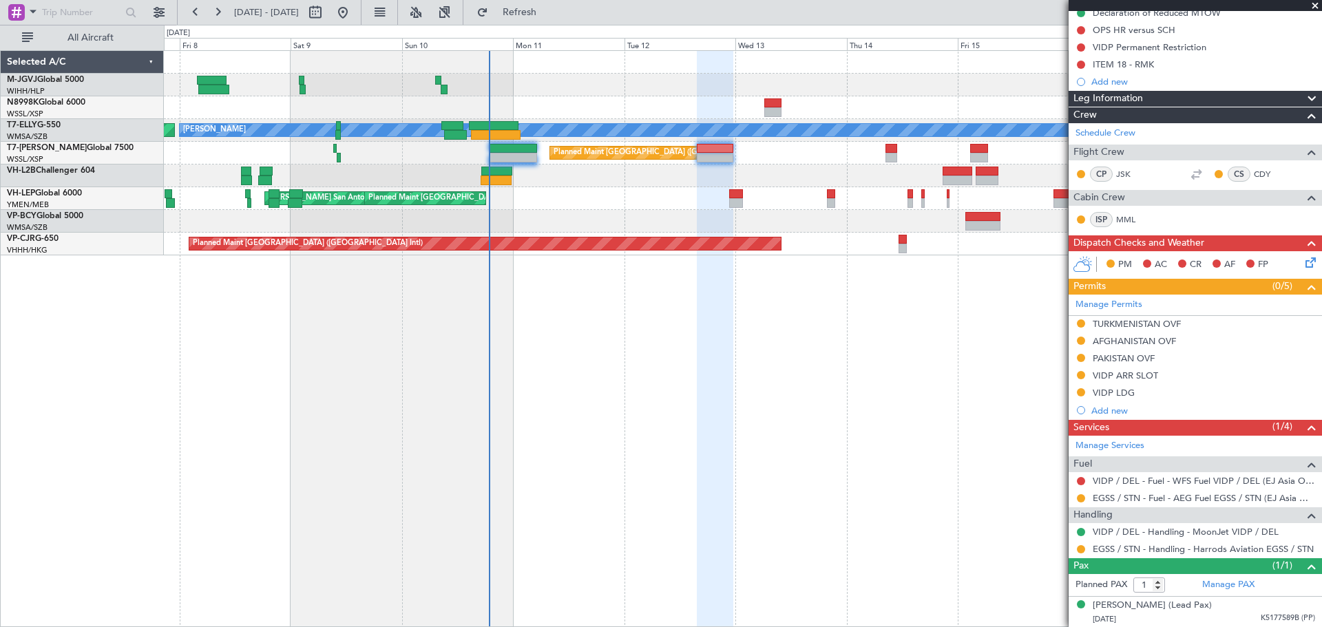
click at [494, 379] on div "AOG Maint Granada ([PERSON_NAME]) [PERSON_NAME] Planned Maint [GEOGRAPHIC_DATA]…" at bounding box center [743, 338] width 1158 height 577
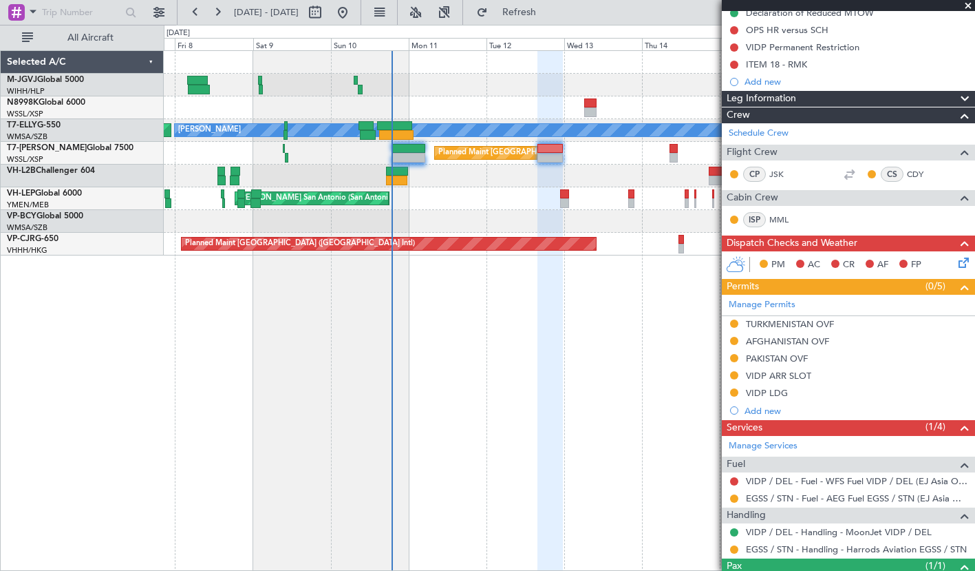
click at [165, 282] on div "[PERSON_NAME] AOG Maint Granada ([PERSON_NAME]) Planned Maint [GEOGRAPHIC_DATA]…" at bounding box center [570, 310] width 812 height 520
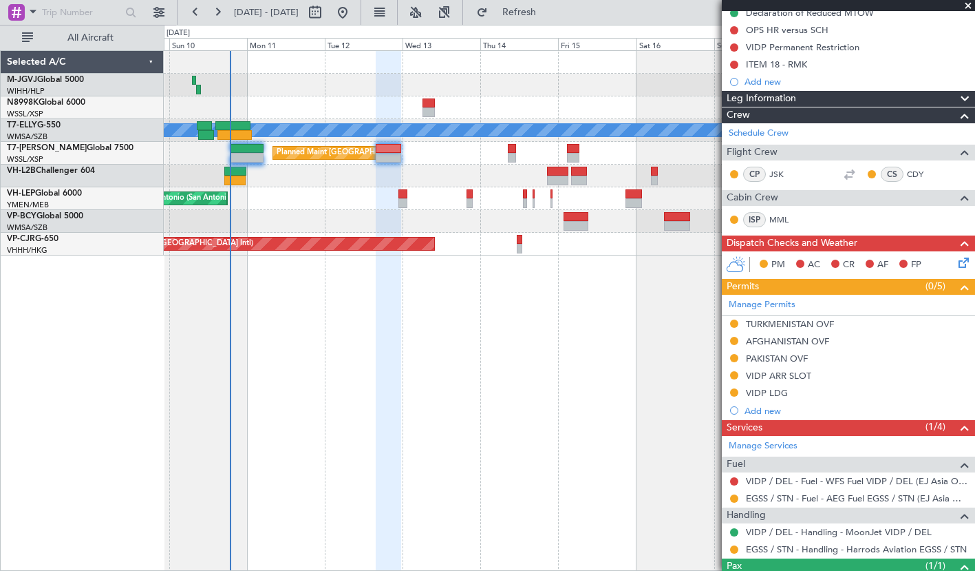
click at [426, 331] on div "[PERSON_NAME] AOG Maint Granada ([PERSON_NAME]) Planned Maint [GEOGRAPHIC_DATA]…" at bounding box center [570, 310] width 812 height 520
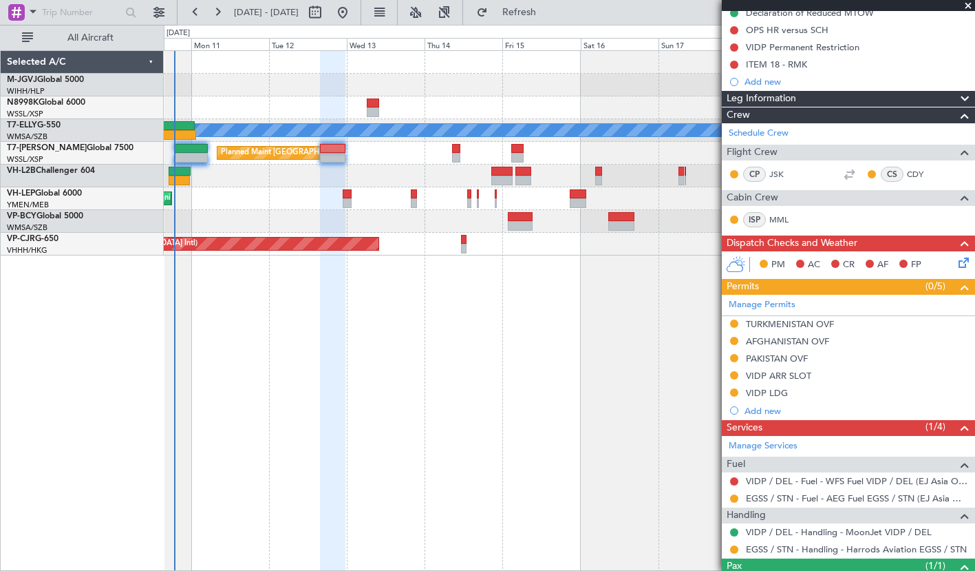
click at [445, 161] on div "Planned Maint [GEOGRAPHIC_DATA] ([GEOGRAPHIC_DATA])" at bounding box center [569, 153] width 811 height 23
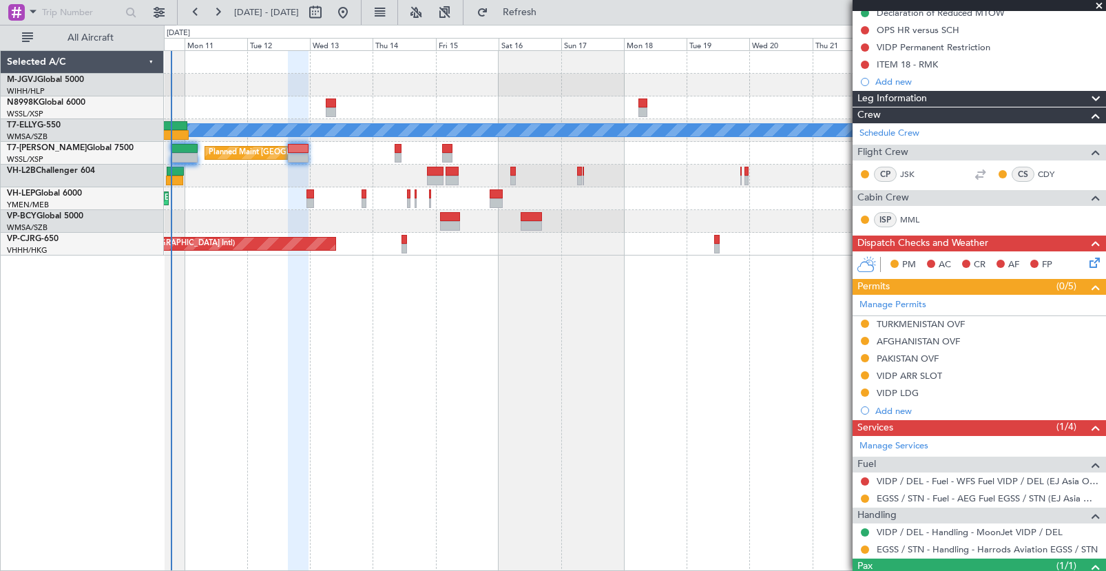
click at [514, 350] on div "[PERSON_NAME] AOG Maint Granada ([PERSON_NAME]) Planned Maint [GEOGRAPHIC_DATA]…" at bounding box center [635, 310] width 942 height 520
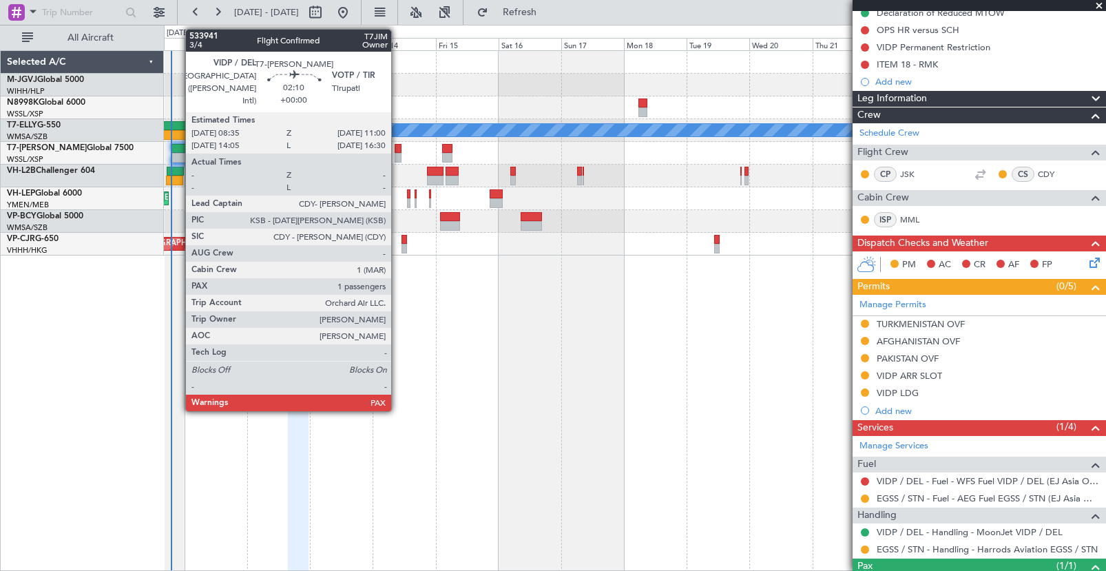
click at [397, 157] on div at bounding box center [397, 158] width 7 height 10
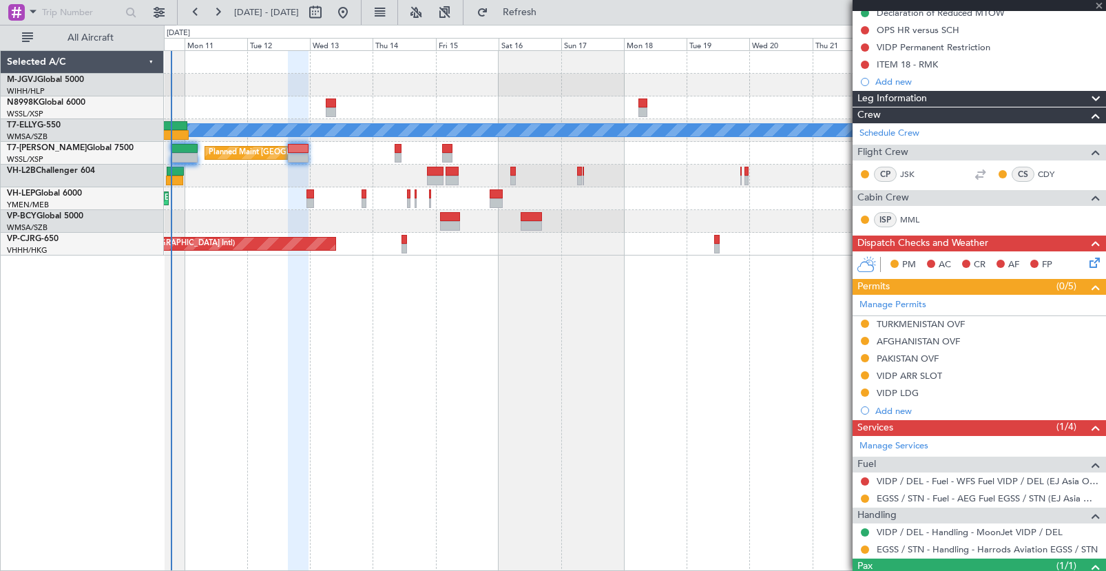
type input "4"
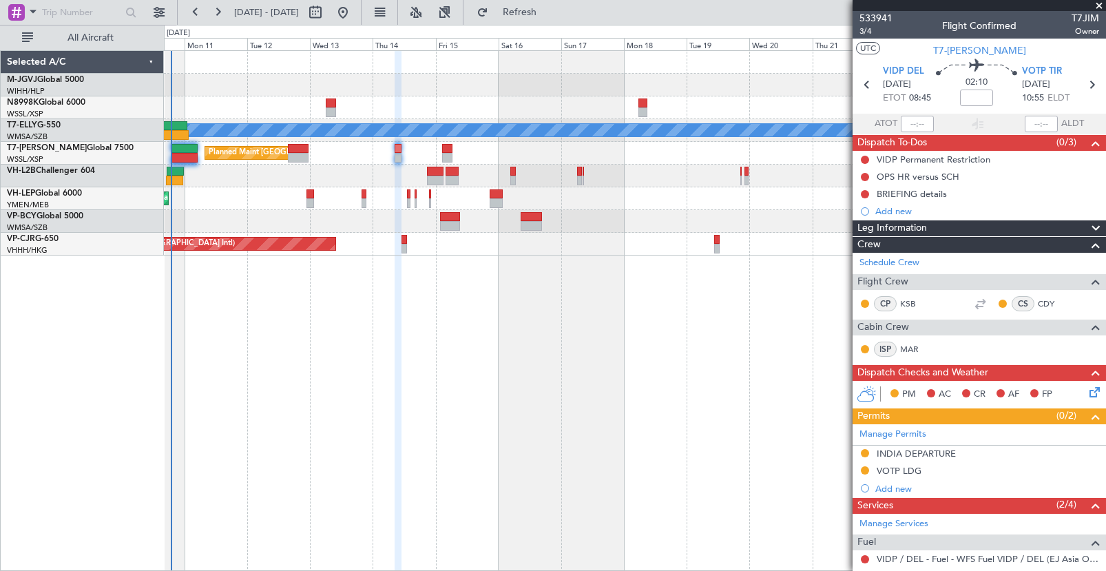
click at [733, 83] on div at bounding box center [634, 85] width 941 height 23
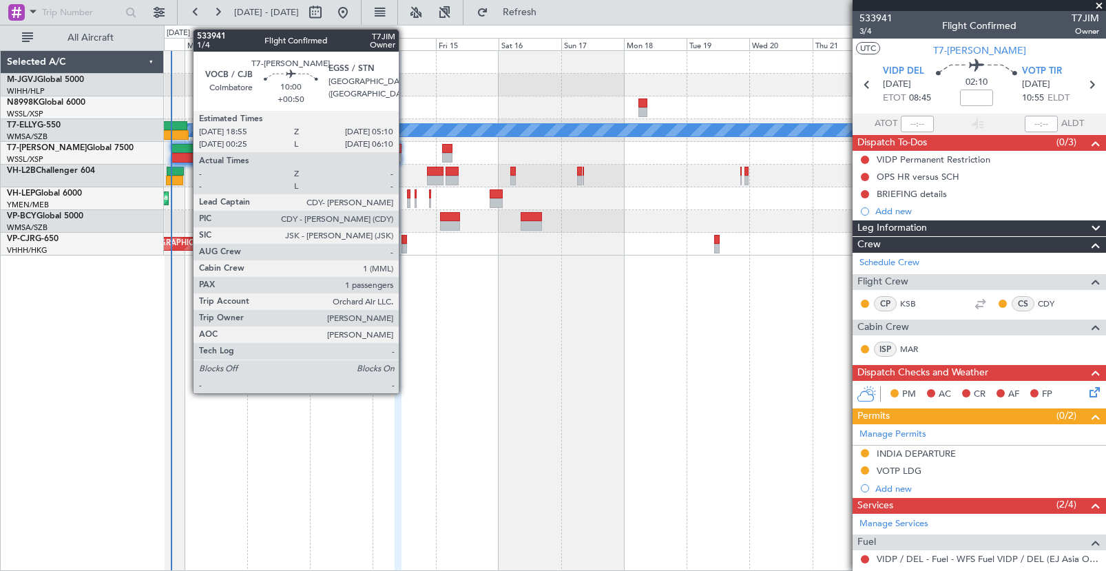
click at [186, 153] on div at bounding box center [184, 158] width 27 height 10
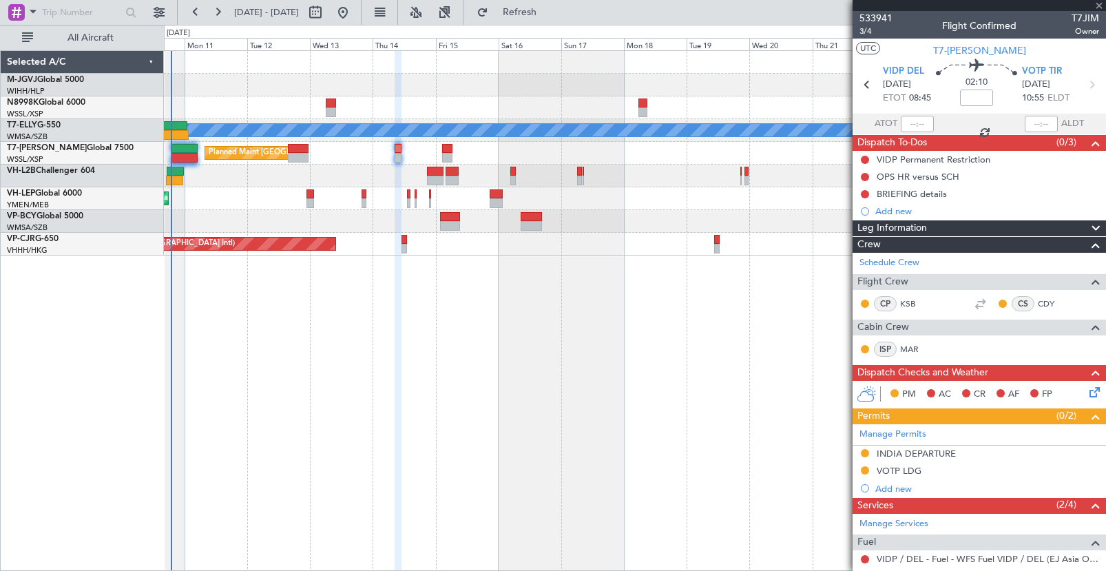
type input "+00:50"
type input "1"
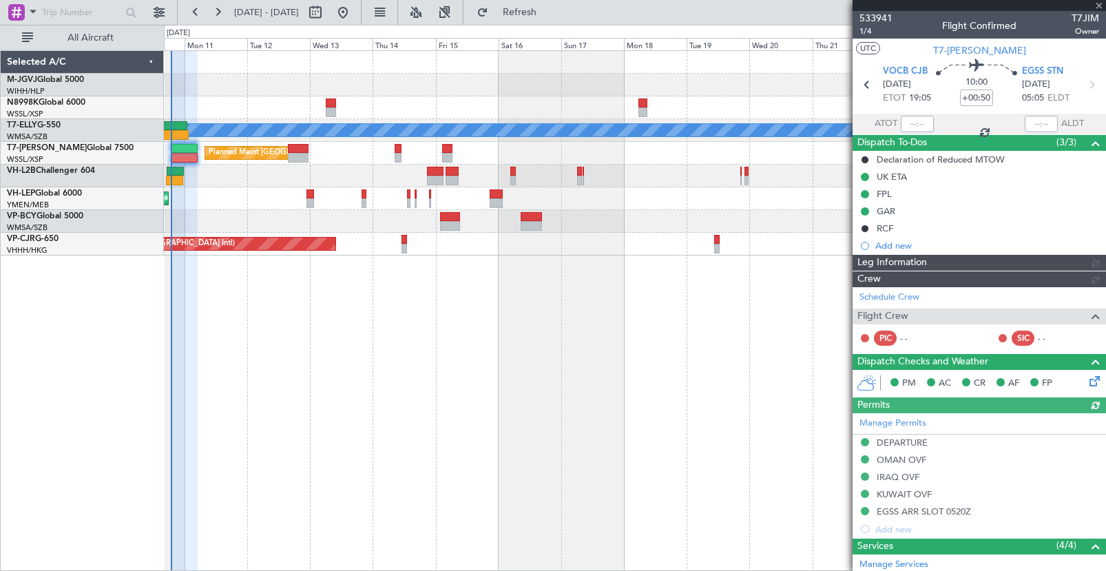
type input "[PERSON_NAME] (KYA)"
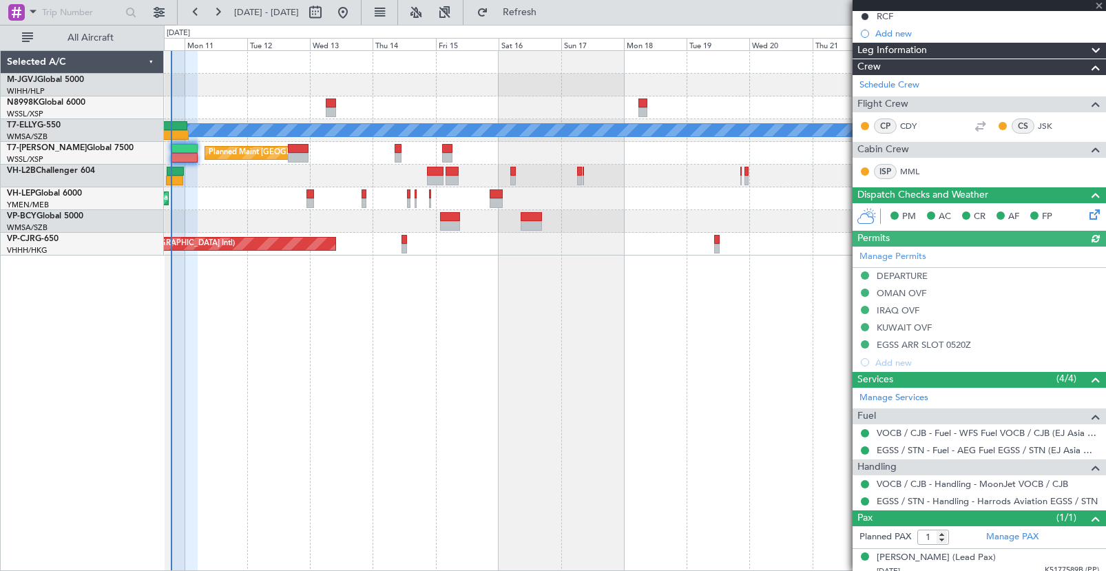
scroll to position [220, 0]
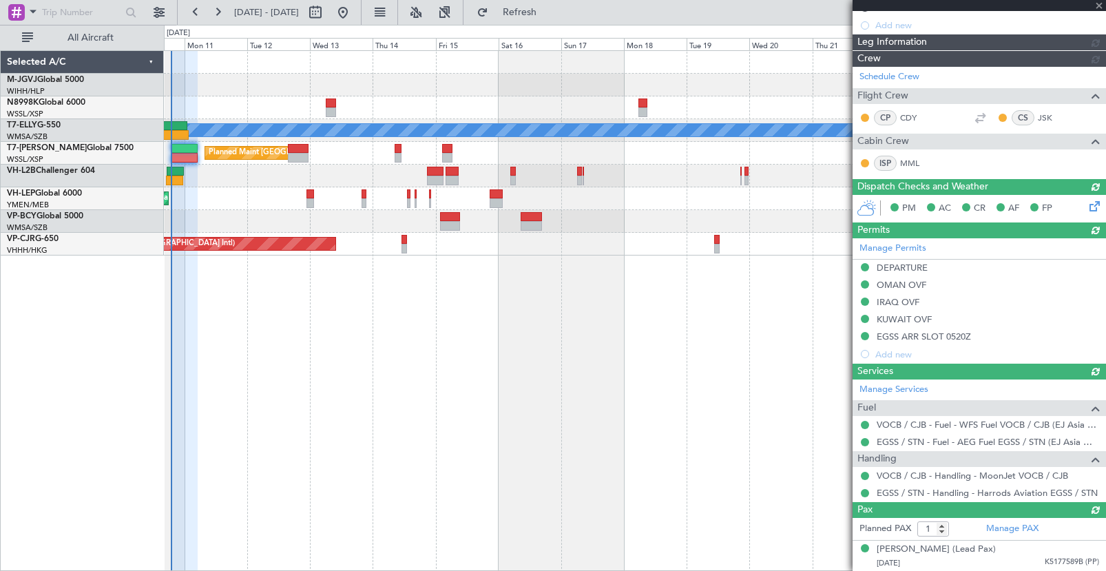
type input "[PERSON_NAME] (KYA)"
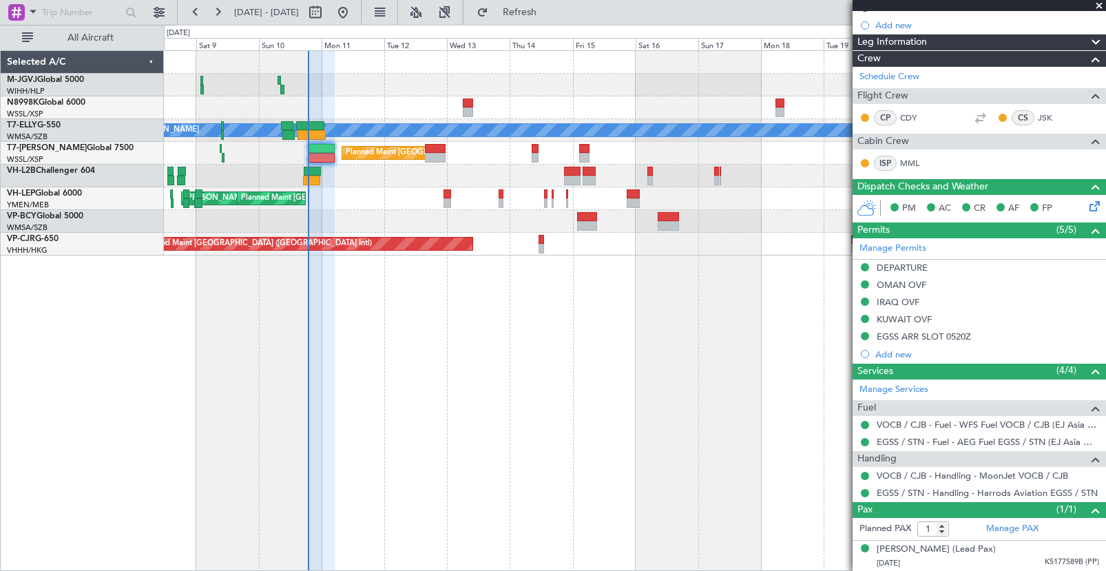
click at [484, 352] on div "[PERSON_NAME] AOG Maint Granada ([PERSON_NAME]) Planned Maint [GEOGRAPHIC_DATA]…" at bounding box center [635, 310] width 942 height 520
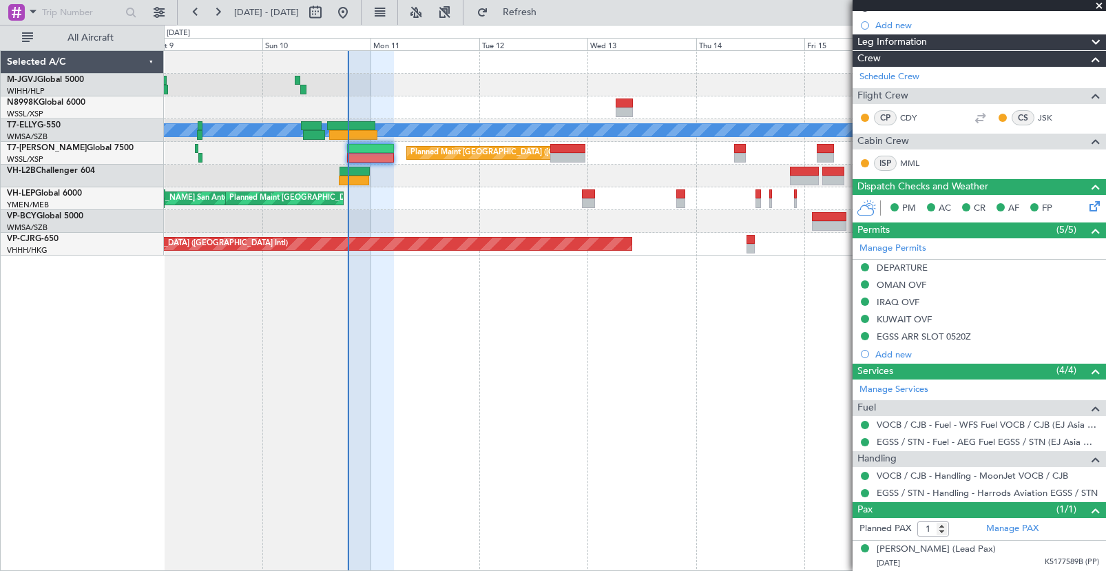
click at [470, 368] on div "[PERSON_NAME] AOG Maint Granada ([PERSON_NAME]) Planned Maint [GEOGRAPHIC_DATA]…" at bounding box center [635, 310] width 942 height 520
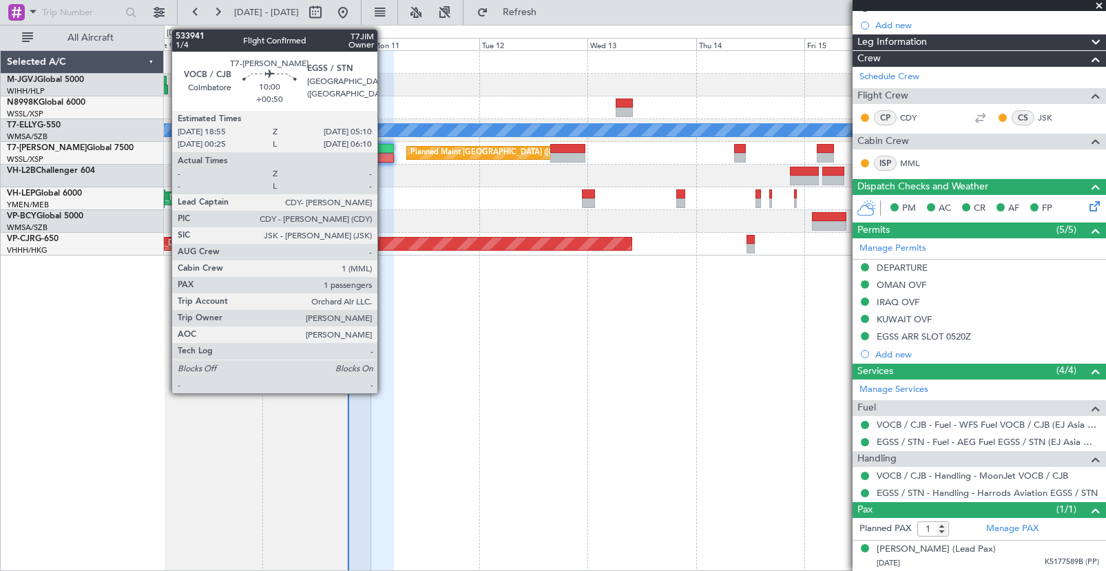
click at [383, 153] on div at bounding box center [370, 158] width 47 height 10
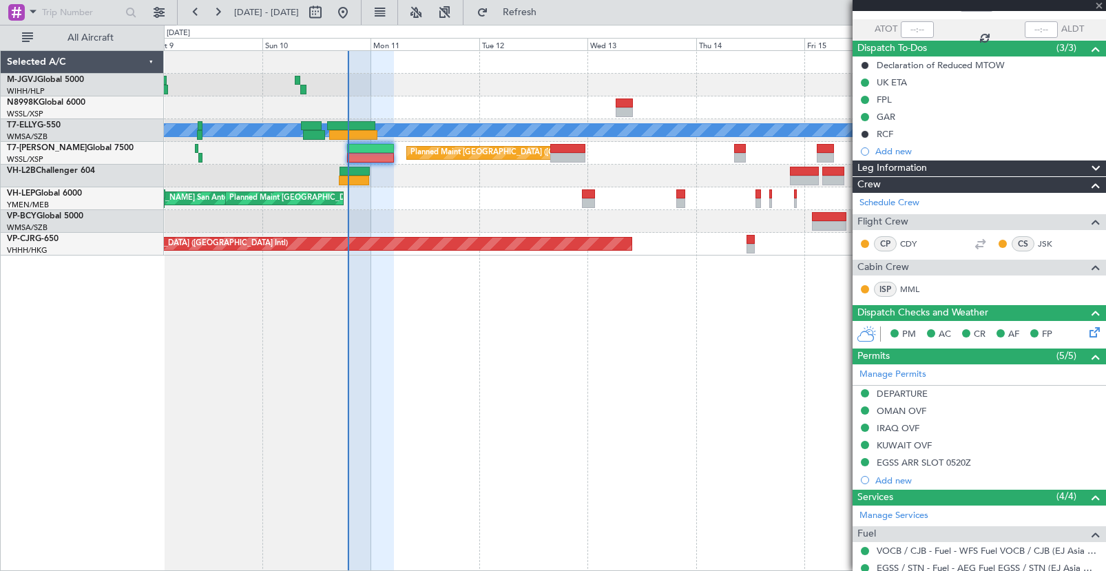
scroll to position [0, 0]
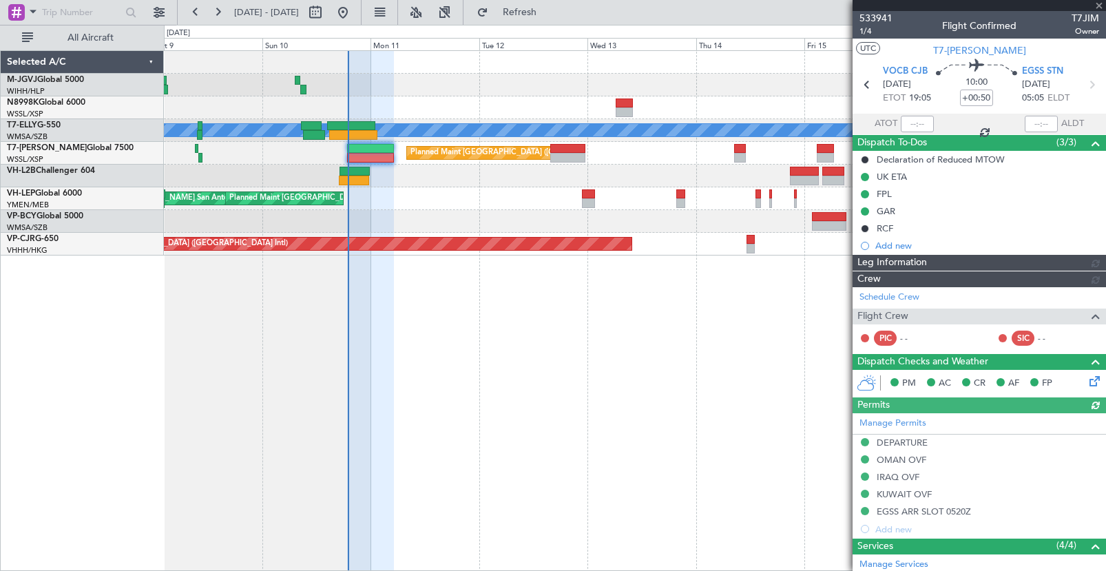
type input "[PERSON_NAME] (KYA)"
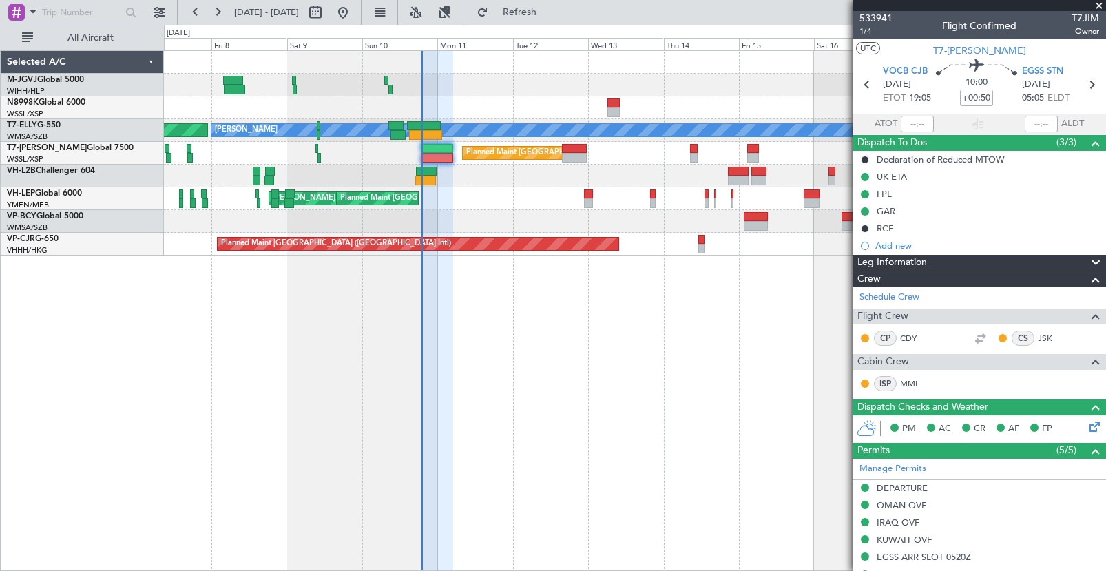
click at [608, 352] on div "[PERSON_NAME] AOG Maint Granada ([PERSON_NAME]) Planned Maint [GEOGRAPHIC_DATA]…" at bounding box center [635, 310] width 942 height 520
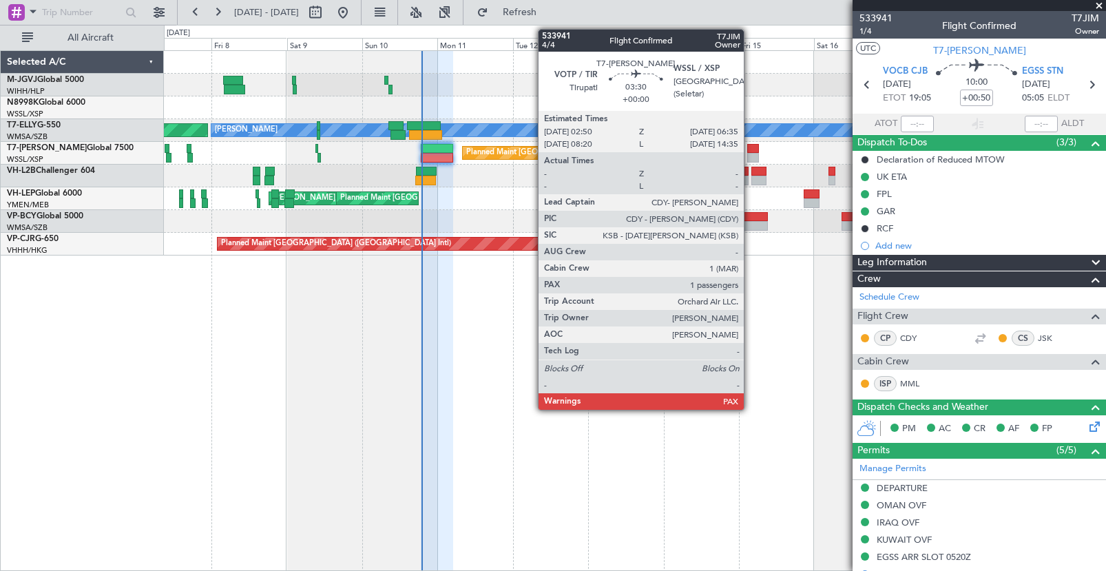
click at [750, 155] on div at bounding box center [753, 158] width 12 height 10
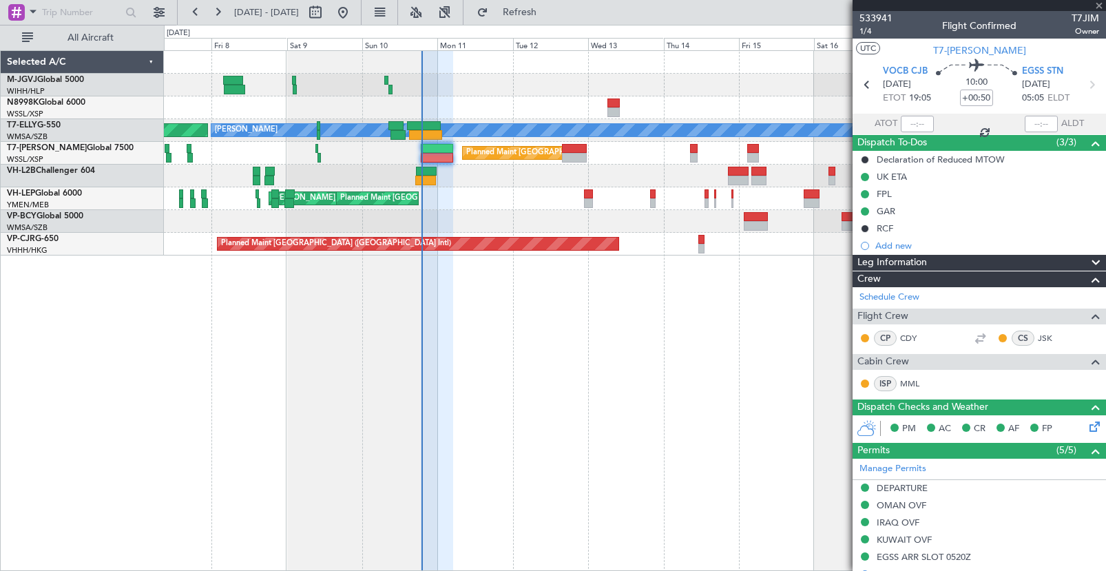
type input "5"
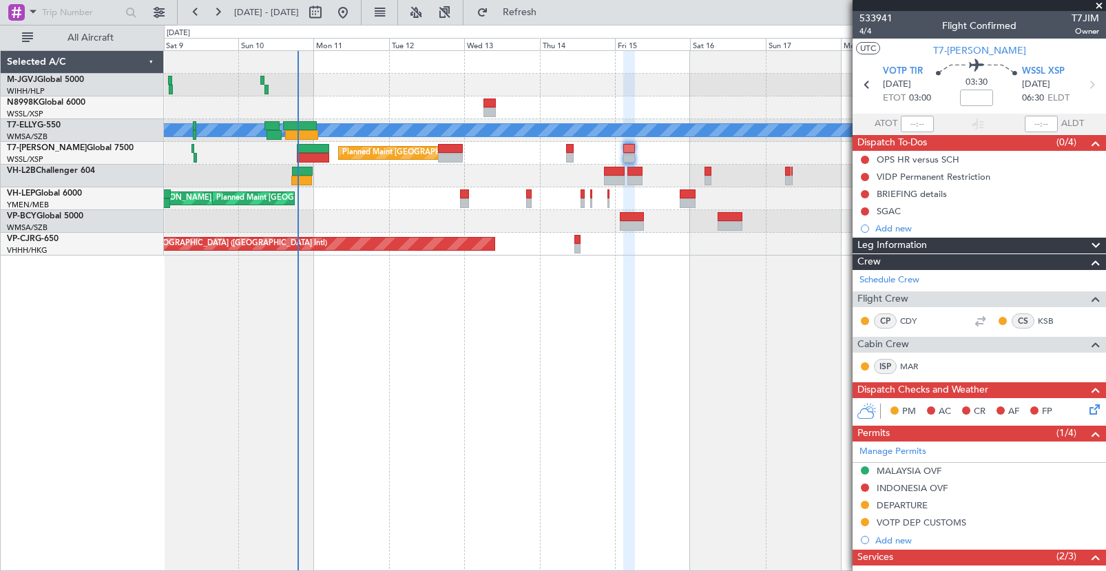
click at [577, 82] on div at bounding box center [634, 85] width 941 height 23
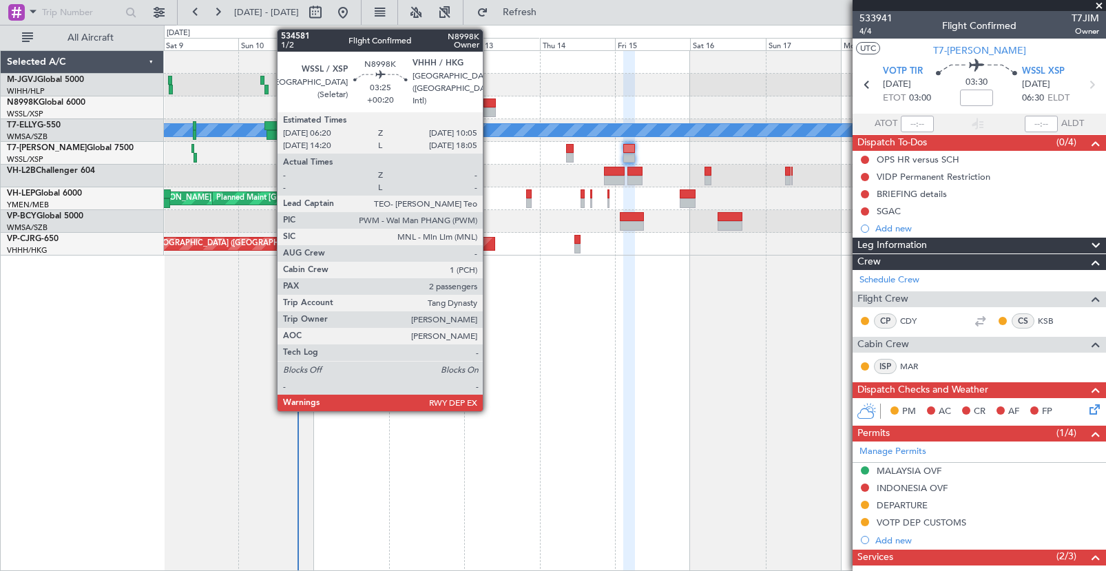
click at [489, 108] on div at bounding box center [489, 112] width 12 height 10
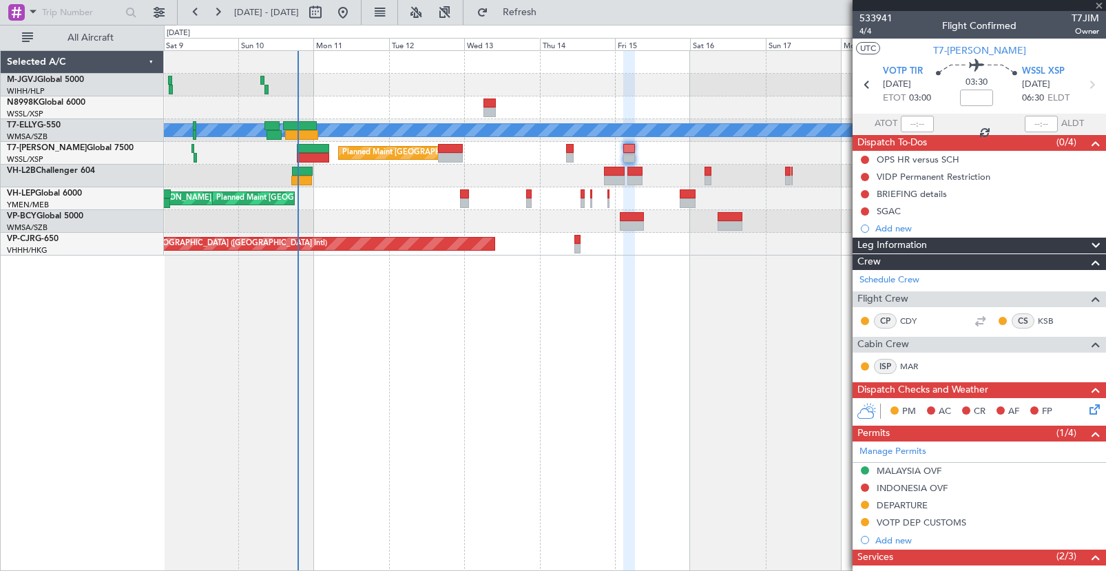
type input "+00:20"
type input "2"
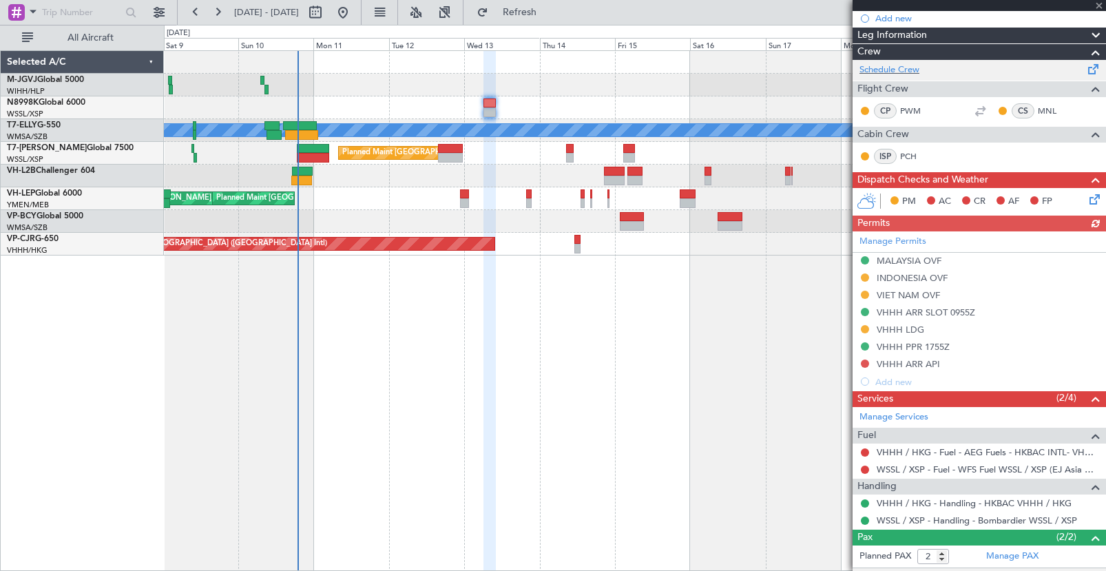
scroll to position [229, 0]
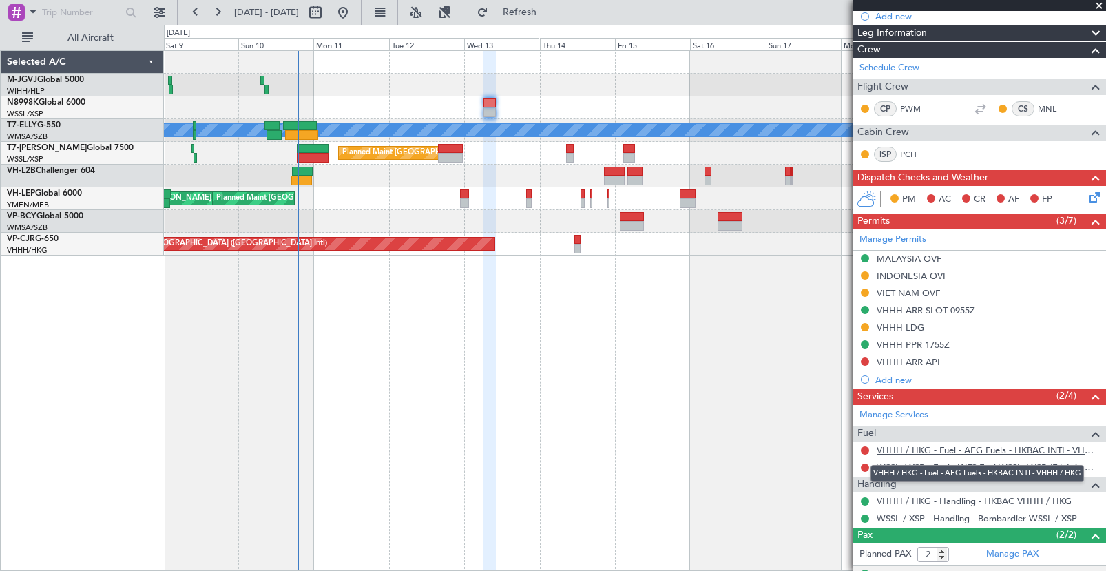
click at [921, 448] on link "VHHH / HKG - Fuel - AEG Fuels - HKBAC INTL- VHHH / HKG" at bounding box center [987, 450] width 222 height 12
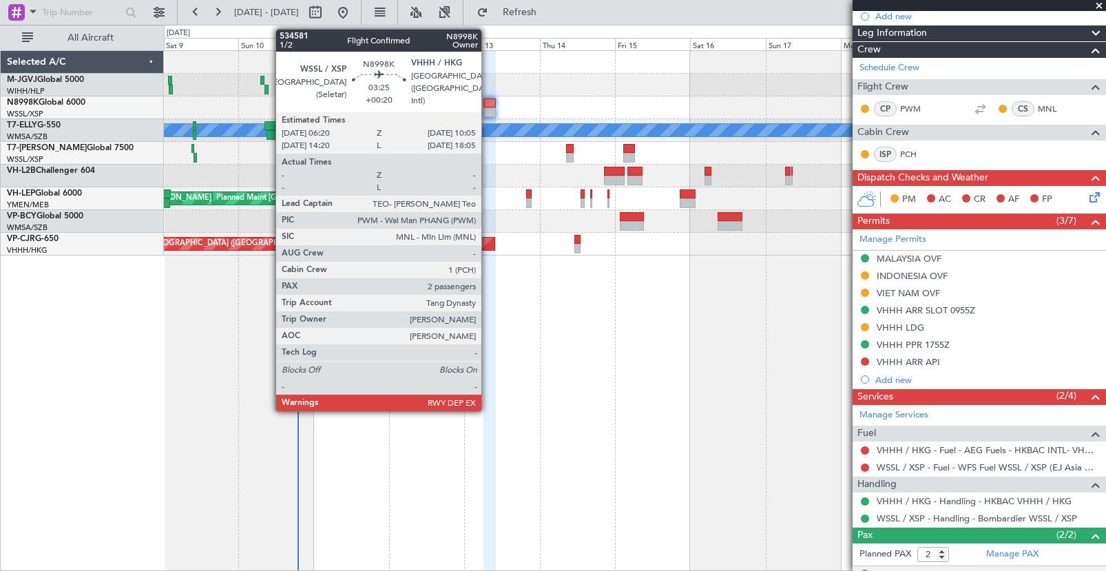
click at [487, 110] on div at bounding box center [489, 112] width 12 height 10
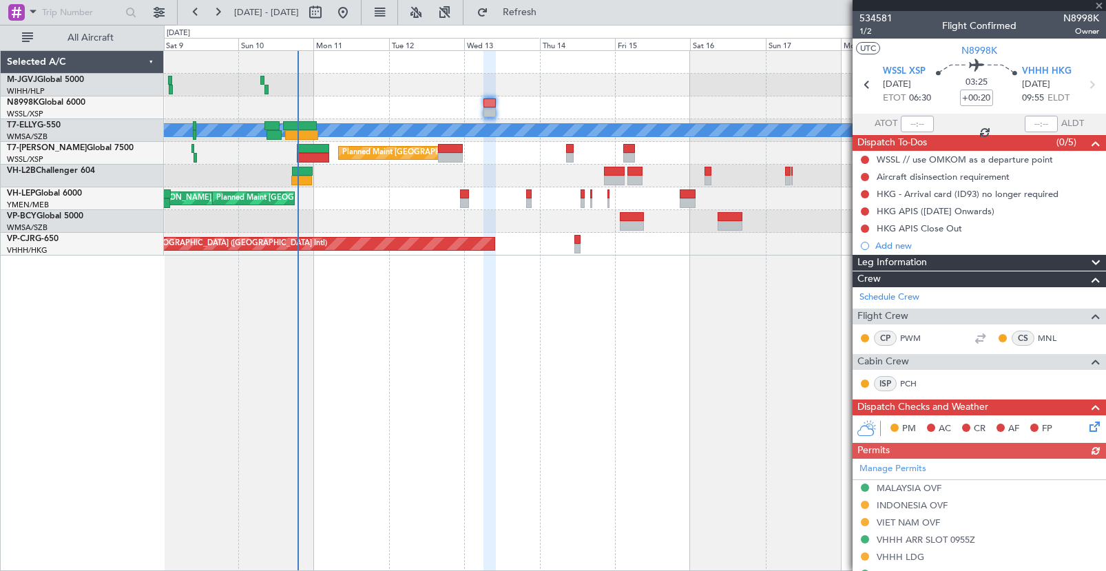
scroll to position [319, 0]
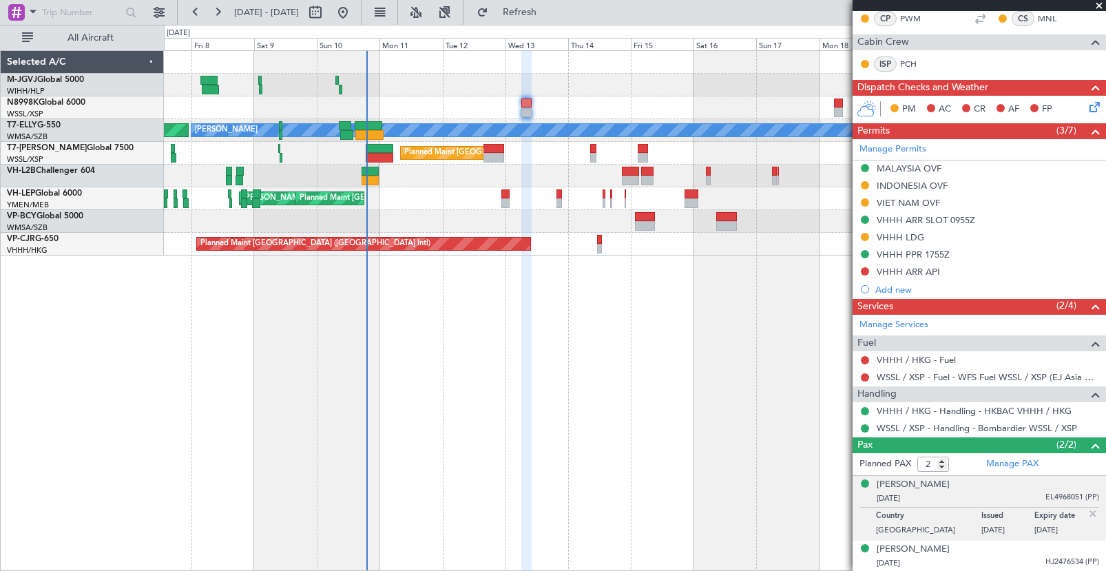
click at [805, 175] on div "[PERSON_NAME] AOG Maint Granada ([PERSON_NAME]) Planned Maint [GEOGRAPHIC_DATA]…" at bounding box center [634, 153] width 941 height 204
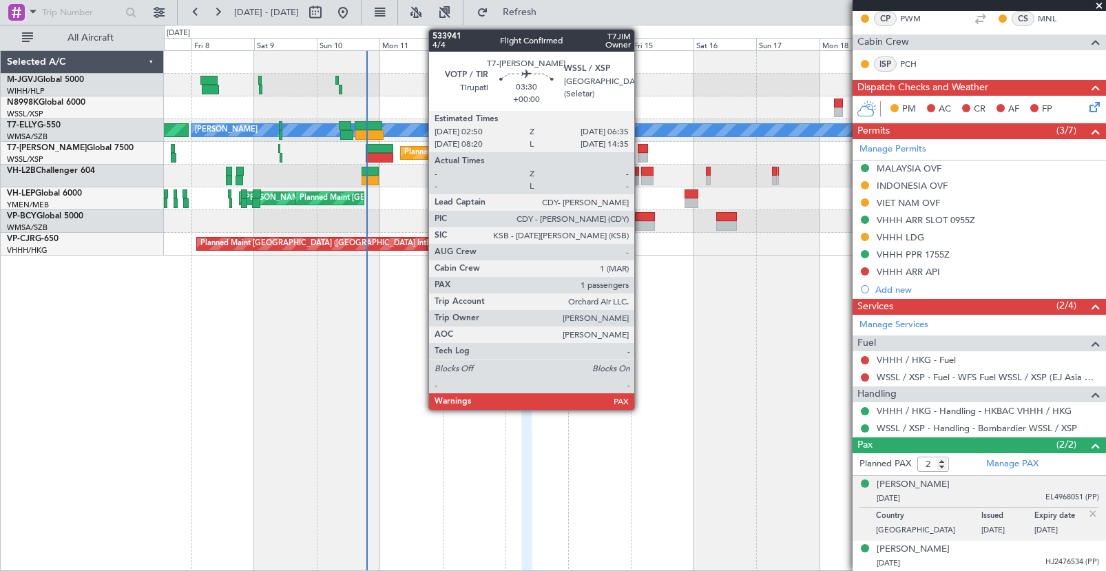
click at [640, 151] on div at bounding box center [642, 149] width 10 height 10
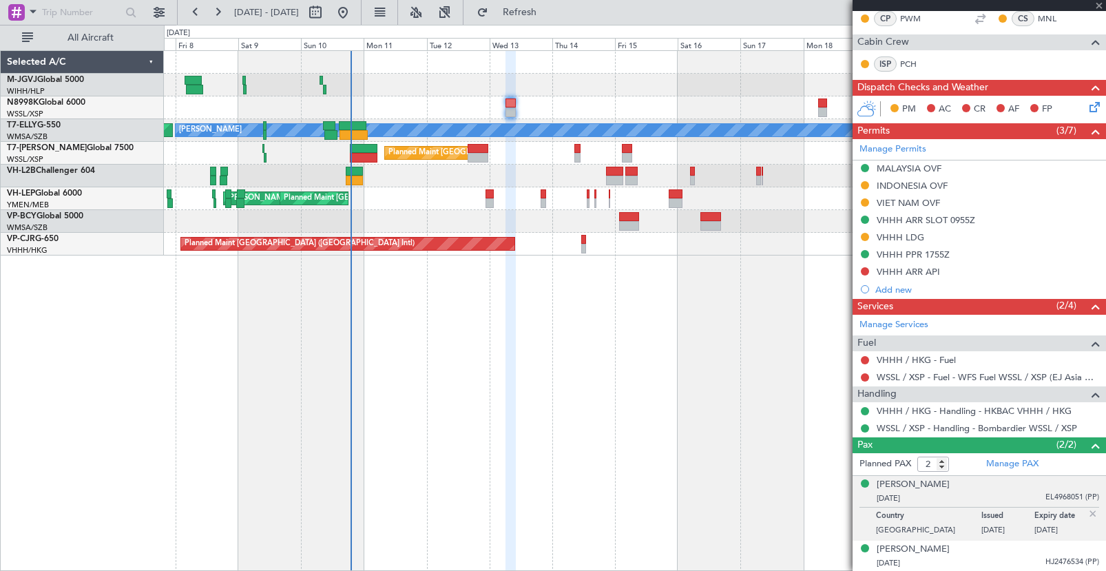
type input "5"
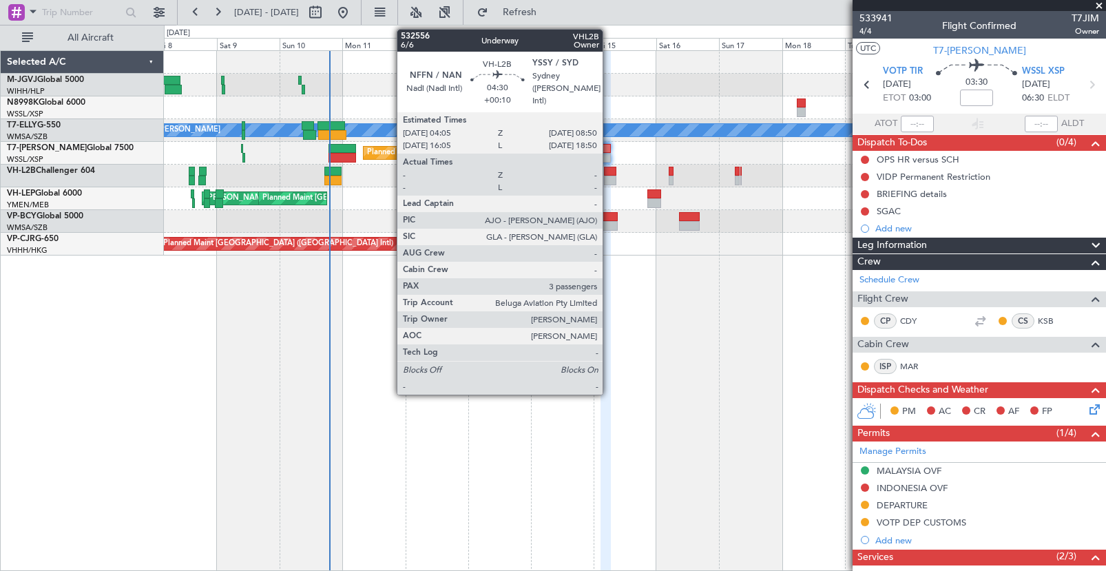
click at [609, 174] on div at bounding box center [610, 172] width 13 height 10
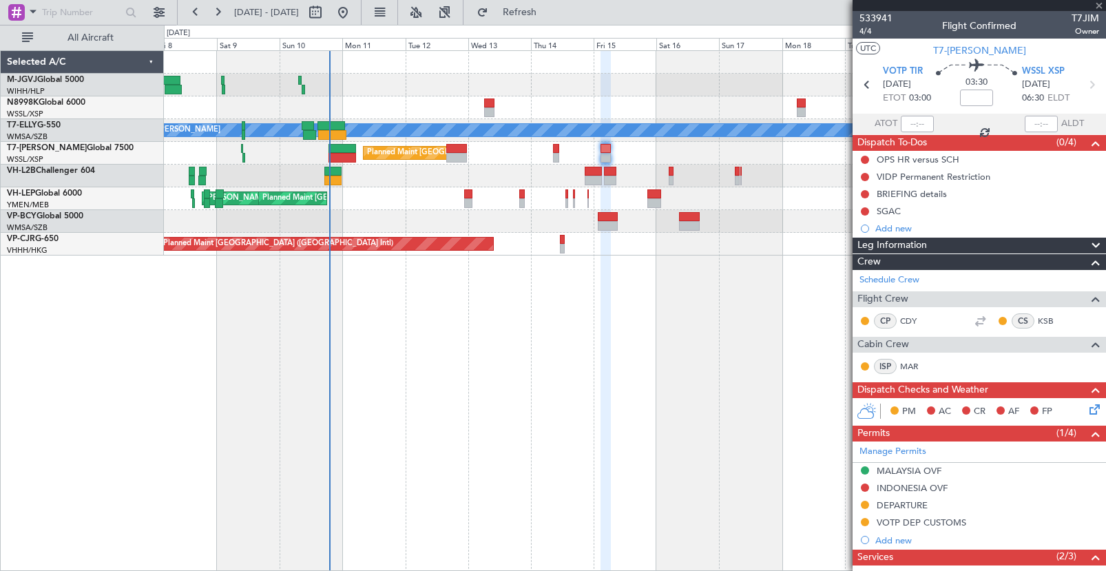
type input "+00:10"
type input "3"
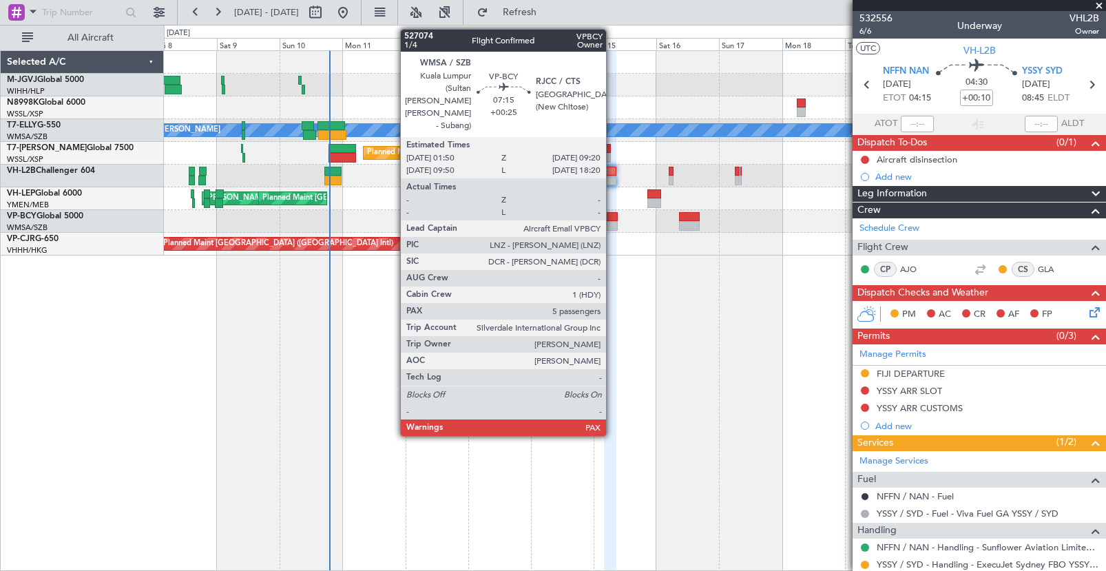
click at [612, 220] on div at bounding box center [608, 217] width 20 height 10
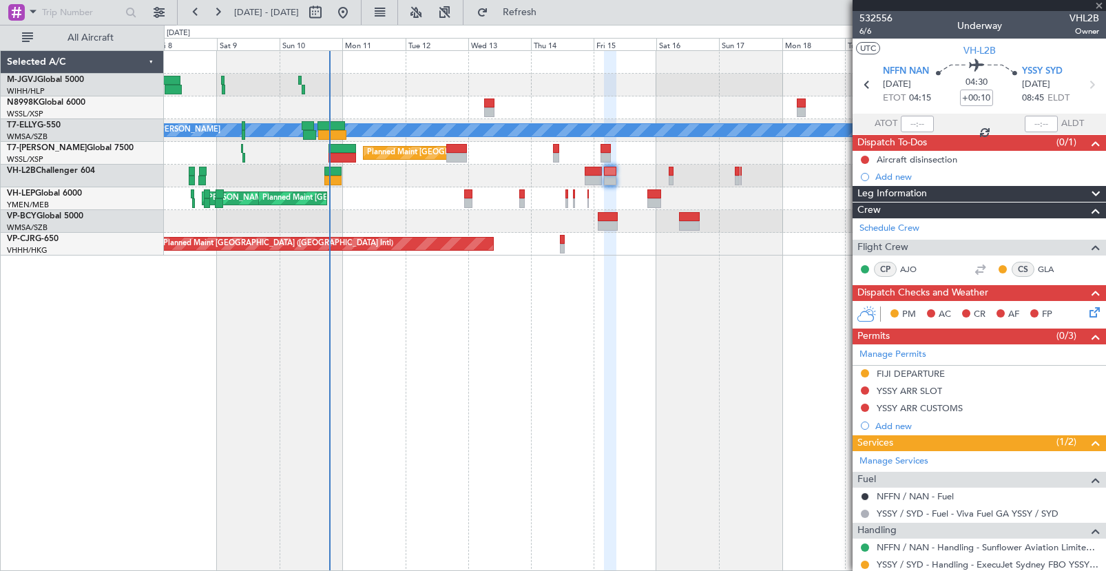
type input "+00:25"
type input "5"
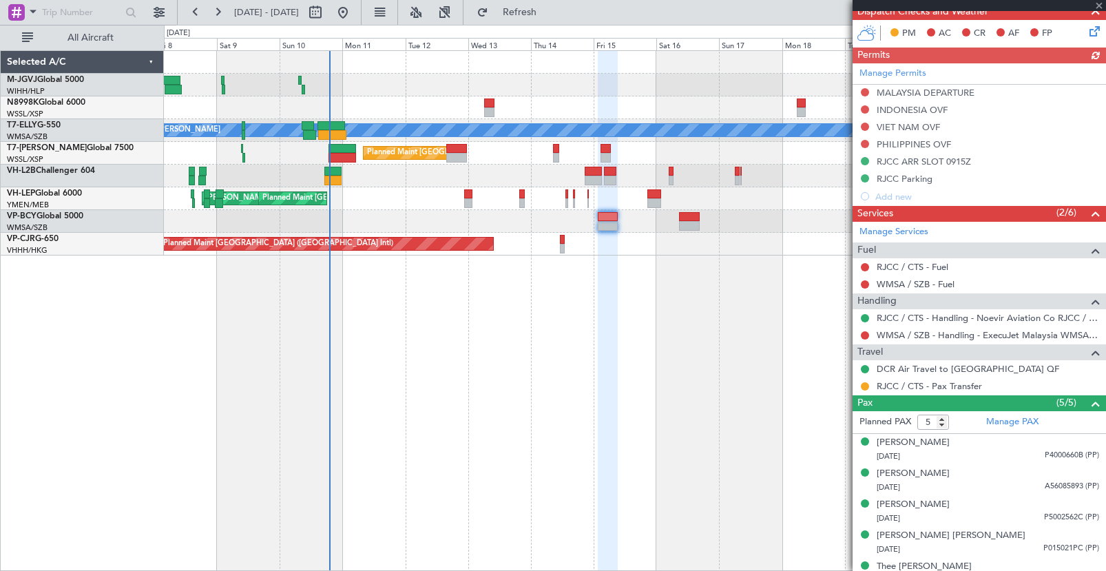
scroll to position [344, 0]
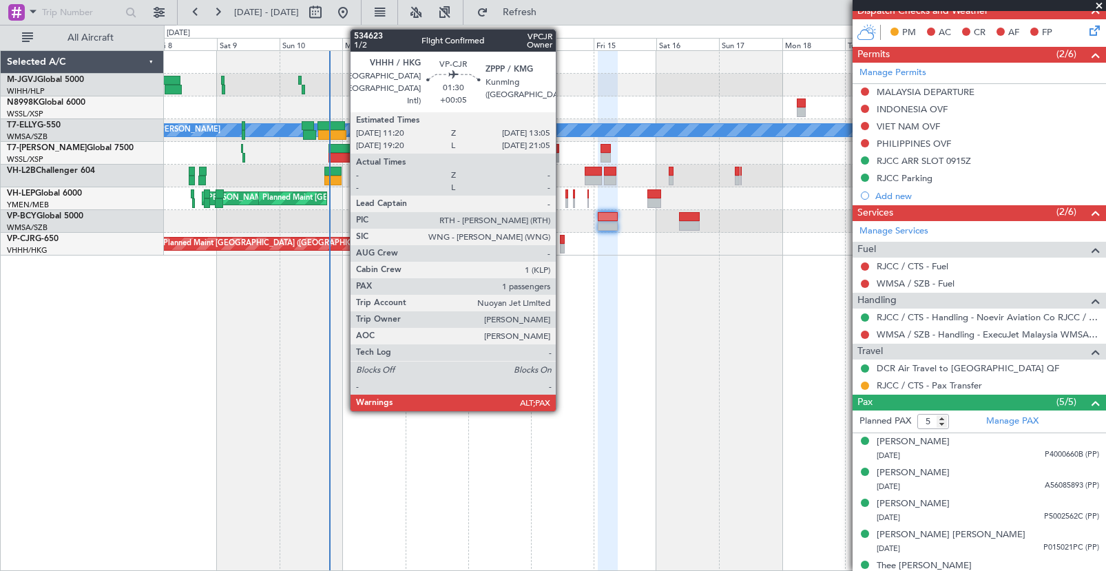
click at [562, 251] on div at bounding box center [562, 249] width 5 height 10
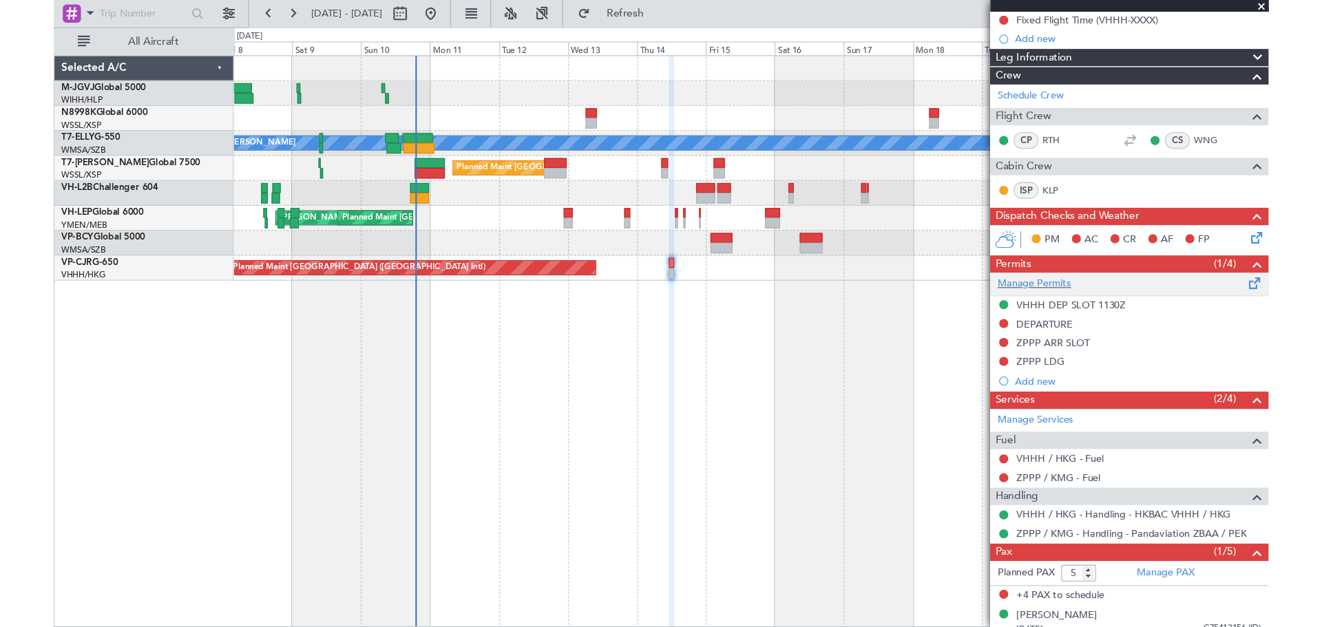
scroll to position [152, 0]
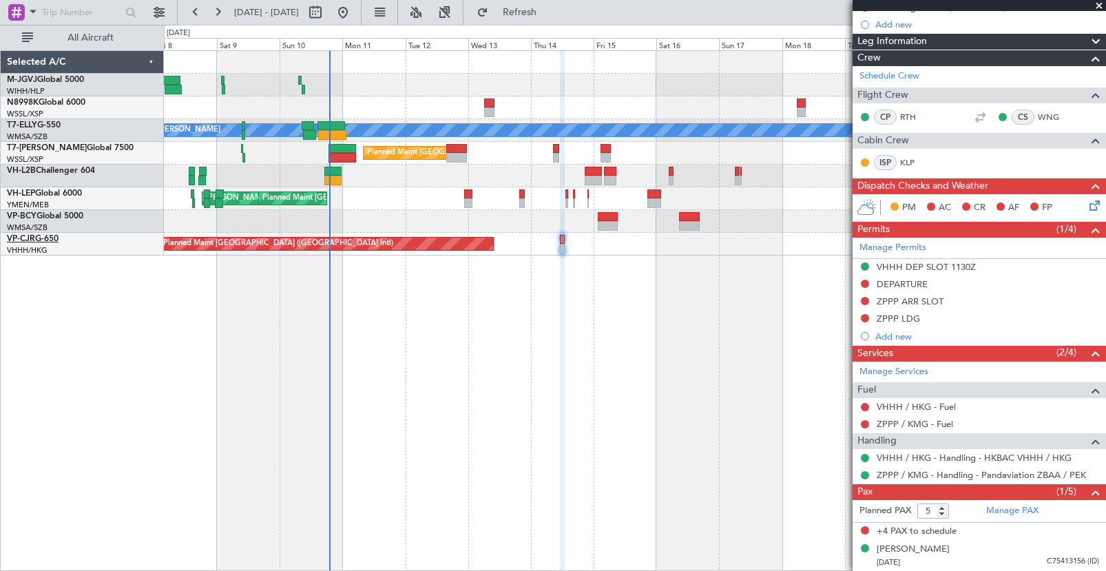
click at [52, 238] on link "VP-CJR G-650" at bounding box center [33, 239] width 52 height 8
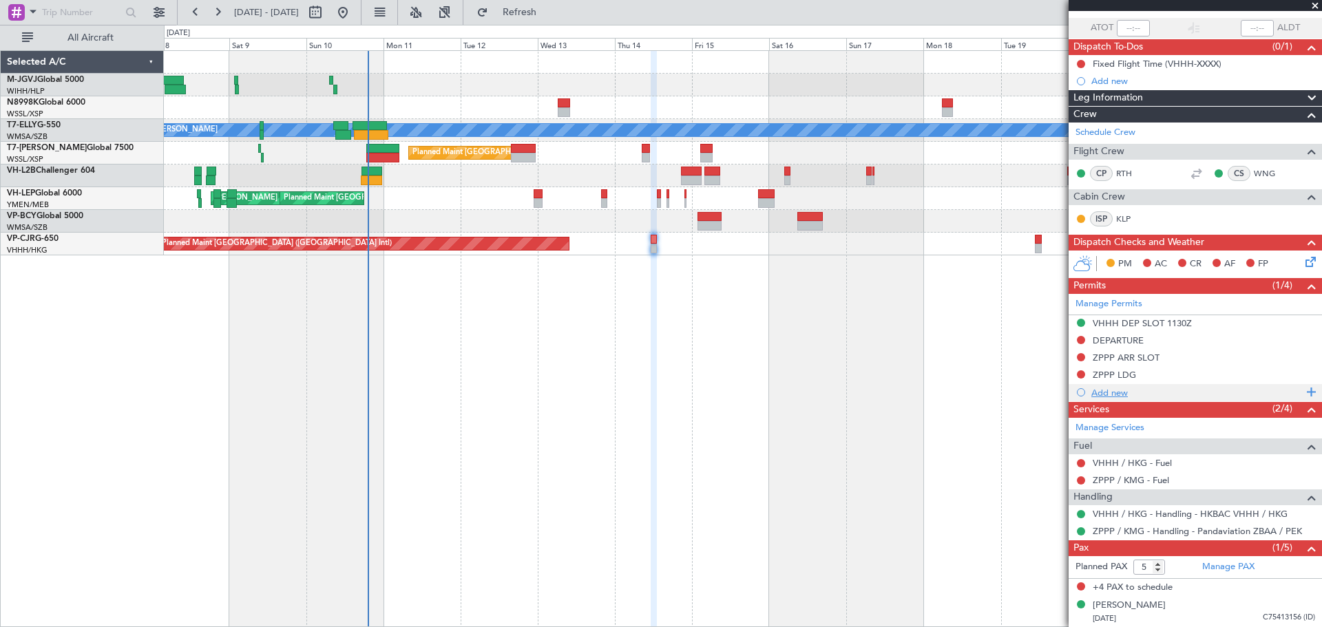
scroll to position [0, 0]
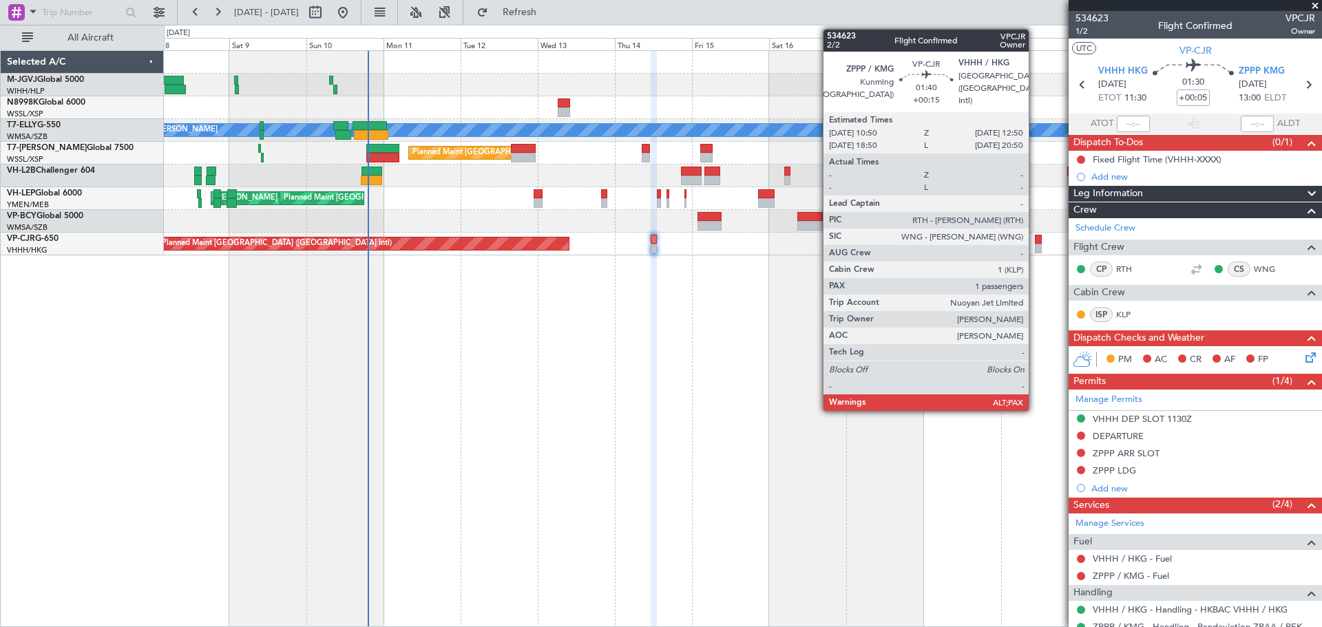
click at [1035, 249] on div at bounding box center [1038, 249] width 7 height 10
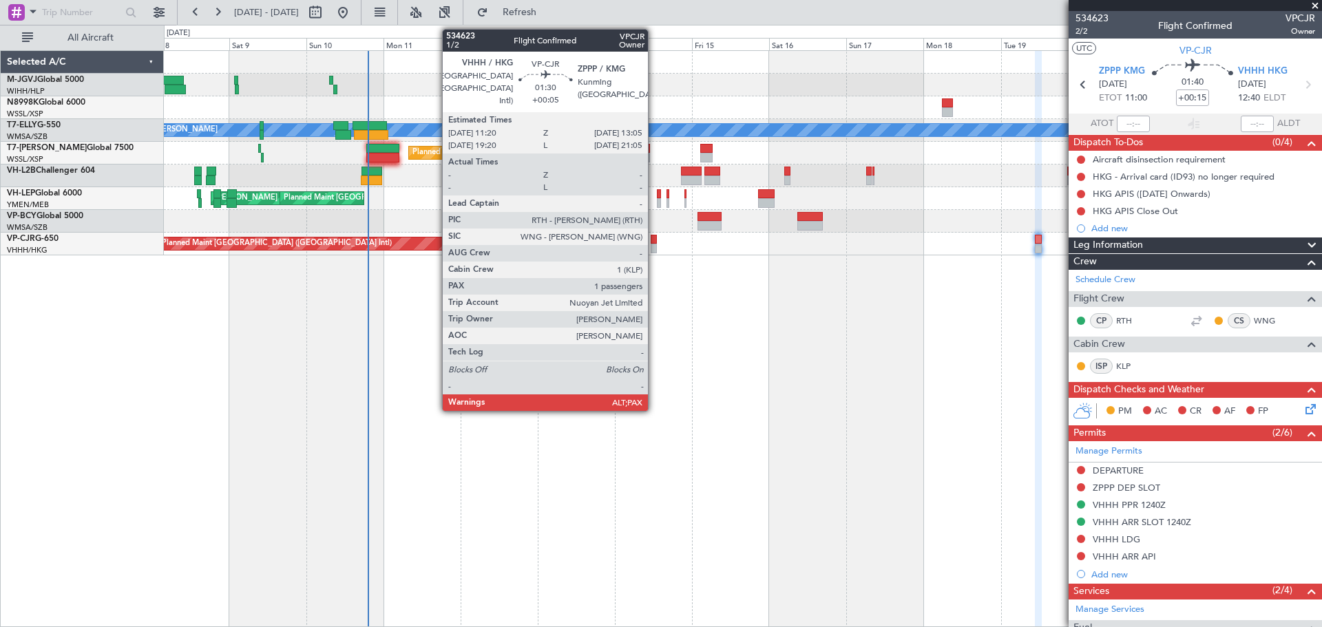
click at [654, 243] on div at bounding box center [654, 240] width 6 height 10
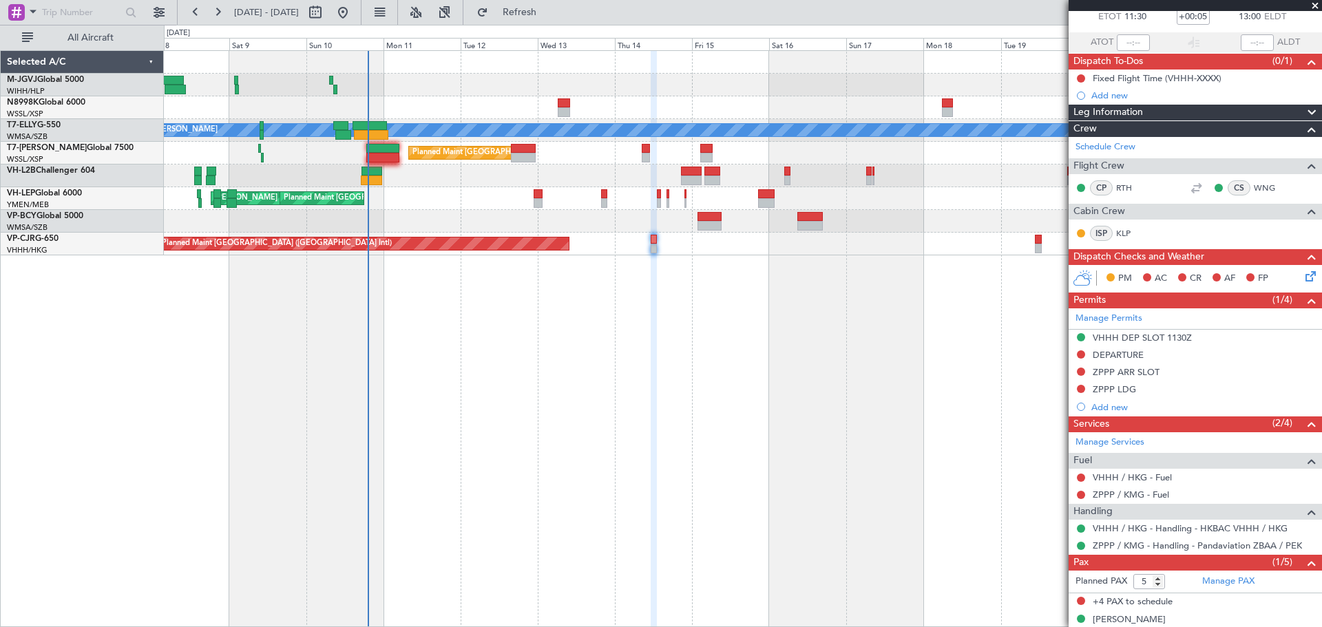
scroll to position [96, 0]
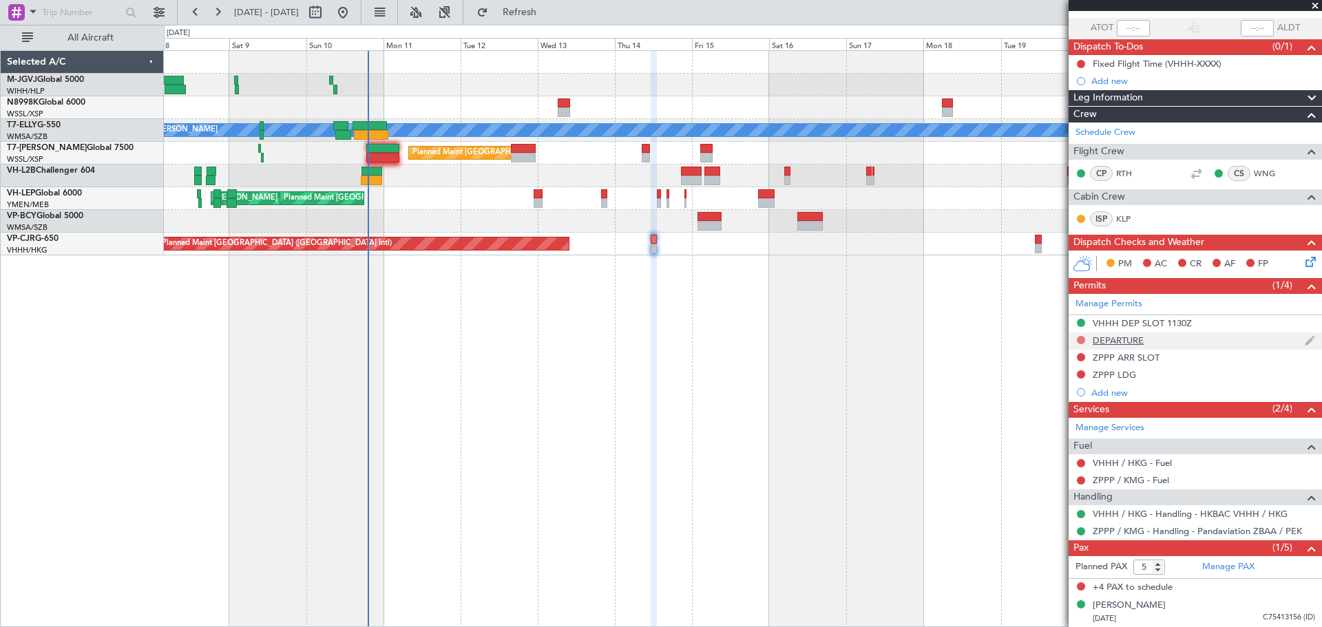
click at [1083, 337] on button at bounding box center [1081, 340] width 8 height 8
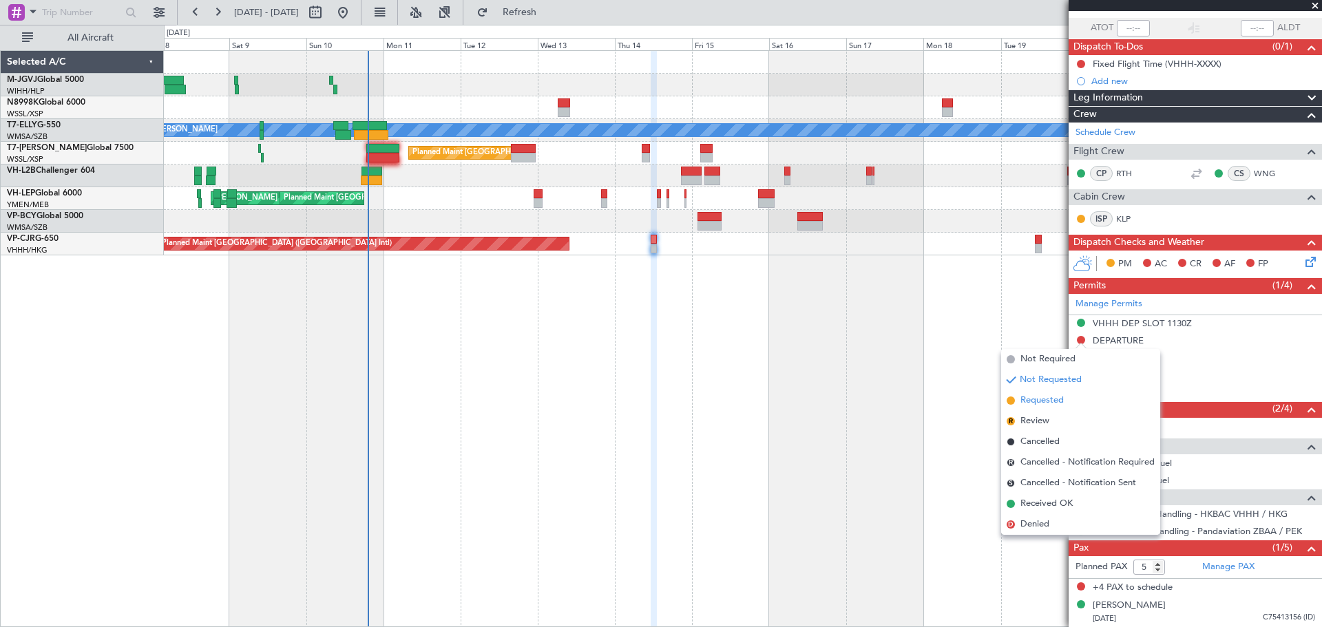
click at [1050, 401] on span "Requested" at bounding box center [1041, 401] width 43 height 14
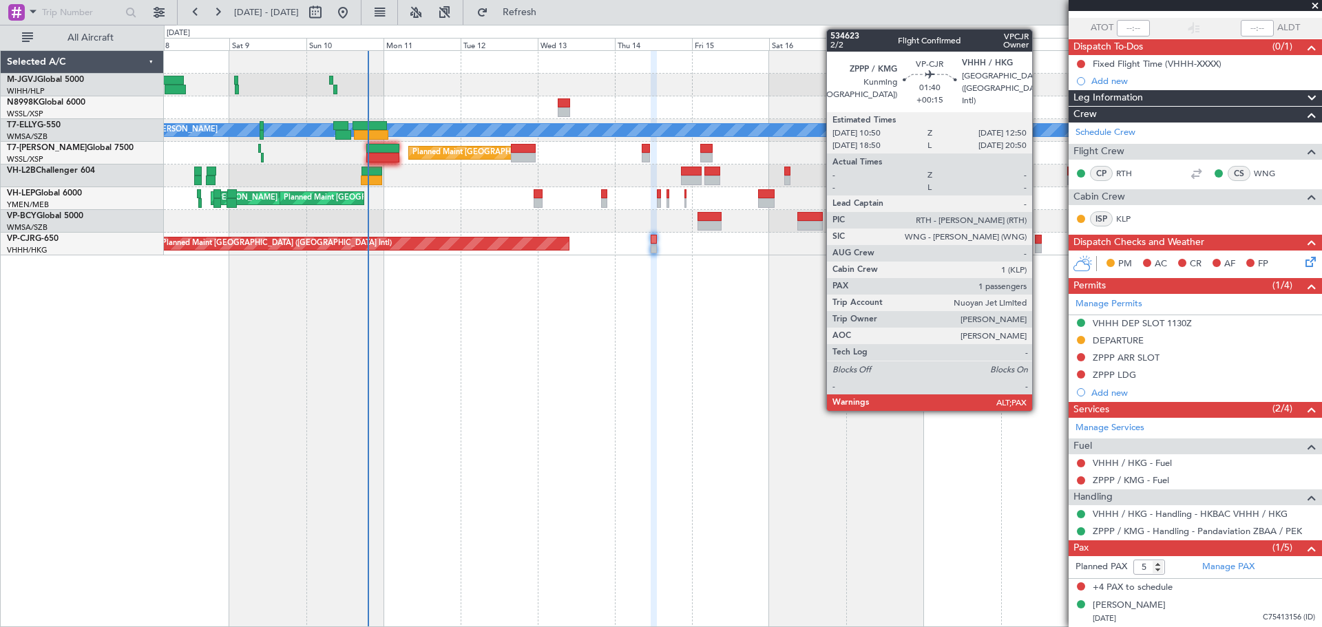
click at [1038, 249] on div at bounding box center [1038, 249] width 7 height 10
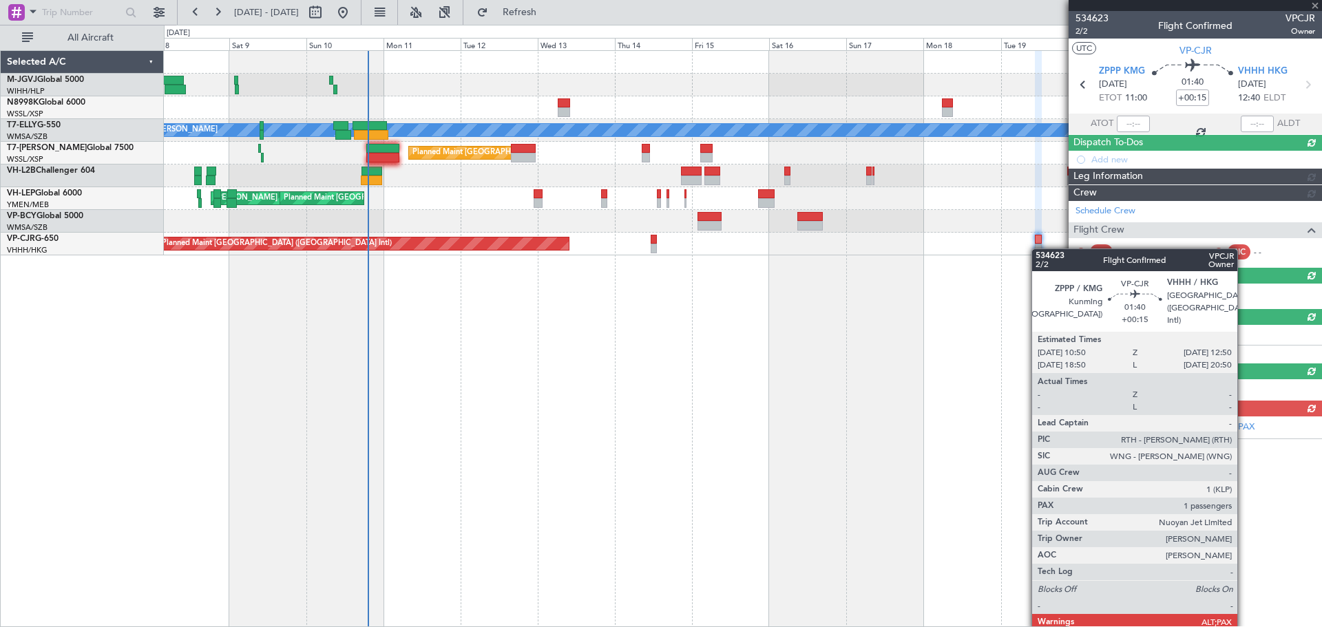
scroll to position [0, 0]
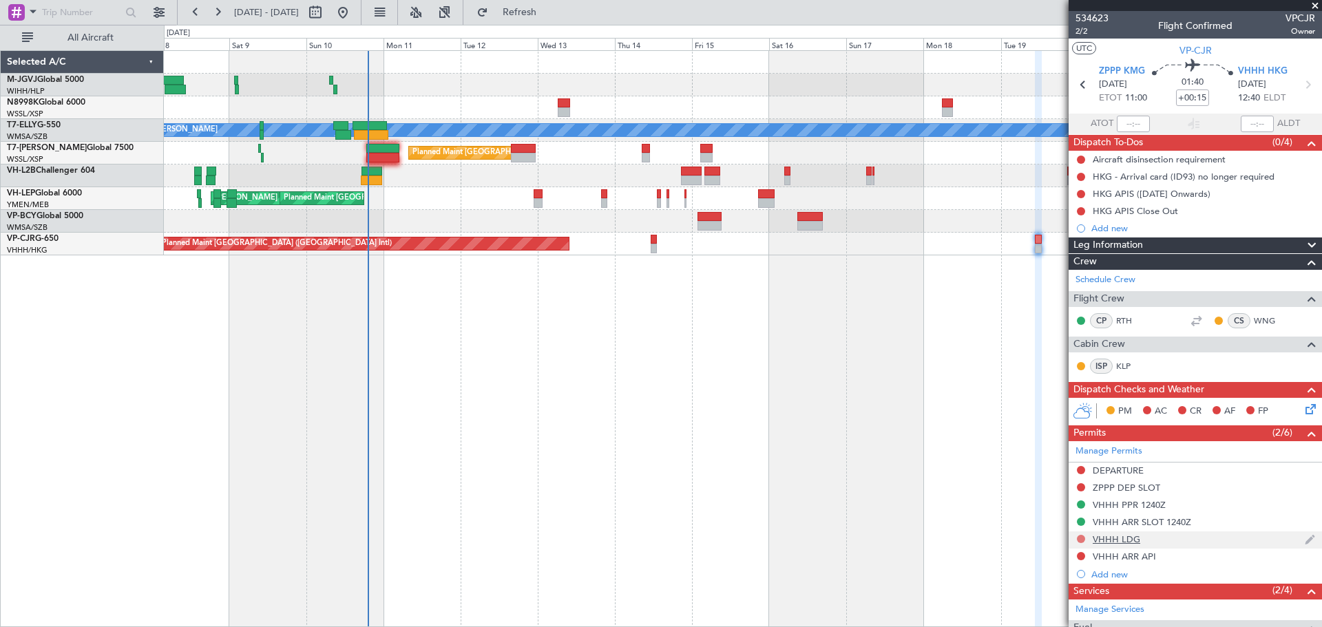
click at [1078, 539] on button at bounding box center [1081, 539] width 8 height 8
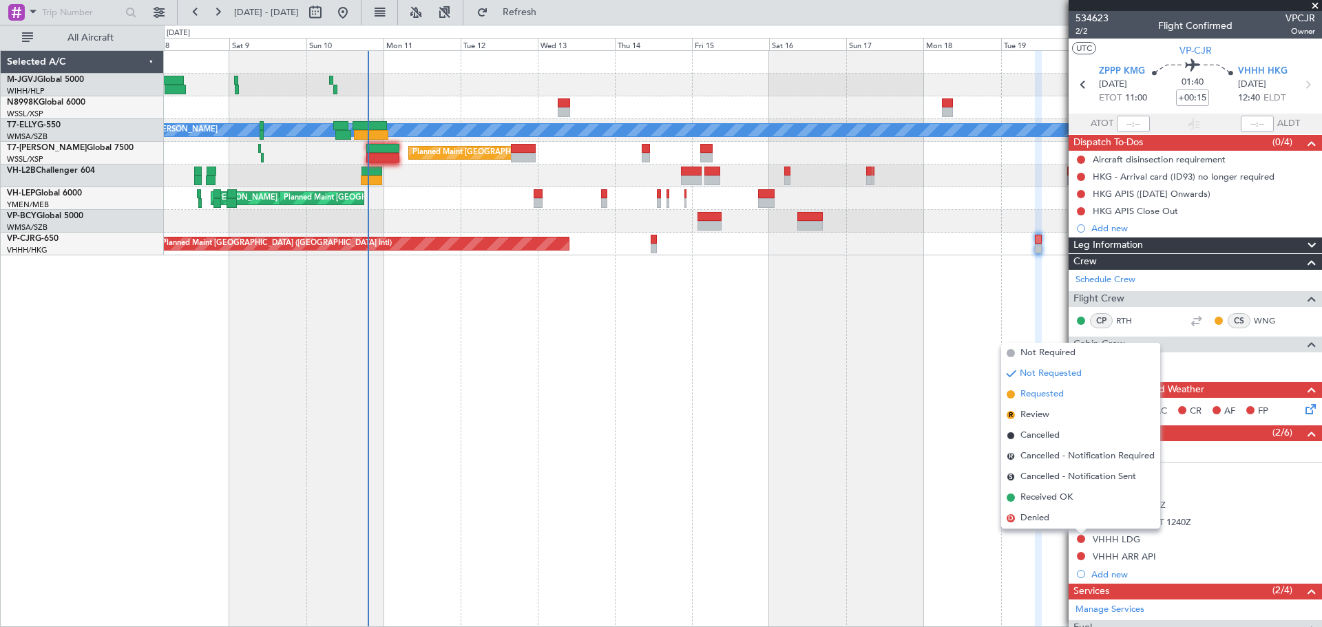
click at [1038, 395] on span "Requested" at bounding box center [1041, 395] width 43 height 14
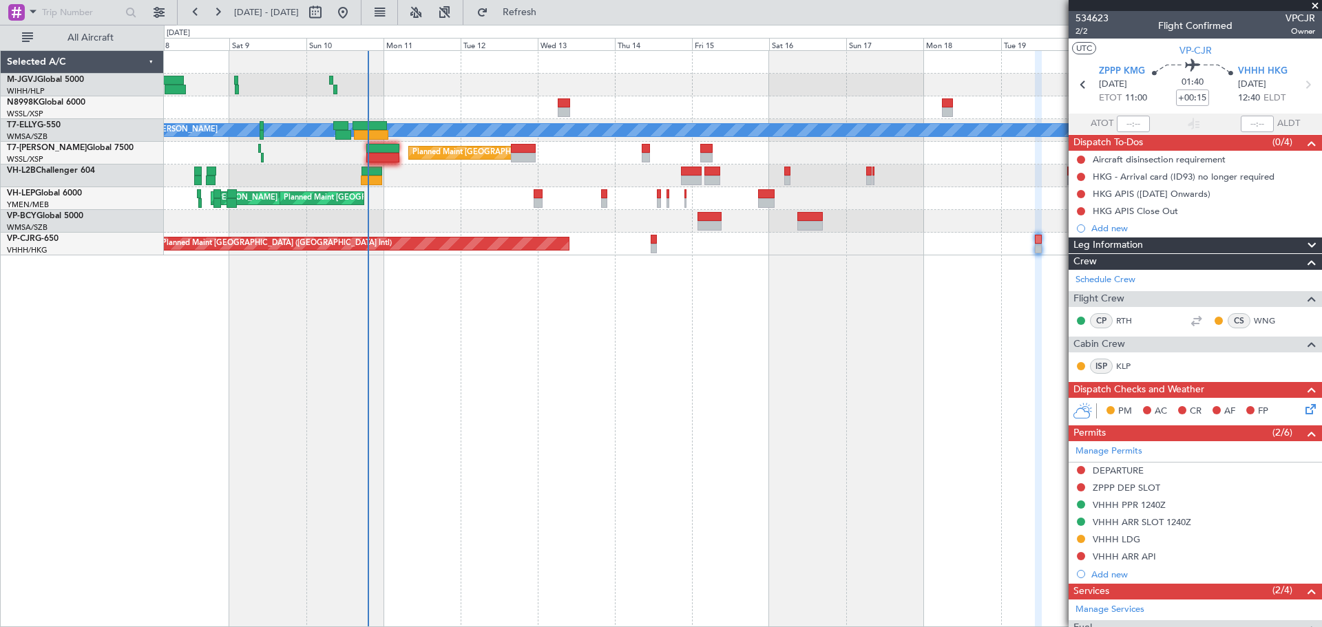
click at [578, 396] on div "[PERSON_NAME] AOG Maint Granada ([PERSON_NAME]) Planned Maint [GEOGRAPHIC_DATA]…" at bounding box center [743, 338] width 1158 height 577
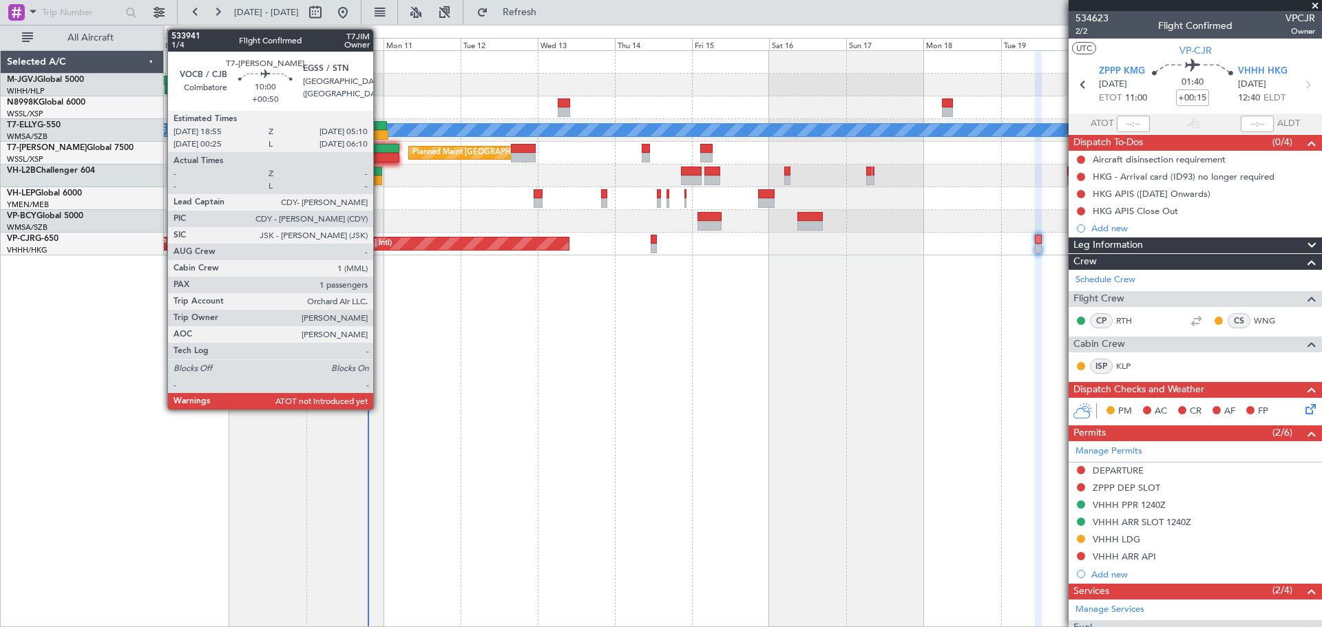
click at [379, 147] on div at bounding box center [382, 149] width 33 height 10
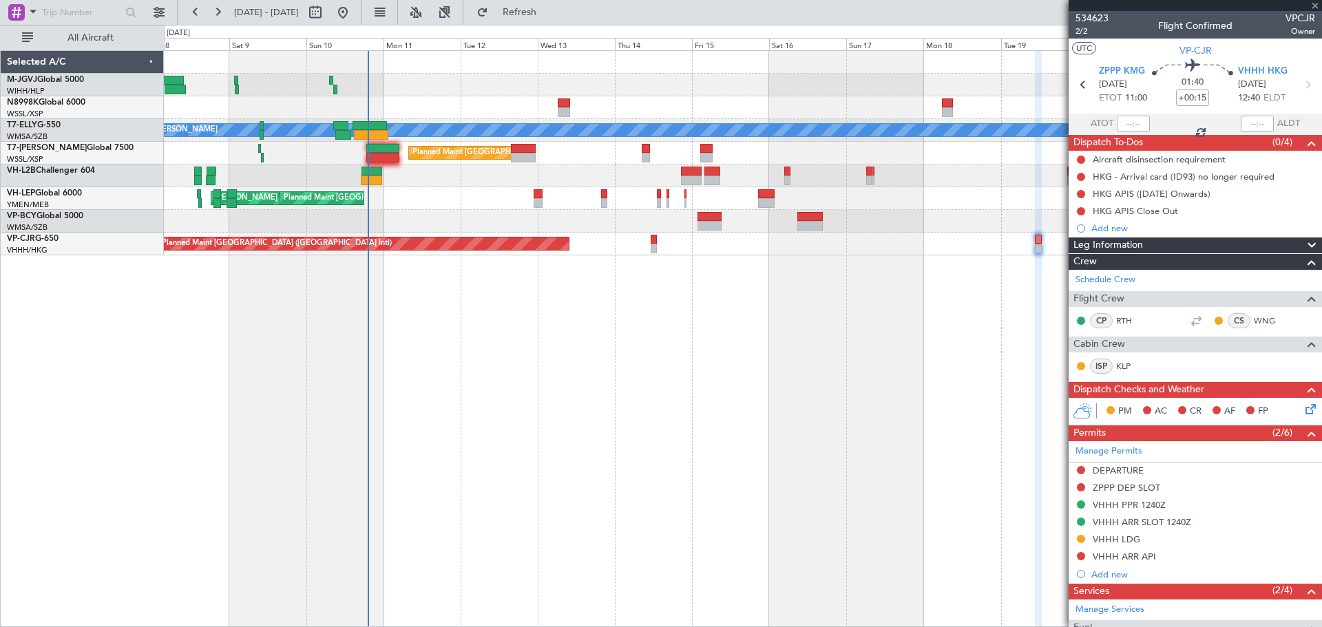
type input "+00:50"
type input "1"
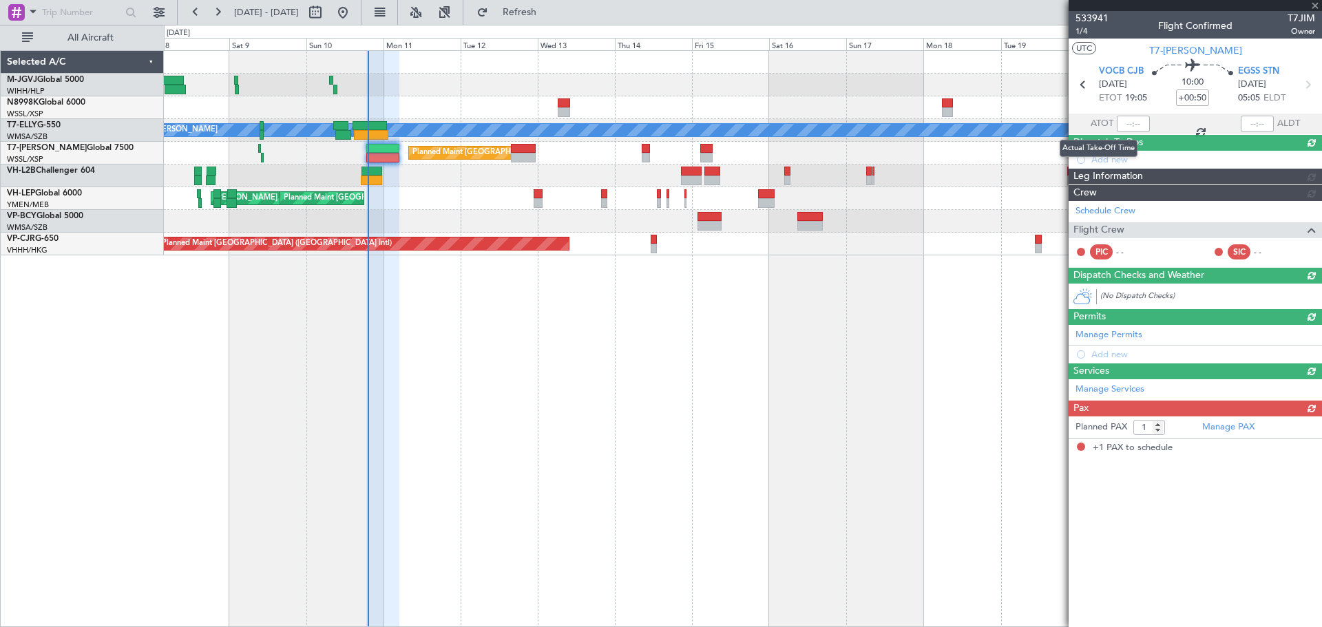
type input "[PERSON_NAME] (KYA)"
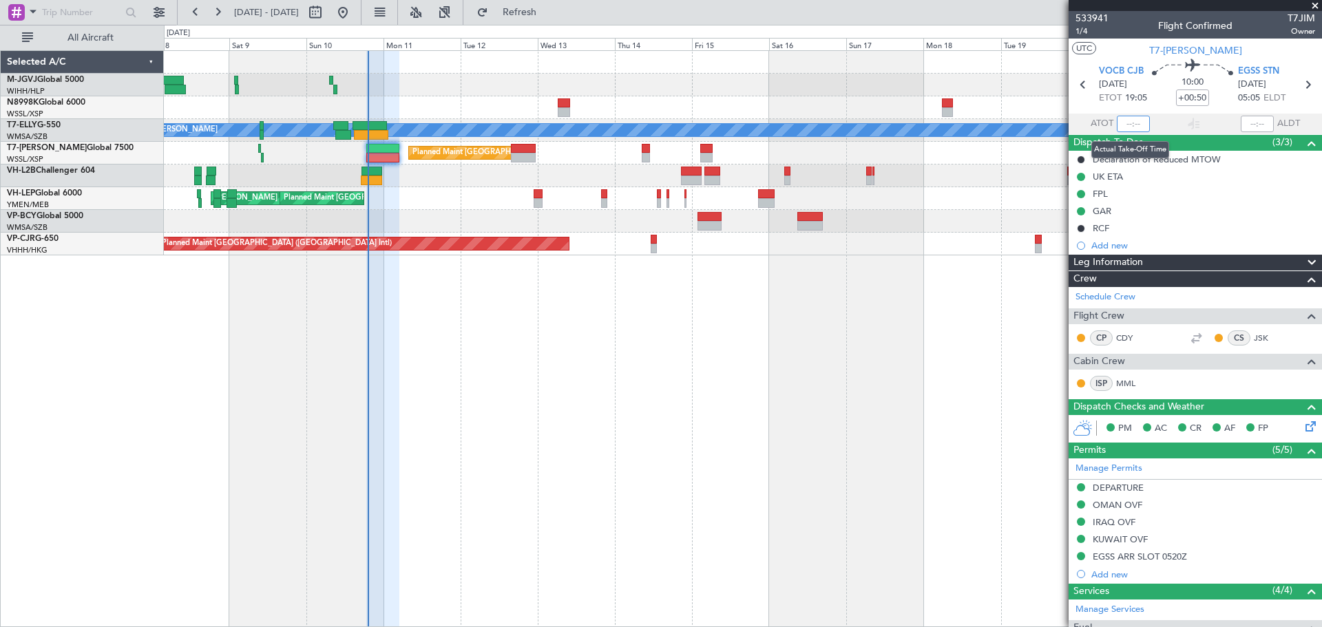
click at [1105, 124] on input "text" at bounding box center [1133, 124] width 33 height 17
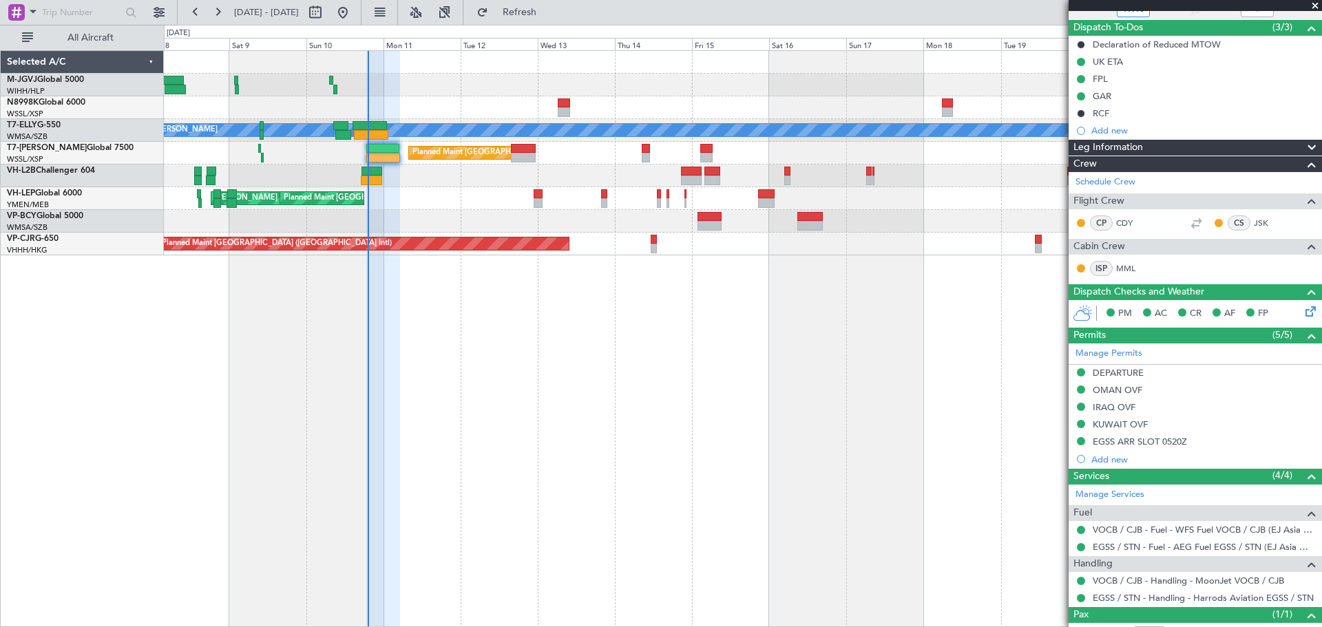
type input "19:10"
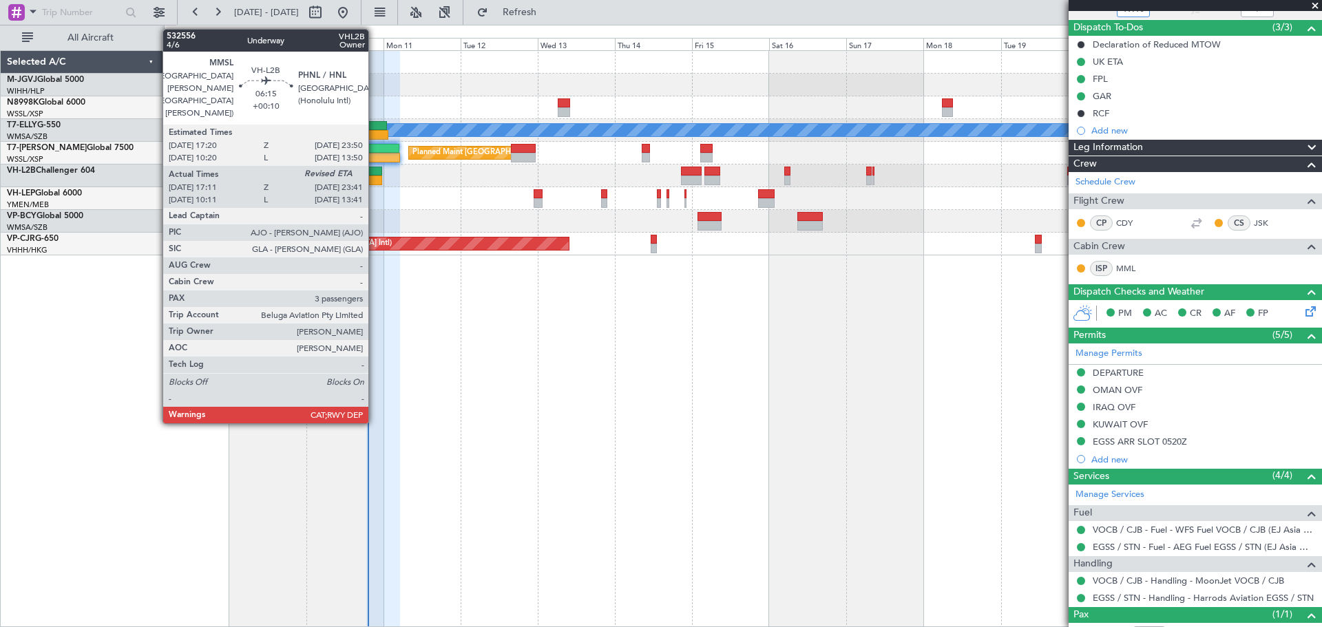
click at [375, 172] on div at bounding box center [371, 172] width 21 height 10
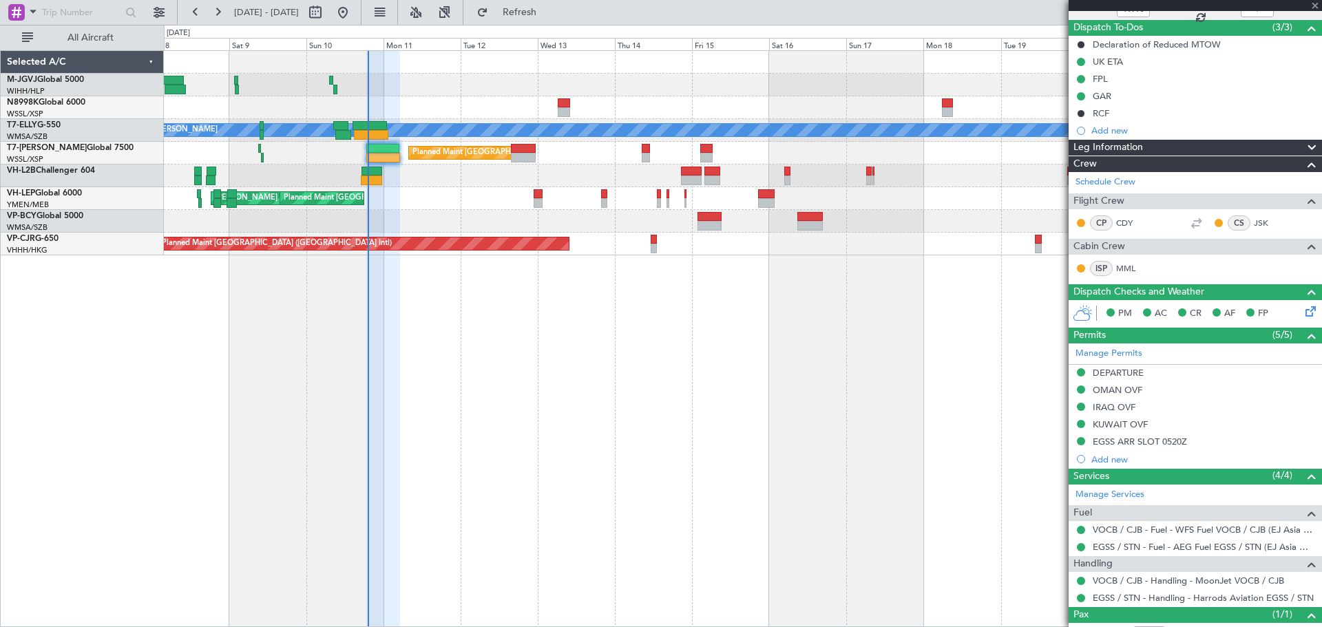
type input "+00:10"
type input "17:21"
type input "3"
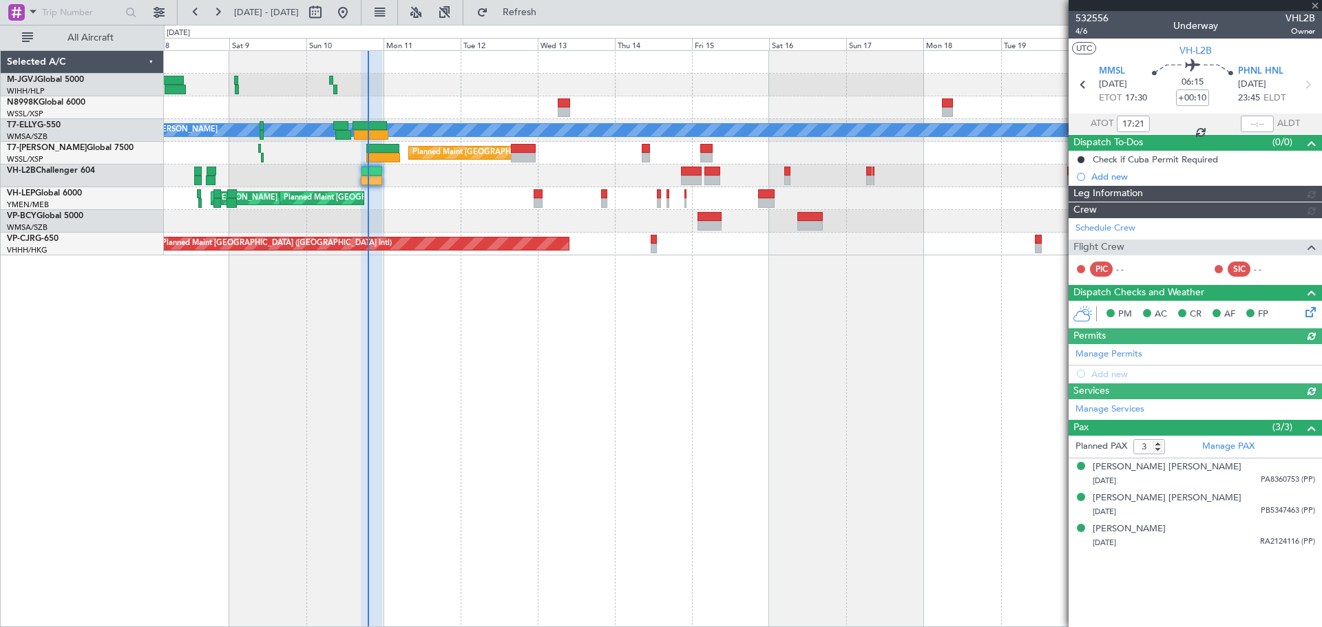
type input "[PERSON_NAME] (EYU)"
type input "A0013"
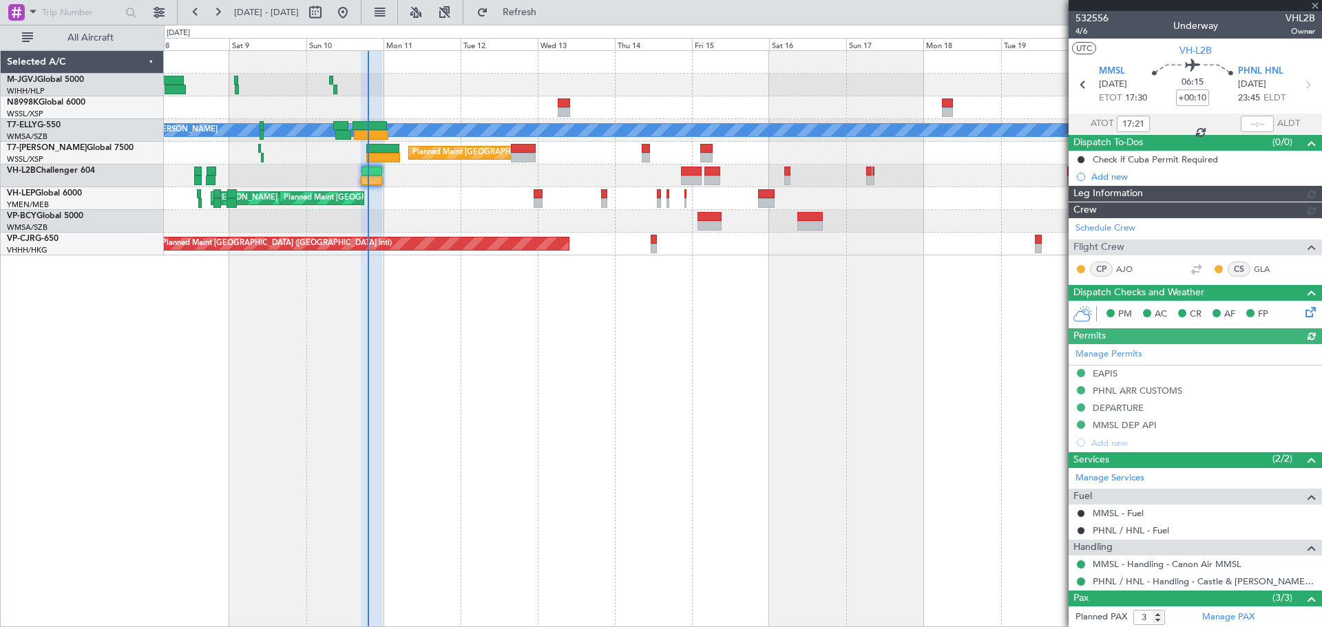
type input "[PERSON_NAME] (EYU)"
type input "A0013"
click at [938, 331] on div "[PERSON_NAME] AOG Maint Granada ([PERSON_NAME]) Planned Maint [GEOGRAPHIC_DATA]…" at bounding box center [743, 338] width 1158 height 577
type input "[PERSON_NAME] (EYU)"
type input "A0013"
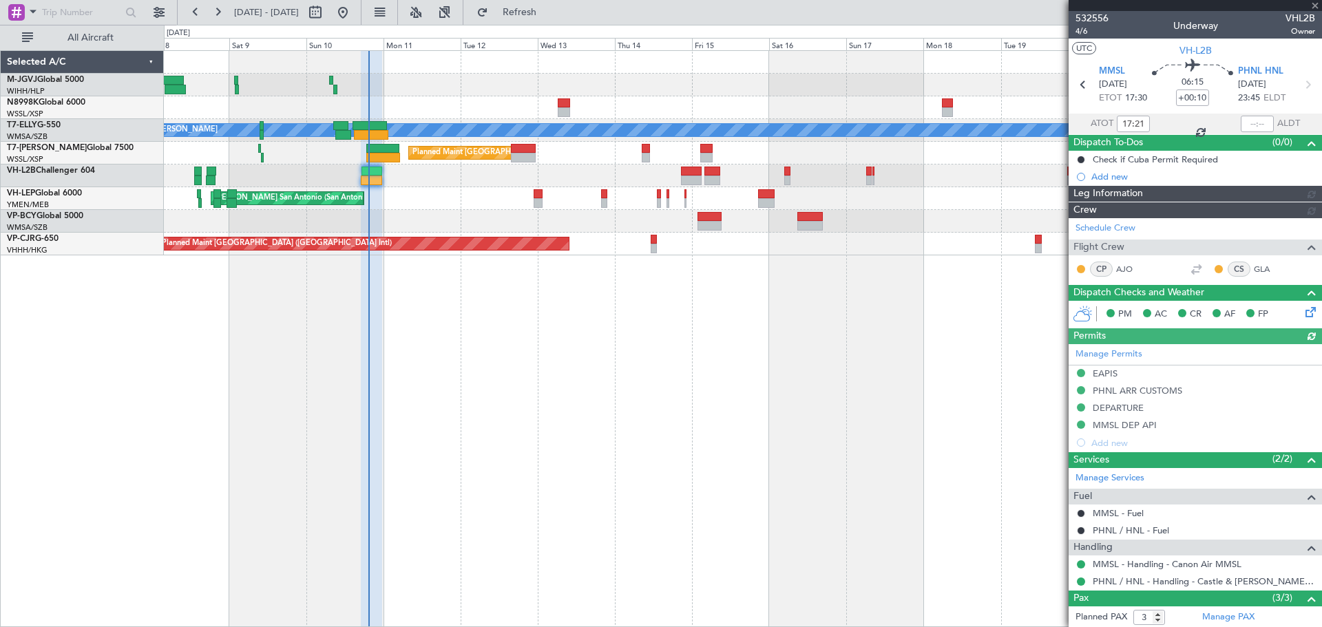
type input "[PERSON_NAME] (EYU)"
type input "A0013"
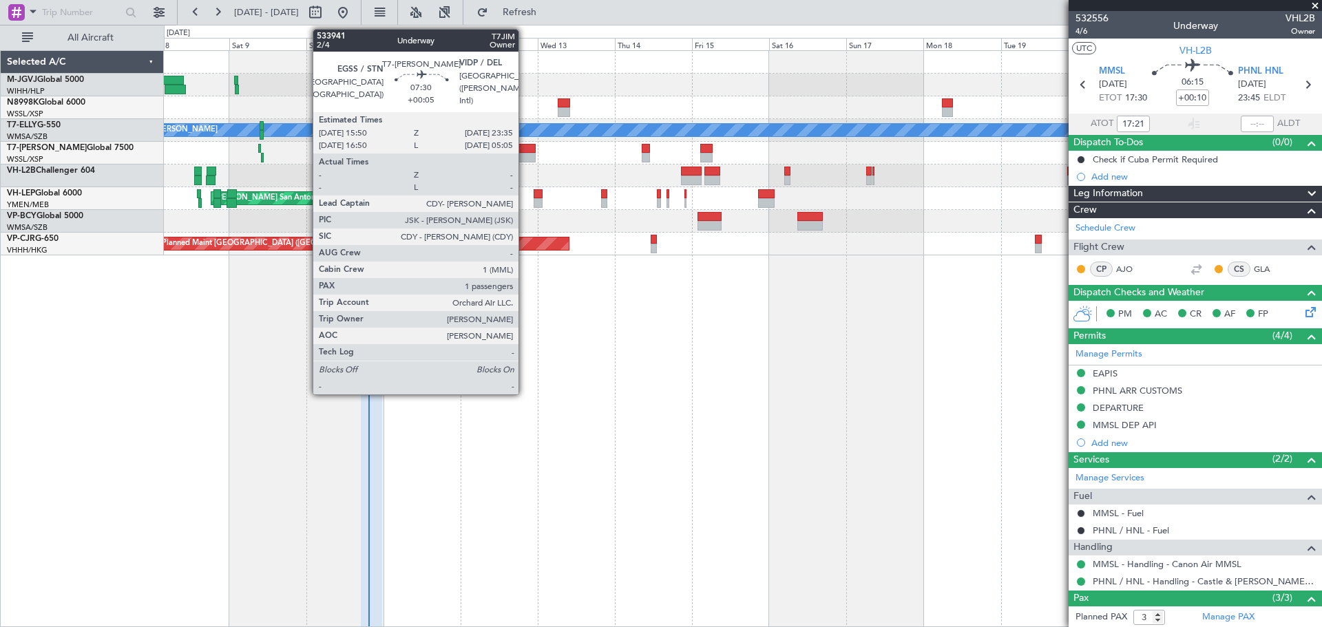
click at [525, 149] on div at bounding box center [523, 149] width 25 height 10
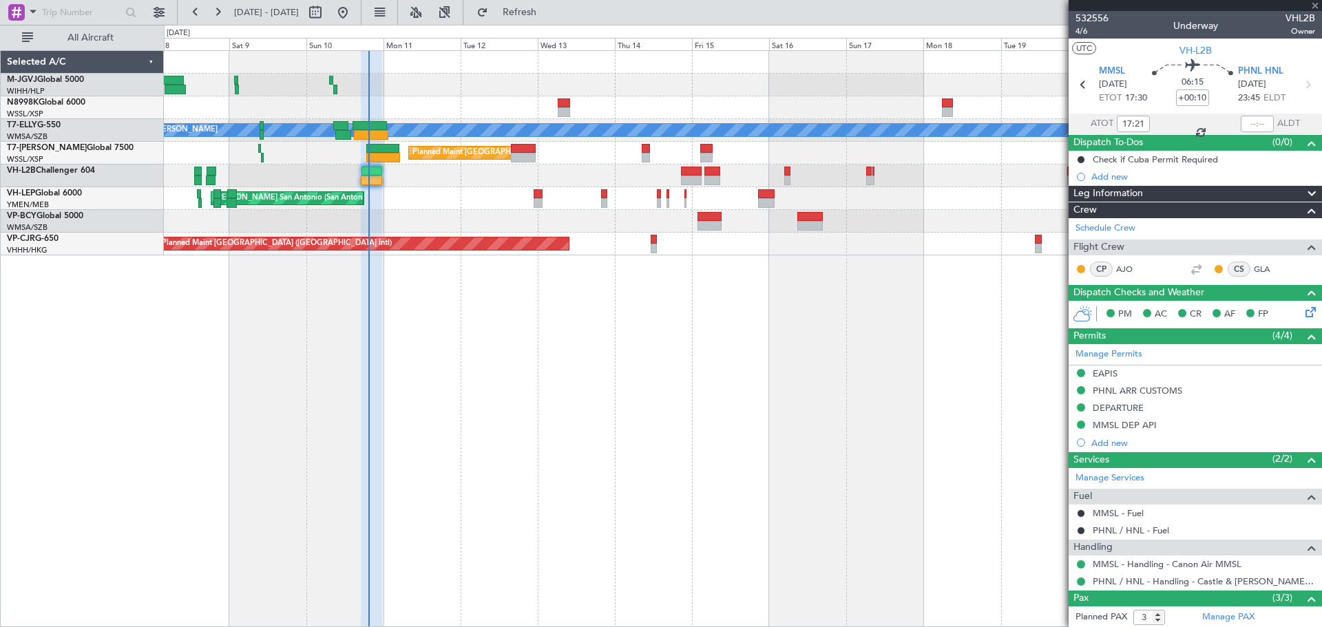
type input "+00:05"
type input "1"
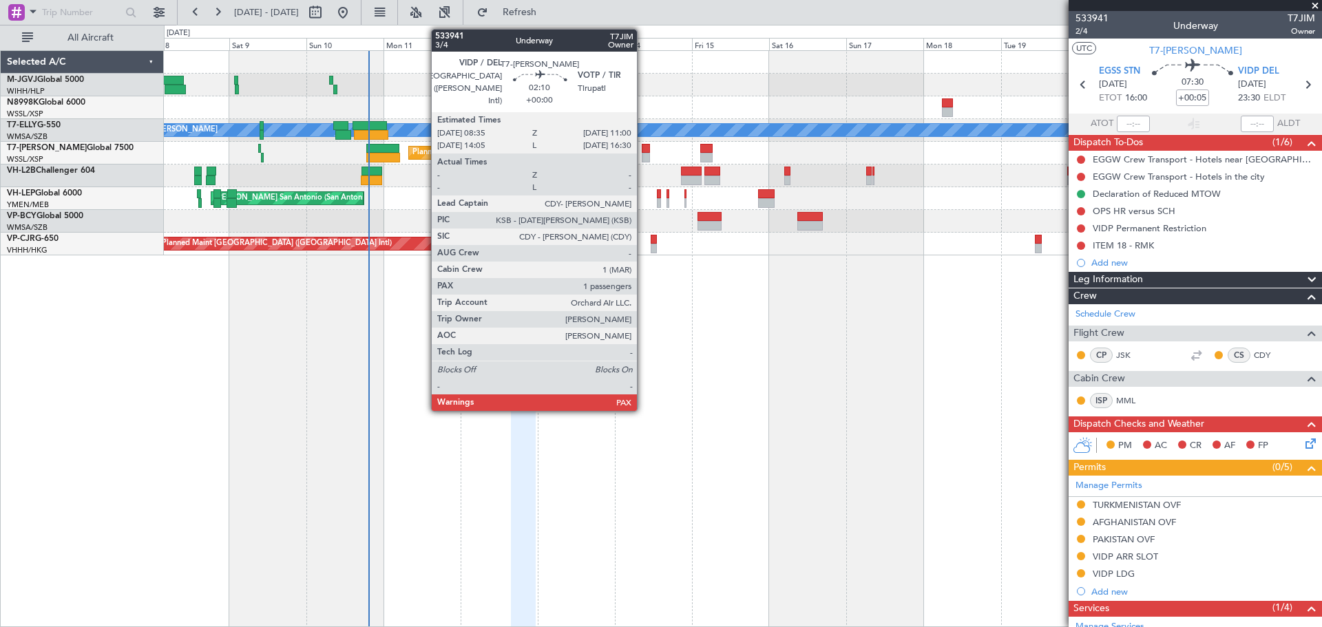
click at [643, 154] on div at bounding box center [646, 158] width 8 height 10
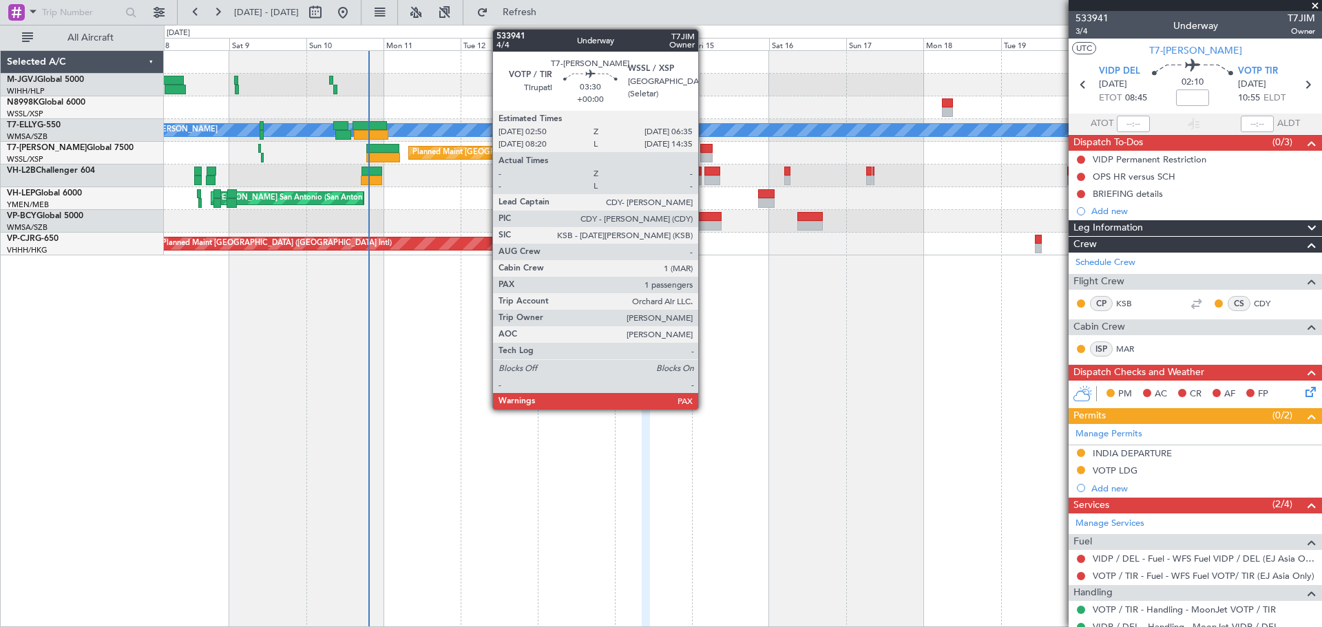
click at [704, 153] on div at bounding box center [706, 158] width 12 height 10
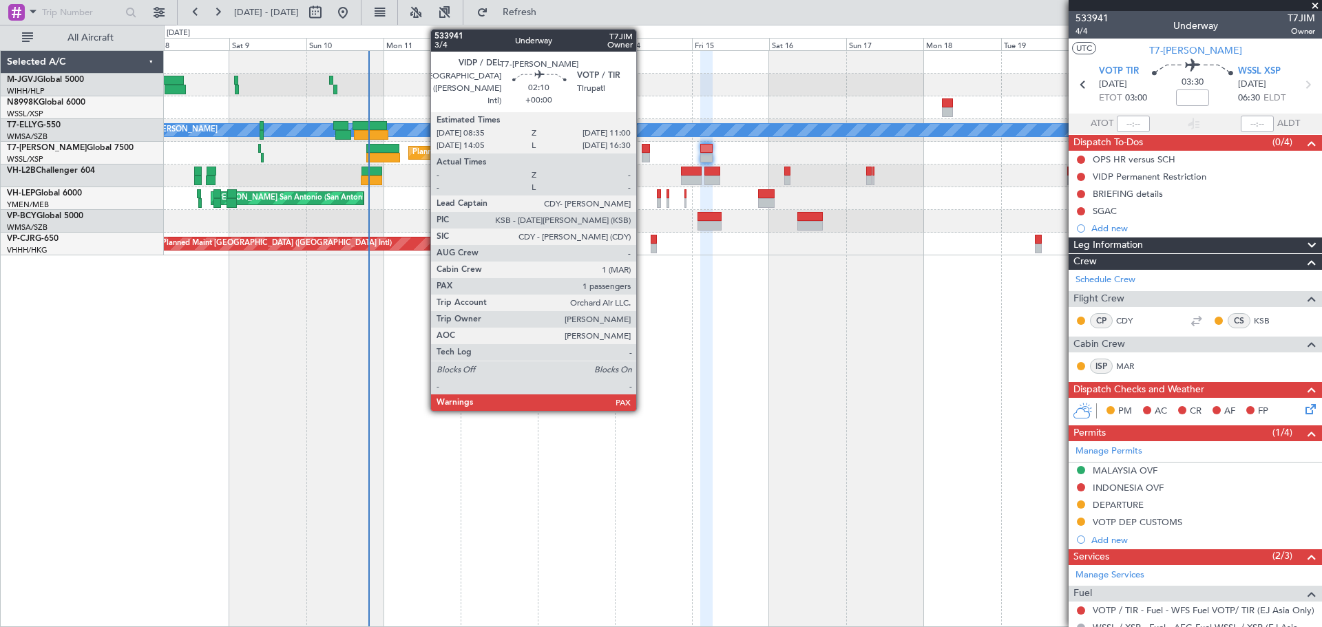
click at [642, 156] on div at bounding box center [646, 158] width 8 height 10
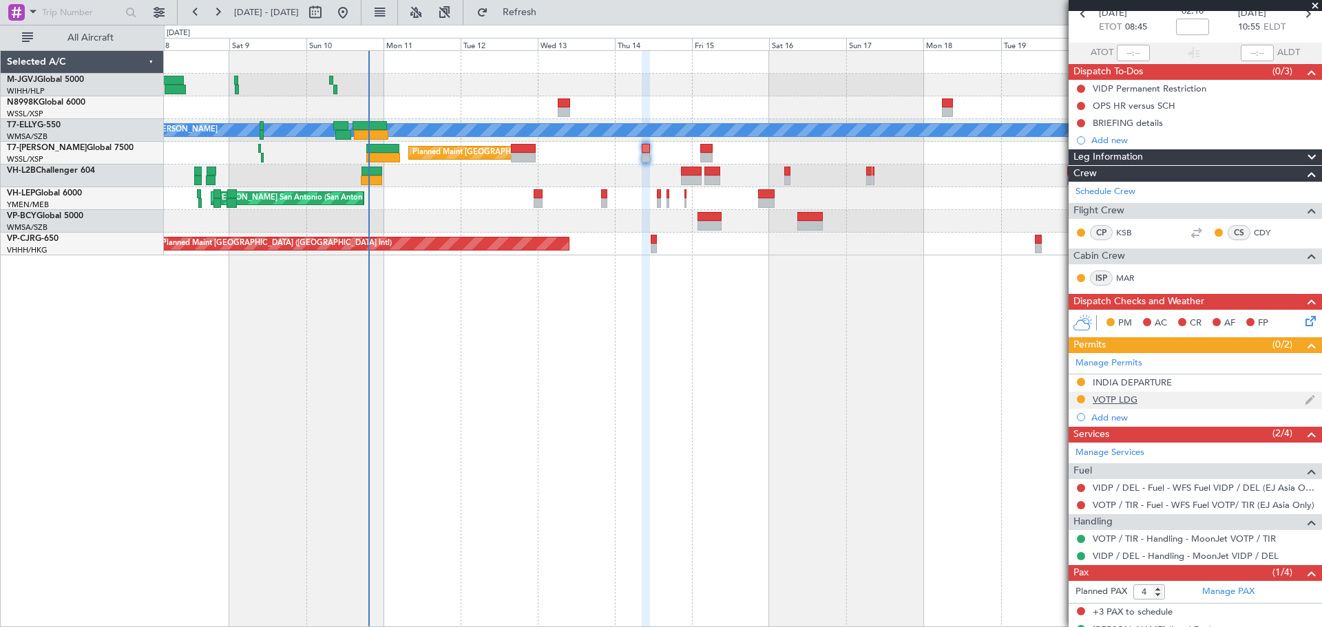
scroll to position [96, 0]
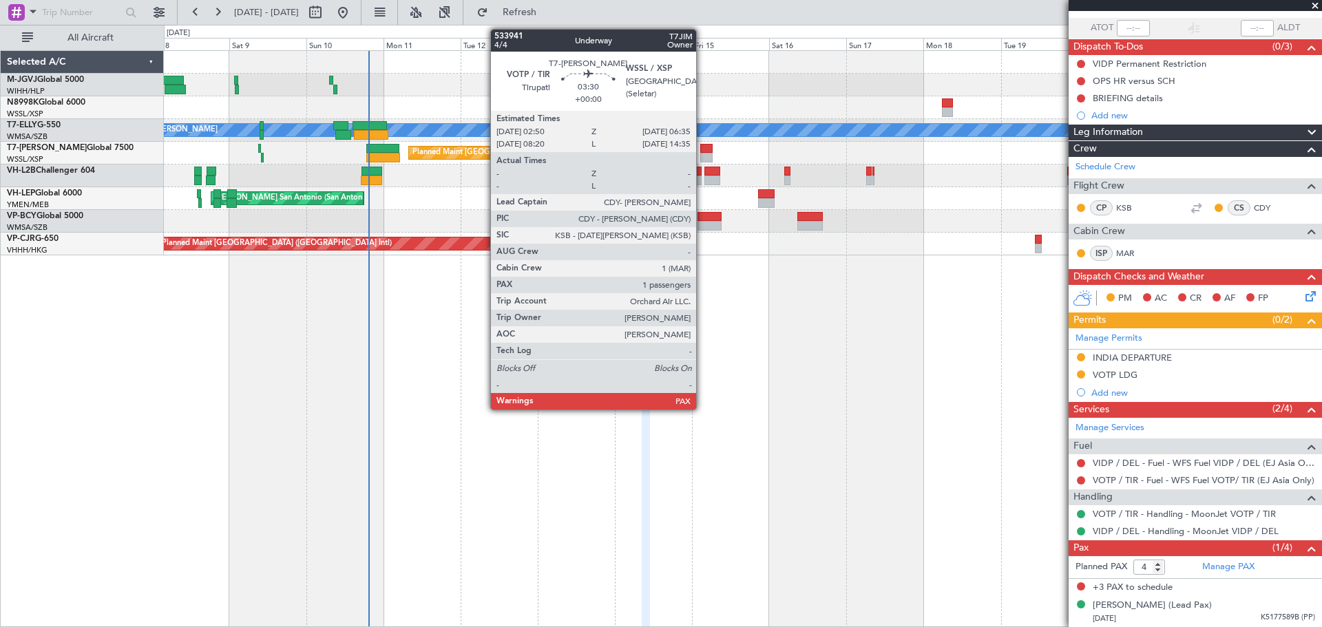
click at [702, 151] on div at bounding box center [706, 149] width 12 height 10
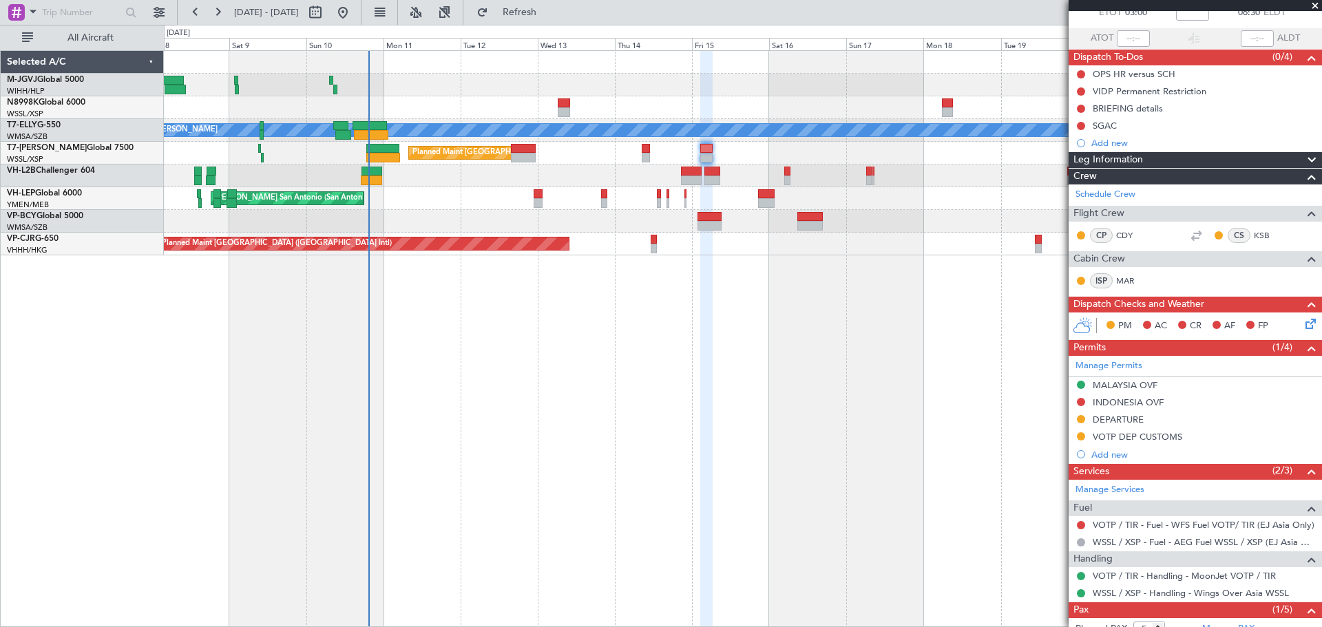
scroll to position [147, 0]
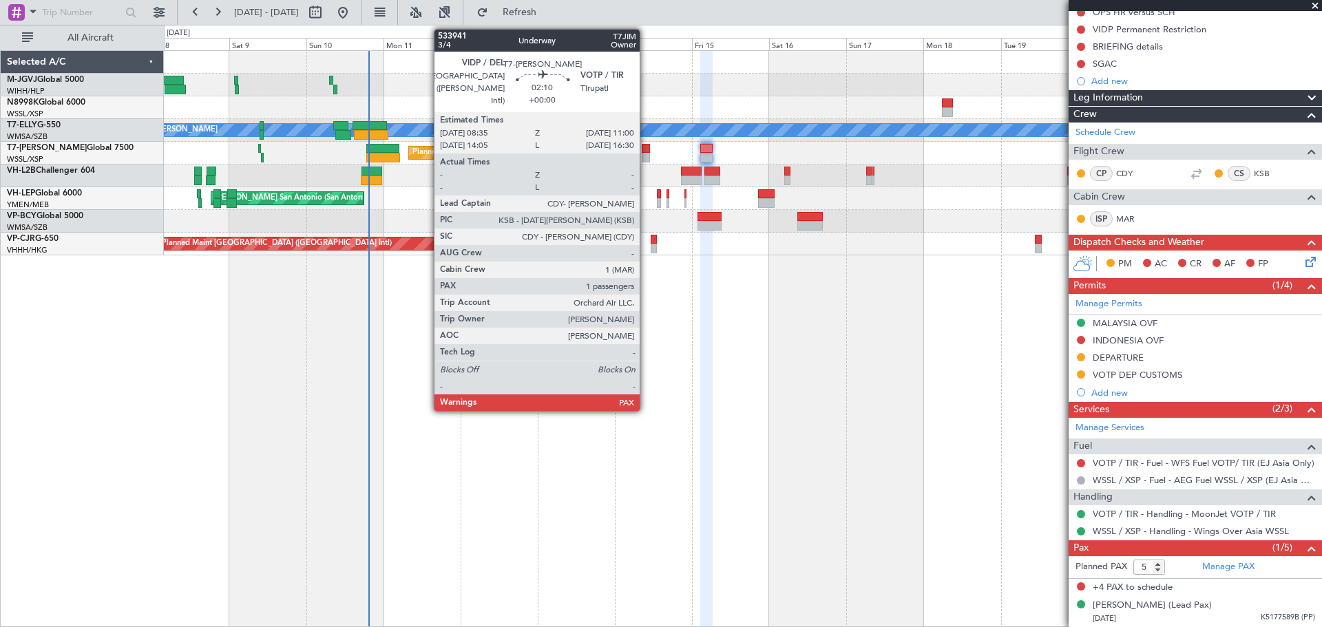
click at [646, 149] on div at bounding box center [646, 149] width 8 height 10
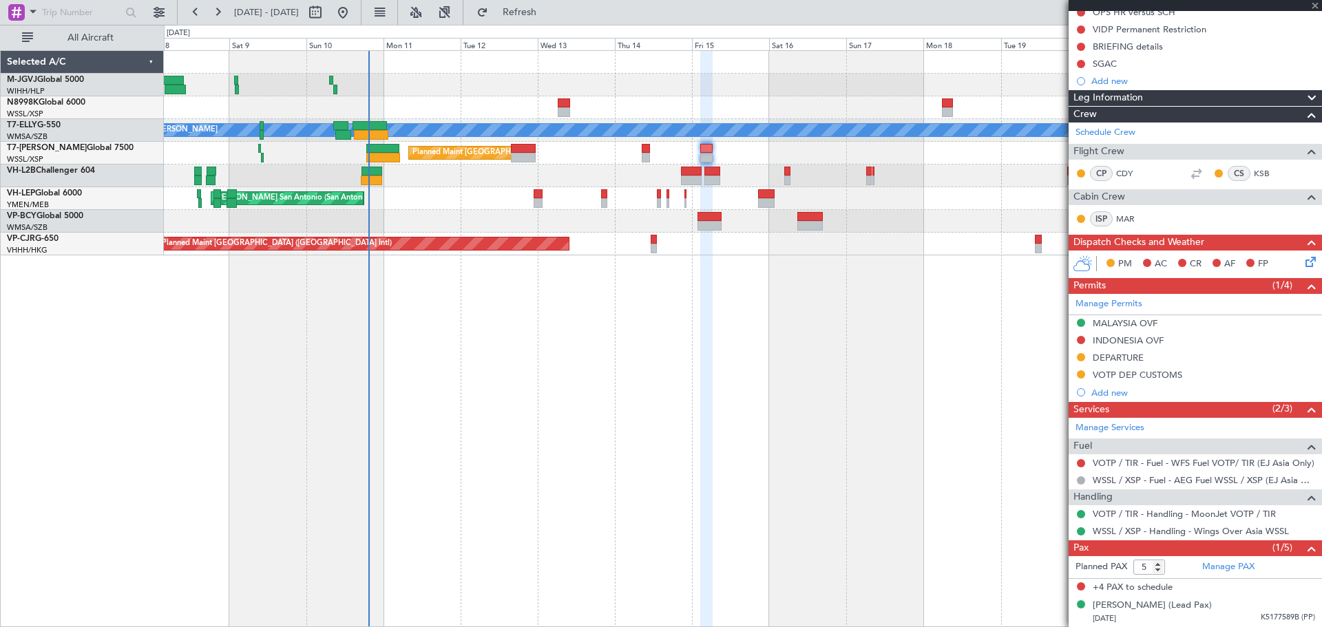
type input "4"
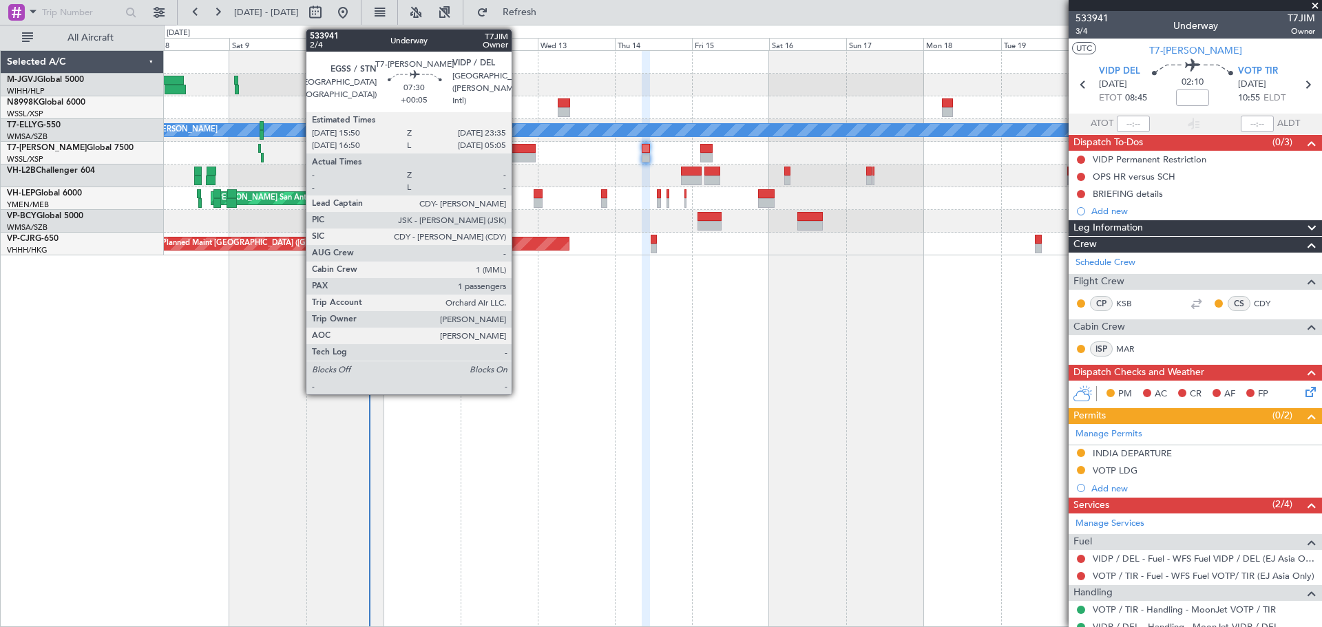
click at [518, 154] on div at bounding box center [523, 158] width 25 height 10
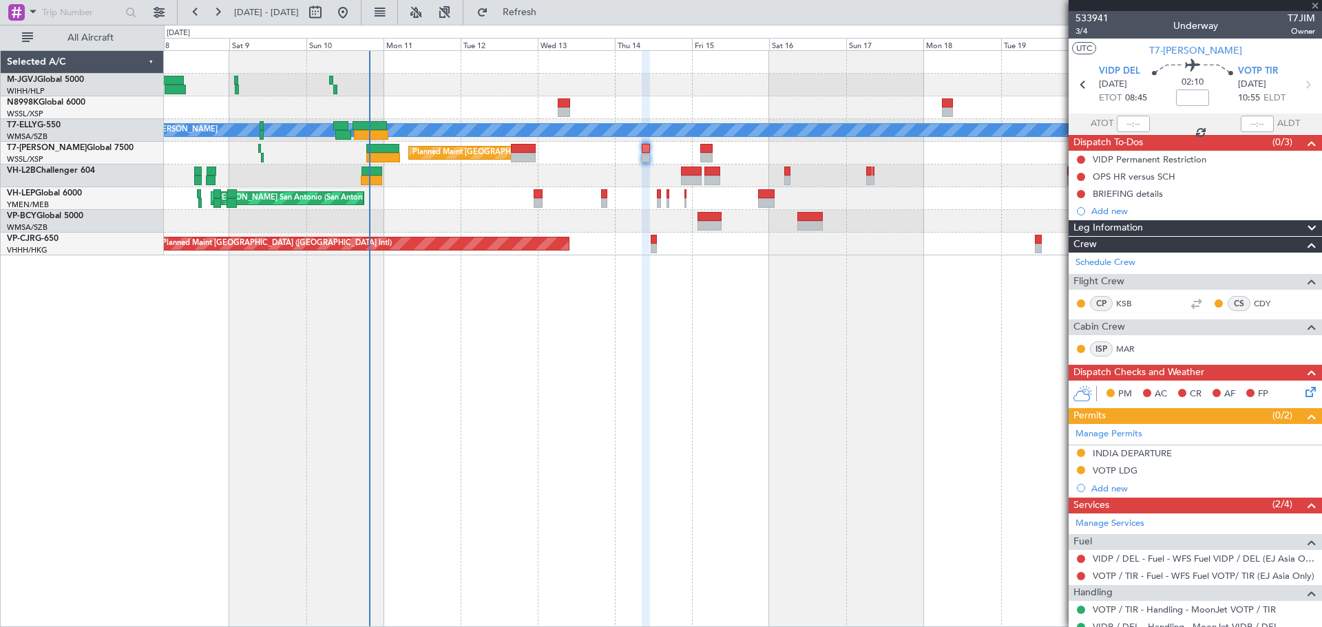
type input "+00:05"
type input "1"
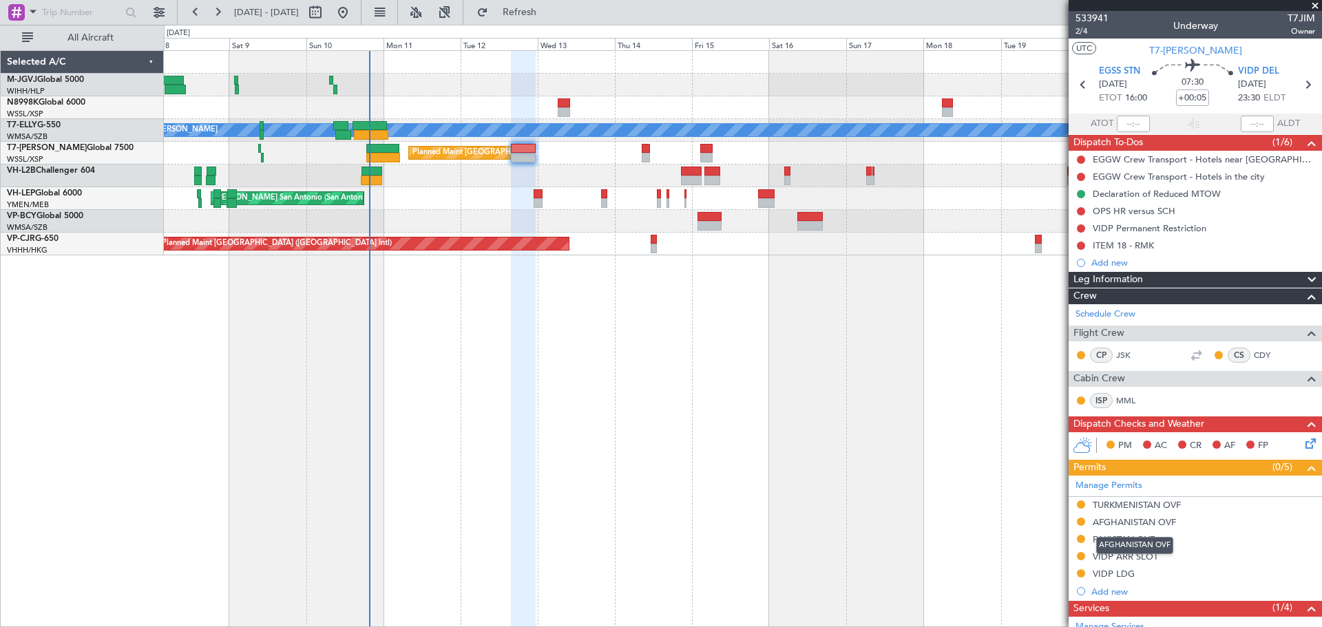
click at [1105, 542] on div "AFGHANISTAN OVF" at bounding box center [1134, 545] width 77 height 17
click at [1105, 536] on div "PAKISTAN OVF" at bounding box center [1124, 540] width 62 height 12
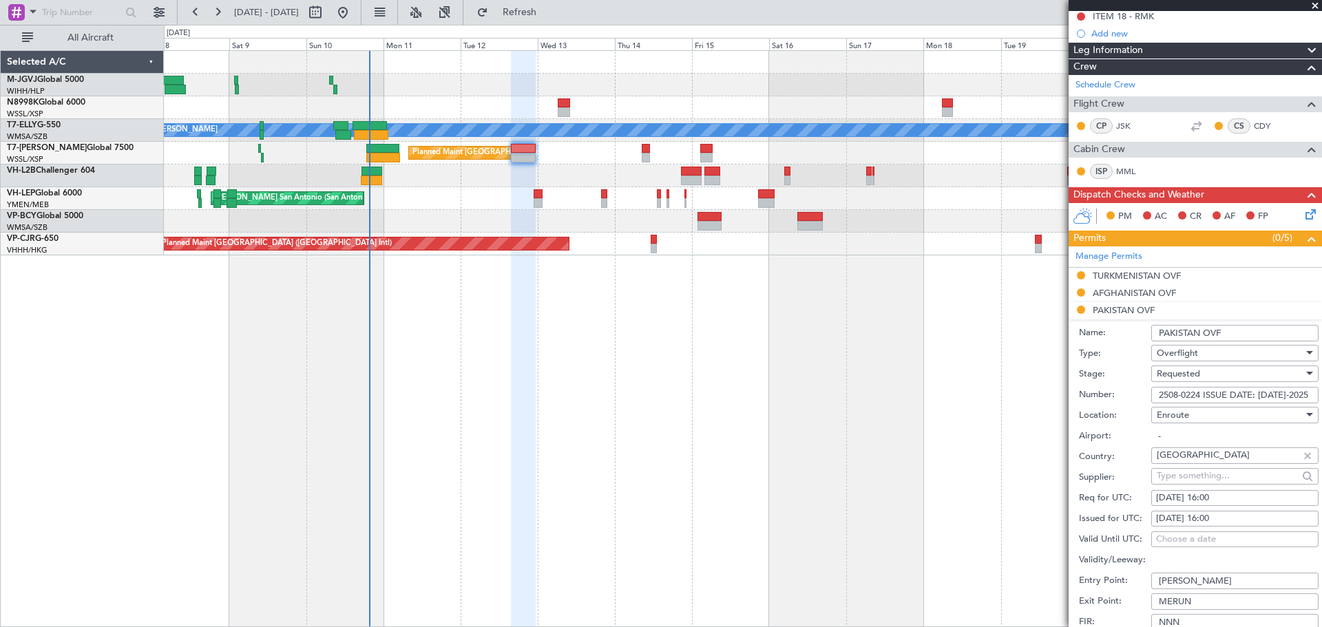
drag, startPoint x: 1243, startPoint y: 394, endPoint x: 1135, endPoint y: 399, distance: 107.5
click at [1105, 399] on div "Number: 2508-0224 ISSUE DATE: 08AUG-2025" at bounding box center [1199, 395] width 240 height 21
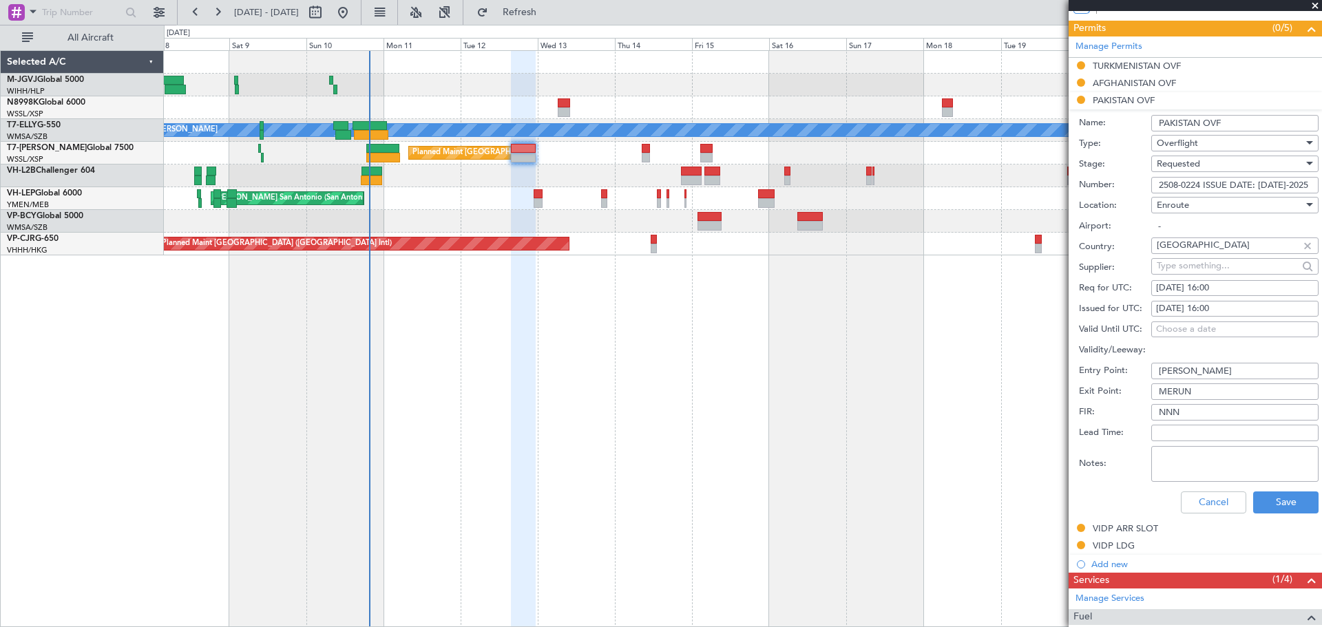
scroll to position [459, 0]
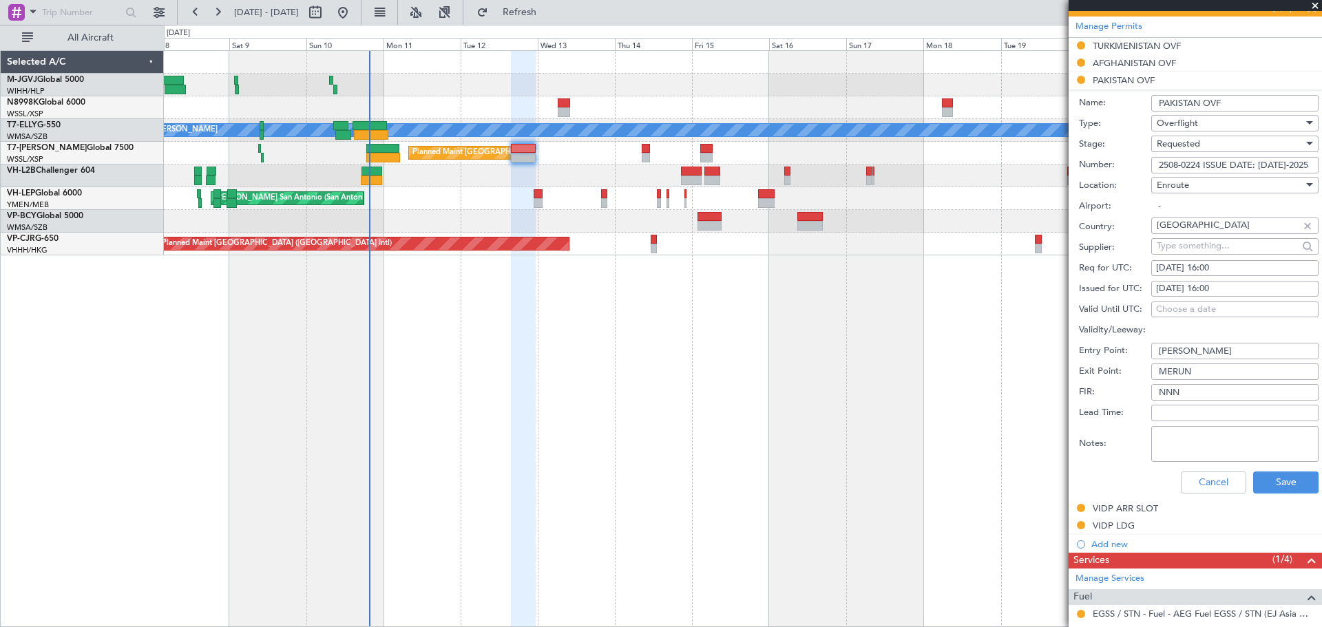
click at [1105, 348] on input "[PERSON_NAME]" at bounding box center [1234, 351] width 167 height 17
type input "d"
type input "DOBAT"
type input "S"
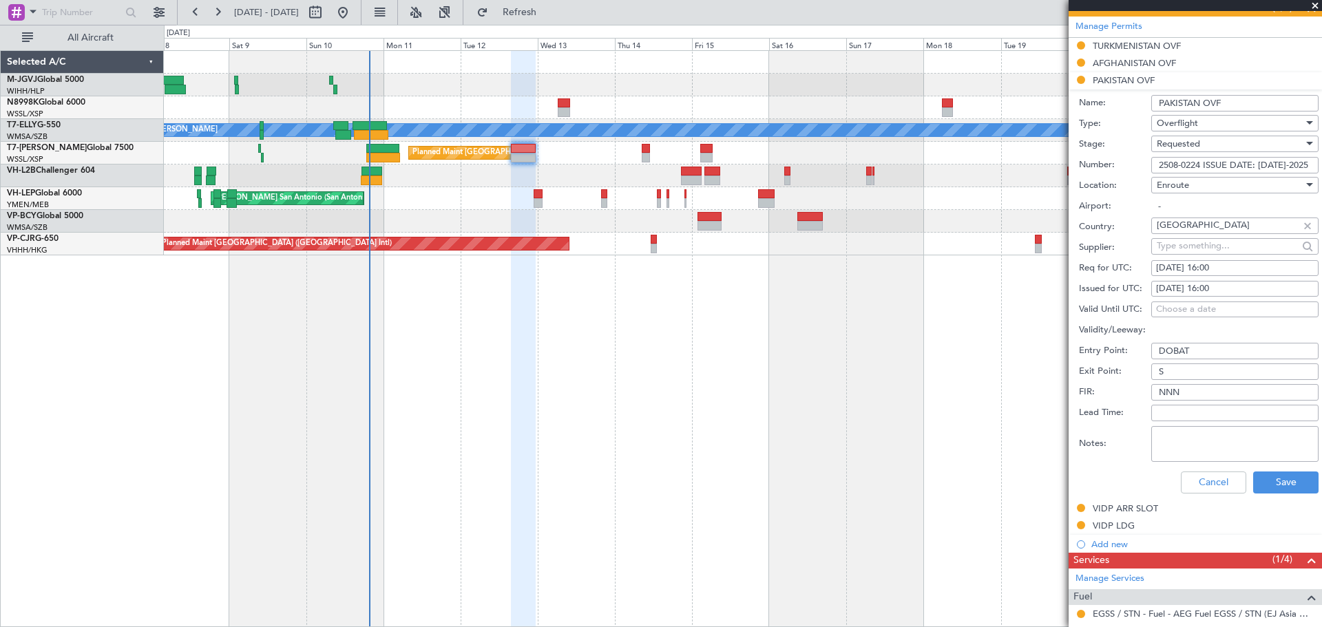
click at [1105, 372] on input "S" at bounding box center [1234, 371] width 167 height 17
paste input "SULOM"
type input "SULOM"
click at [1105, 477] on button "Save" at bounding box center [1285, 483] width 65 height 22
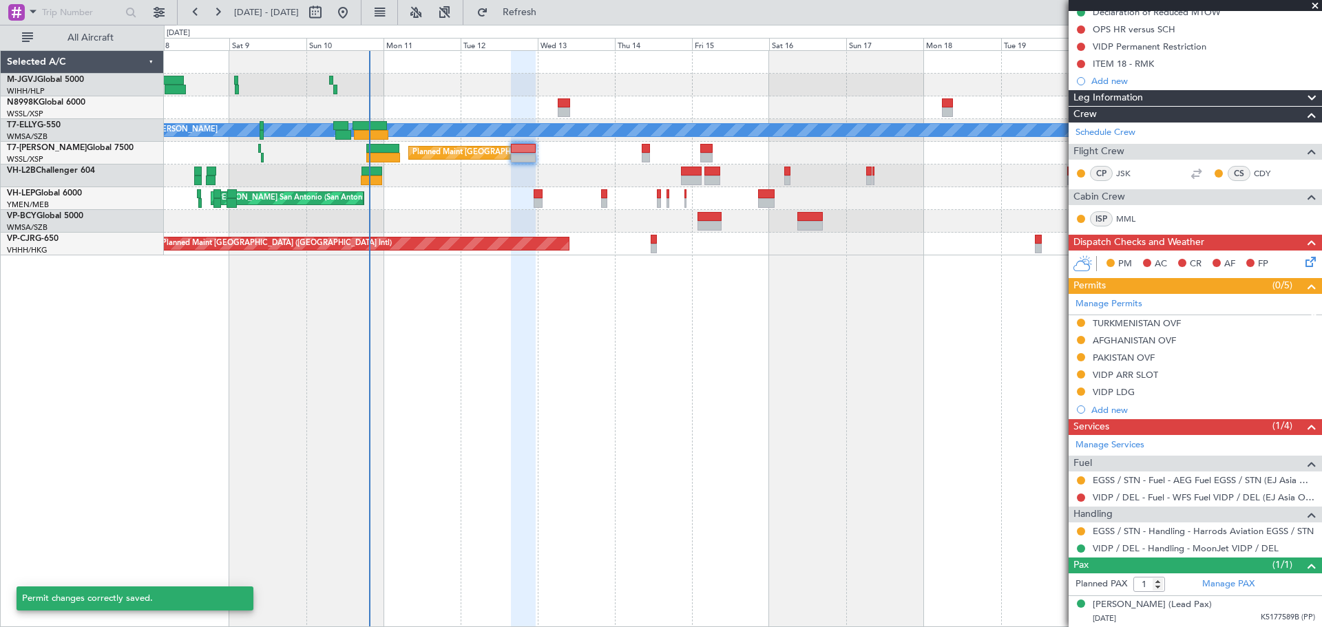
scroll to position [181, 0]
click at [1105, 359] on div "AFGHANISTAN OVF" at bounding box center [1134, 364] width 77 height 17
click at [1101, 360] on div "PAKISTAN OVF" at bounding box center [1124, 358] width 62 height 12
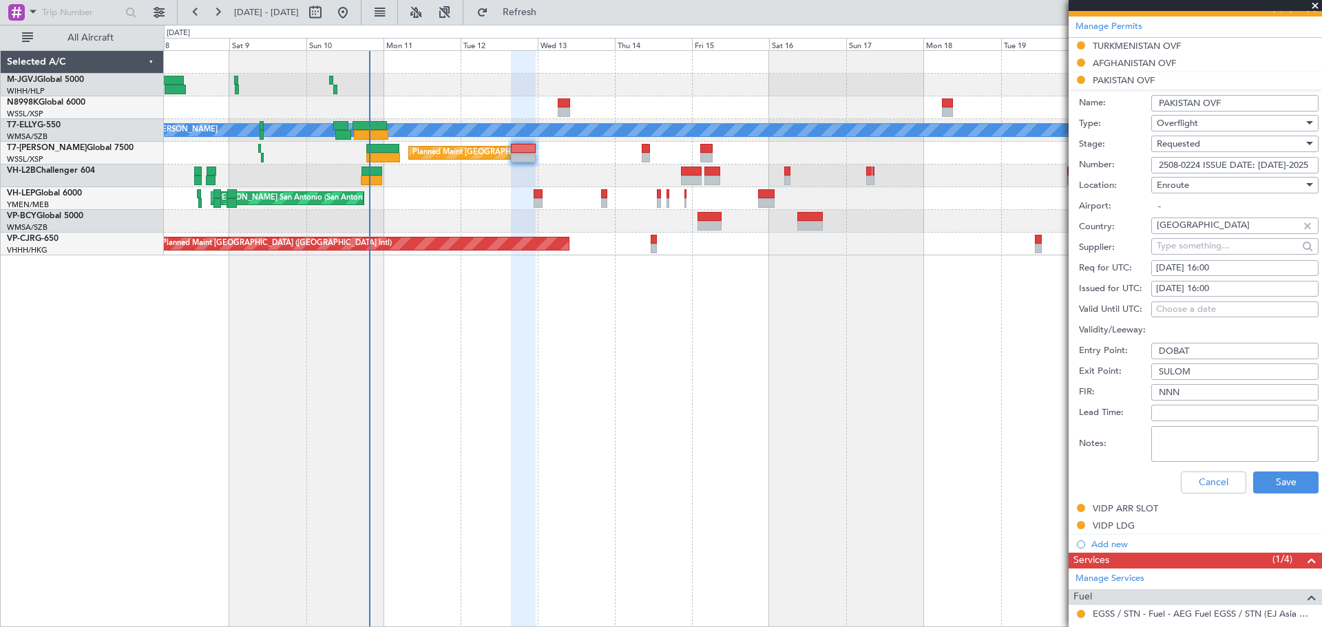
click at [1105, 140] on div "Requested" at bounding box center [1230, 144] width 147 height 21
click at [1105, 249] on span "Received OK" at bounding box center [1229, 248] width 145 height 21
click at [1105, 484] on button "Save" at bounding box center [1285, 483] width 65 height 22
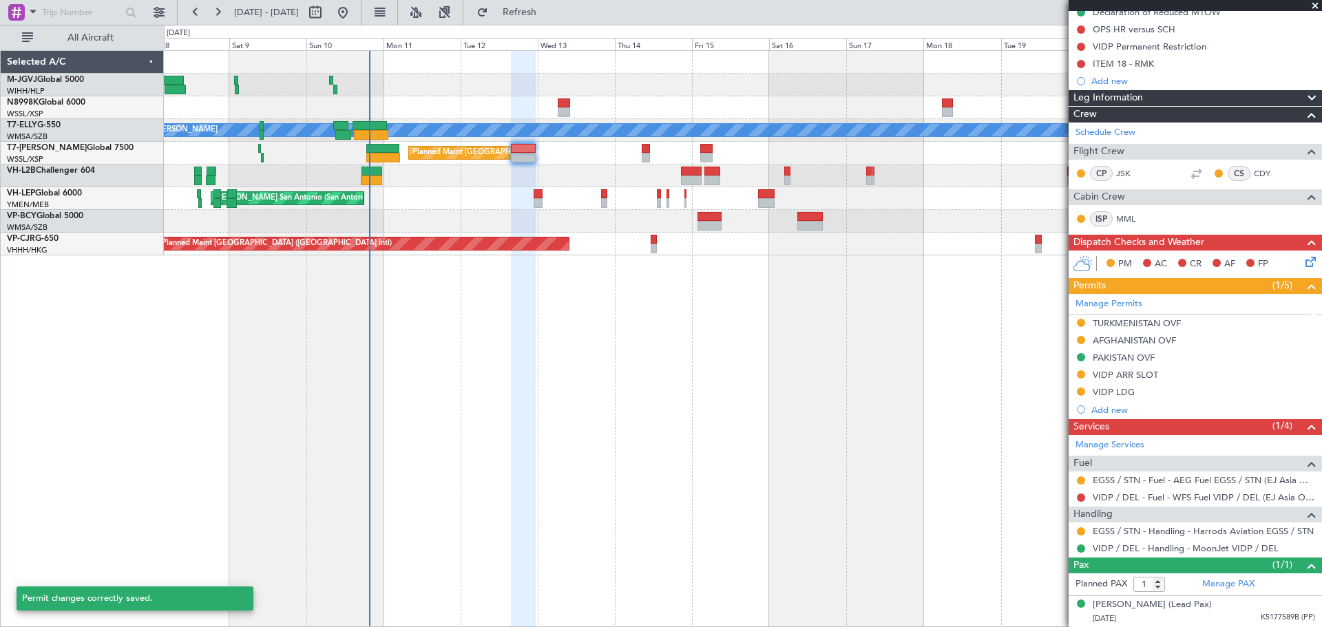
scroll to position [181, 0]
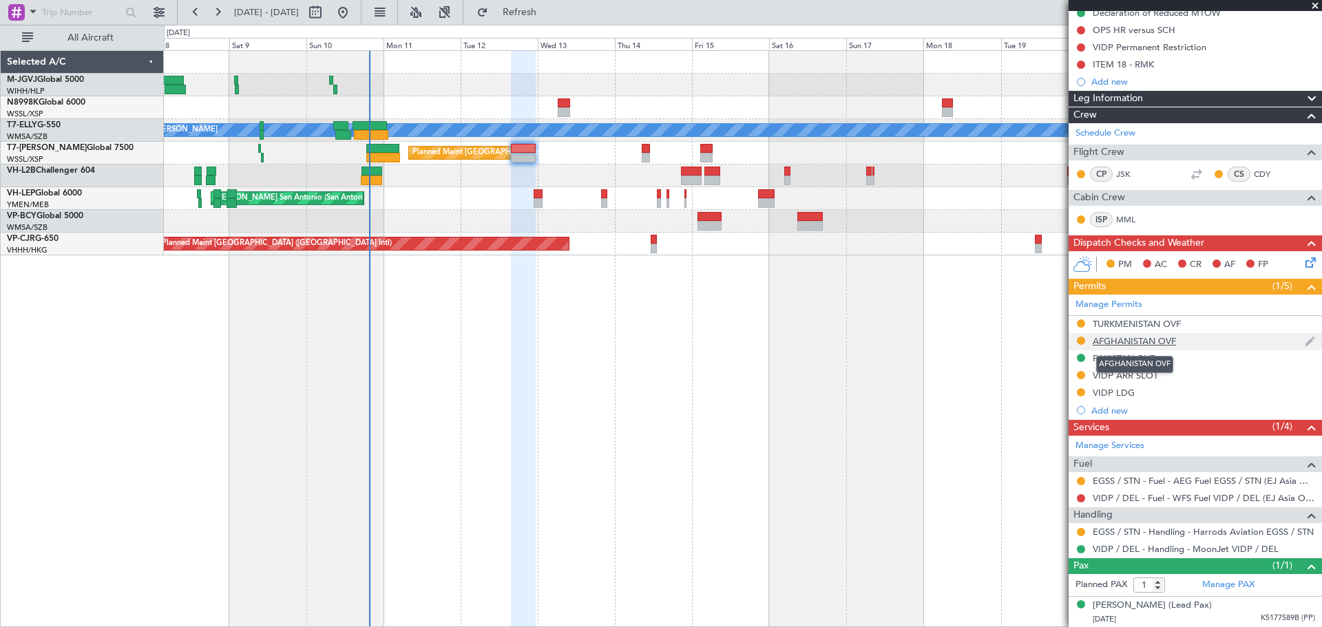
click at [1105, 338] on div "AFGHANISTAN OVF" at bounding box center [1134, 341] width 83 height 12
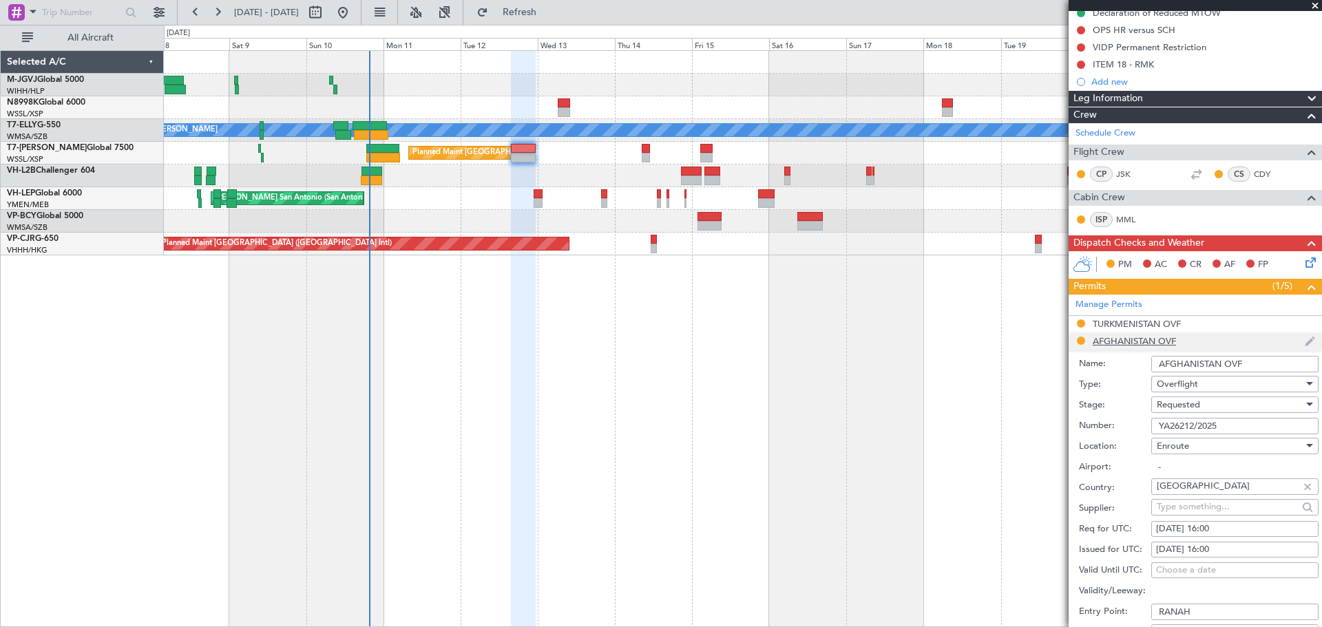
scroll to position [459, 0]
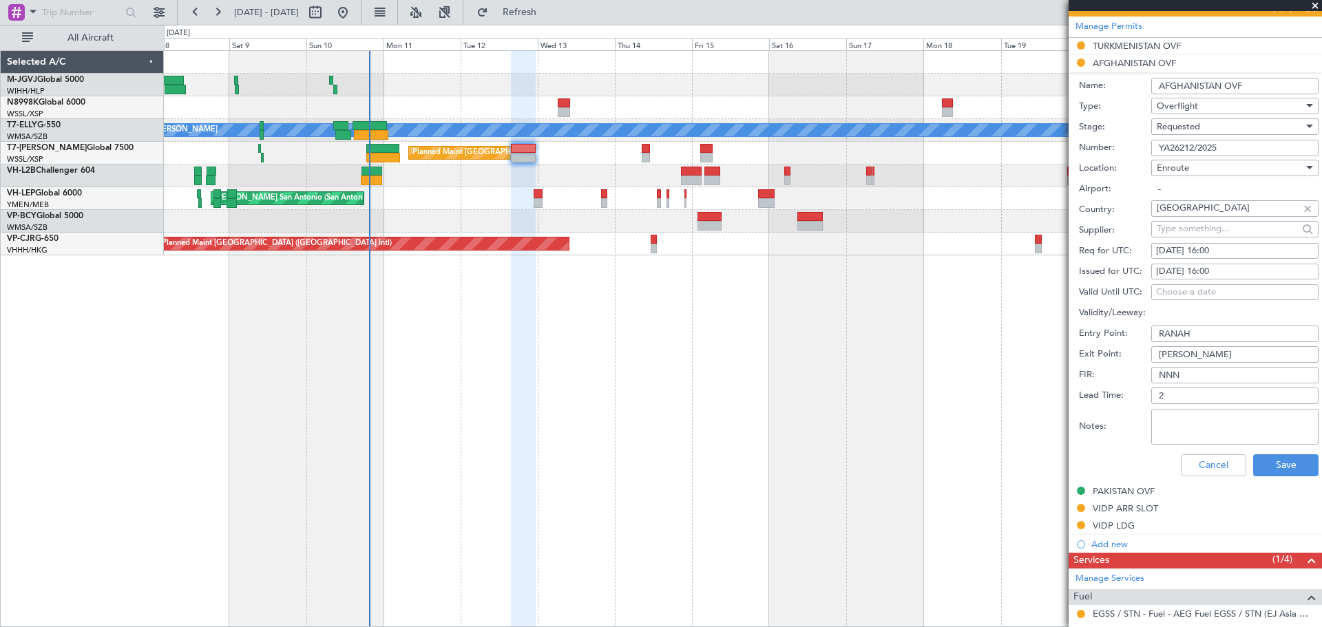
drag, startPoint x: 1200, startPoint y: 338, endPoint x: 1137, endPoint y: 334, distance: 62.8
click at [1105, 334] on div "Entry Point: RANAH" at bounding box center [1199, 334] width 240 height 21
type input "LEMOD"
type input "DOBAT"
click at [1105, 461] on button "Save" at bounding box center [1285, 465] width 65 height 22
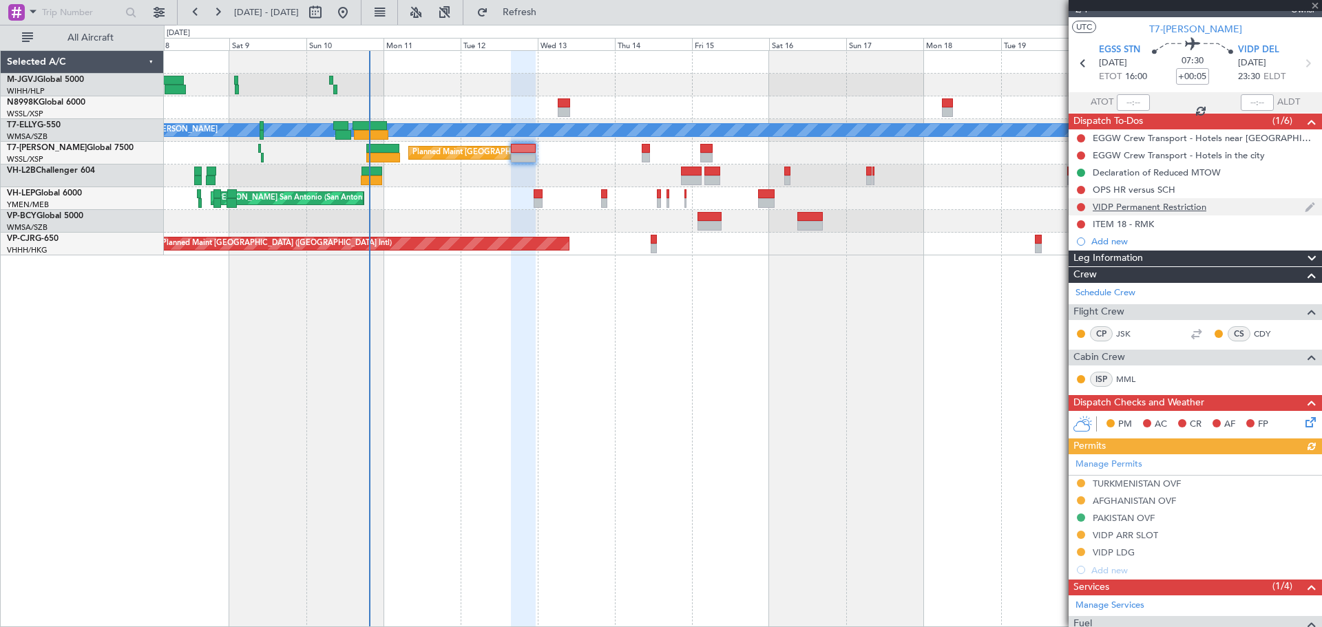
scroll to position [0, 0]
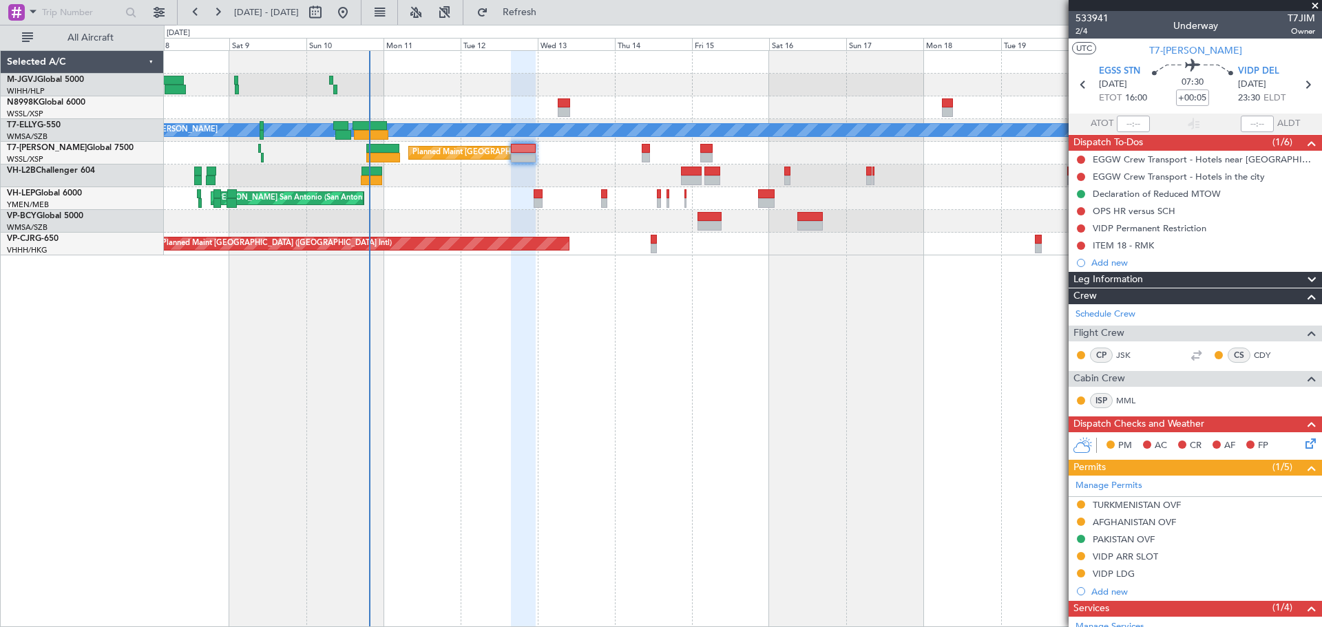
click at [648, 350] on div "MEL AOG Maint Granada (Federico Garcia Lorca) Planned Maint London (Luton) Plan…" at bounding box center [743, 338] width 1158 height 577
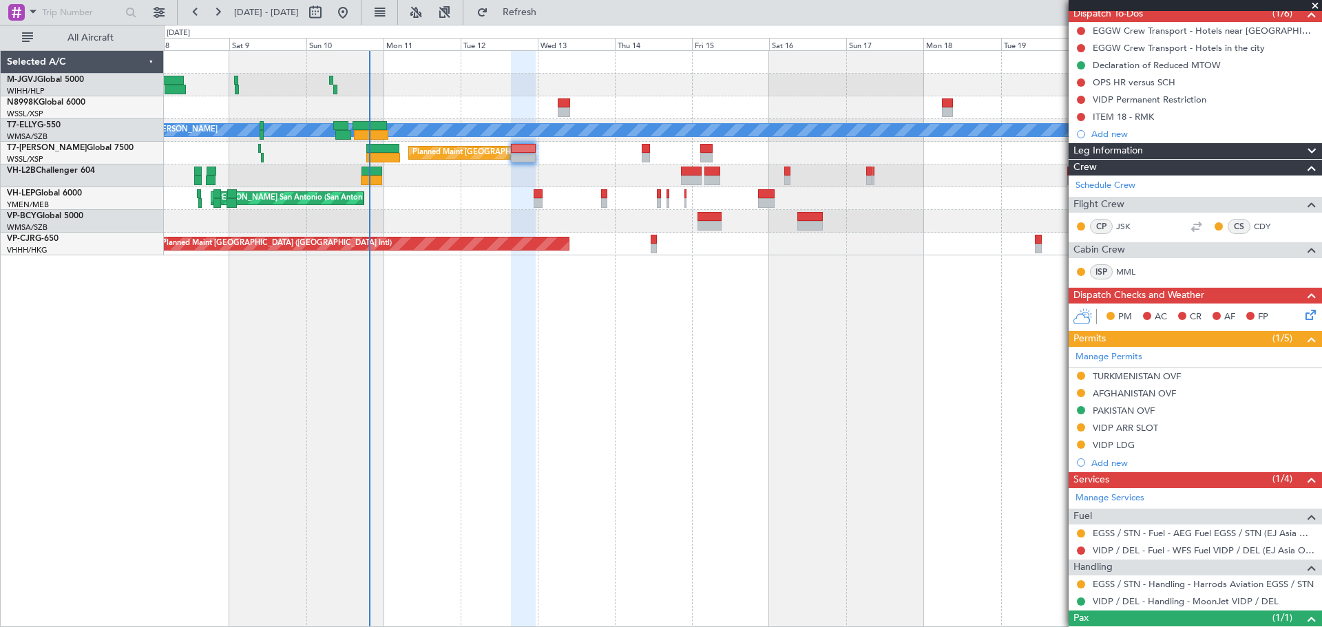
scroll to position [181, 0]
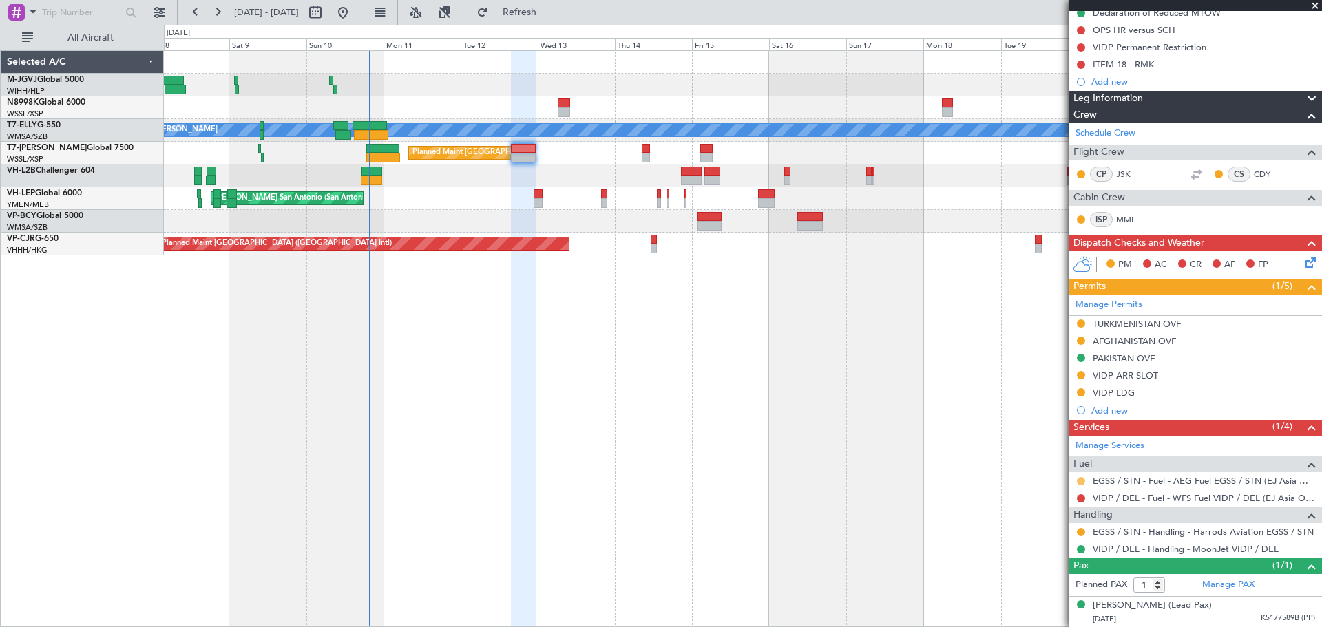
click at [1079, 478] on button at bounding box center [1081, 481] width 8 height 8
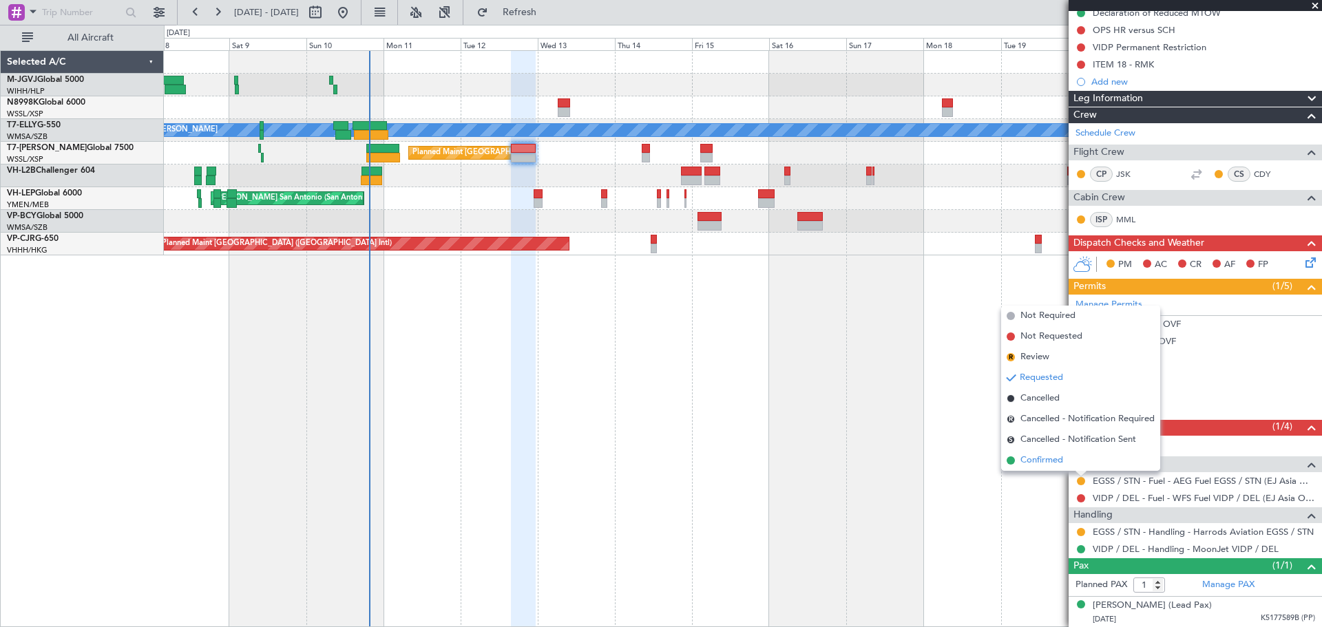
click at [1053, 465] on span "Confirmed" at bounding box center [1041, 461] width 43 height 14
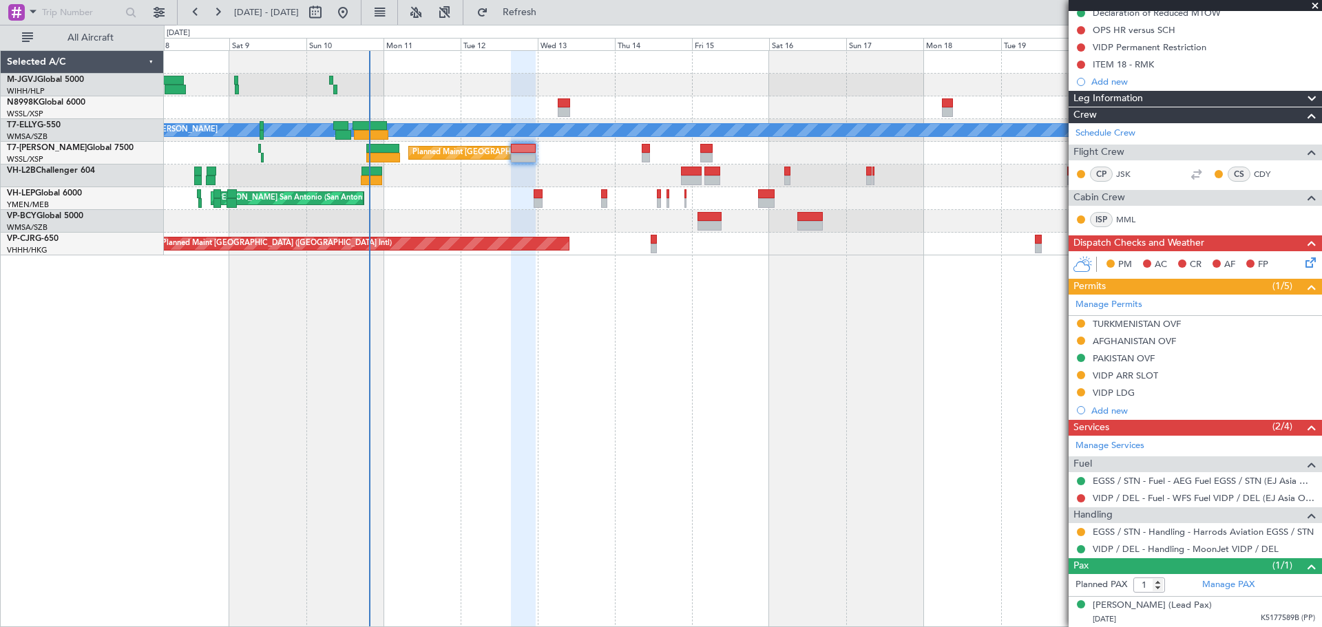
click at [487, 443] on div "MEL AOG Maint Granada (Federico Garcia Lorca) Planned Maint London (Luton) Plan…" at bounding box center [743, 338] width 1158 height 577
